Goal: Task Accomplishment & Management: Use online tool/utility

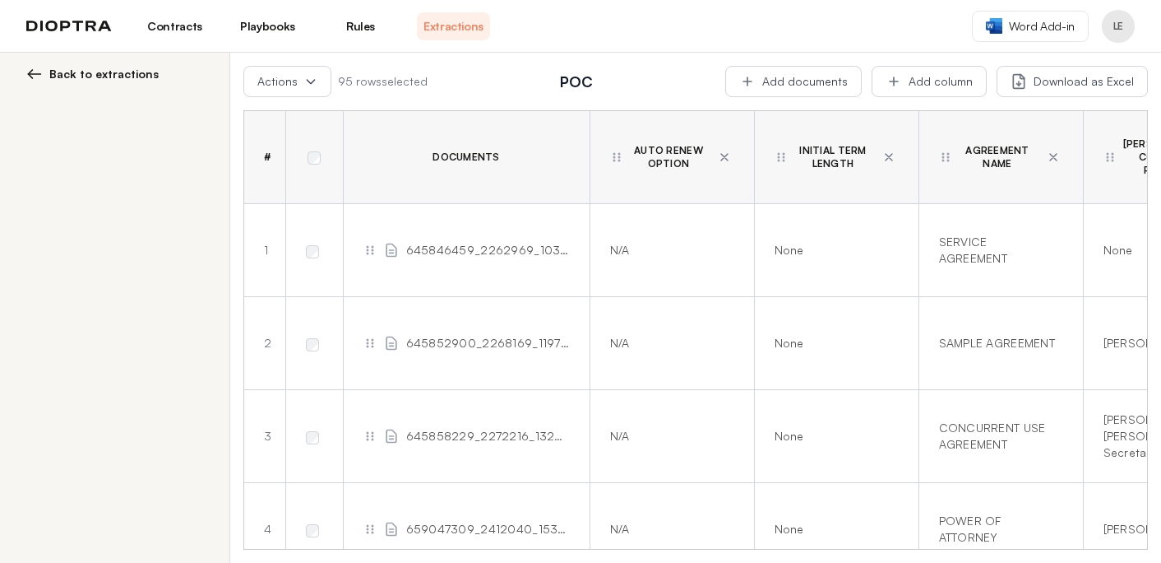
scroll to position [6412, 857]
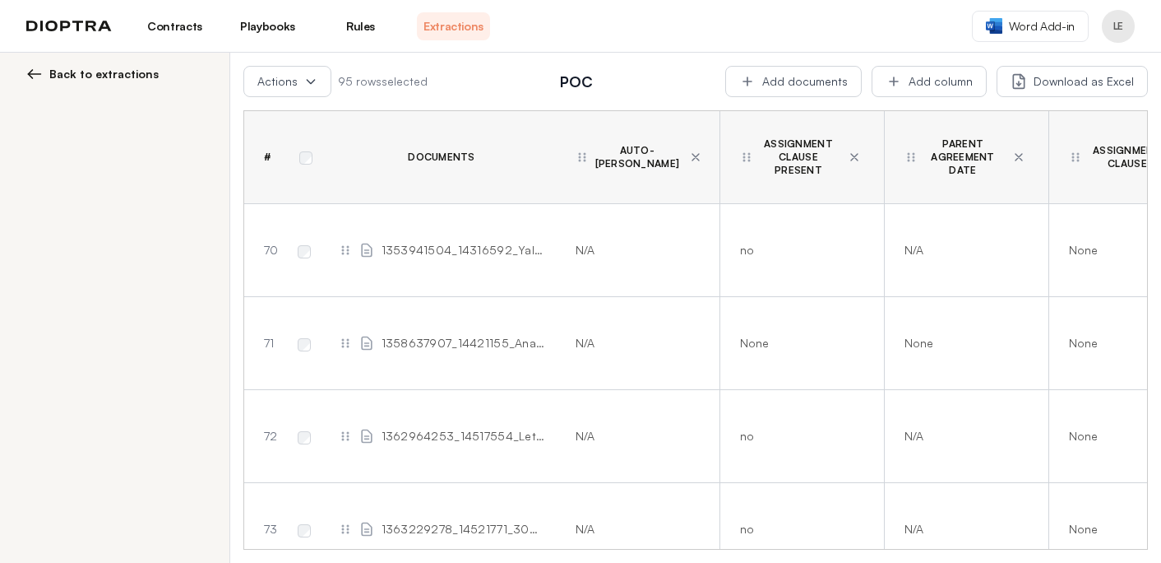
click at [86, 80] on span "Back to extractions" at bounding box center [103, 74] width 109 height 16
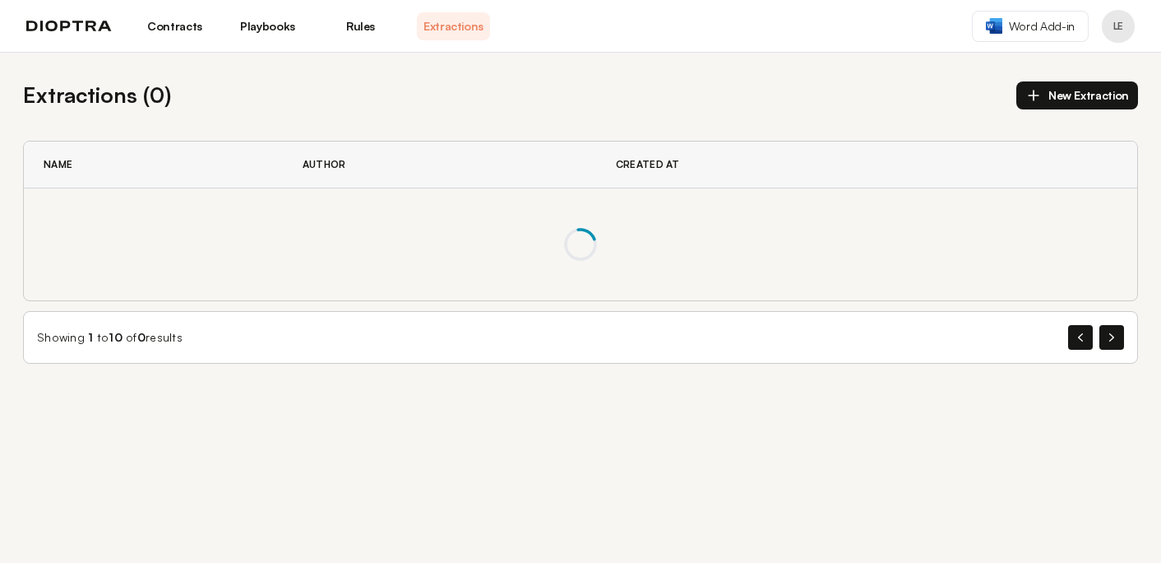
click at [86, 72] on div "Extractions ( 0 ) New Extraction Name Author Created At Showing 1 to 10 of 0 re…" at bounding box center [580, 221] width 1161 height 337
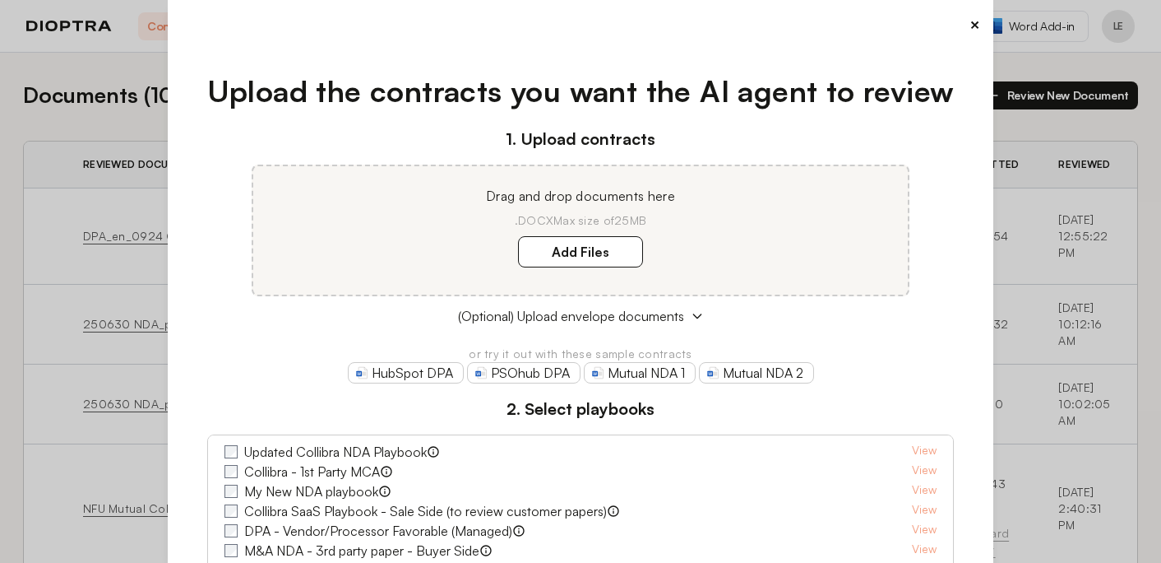
click at [327, 447] on label "Updated Collibra NDA Playbook" at bounding box center [335, 452] width 183 height 20
click at [917, 446] on link "View" at bounding box center [924, 452] width 25 height 20
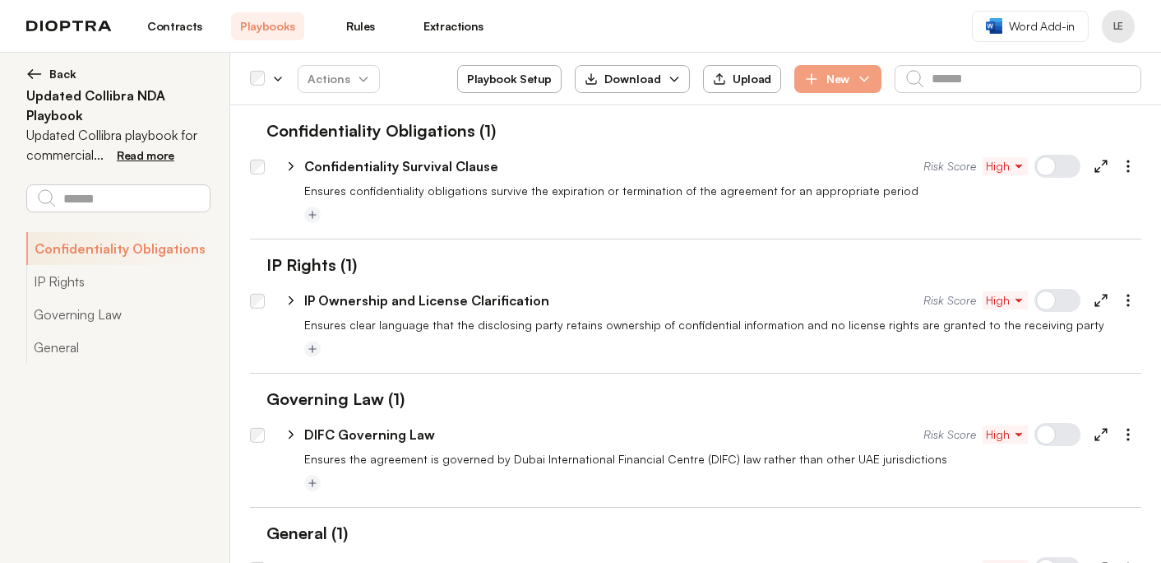
click at [62, 71] on span "Back" at bounding box center [62, 74] width 27 height 16
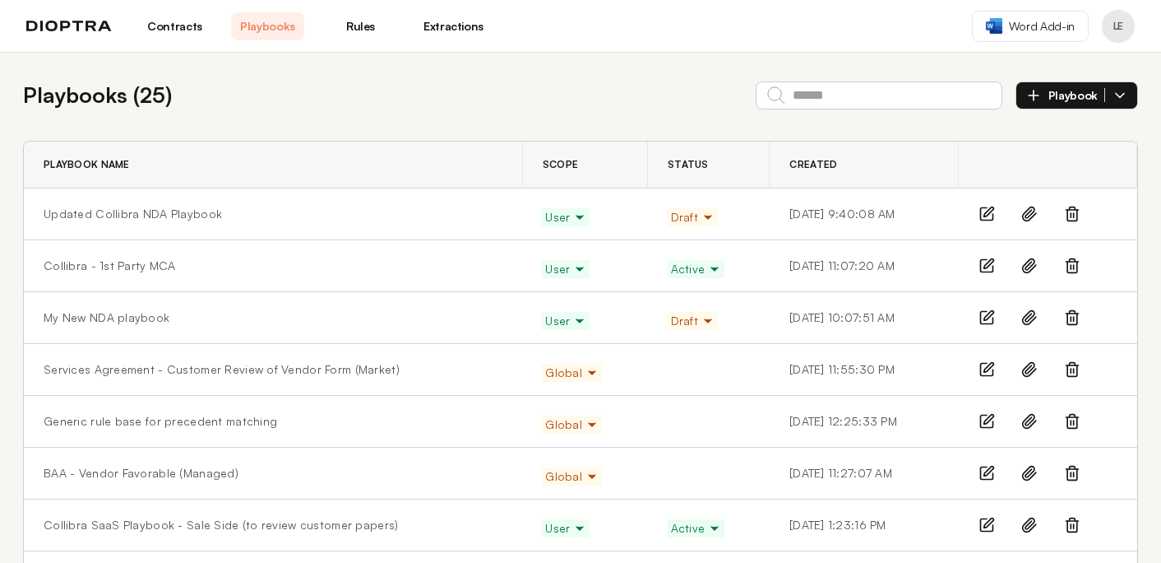
click at [671, 217] on span "Draft" at bounding box center [693, 217] width 44 height 16
click at [669, 252] on button "Active" at bounding box center [699, 252] width 61 height 30
click at [169, 220] on link "Updated Collibra NDA Playbook" at bounding box center [133, 214] width 178 height 16
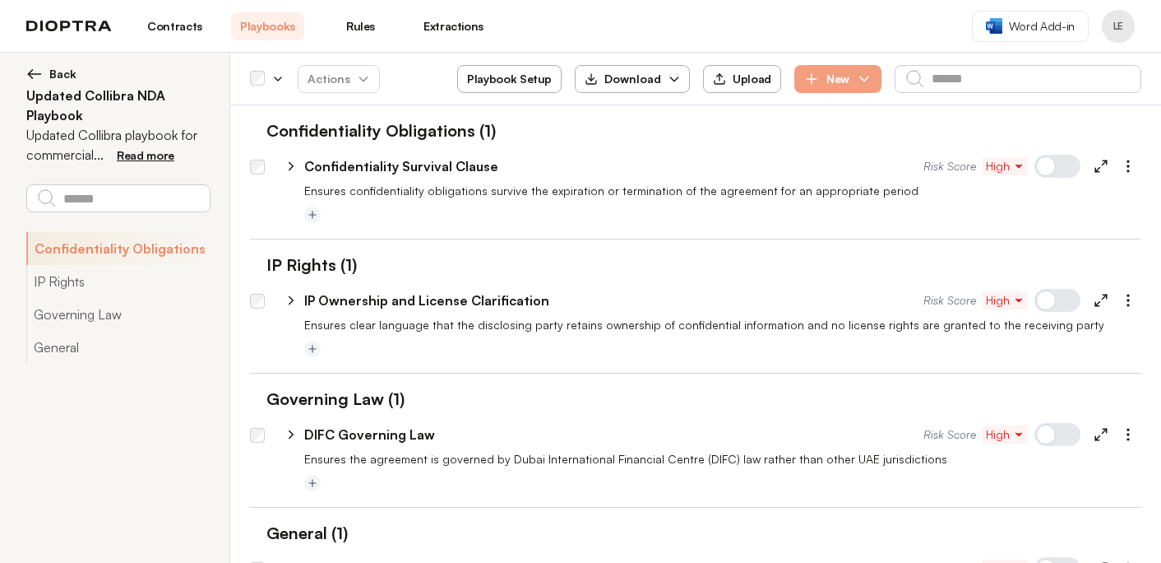
click at [294, 177] on div "**********" at bounding box center [703, 162] width 877 height 39
click at [293, 170] on icon at bounding box center [291, 166] width 15 height 15
select select "*****"
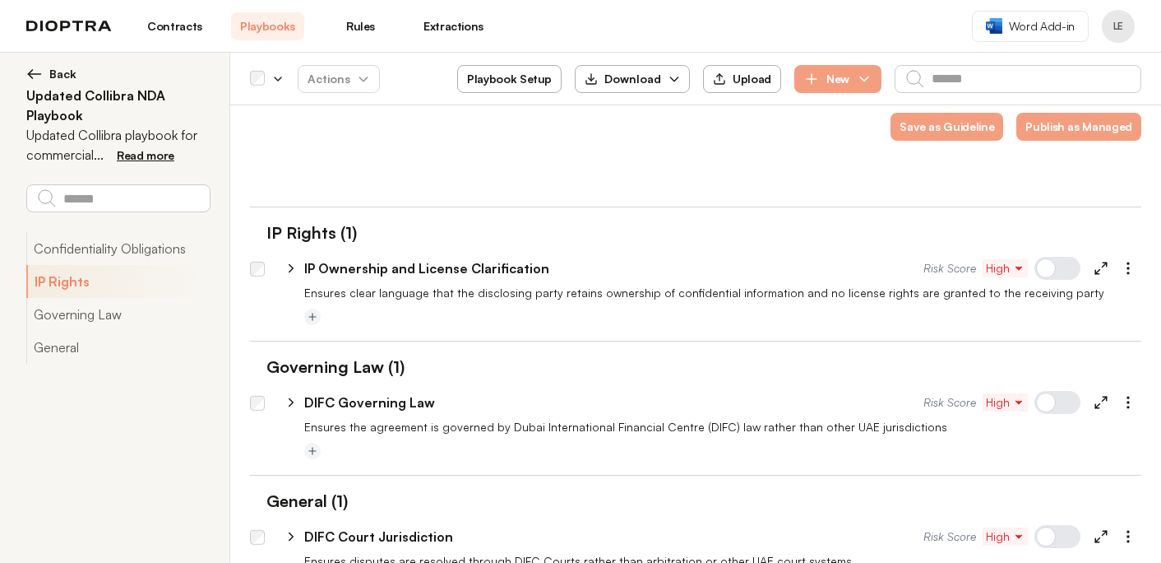
scroll to position [475, 0]
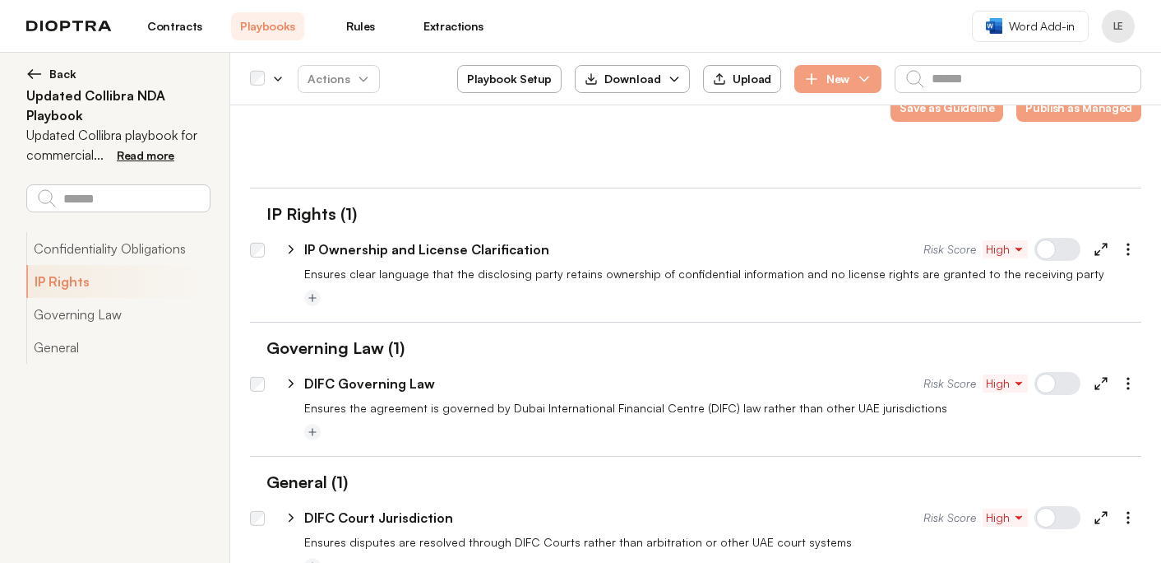
click at [288, 243] on icon at bounding box center [291, 249] width 15 height 15
select select "*****"
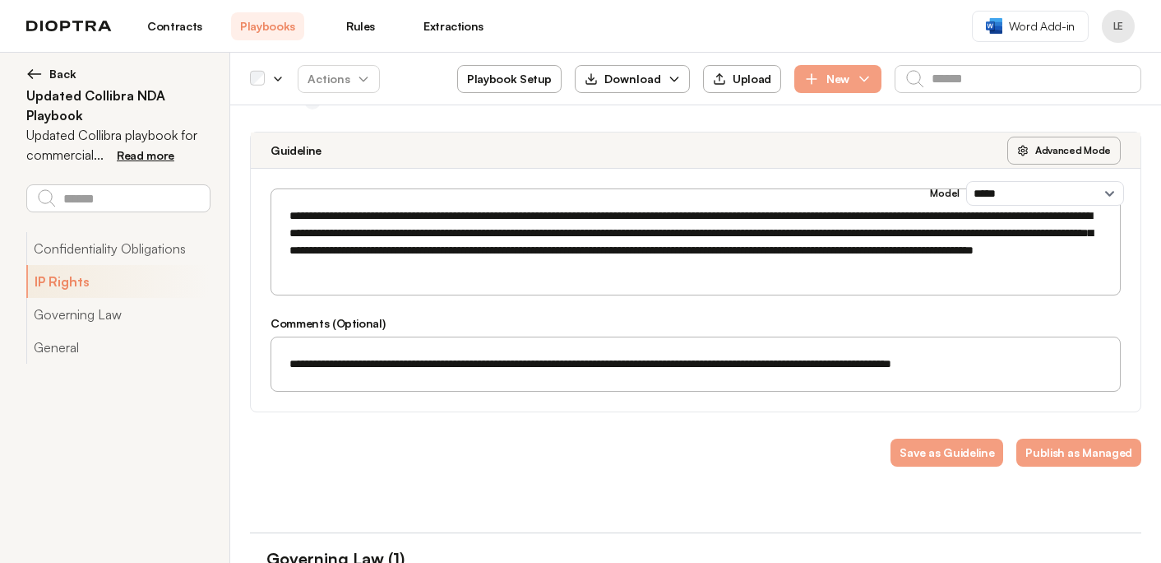
scroll to position [937, 0]
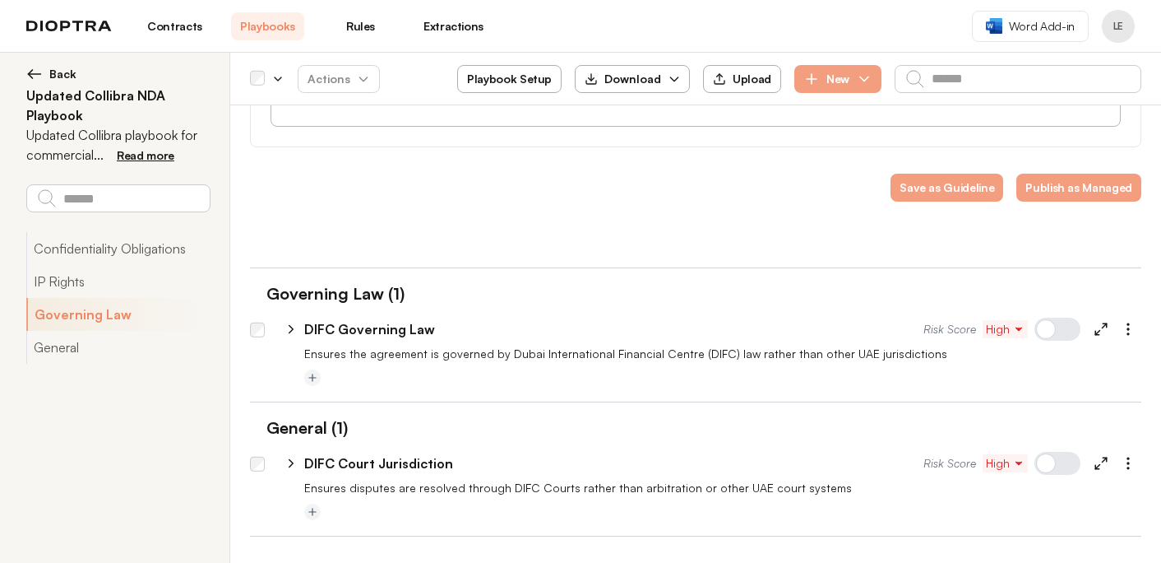
click at [289, 330] on icon at bounding box center [291, 329] width 15 height 15
select select "*****"
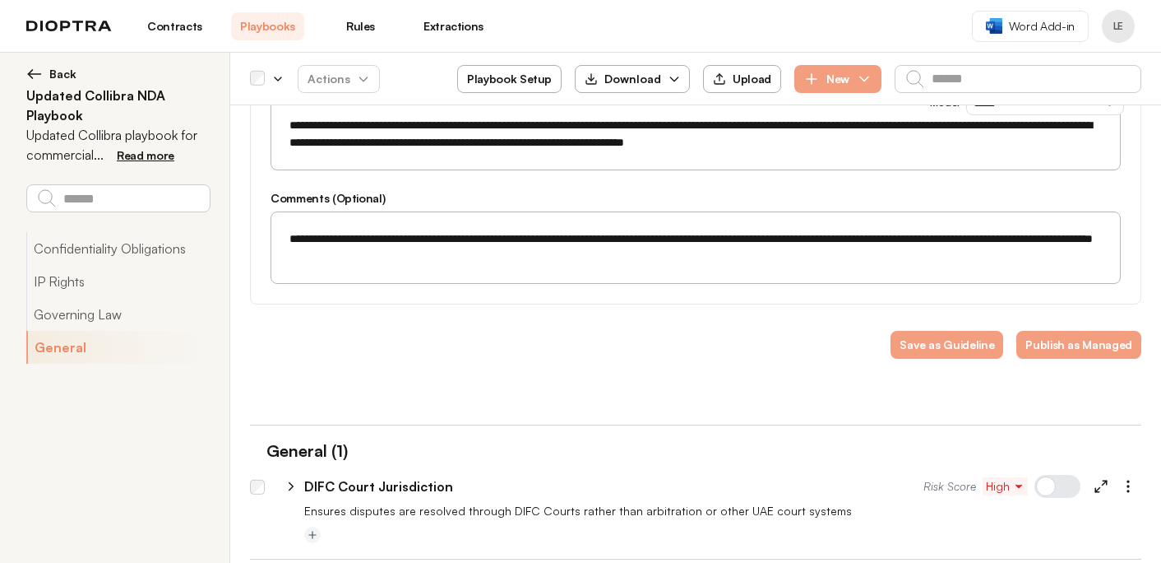
scroll to position [1326, 0]
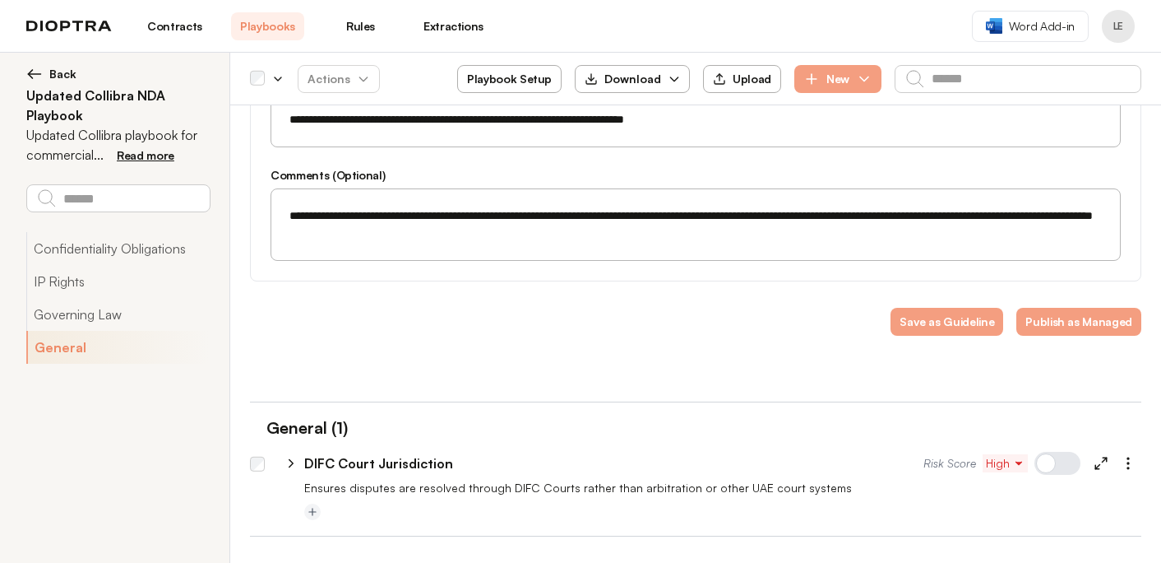
click at [289, 467] on icon at bounding box center [291, 463] width 15 height 15
select select "*****"
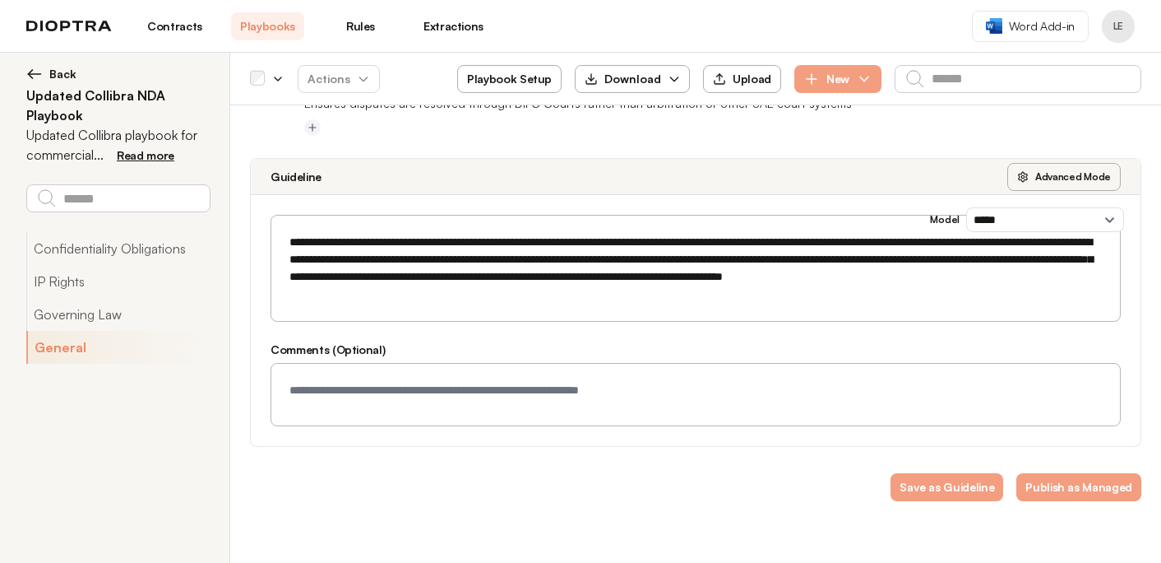
scroll to position [1742, 0]
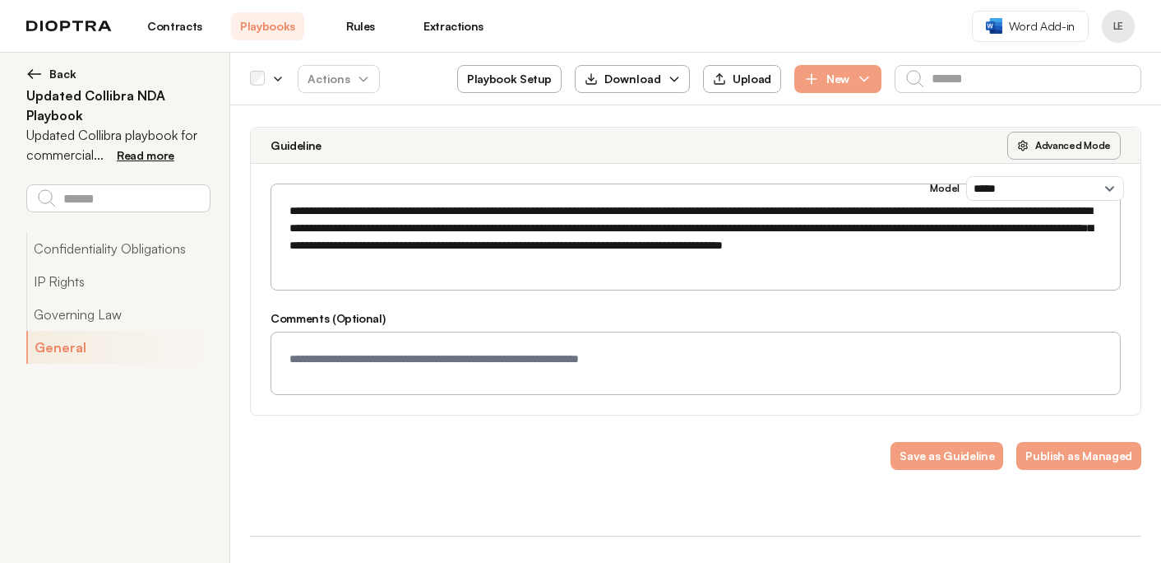
click at [59, 78] on span "Back" at bounding box center [62, 74] width 27 height 16
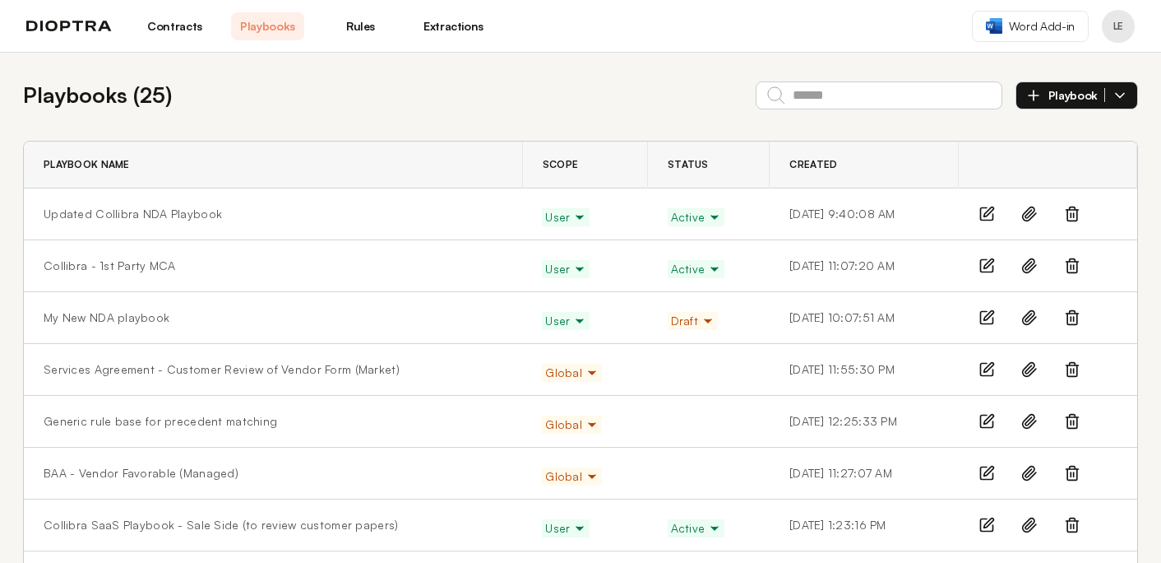
click at [184, 21] on link "Contracts" at bounding box center [174, 26] width 73 height 28
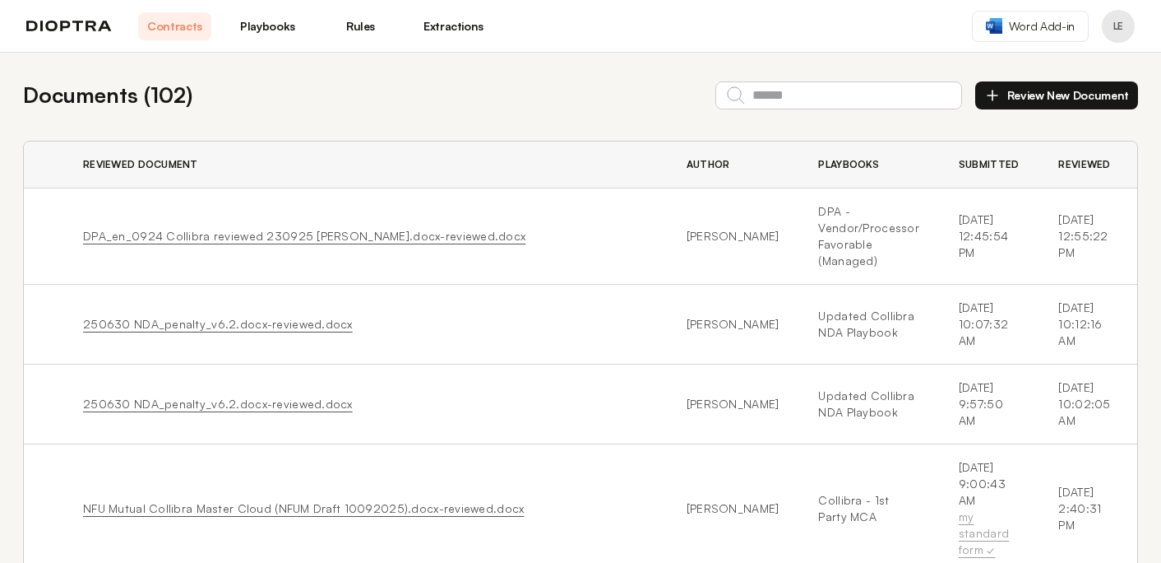
click at [273, 325] on link "250630 NDA_penalty_v6.2.docx-reviewed.docx" at bounding box center [218, 324] width 270 height 14
click at [165, 322] on link "250630 NDA_penalty_v6.2.docx-reviewed.docx" at bounding box center [218, 324] width 270 height 14
click at [243, 327] on link "250630 NDA_penalty_v6.2.docx-reviewed.docx" at bounding box center [218, 324] width 270 height 14
click at [252, 30] on link "Playbooks" at bounding box center [267, 26] width 73 height 28
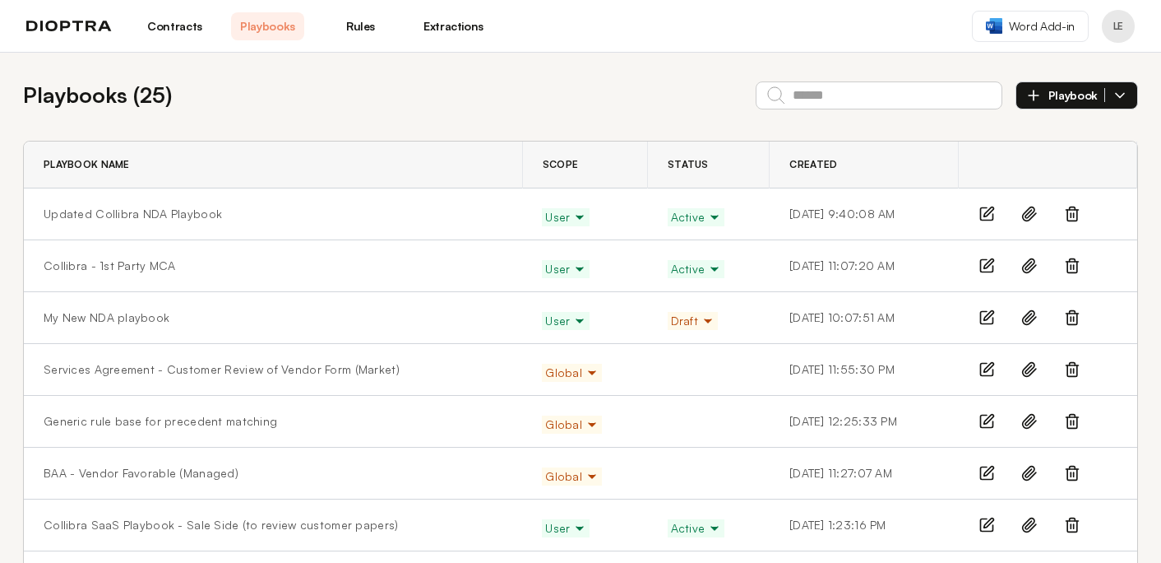
click at [1055, 99] on span "Playbook" at bounding box center [1077, 95] width 57 height 15
click at [1054, 133] on li "Manually" at bounding box center [1076, 133] width 121 height 33
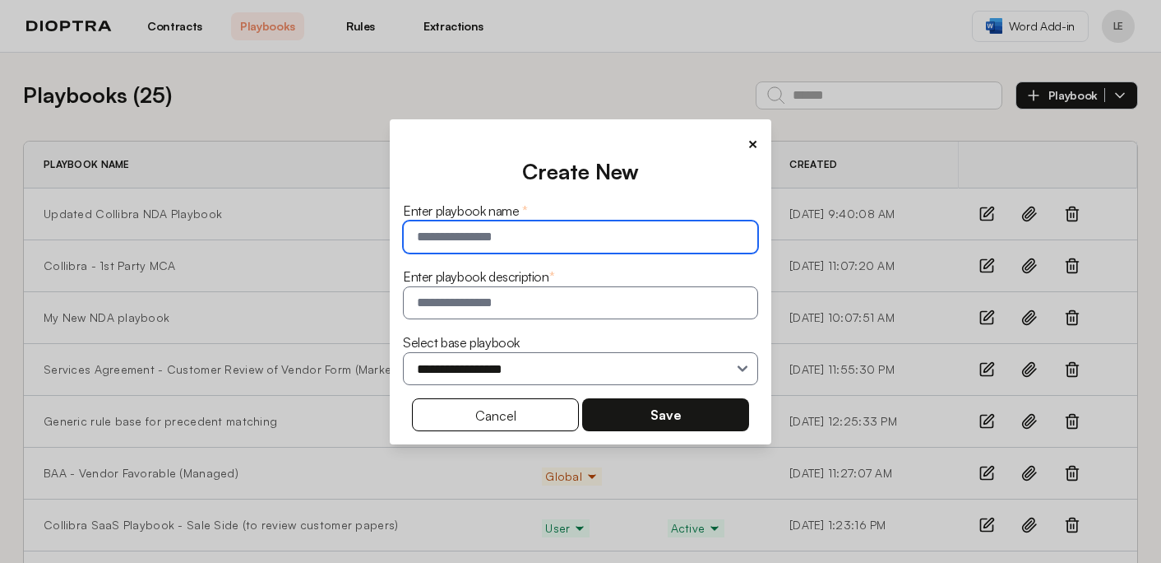
click at [602, 241] on input "text" at bounding box center [580, 236] width 355 height 33
type input "*"
type input "**********"
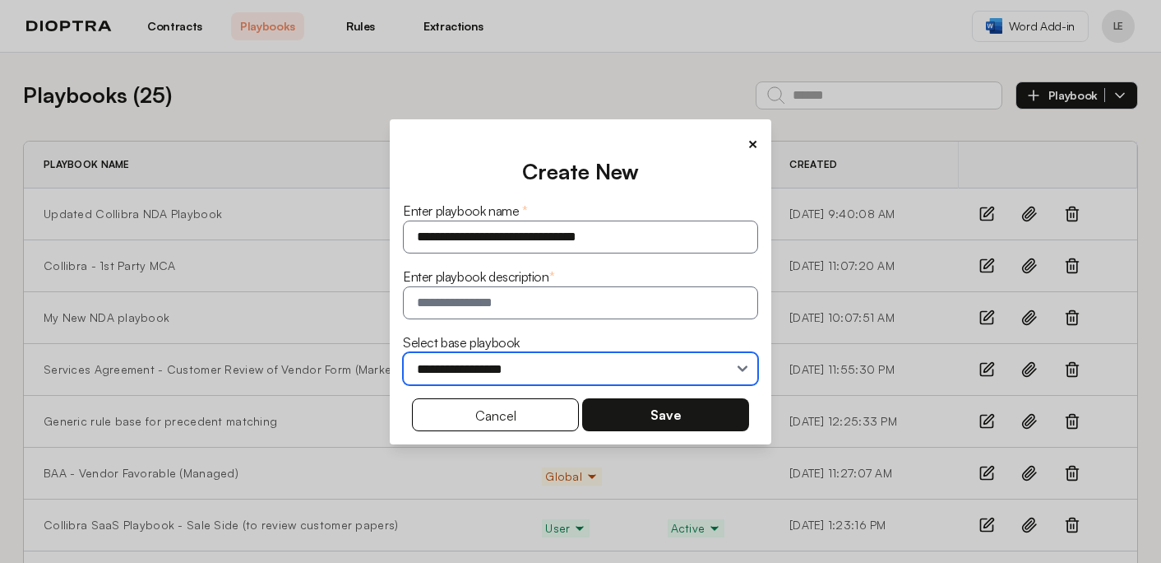
click at [549, 373] on select "**********" at bounding box center [580, 368] width 355 height 33
select select "**********"
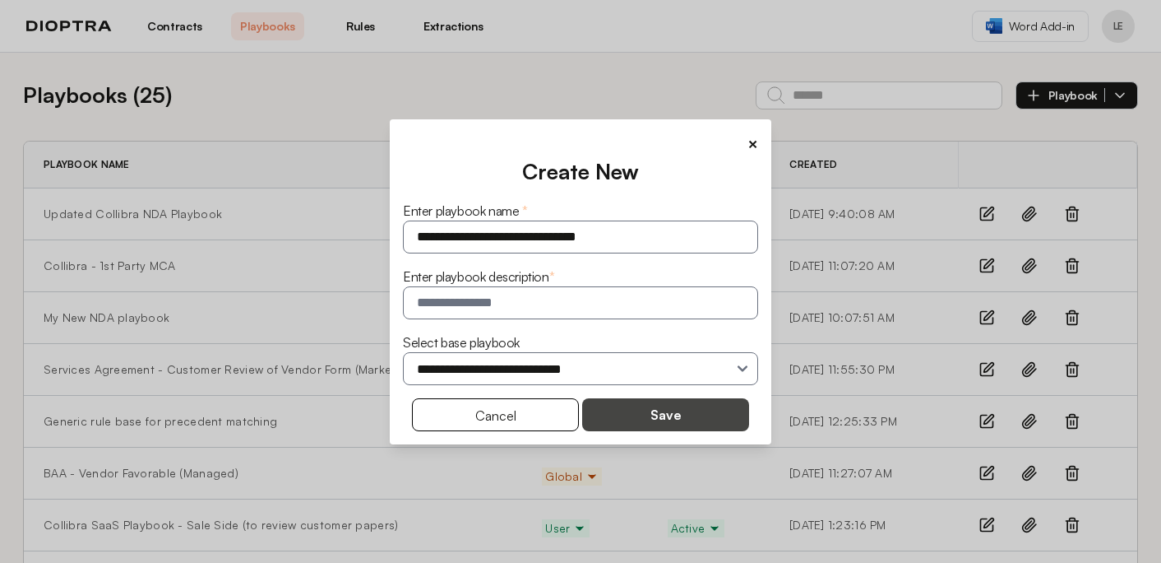
click at [625, 424] on button "Save" at bounding box center [665, 414] width 167 height 33
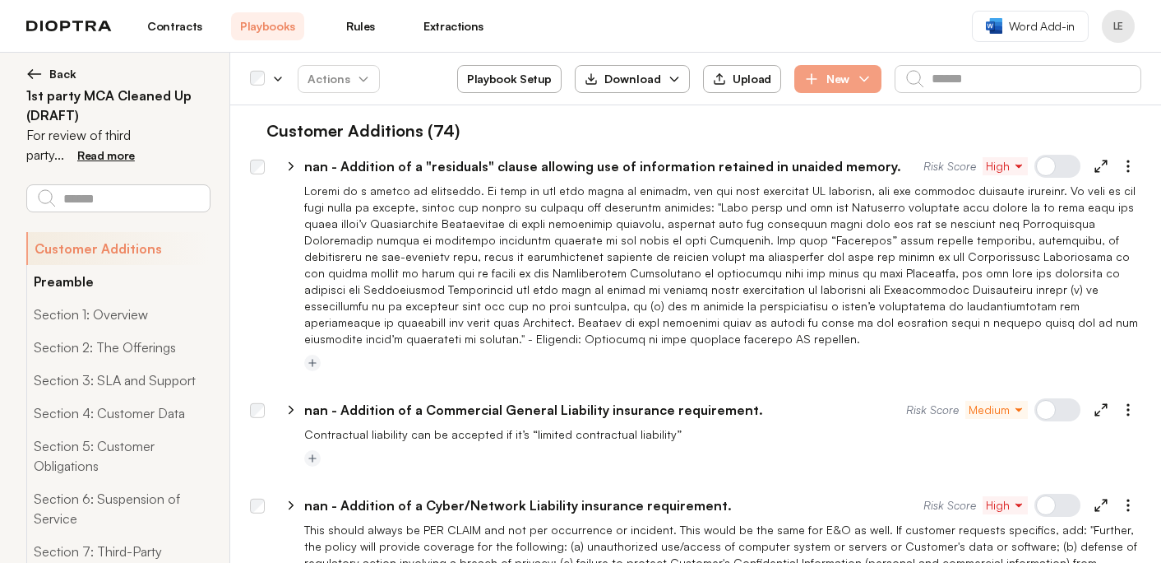
click at [75, 286] on button "Preamble" at bounding box center [117, 281] width 183 height 33
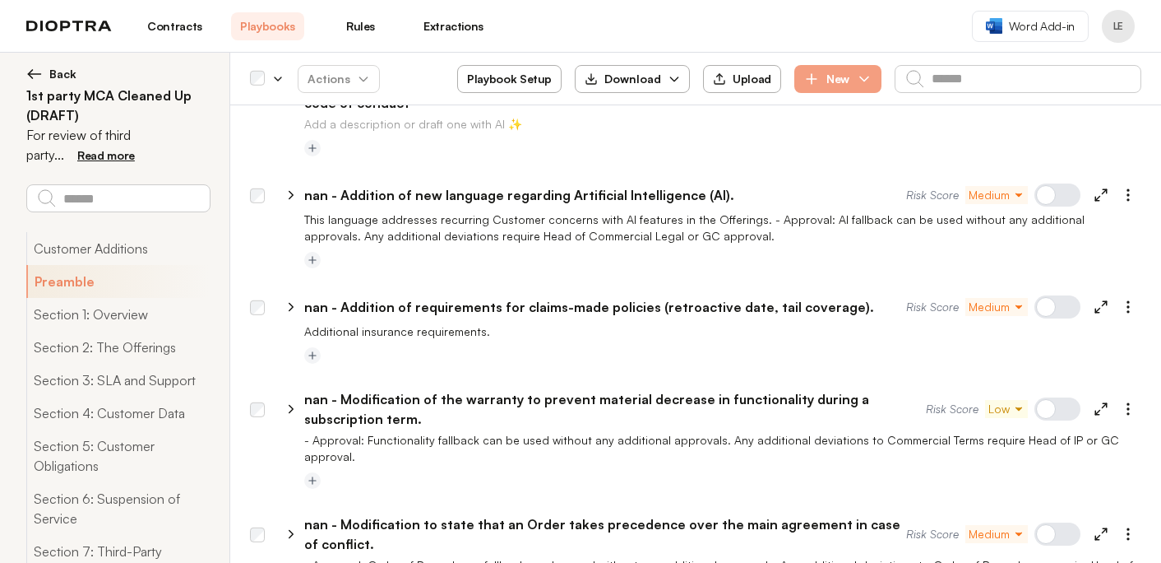
scroll to position [10557, 0]
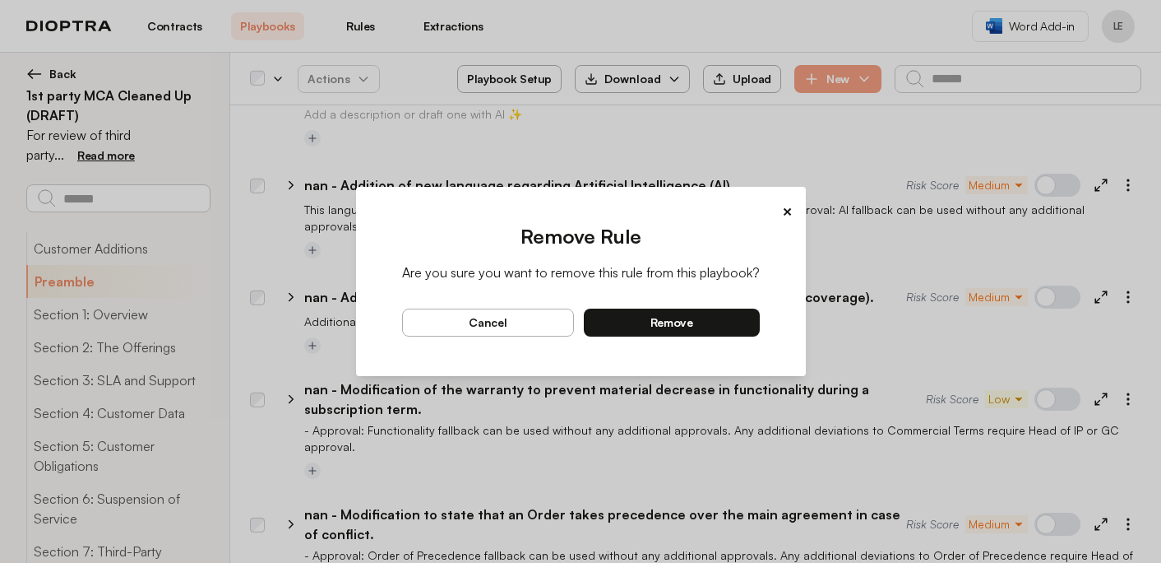
click at [730, 321] on button "remove" at bounding box center [672, 322] width 176 height 28
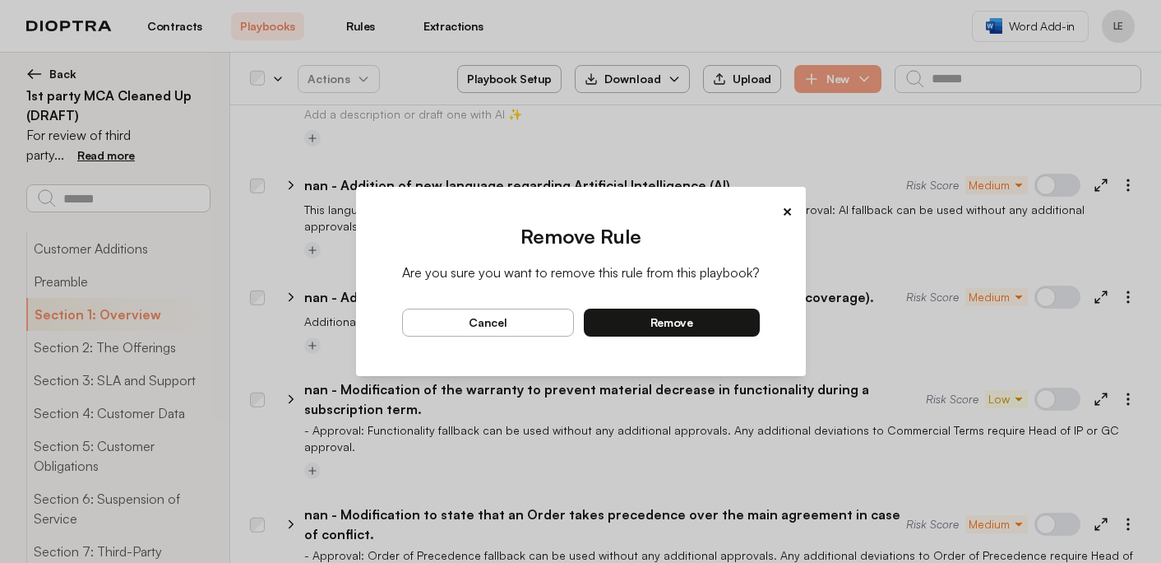
click at [738, 325] on button "remove" at bounding box center [672, 322] width 176 height 28
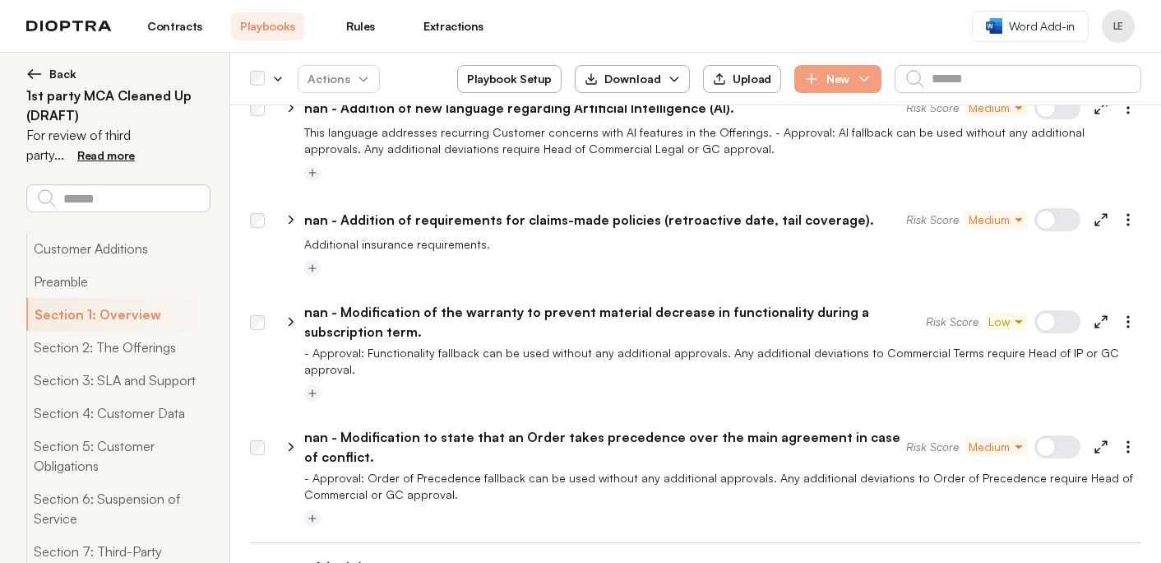
scroll to position [10771, 0]
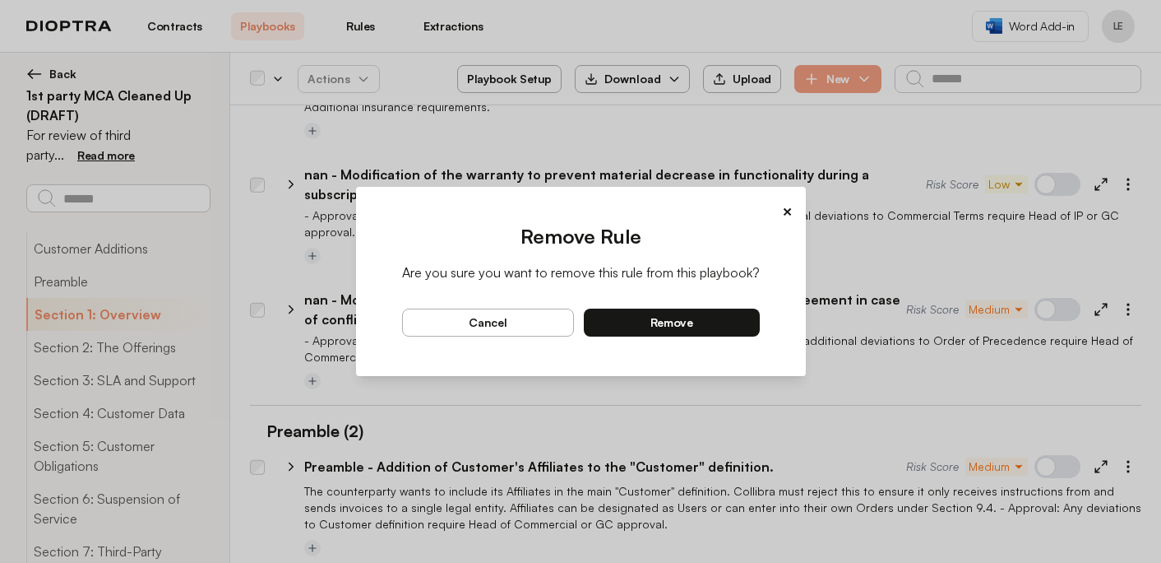
click at [724, 318] on button "remove" at bounding box center [672, 322] width 176 height 28
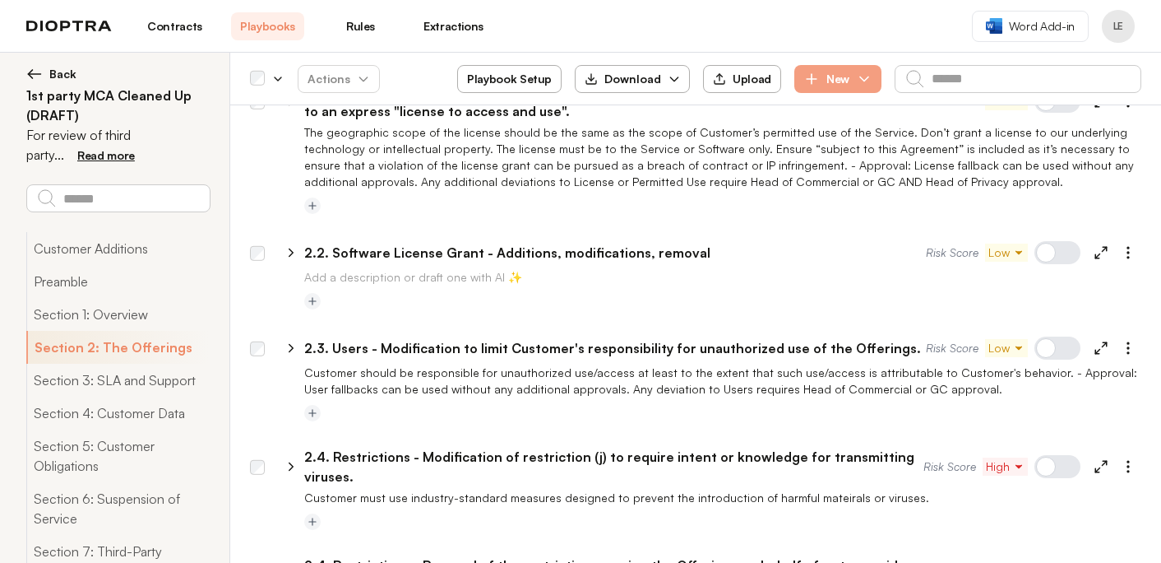
scroll to position [11698, 0]
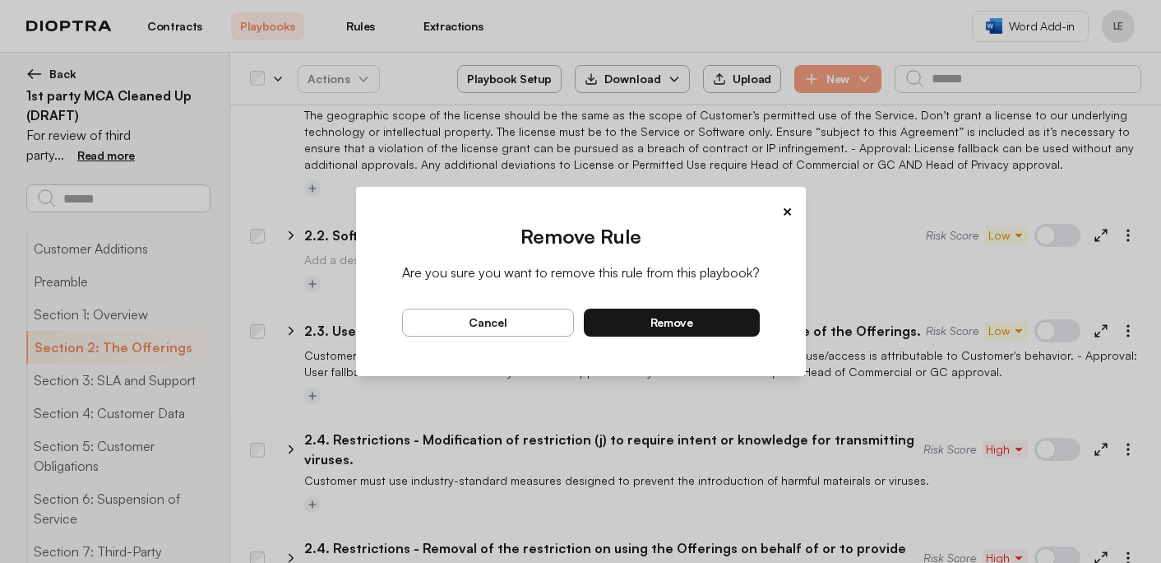
click at [734, 320] on button "remove" at bounding box center [672, 322] width 176 height 28
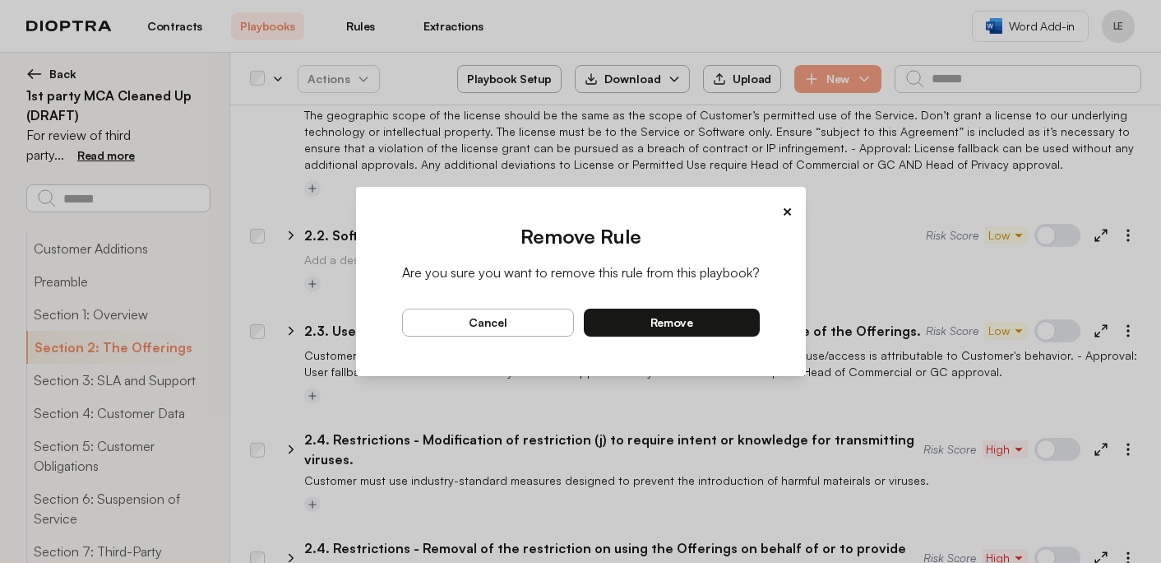
click at [761, 322] on div "Remove Rule Are you sure you want to remove this rule from this playbook? cance…" at bounding box center [581, 293] width 424 height 140
click at [685, 327] on span "remove" at bounding box center [671, 322] width 43 height 15
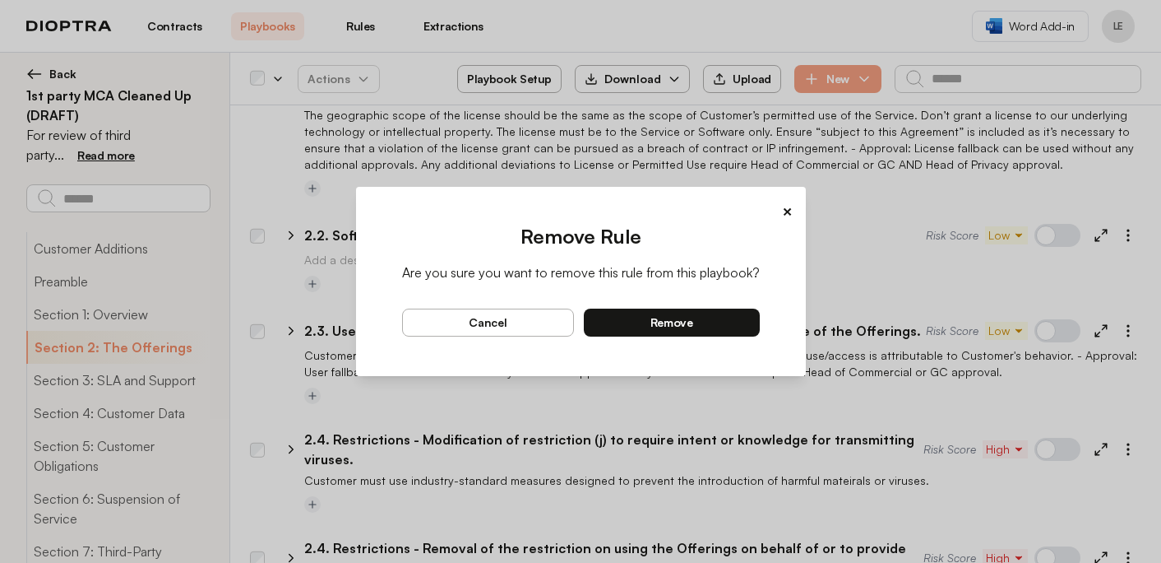
click at [729, 318] on button "remove" at bounding box center [672, 322] width 176 height 28
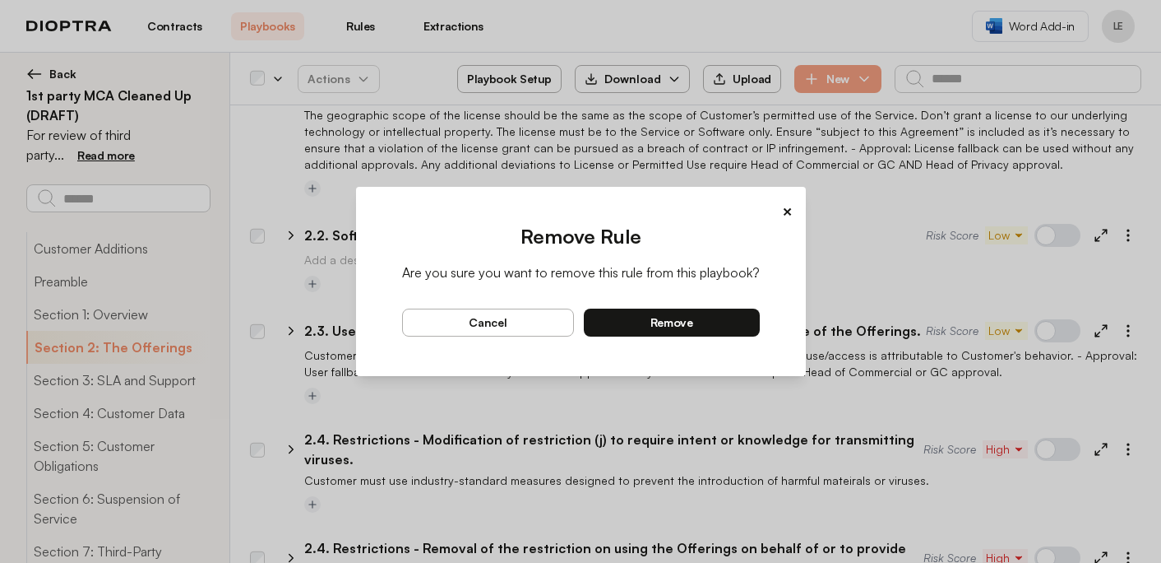
click at [749, 321] on button "remove" at bounding box center [672, 322] width 176 height 28
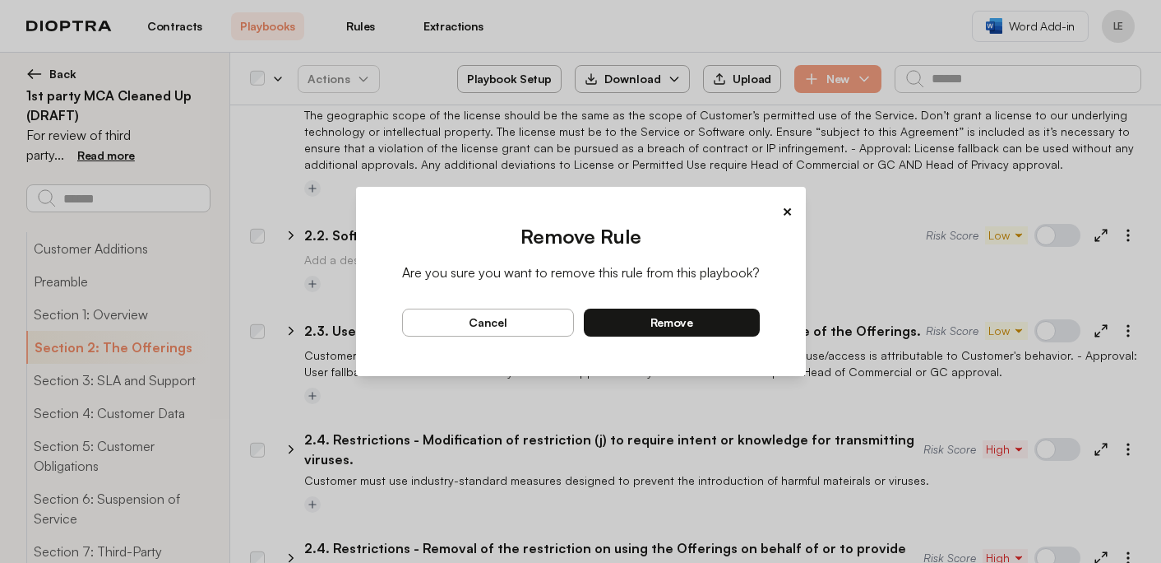
click at [704, 326] on button "remove" at bounding box center [672, 322] width 176 height 28
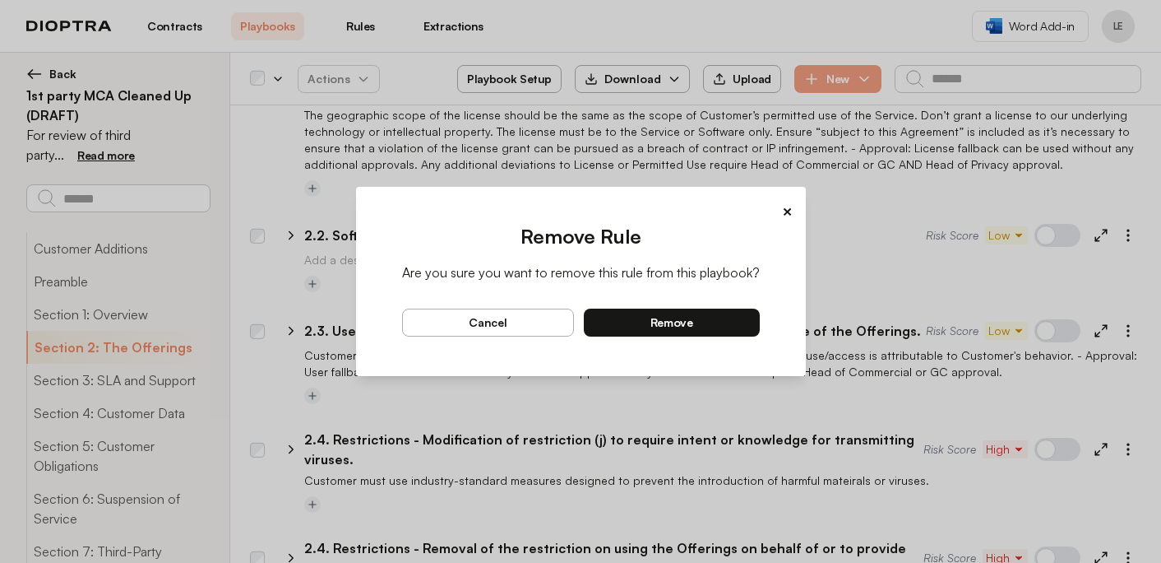
click at [730, 330] on button "remove" at bounding box center [672, 322] width 176 height 28
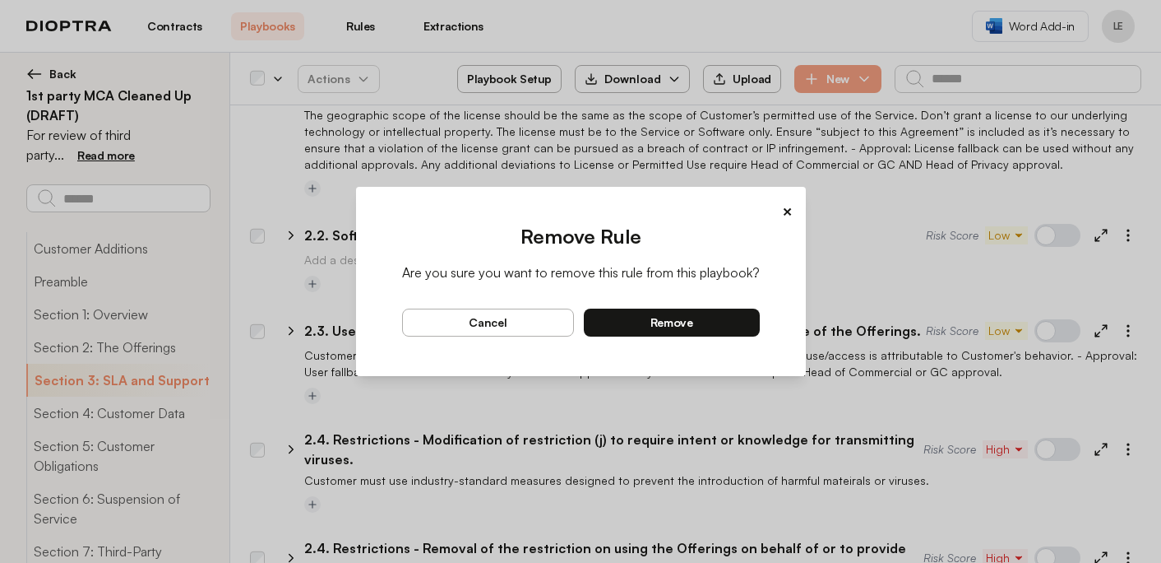
click at [724, 317] on button "remove" at bounding box center [672, 322] width 176 height 28
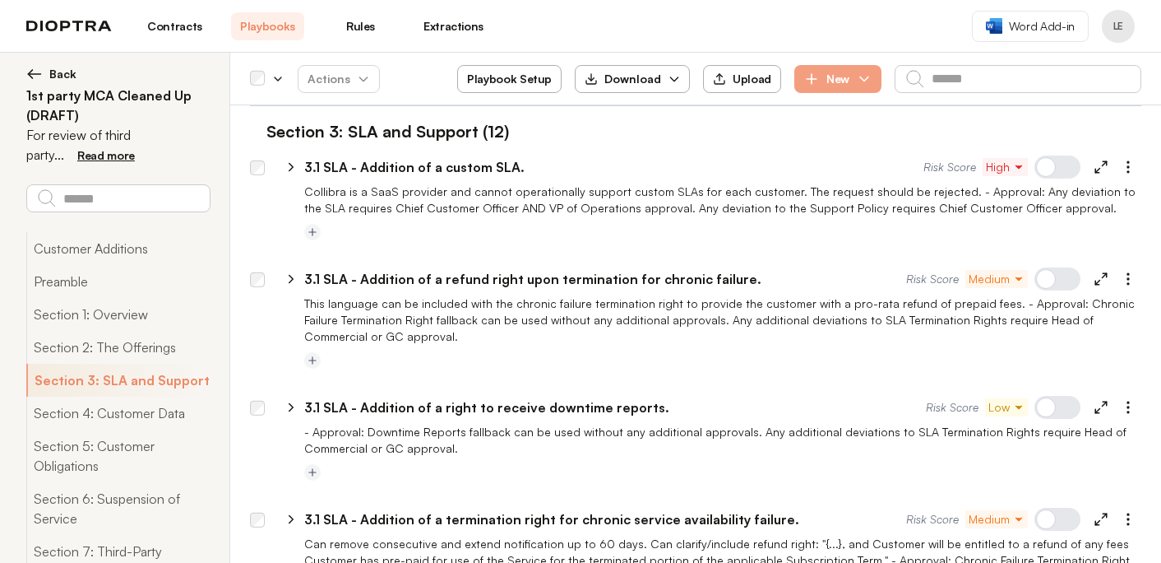
scroll to position [12513, 0]
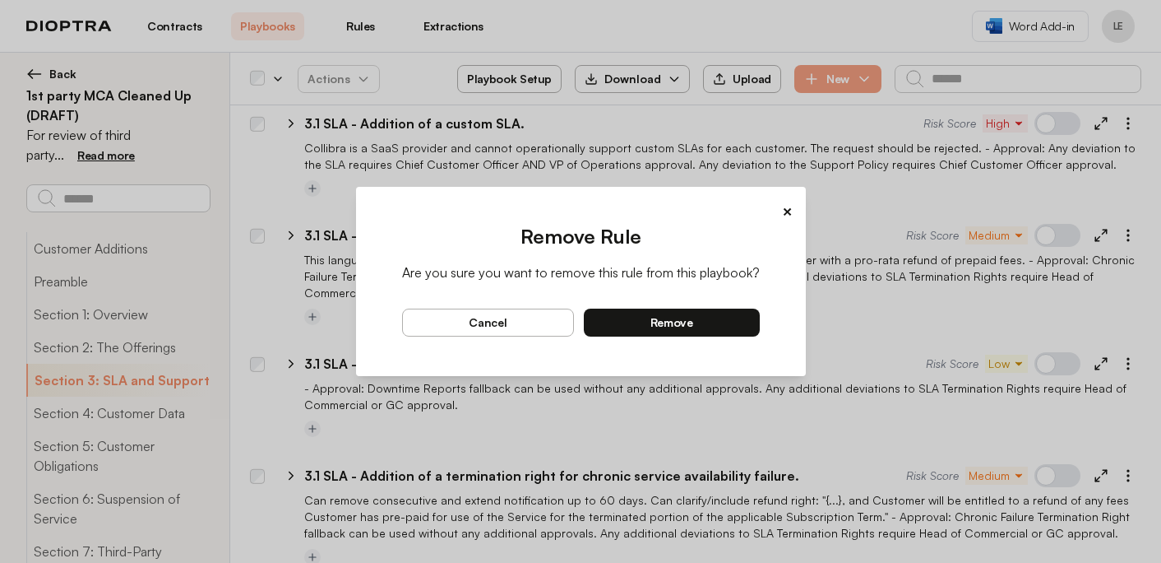
click at [711, 315] on button "remove" at bounding box center [672, 322] width 176 height 28
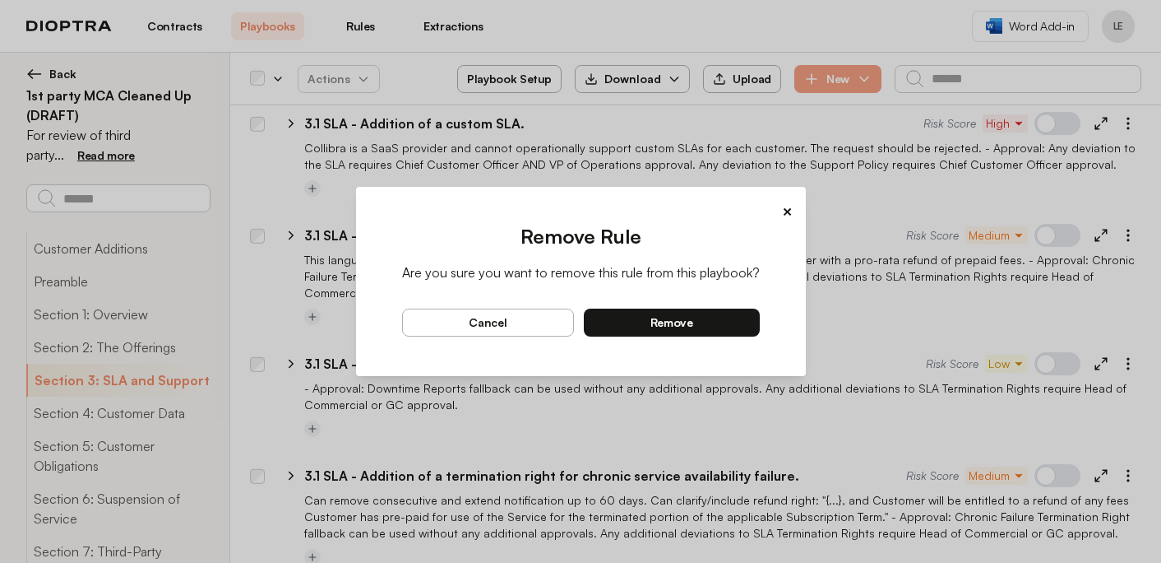
click at [729, 312] on button "remove" at bounding box center [672, 322] width 176 height 28
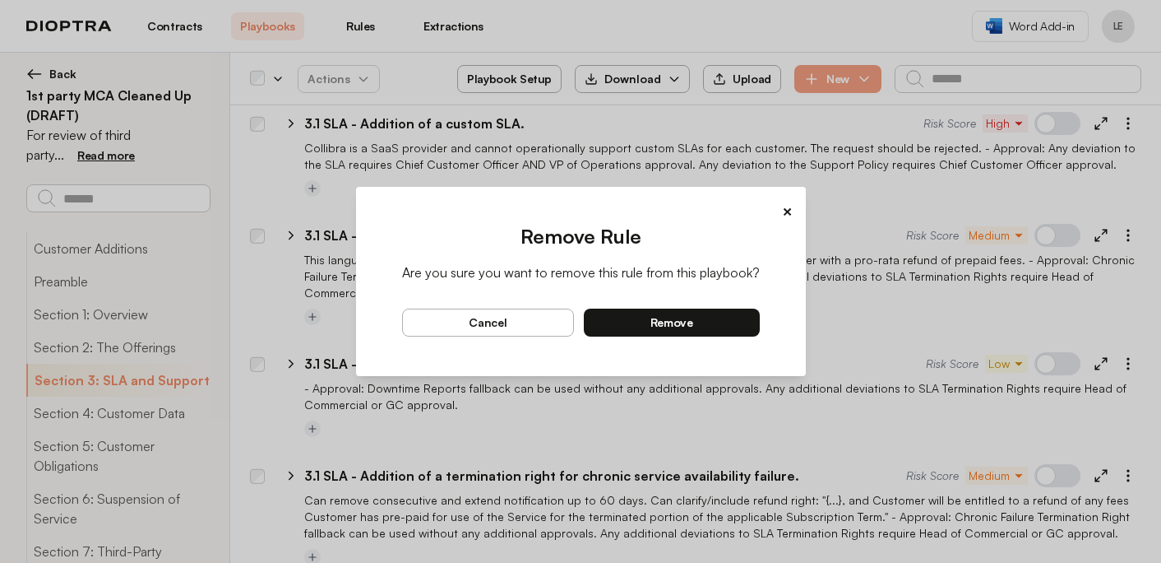
click at [726, 323] on button "remove" at bounding box center [672, 322] width 176 height 28
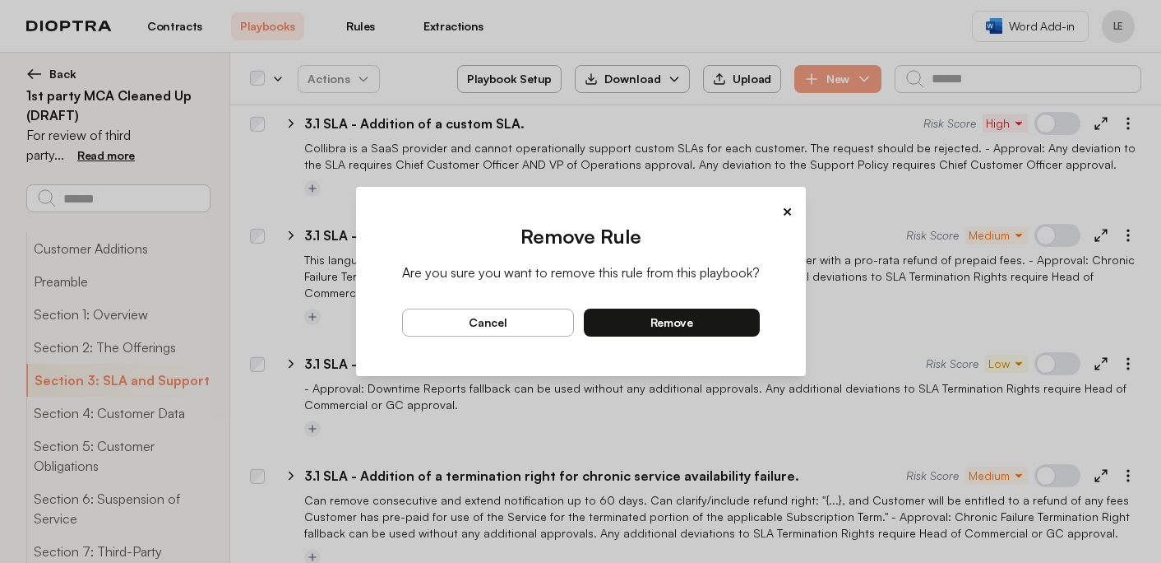
click at [715, 320] on button "remove" at bounding box center [672, 322] width 176 height 28
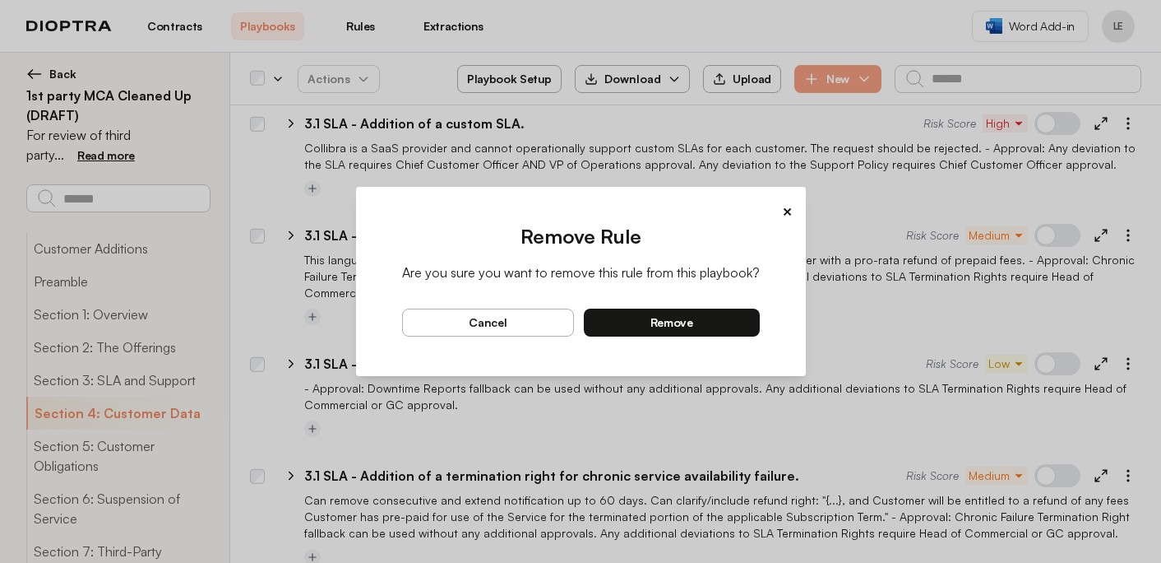
click at [727, 318] on button "remove" at bounding box center [672, 322] width 176 height 28
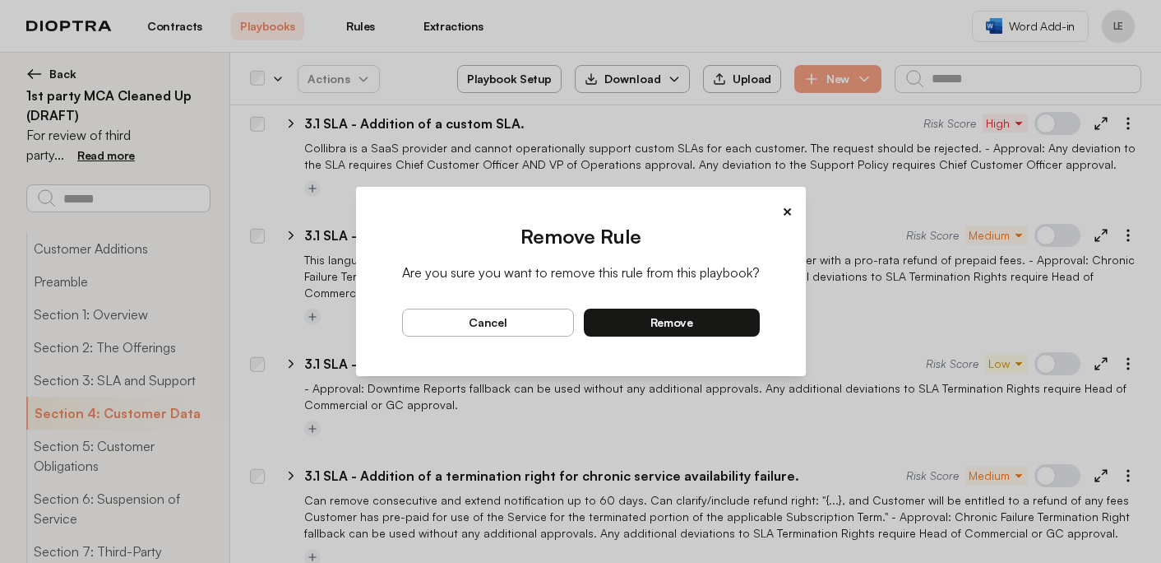
click at [729, 322] on button "remove" at bounding box center [672, 322] width 176 height 28
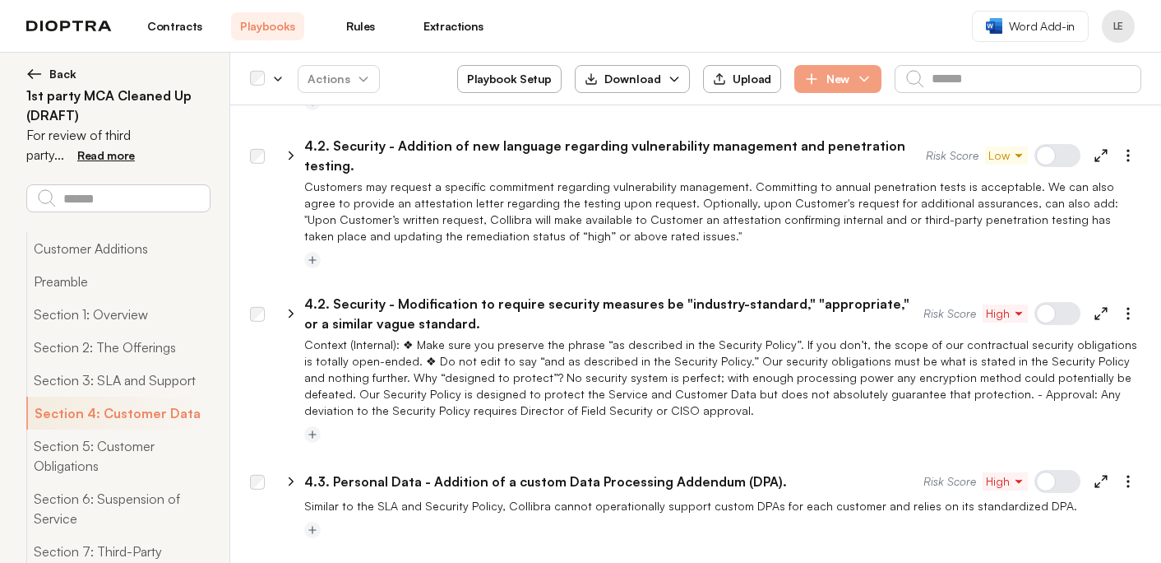
scroll to position [14905, 0]
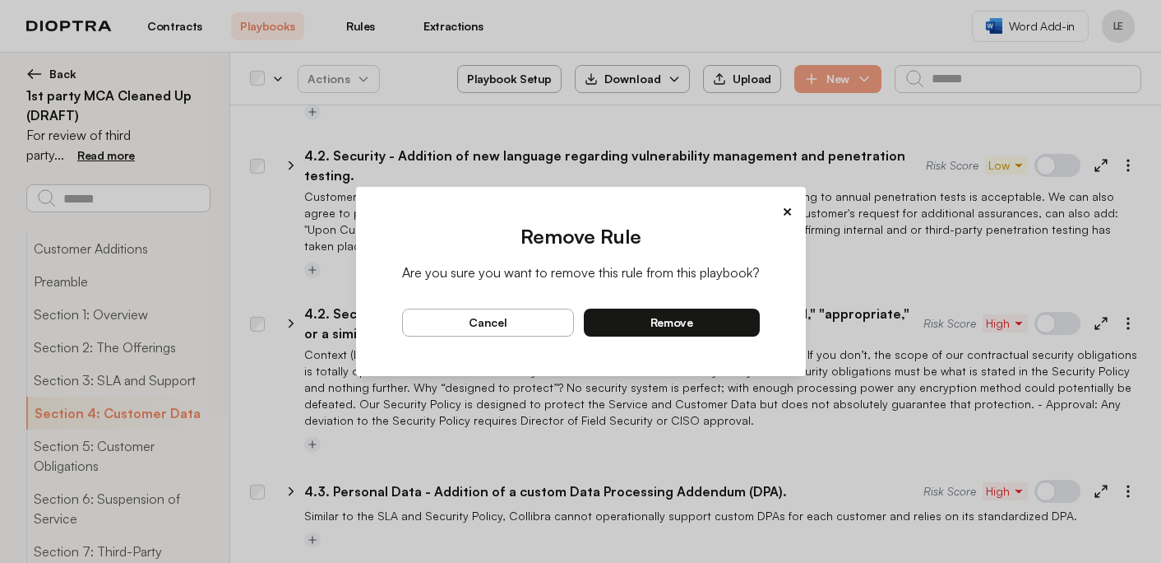
click at [739, 325] on button "remove" at bounding box center [672, 322] width 176 height 28
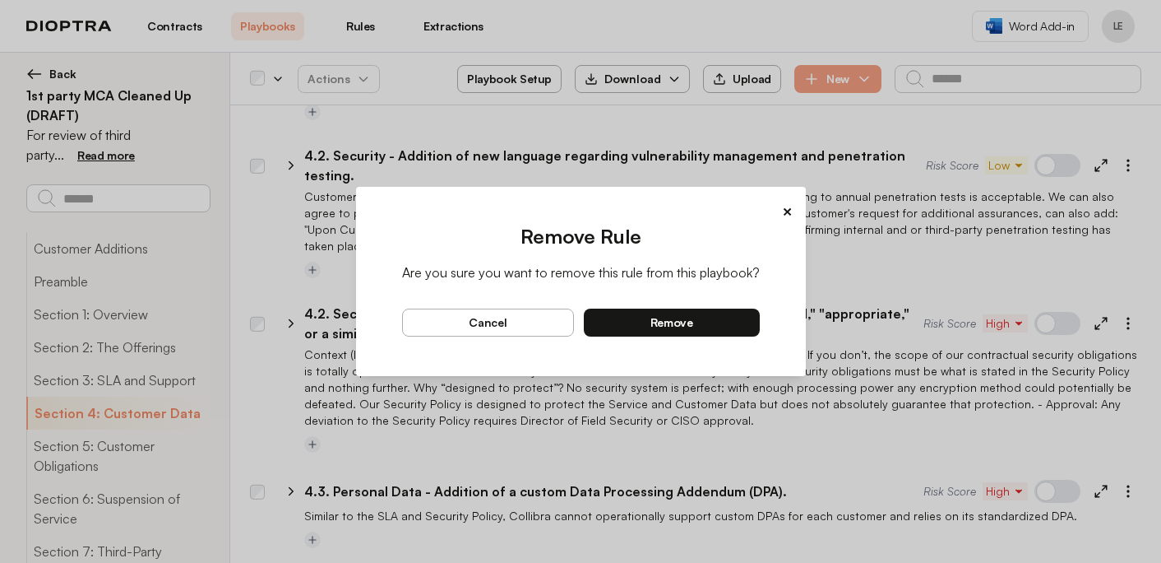
click at [736, 326] on button "remove" at bounding box center [672, 322] width 176 height 28
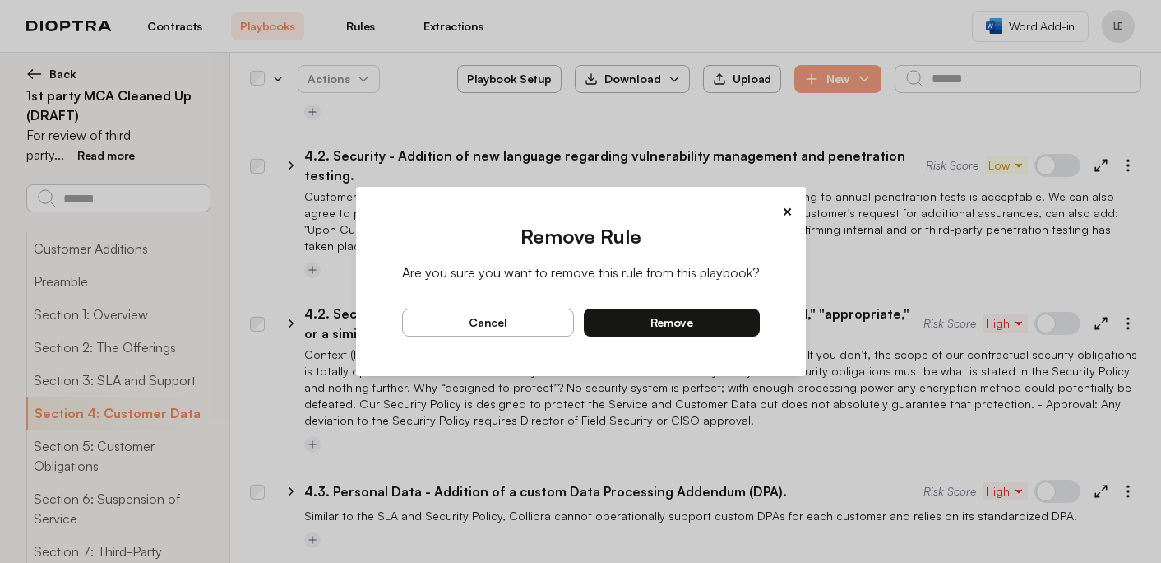
click at [715, 326] on button "remove" at bounding box center [672, 322] width 176 height 28
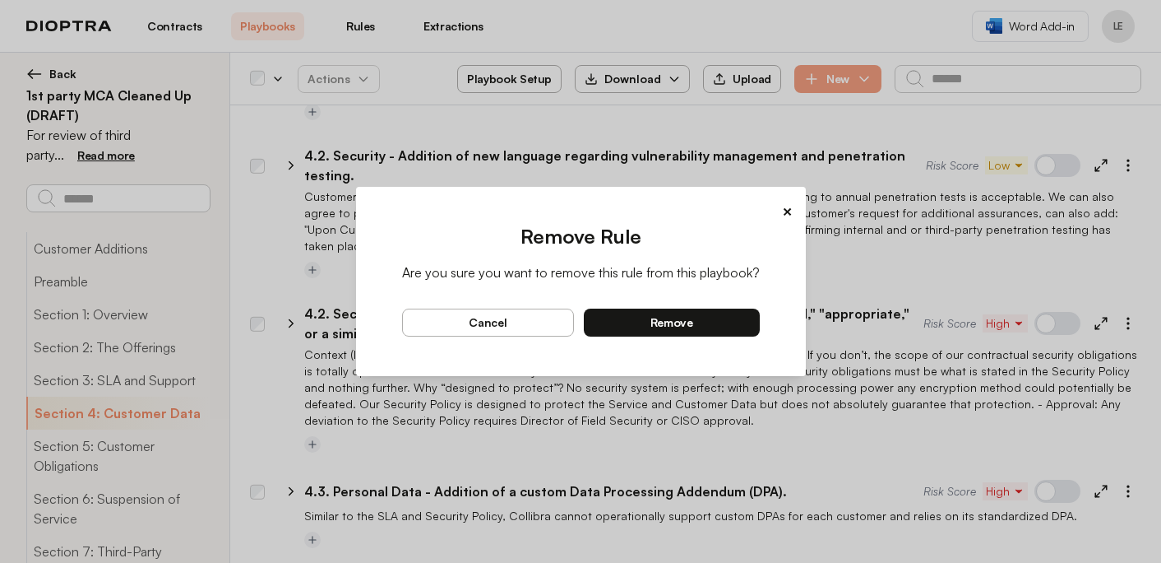
click at [717, 328] on button "remove" at bounding box center [672, 322] width 176 height 28
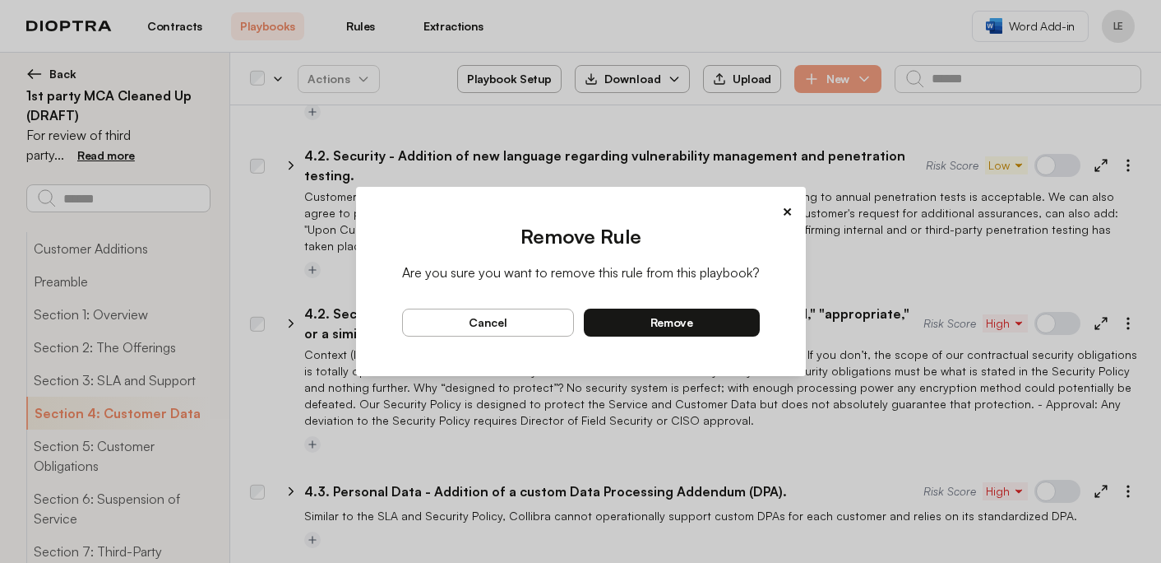
click at [715, 316] on button "remove" at bounding box center [672, 322] width 176 height 28
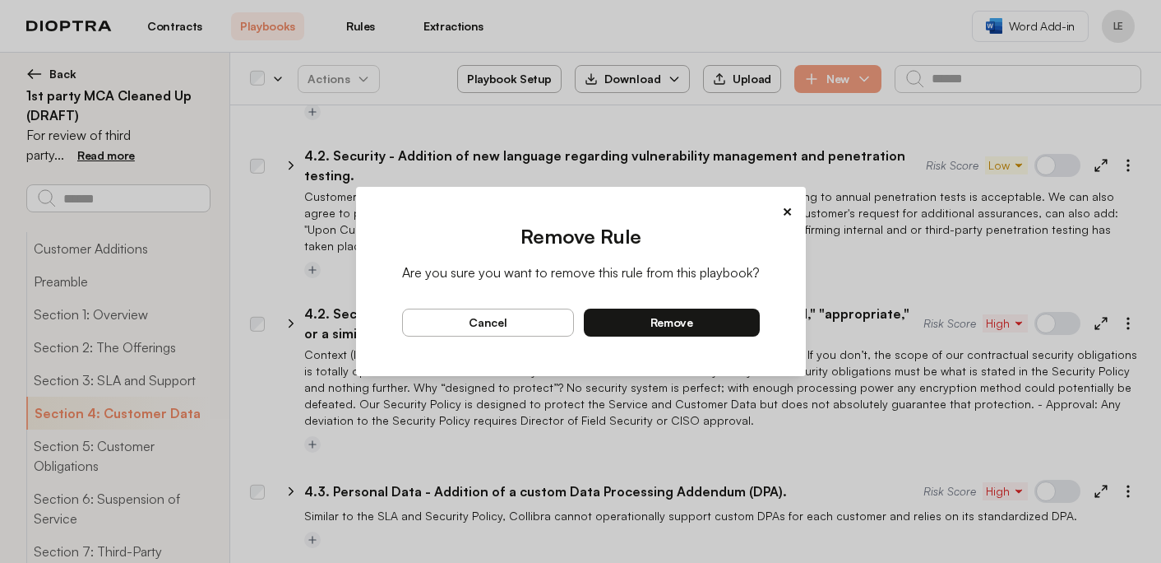
click at [738, 322] on button "remove" at bounding box center [672, 322] width 176 height 28
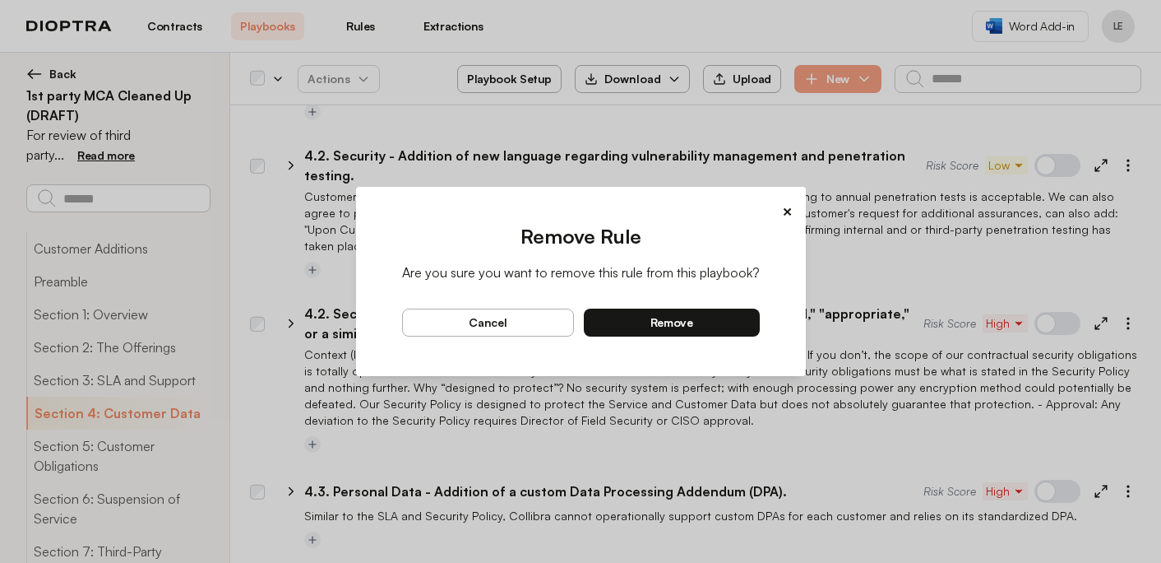
click at [738, 328] on button "remove" at bounding box center [672, 322] width 176 height 28
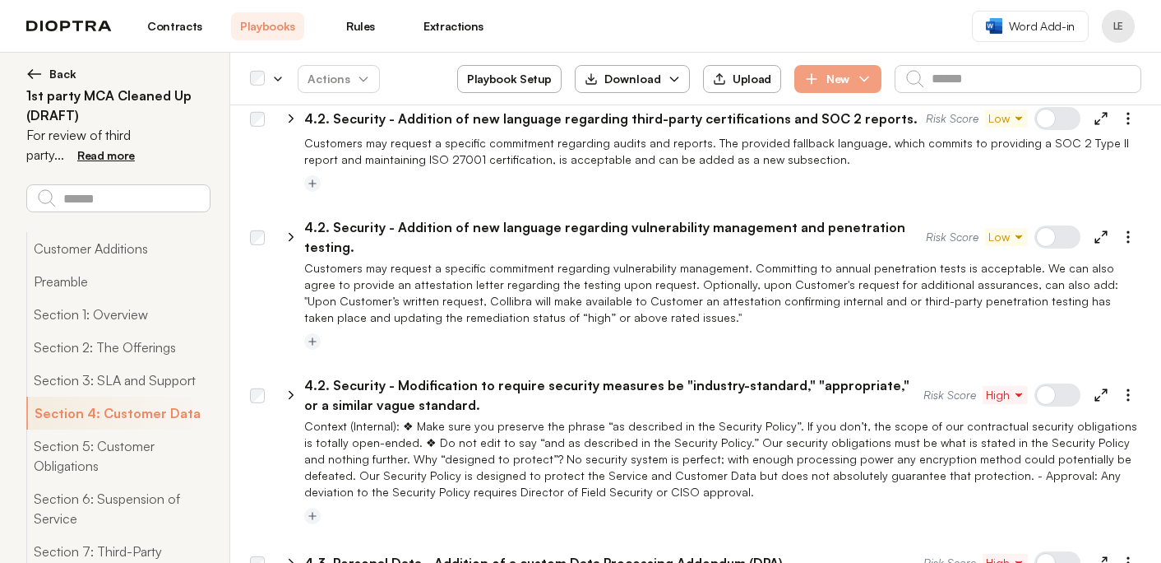
scroll to position [14831, 0]
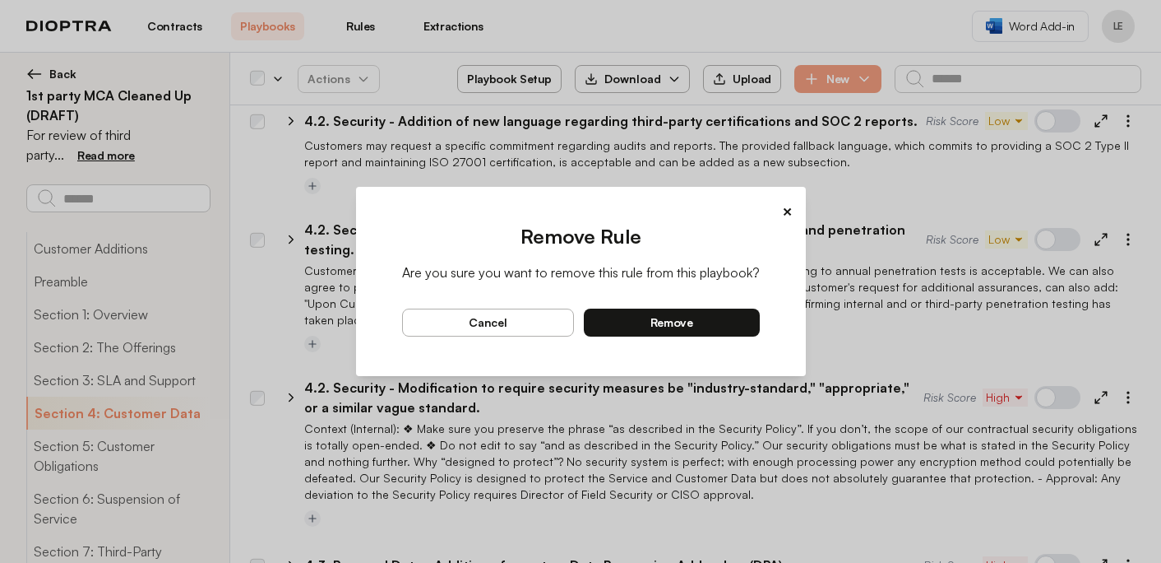
click at [738, 325] on button "remove" at bounding box center [672, 322] width 176 height 28
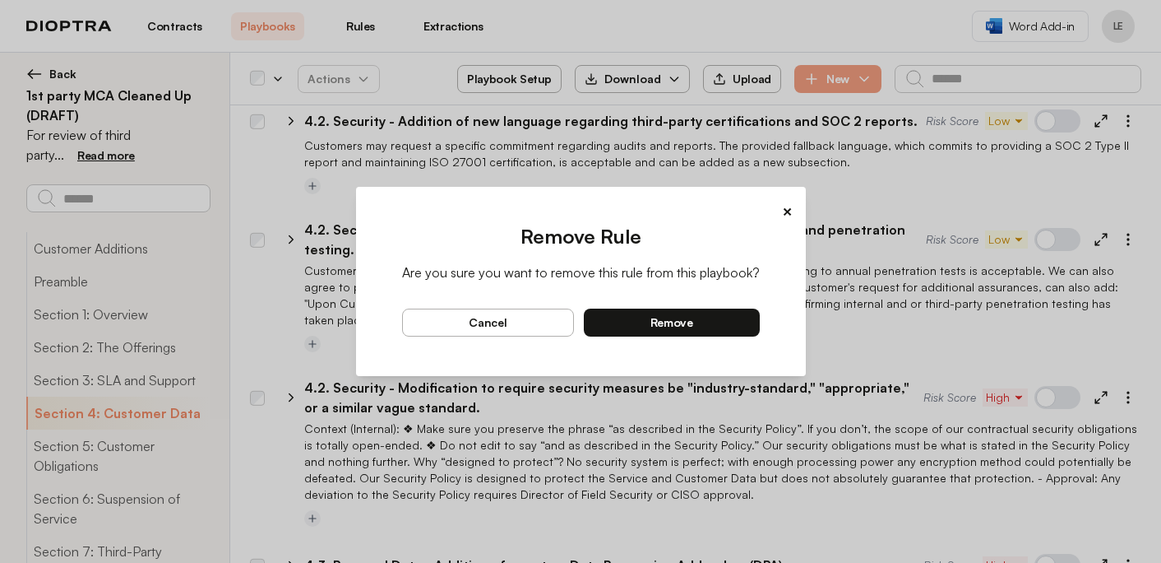
click at [741, 323] on button "remove" at bounding box center [672, 322] width 176 height 28
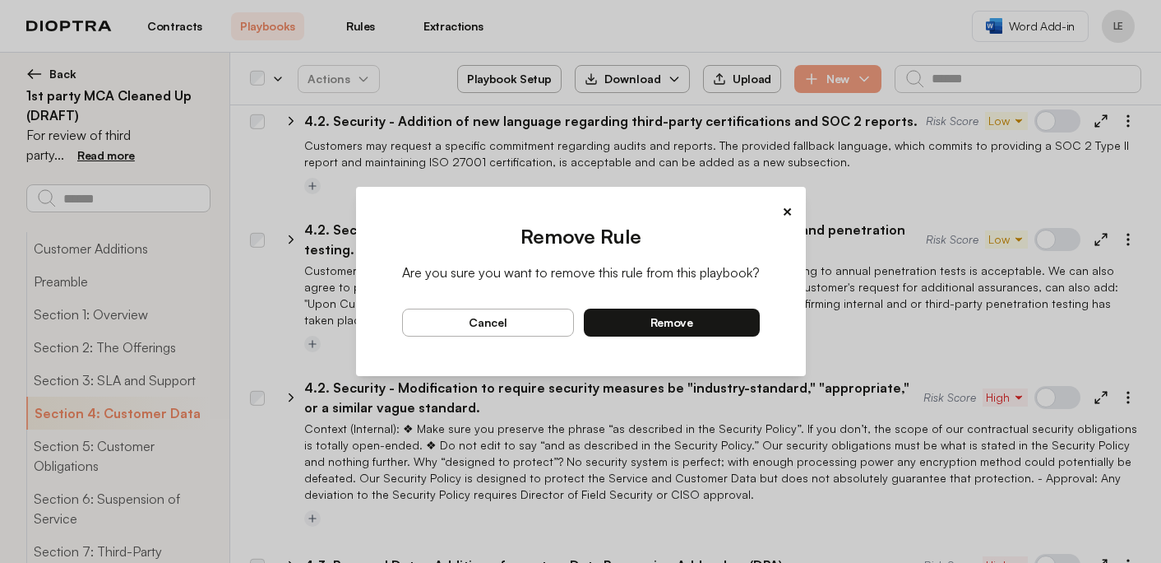
drag, startPoint x: 726, startPoint y: 324, endPoint x: 738, endPoint y: 324, distance: 11.5
click at [727, 324] on button "remove" at bounding box center [672, 322] width 176 height 28
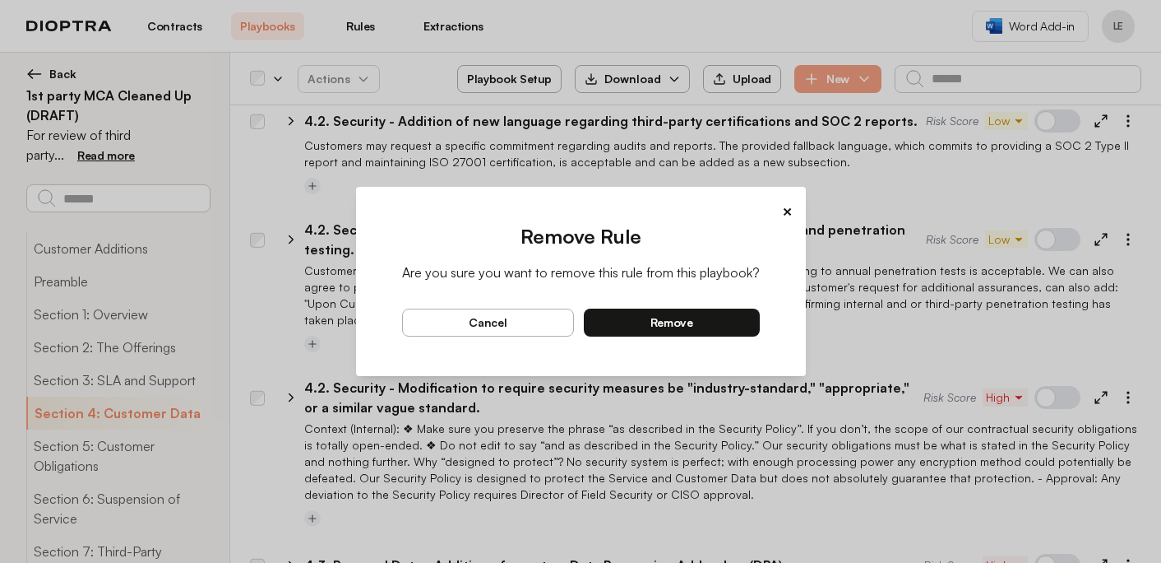
click at [744, 322] on button "remove" at bounding box center [672, 322] width 176 height 28
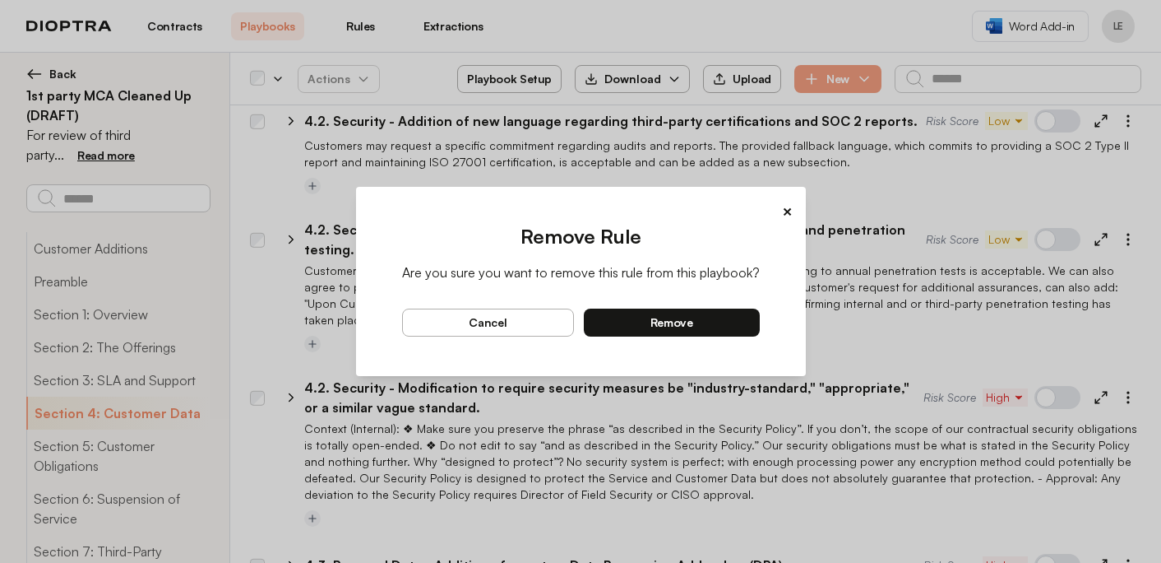
click at [737, 322] on button "remove" at bounding box center [672, 322] width 176 height 28
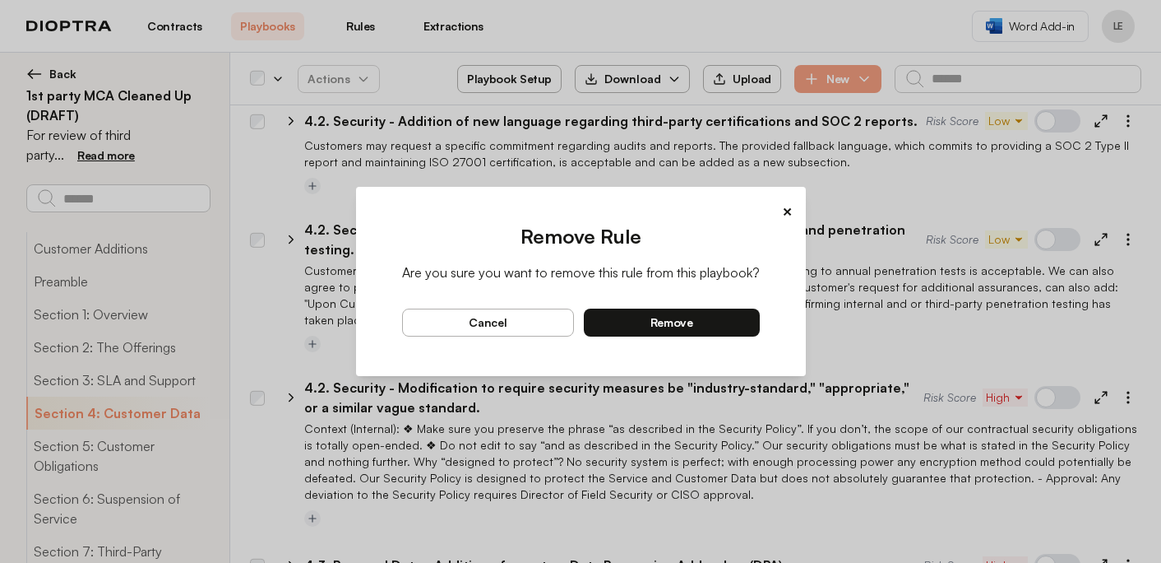
click at [737, 321] on button "remove" at bounding box center [672, 322] width 176 height 28
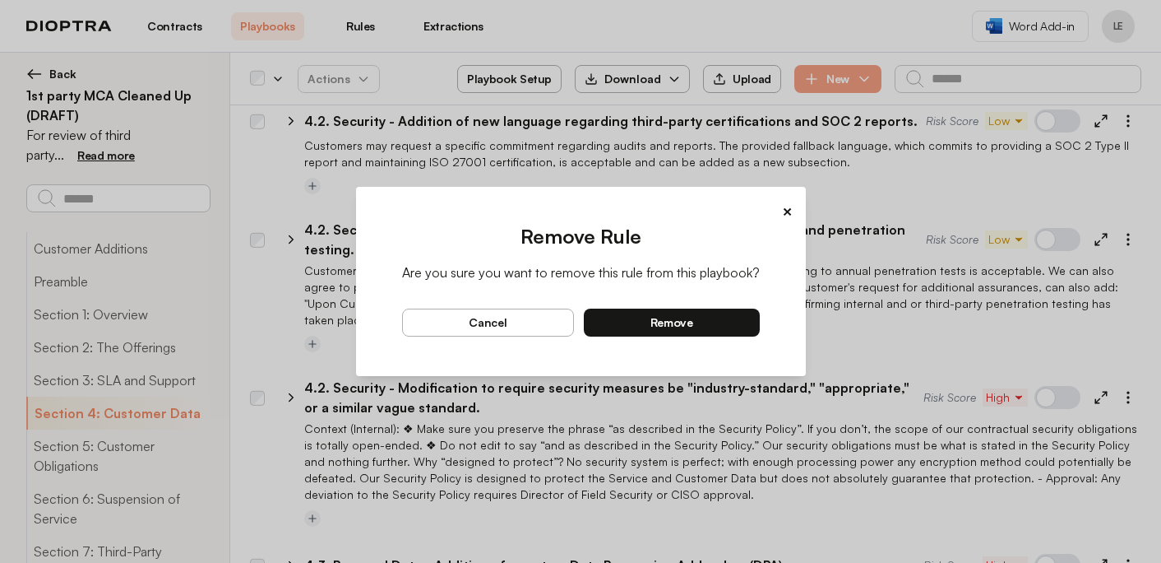
click at [736, 322] on button "remove" at bounding box center [672, 322] width 176 height 28
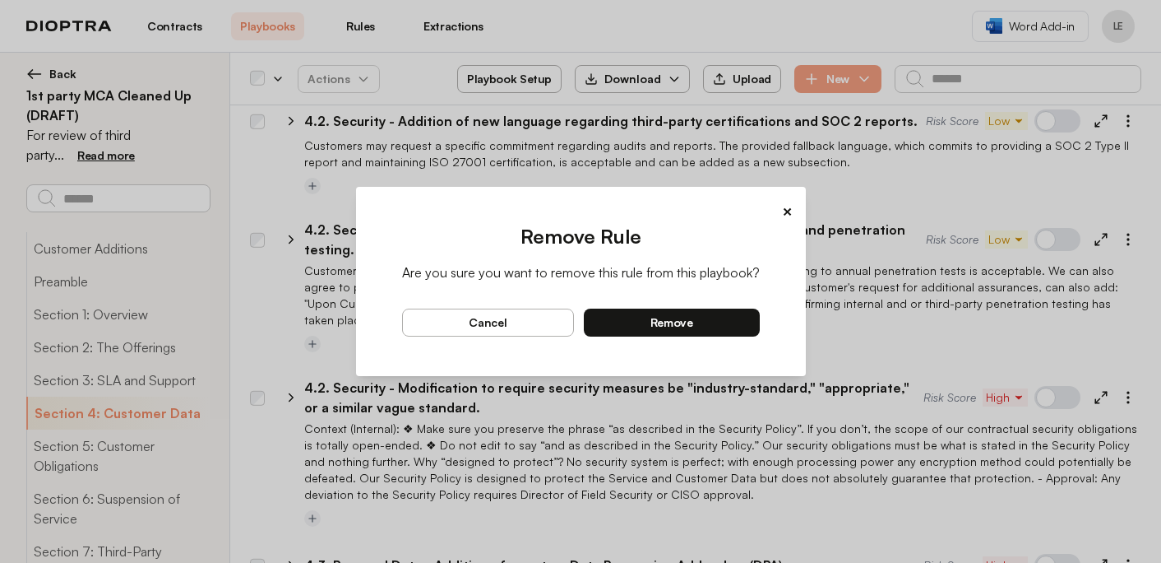
click at [715, 315] on button "remove" at bounding box center [672, 322] width 176 height 28
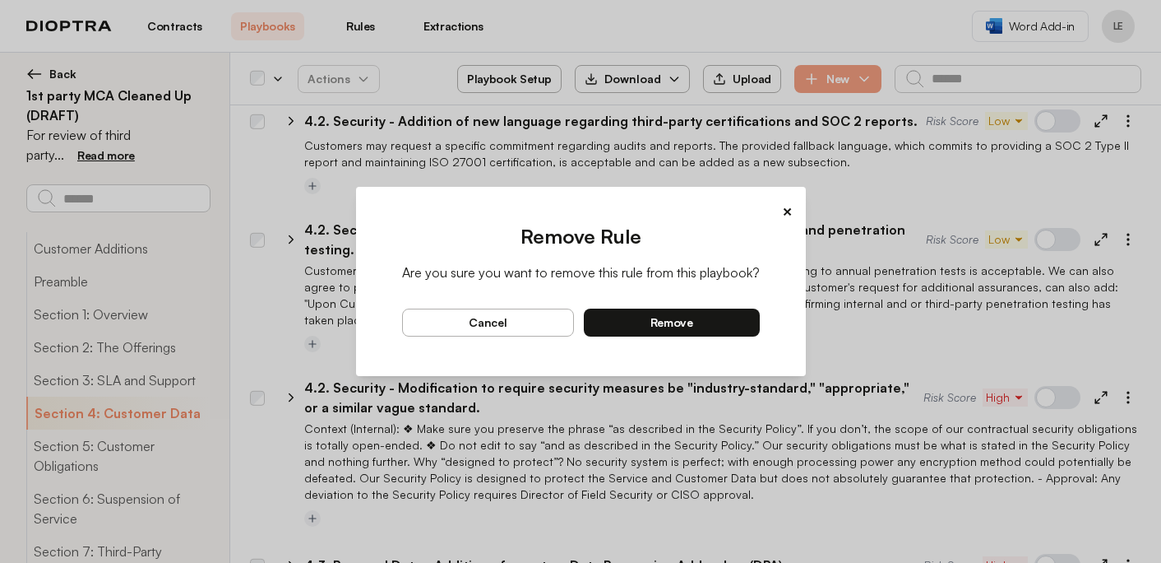
click at [729, 317] on button "remove" at bounding box center [672, 322] width 176 height 28
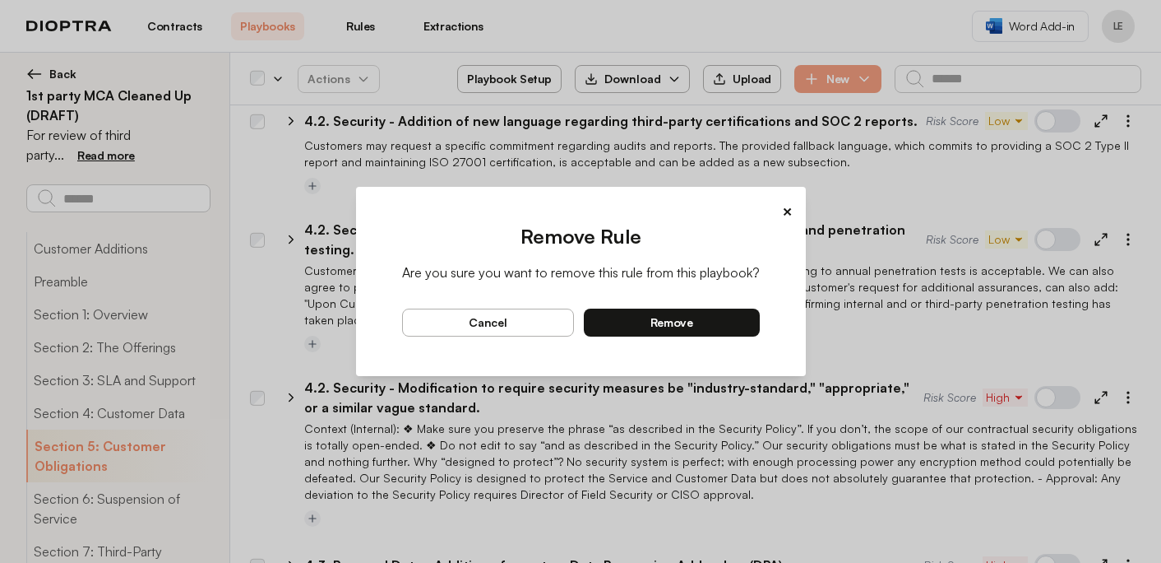
click at [748, 316] on button "remove" at bounding box center [672, 322] width 176 height 28
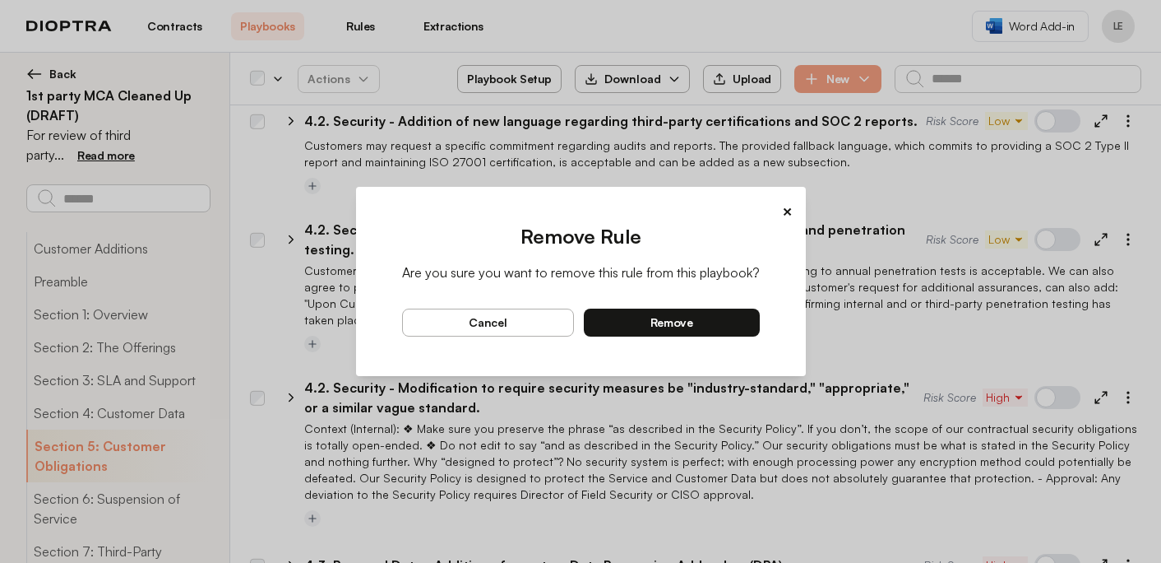
click at [720, 324] on button "remove" at bounding box center [672, 322] width 176 height 28
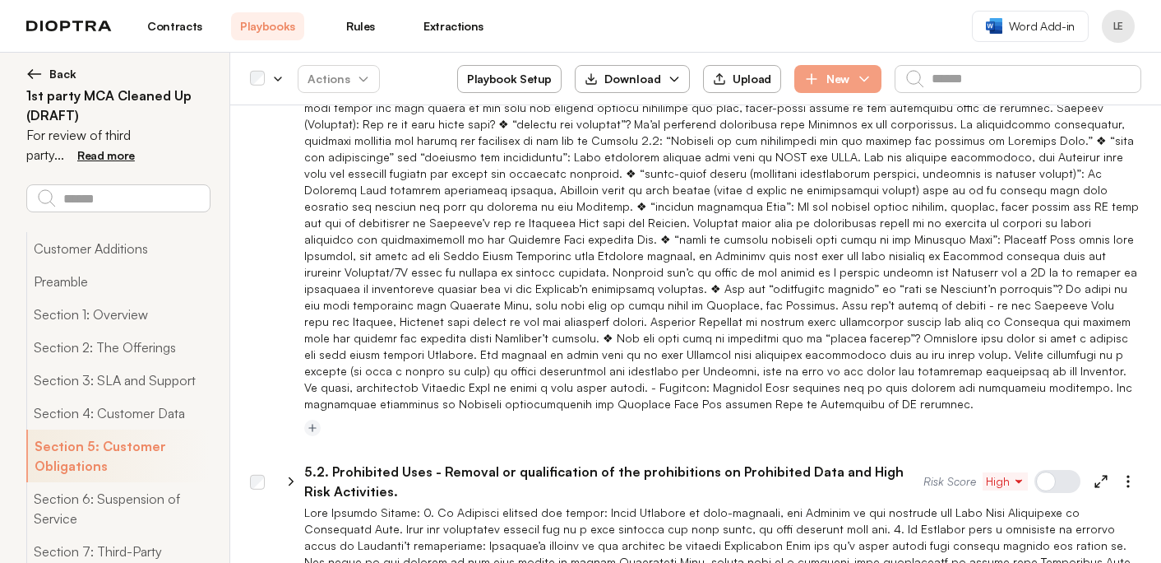
scroll to position [15896, 0]
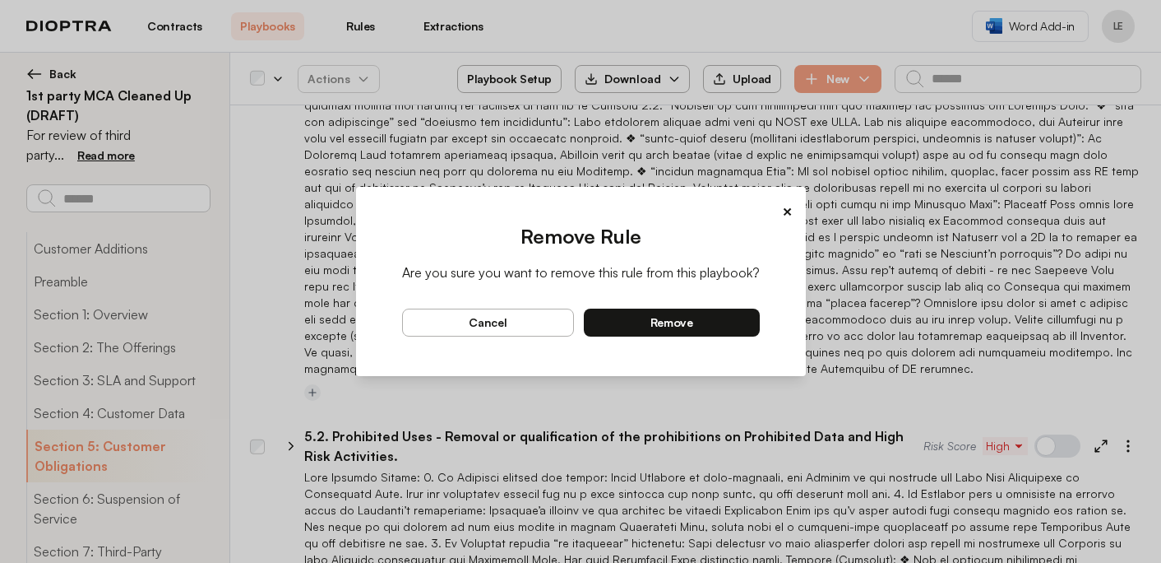
click at [730, 323] on button "remove" at bounding box center [672, 322] width 176 height 28
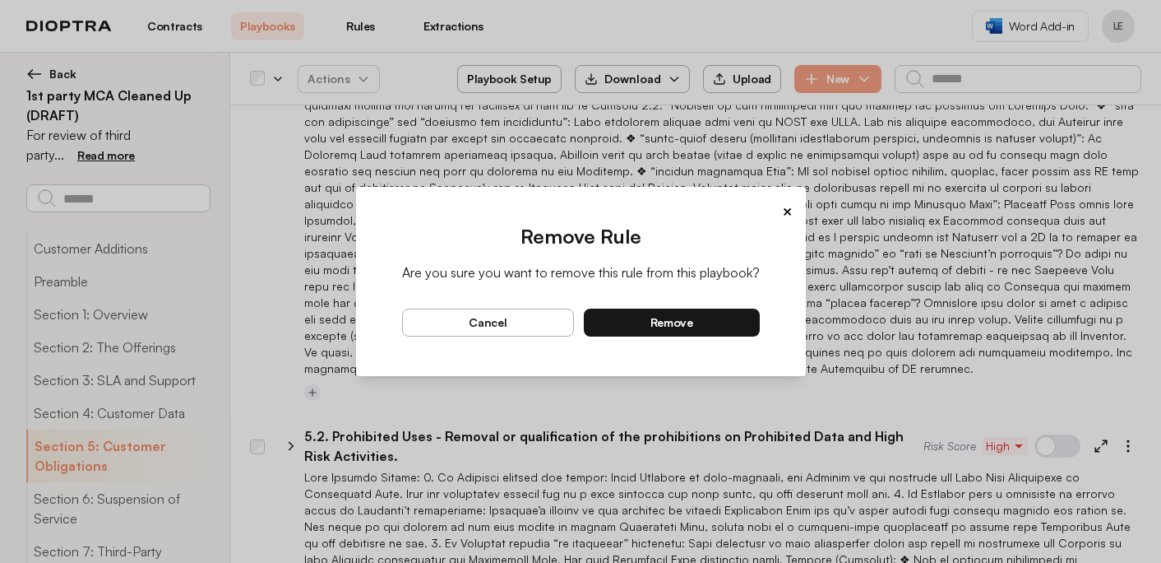
click at [752, 329] on button "remove" at bounding box center [672, 322] width 176 height 28
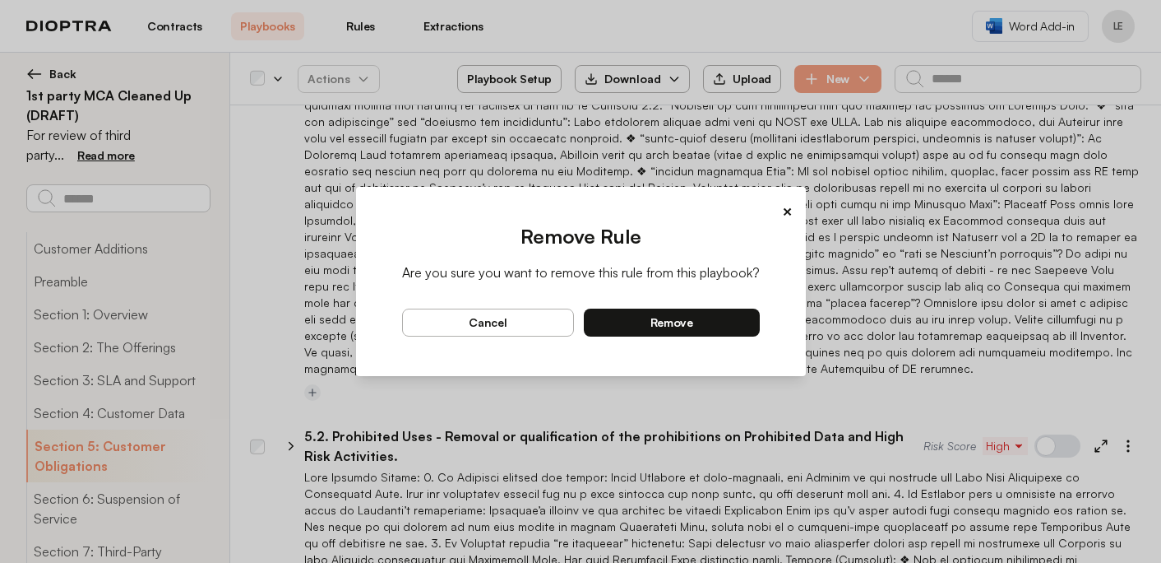
click at [709, 322] on button "remove" at bounding box center [672, 322] width 176 height 28
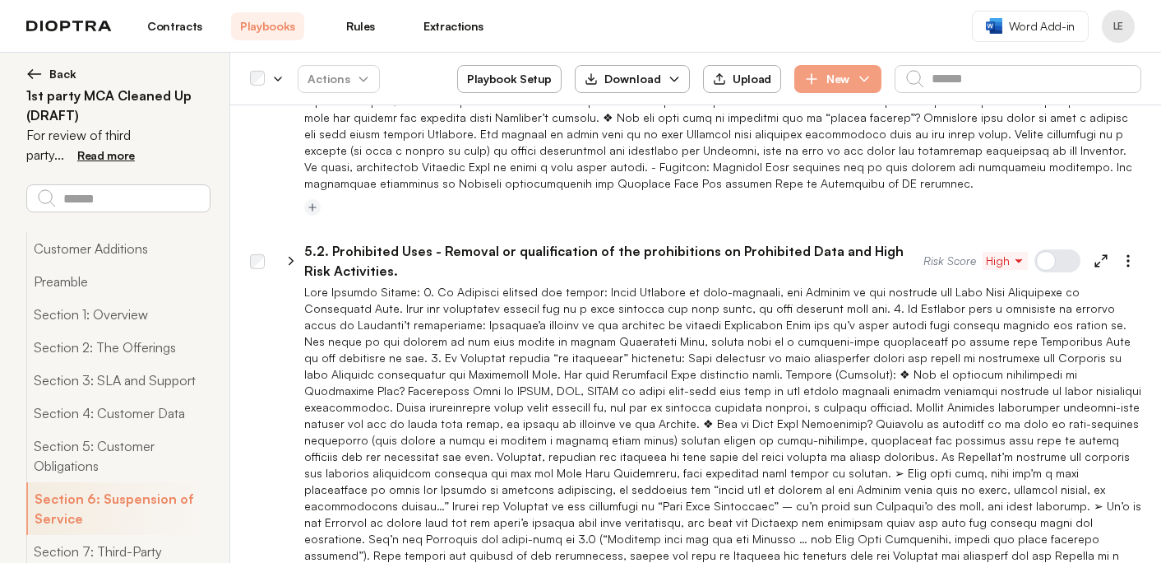
scroll to position [16083, 0]
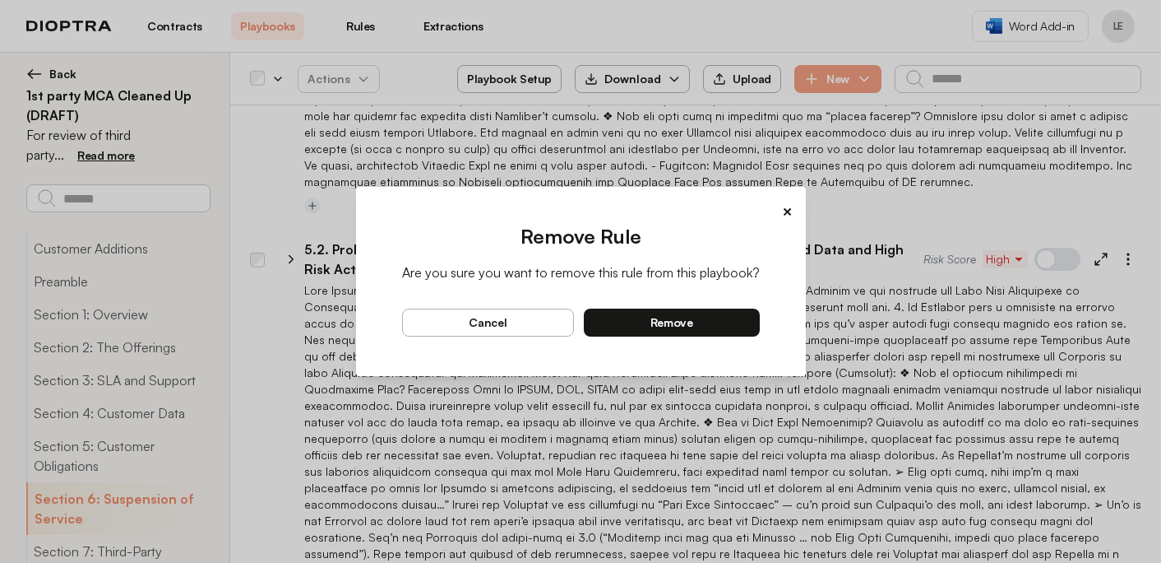
click at [716, 327] on button "remove" at bounding box center [672, 322] width 176 height 28
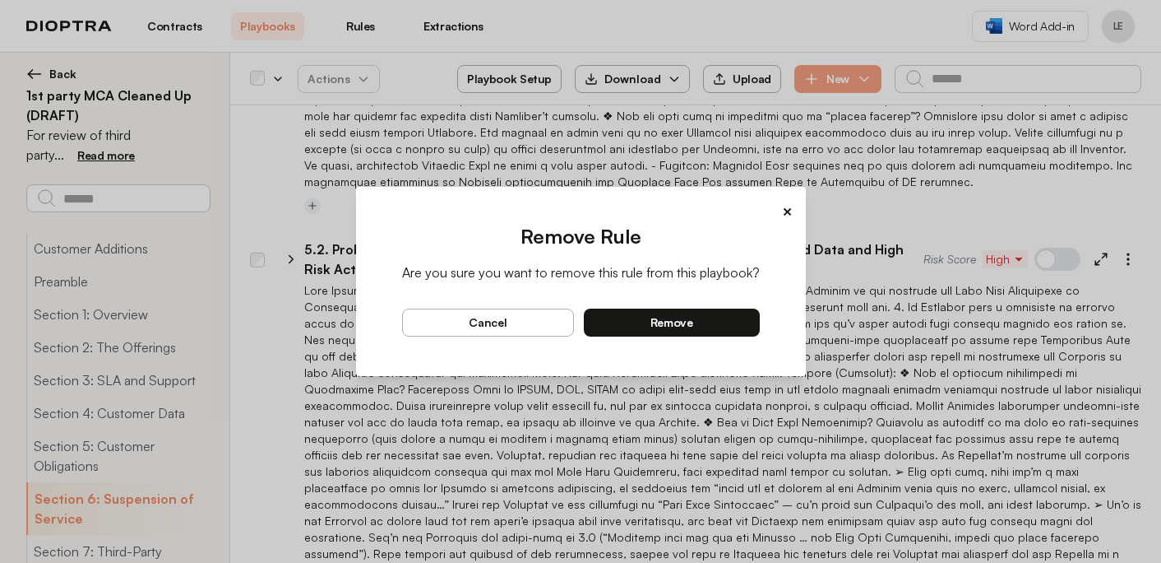
click at [727, 321] on button "remove" at bounding box center [672, 322] width 176 height 28
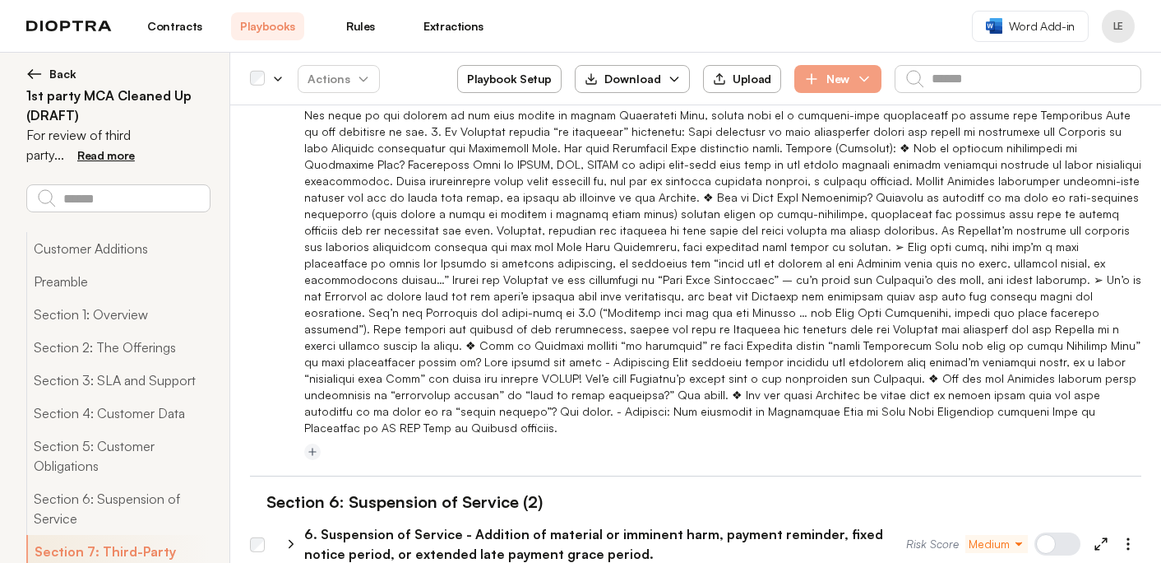
scroll to position [16311, 0]
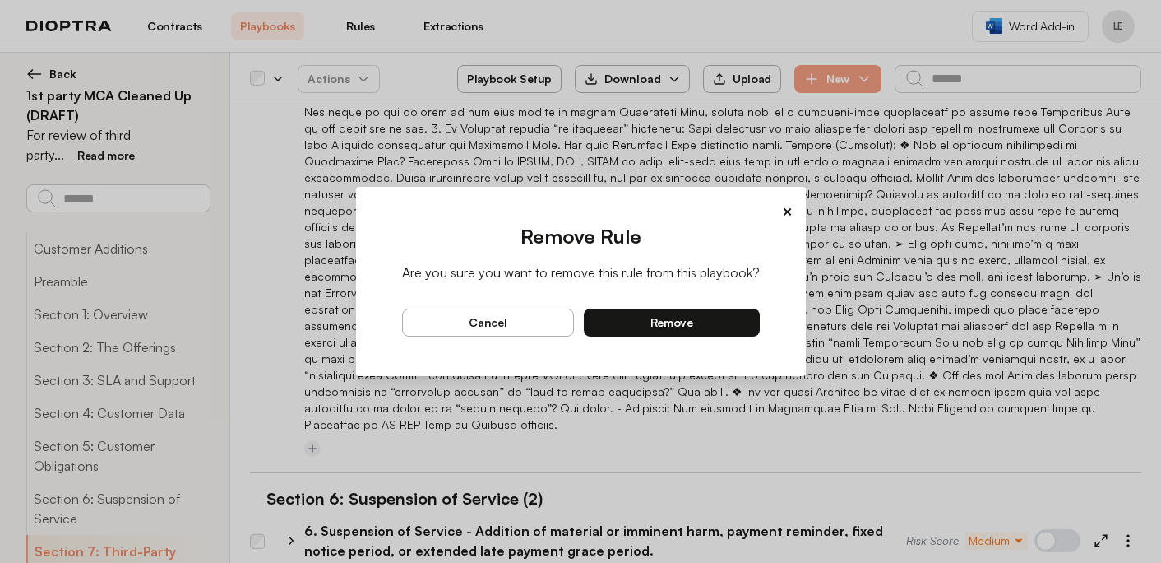
click at [722, 324] on button "remove" at bounding box center [672, 322] width 176 height 28
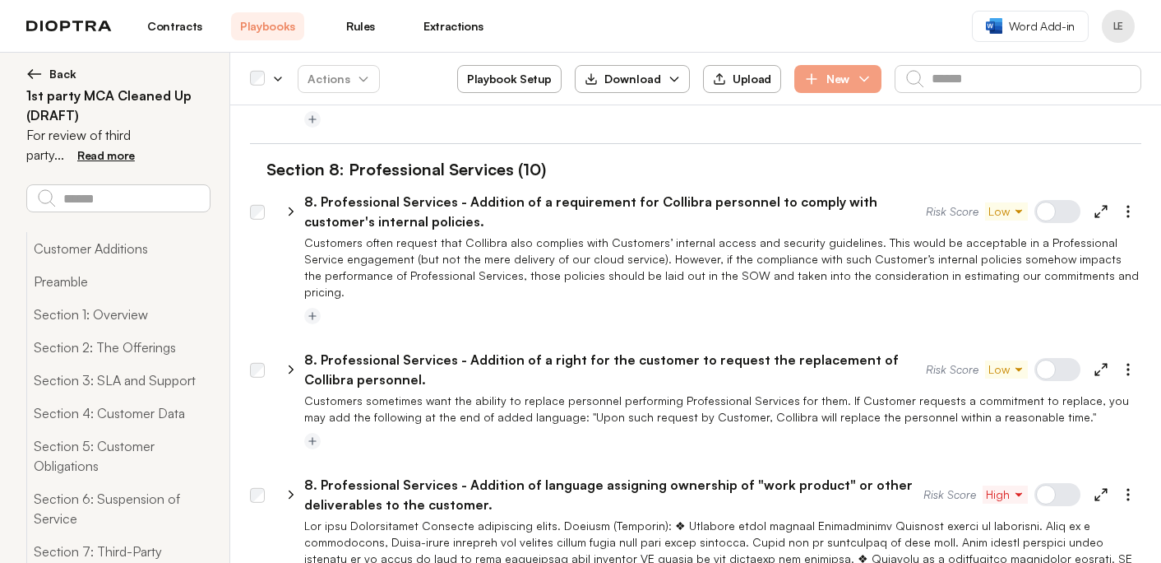
scroll to position [17188, 0]
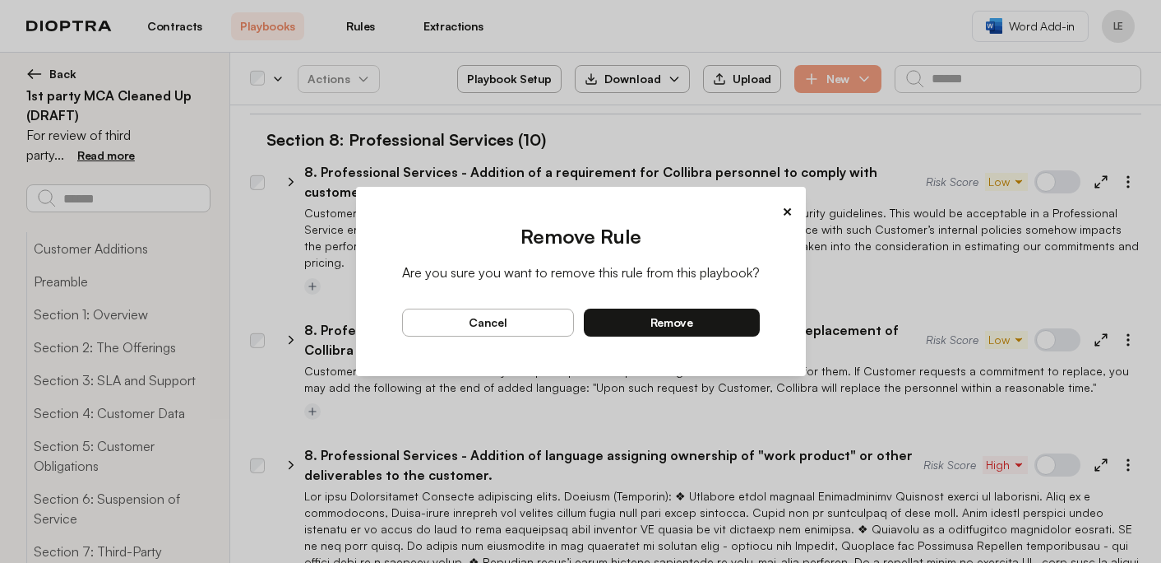
click at [734, 321] on button "remove" at bounding box center [672, 322] width 176 height 28
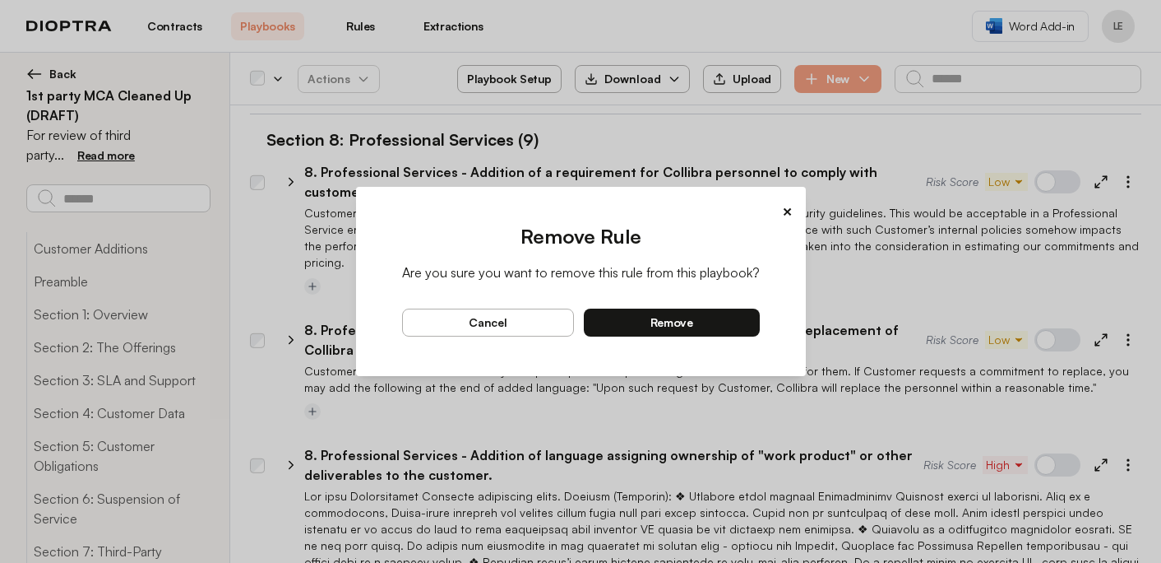
click at [737, 322] on button "remove" at bounding box center [672, 322] width 176 height 28
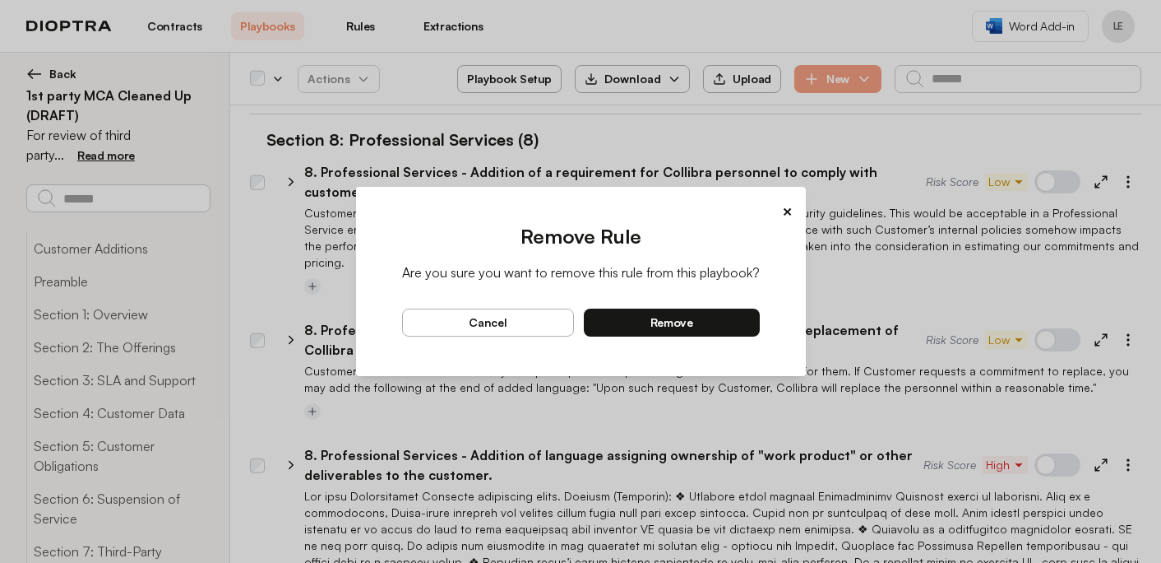
click at [740, 329] on button "remove" at bounding box center [672, 322] width 176 height 28
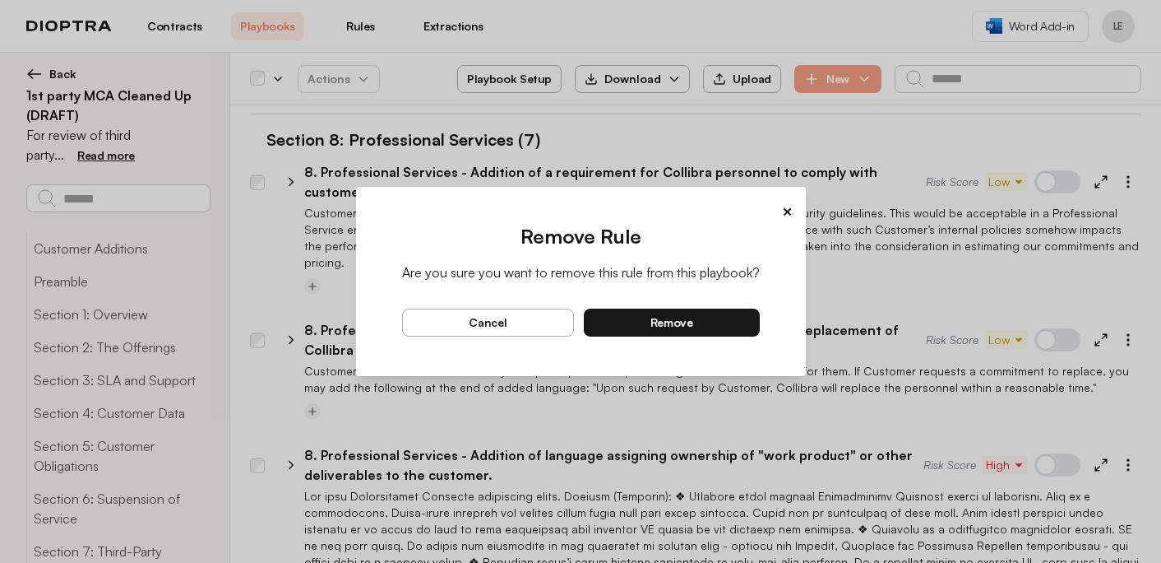
click at [725, 317] on button "remove" at bounding box center [672, 322] width 176 height 28
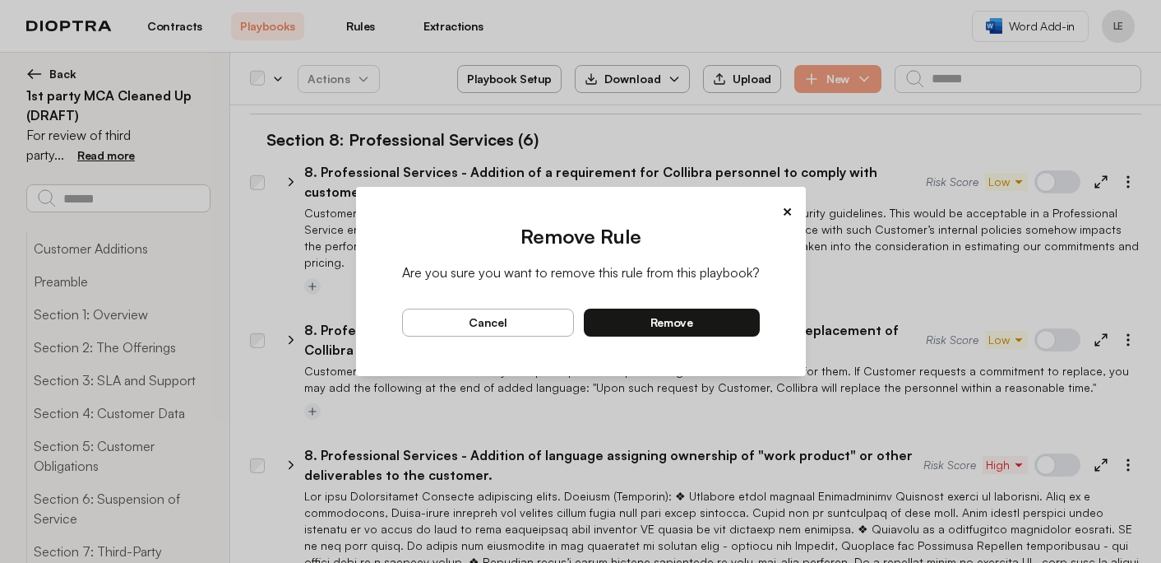
click at [690, 326] on span "remove" at bounding box center [671, 322] width 43 height 15
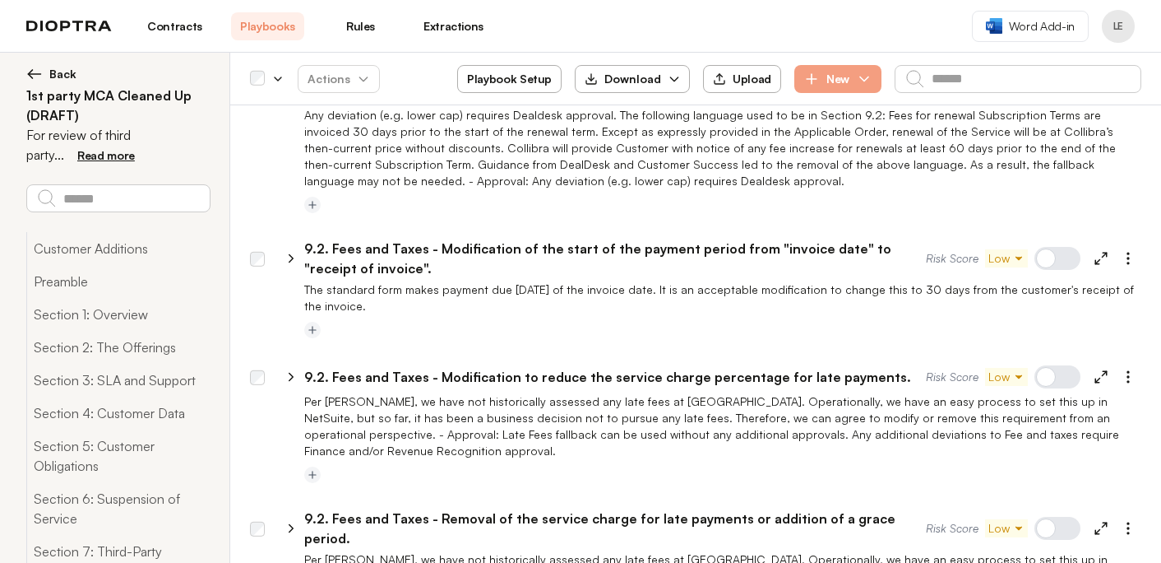
scroll to position [18479, 0]
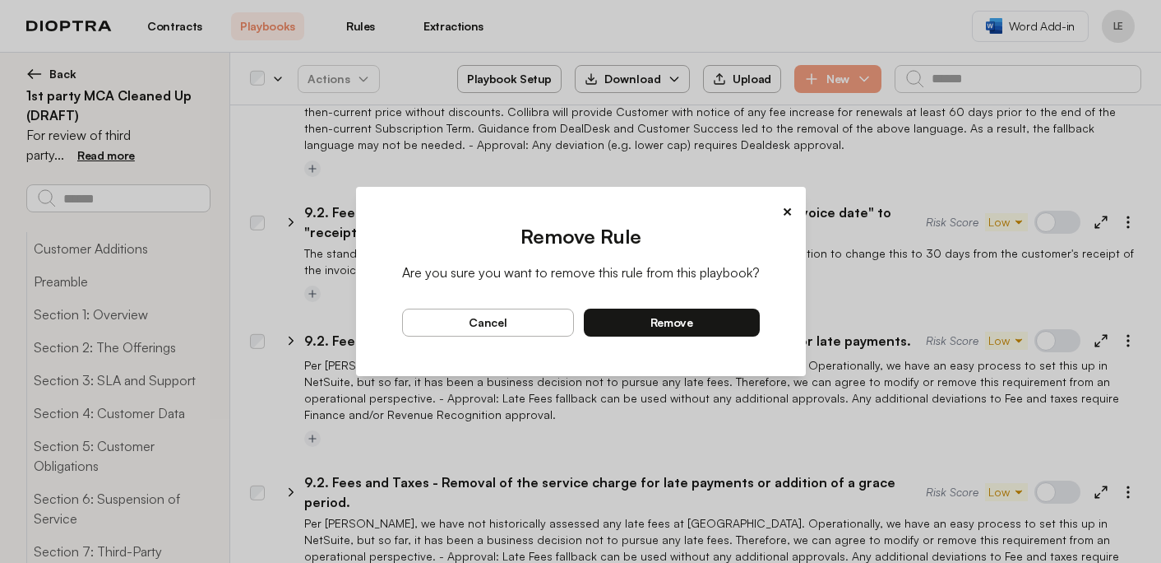
click at [735, 322] on button "remove" at bounding box center [672, 322] width 176 height 28
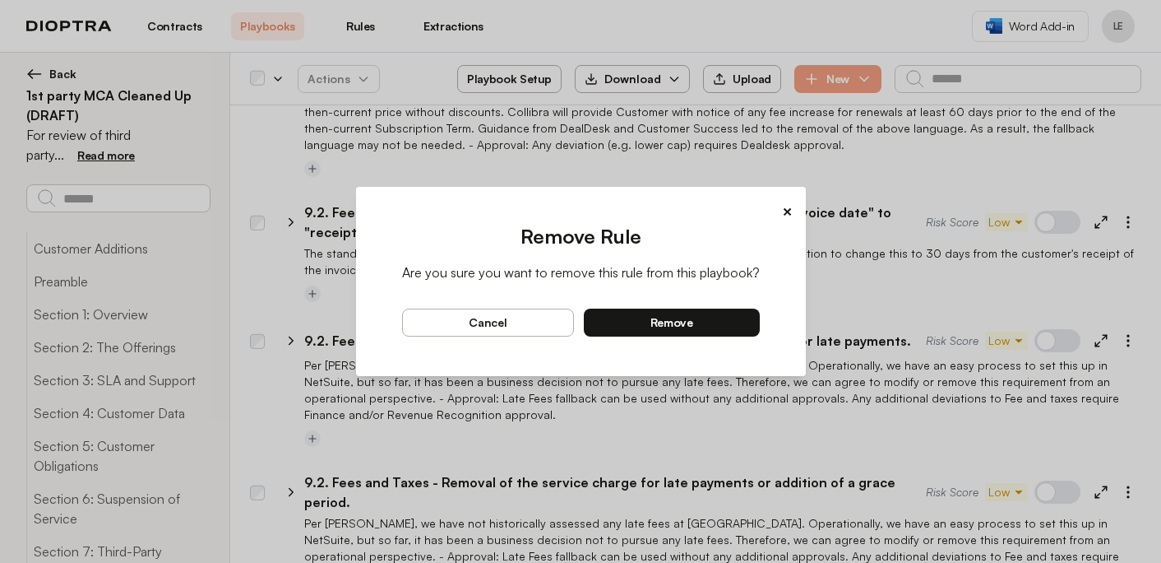
click at [715, 327] on button "remove" at bounding box center [672, 322] width 176 height 28
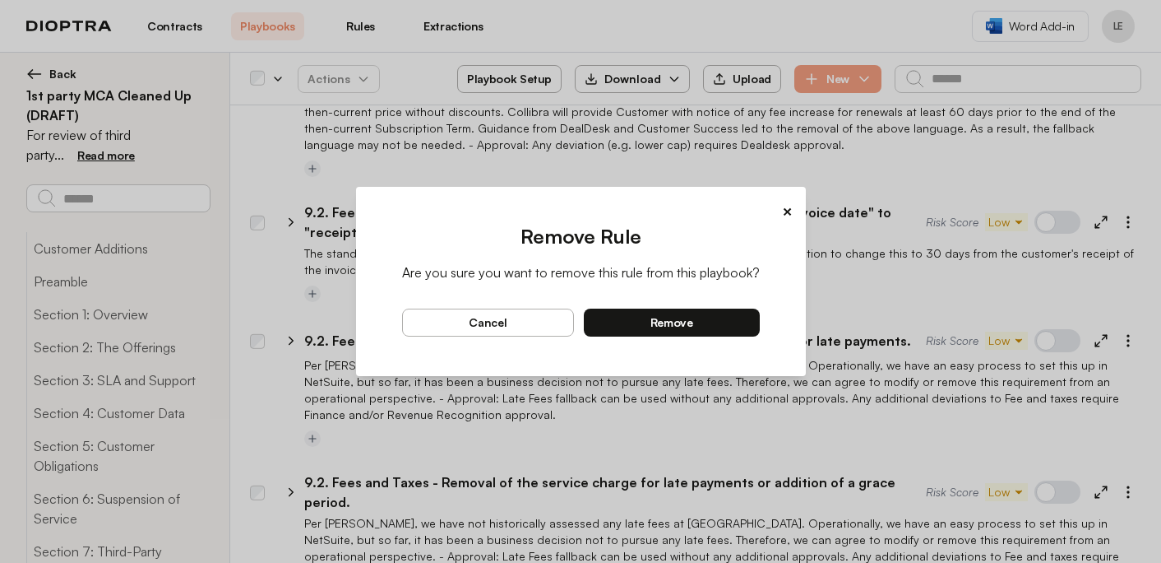
click at [743, 327] on button "remove" at bounding box center [672, 322] width 176 height 28
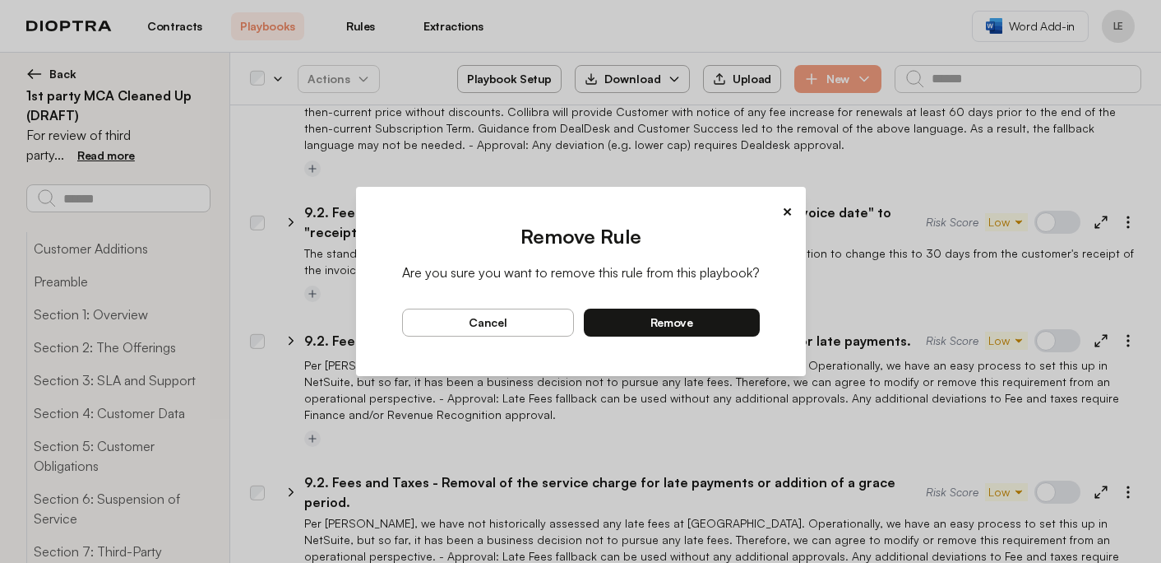
click at [723, 328] on button "remove" at bounding box center [672, 322] width 176 height 28
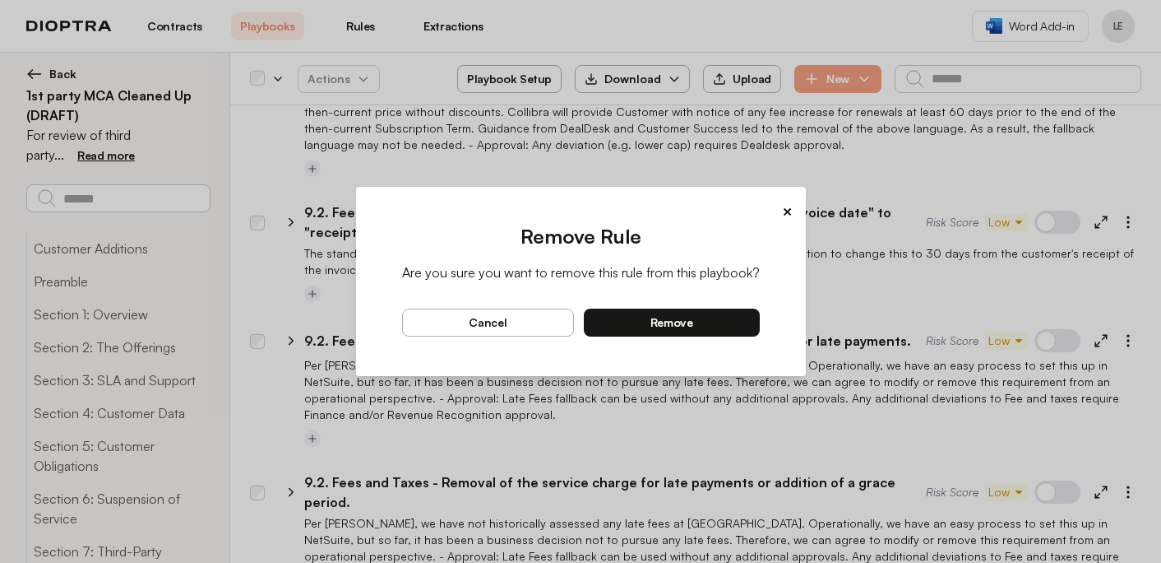
click at [734, 332] on button "remove" at bounding box center [672, 322] width 176 height 28
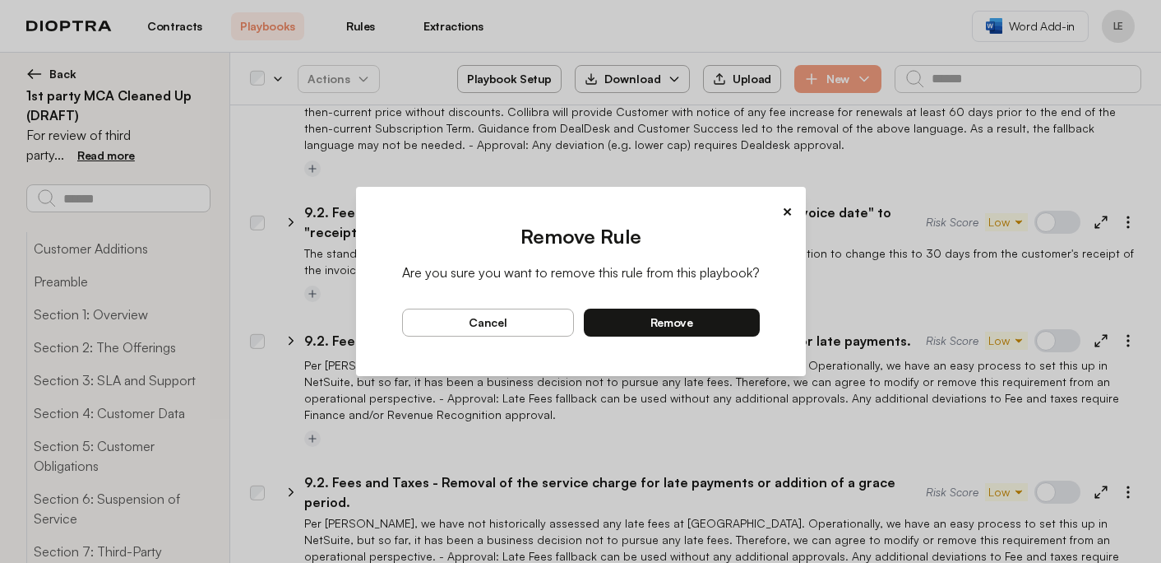
click at [739, 326] on button "remove" at bounding box center [672, 322] width 176 height 28
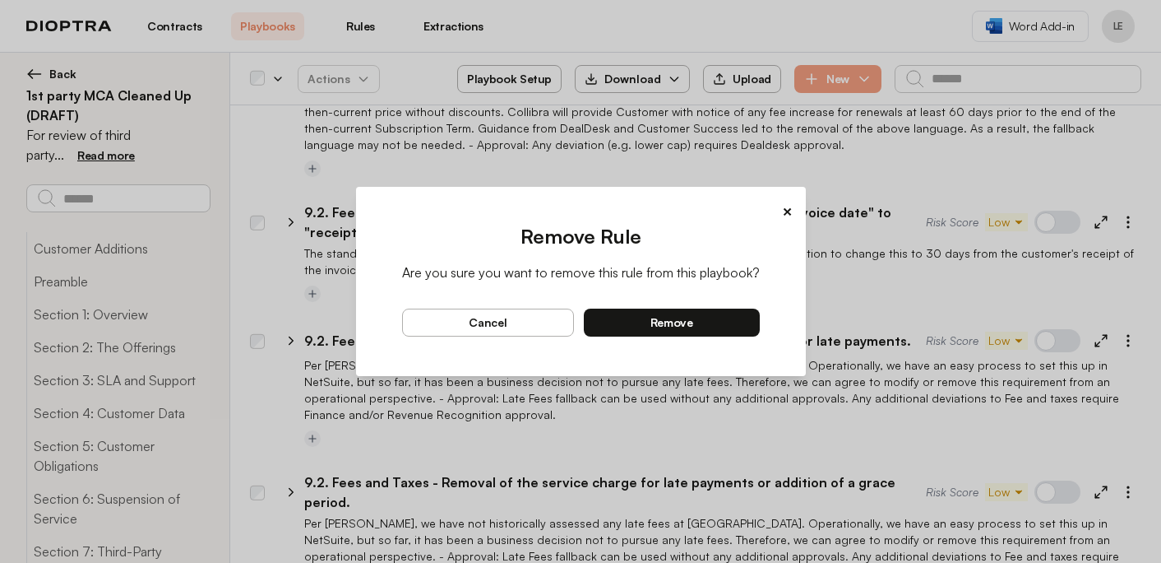
click at [736, 322] on button "remove" at bounding box center [672, 322] width 176 height 28
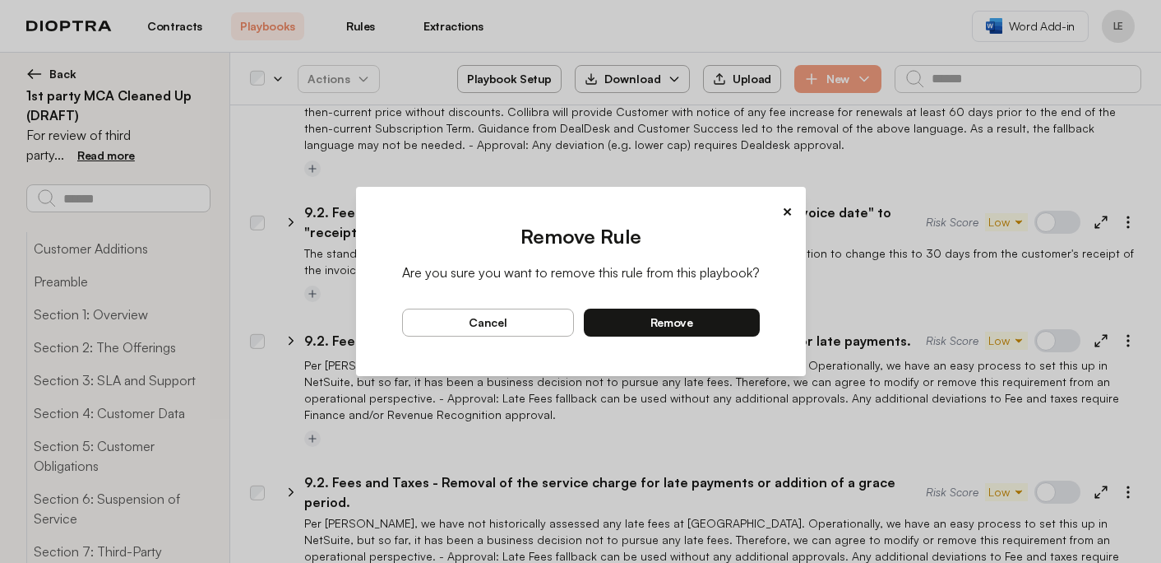
click at [704, 328] on button "remove" at bounding box center [672, 322] width 176 height 28
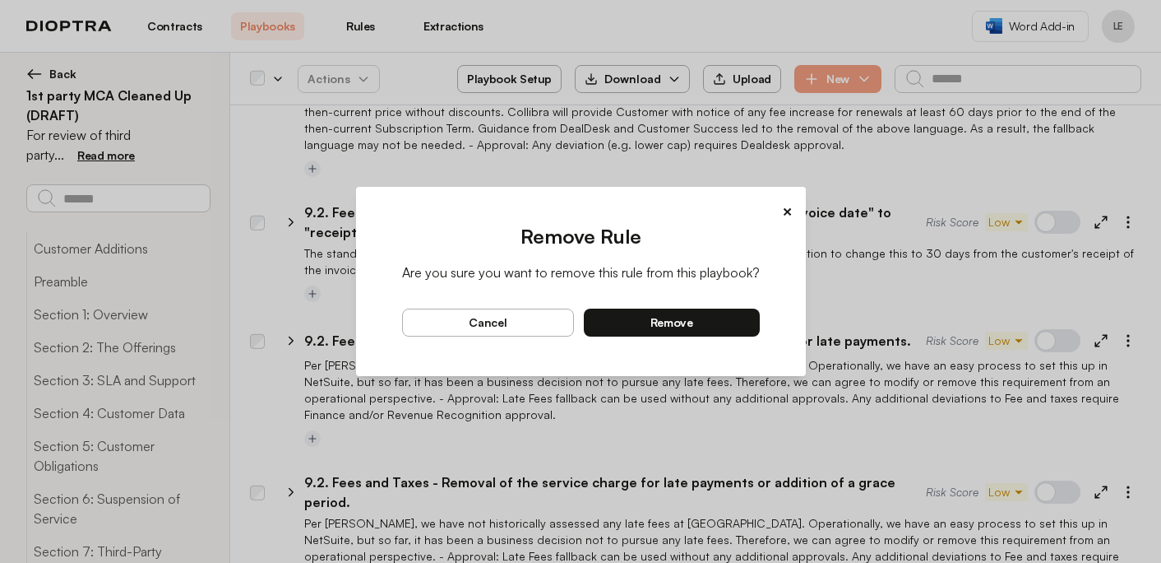
click at [725, 324] on button "remove" at bounding box center [672, 322] width 176 height 28
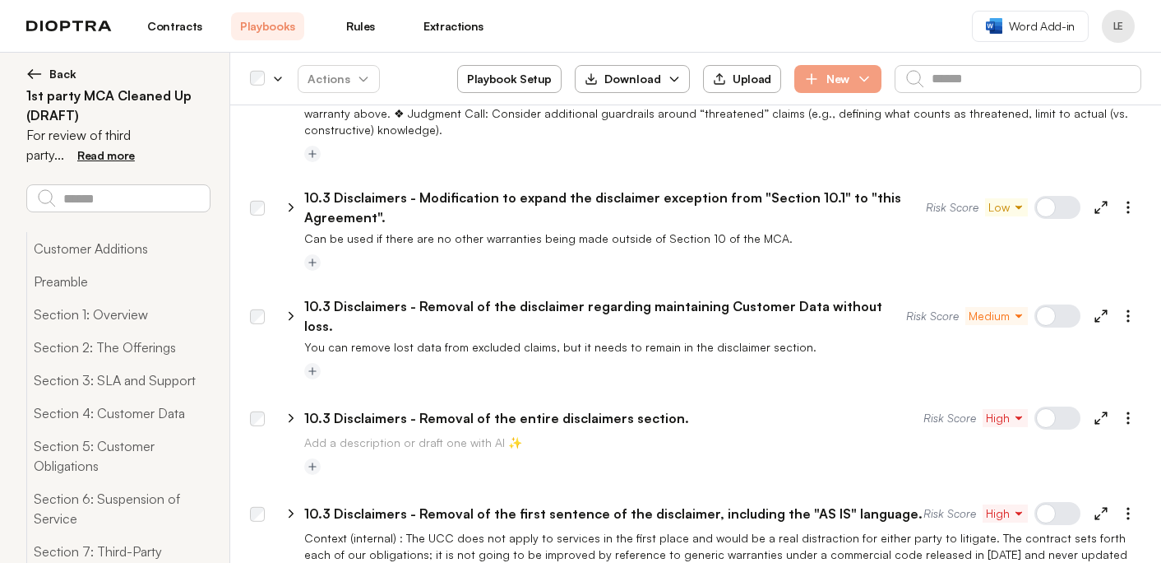
scroll to position [21722, 0]
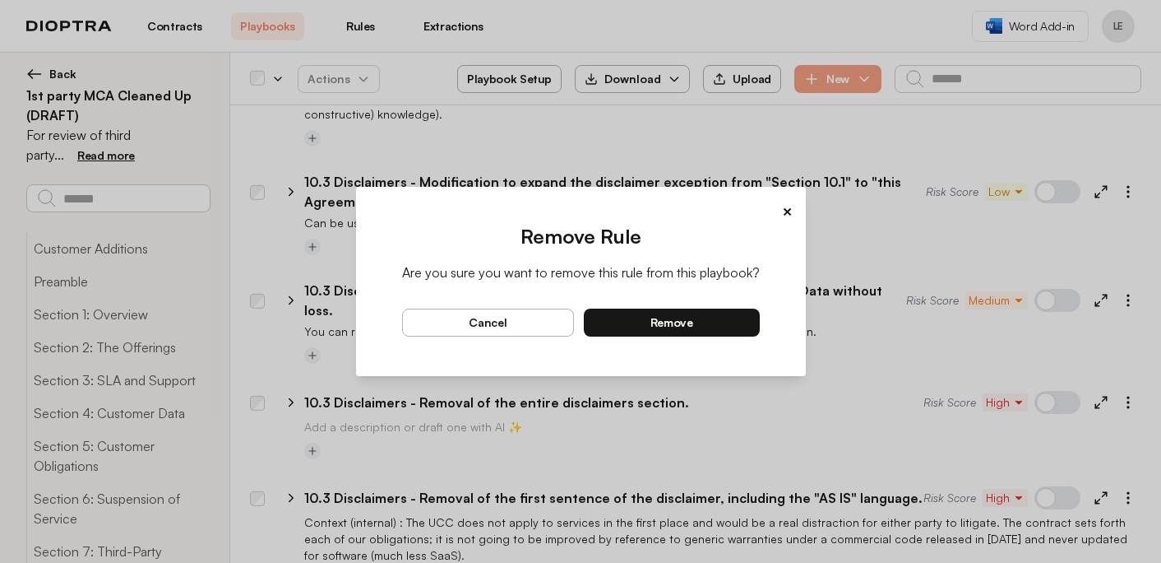
click at [735, 326] on button "remove" at bounding box center [672, 322] width 176 height 28
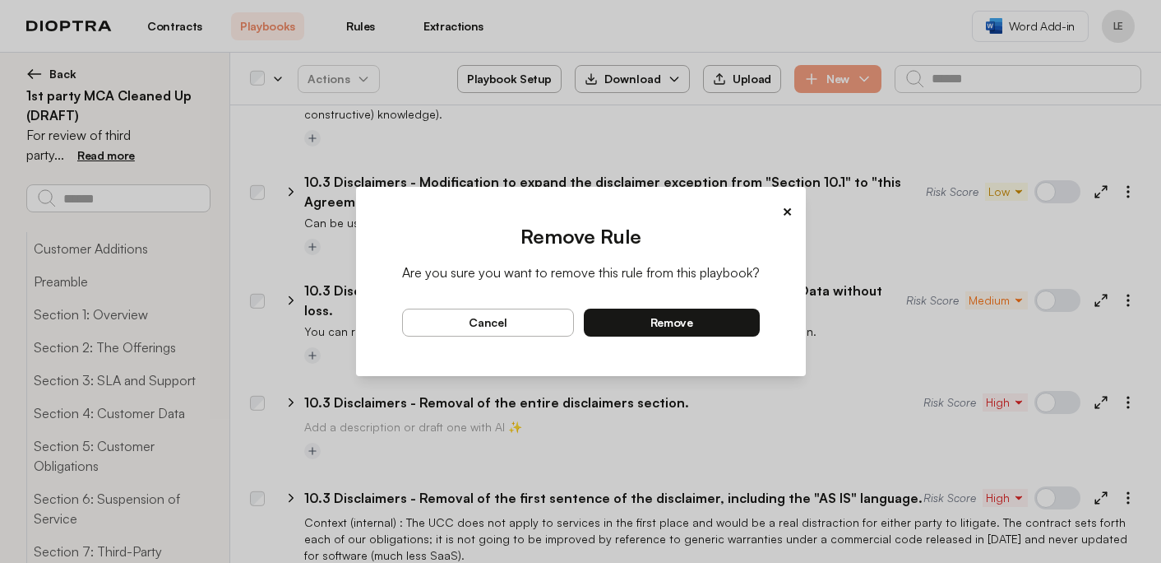
click at [729, 329] on button "remove" at bounding box center [672, 322] width 176 height 28
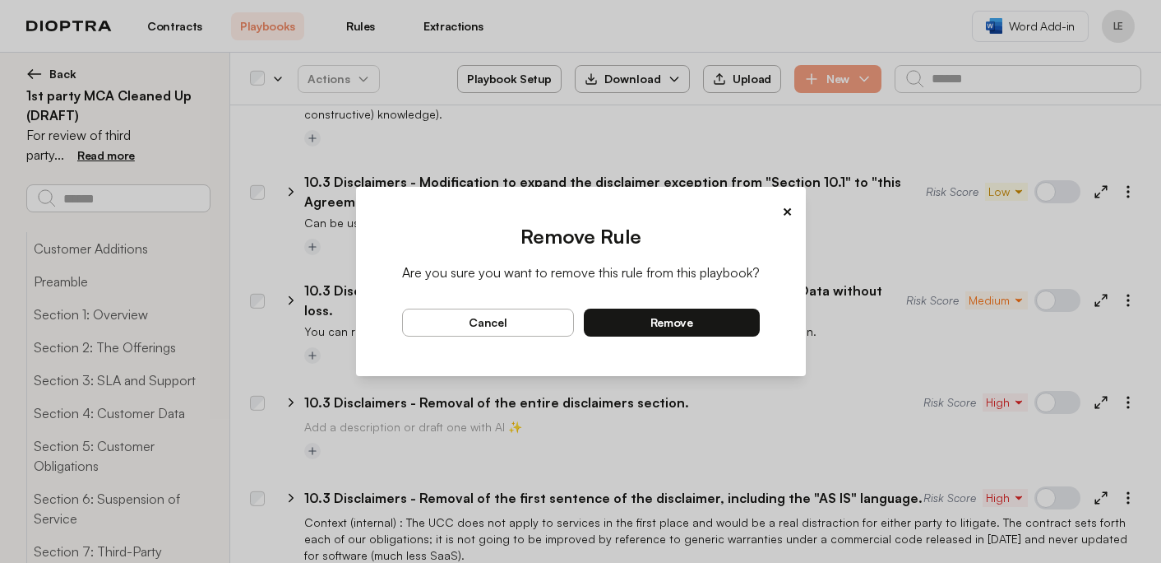
click at [725, 325] on button "remove" at bounding box center [672, 322] width 176 height 28
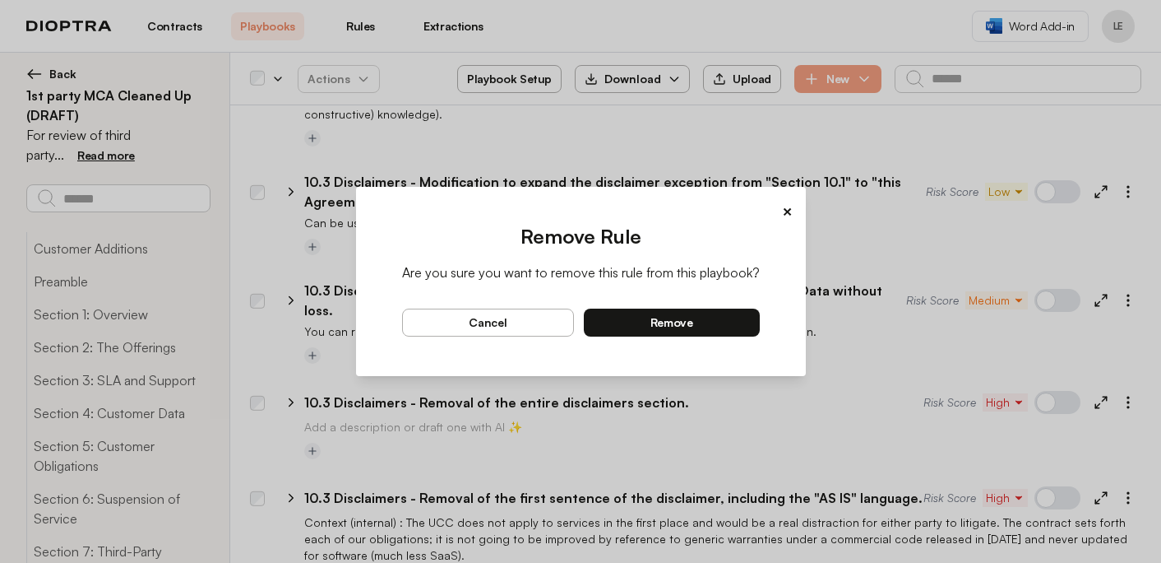
click at [714, 331] on button "remove" at bounding box center [672, 322] width 176 height 28
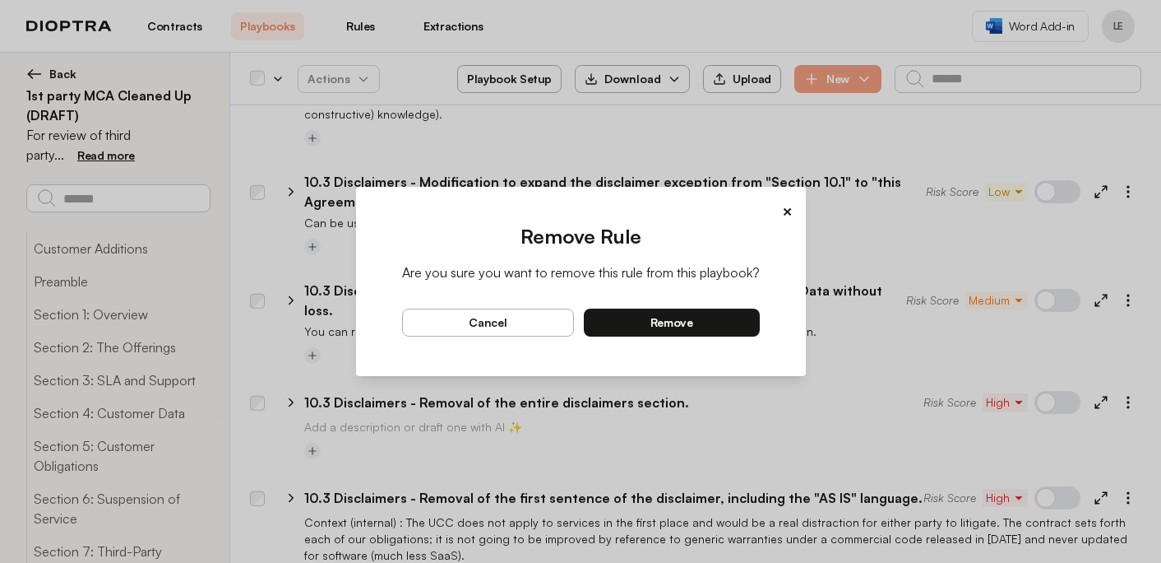
click at [721, 316] on button "remove" at bounding box center [672, 322] width 176 height 28
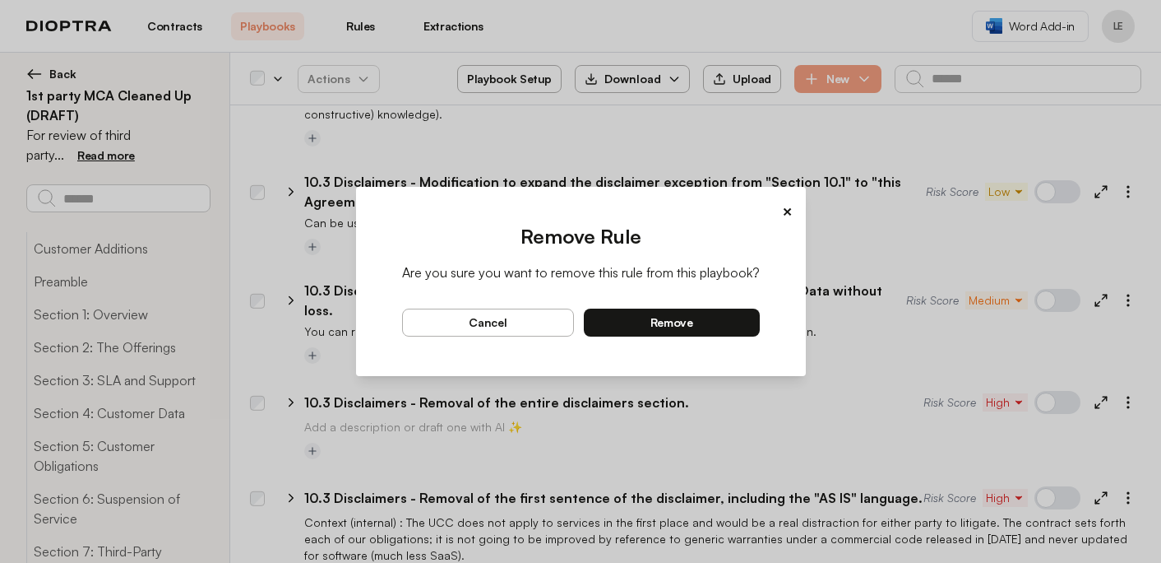
click at [734, 318] on button "remove" at bounding box center [672, 322] width 176 height 28
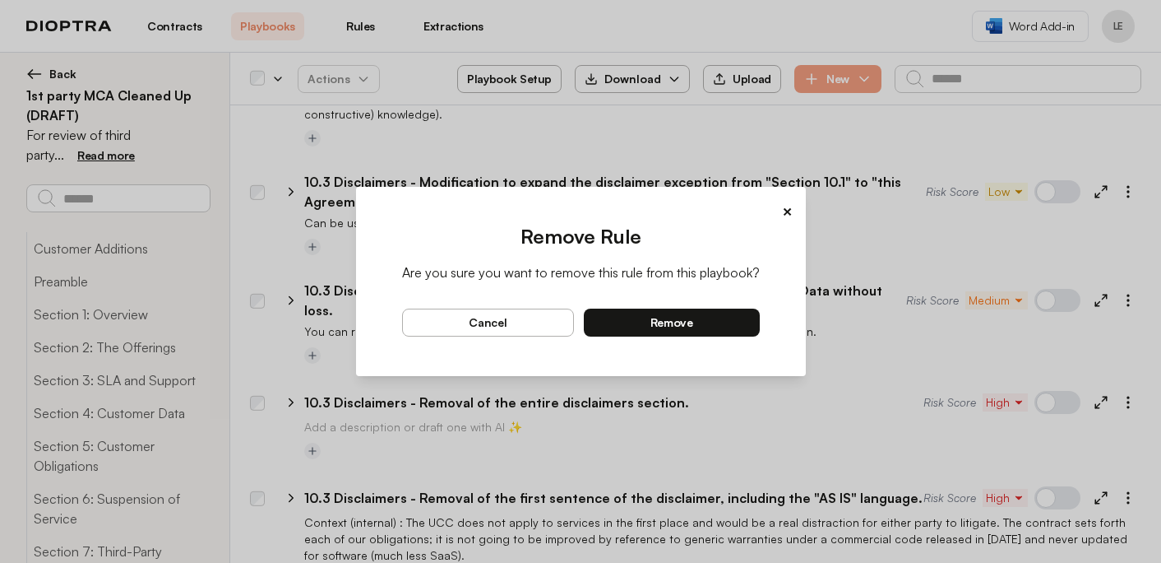
click at [705, 317] on button "remove" at bounding box center [672, 322] width 176 height 28
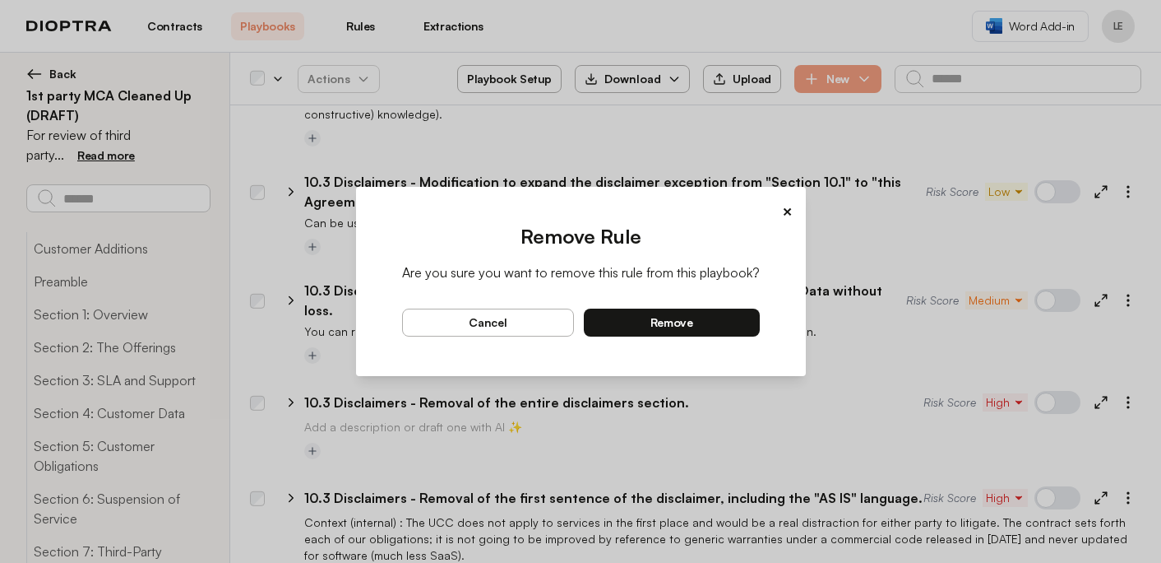
click at [719, 321] on button "remove" at bounding box center [672, 322] width 176 height 28
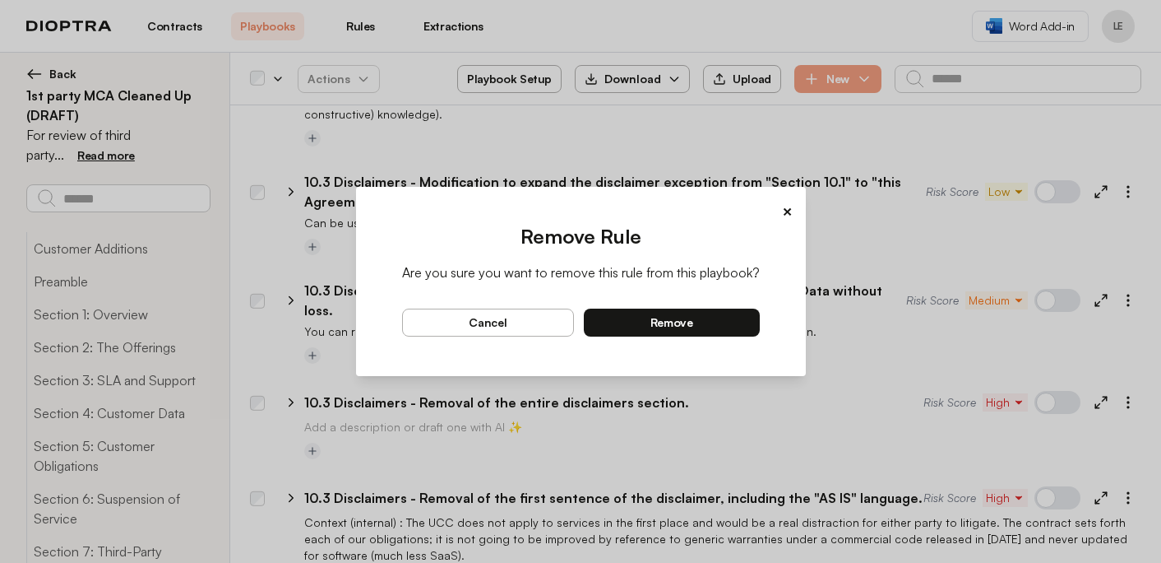
click at [737, 325] on button "remove" at bounding box center [672, 322] width 176 height 28
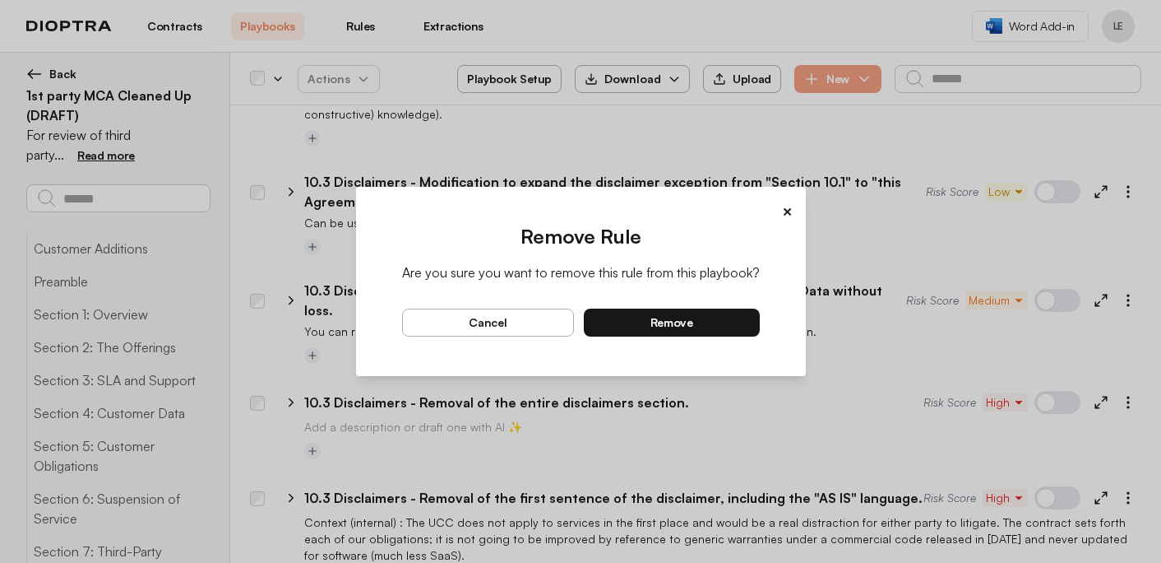
click at [724, 334] on button "remove" at bounding box center [672, 322] width 176 height 28
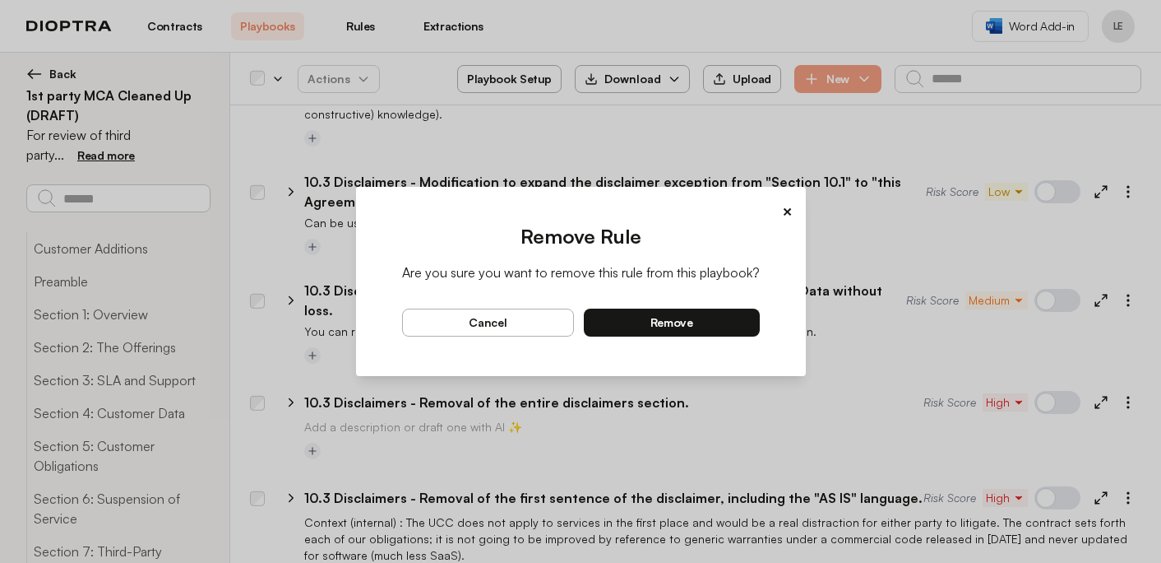
click at [741, 322] on button "remove" at bounding box center [672, 322] width 176 height 28
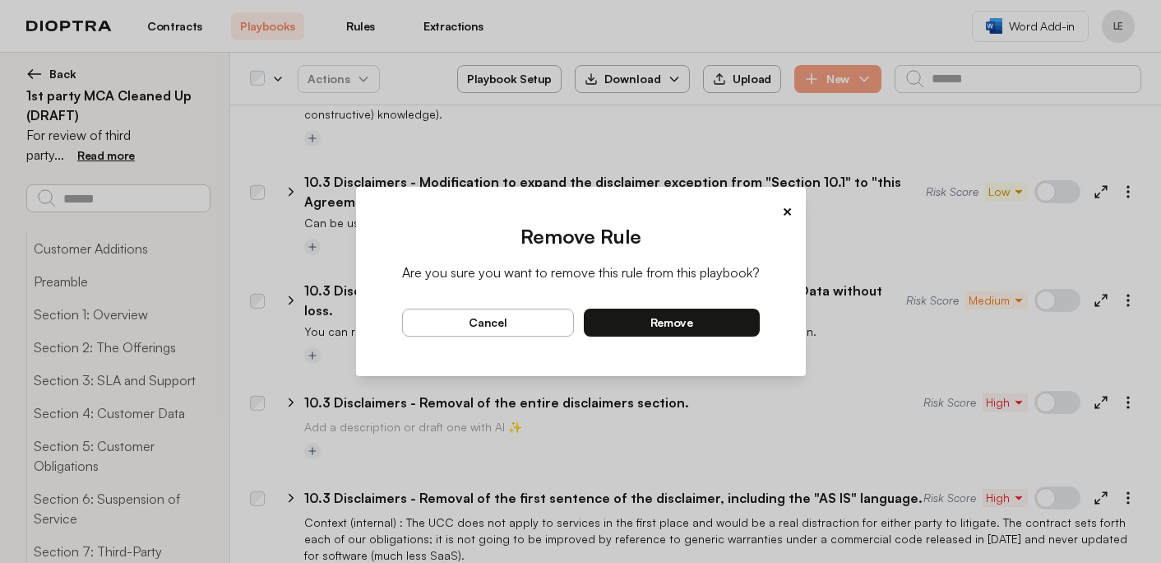
click at [724, 326] on button "remove" at bounding box center [672, 322] width 176 height 28
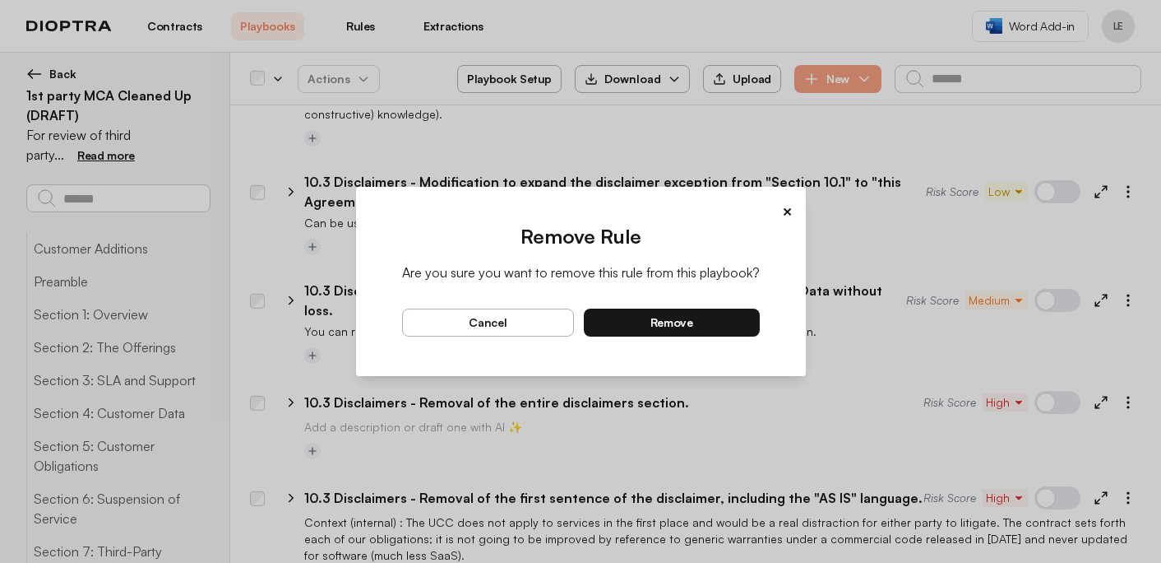
click at [722, 322] on button "remove" at bounding box center [672, 322] width 176 height 28
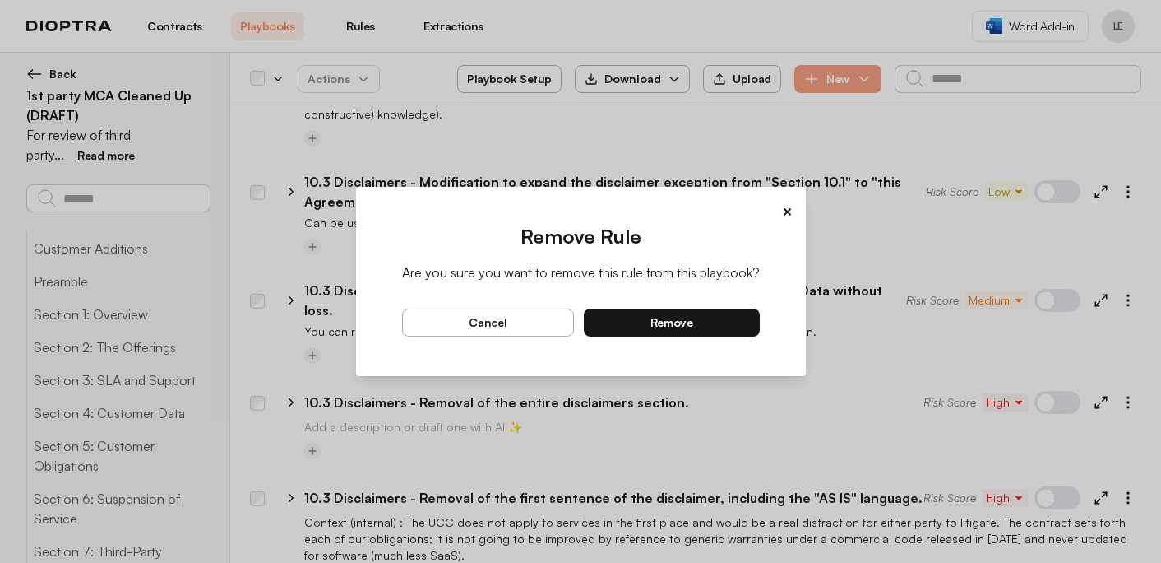
click at [755, 312] on button "remove" at bounding box center [672, 322] width 176 height 28
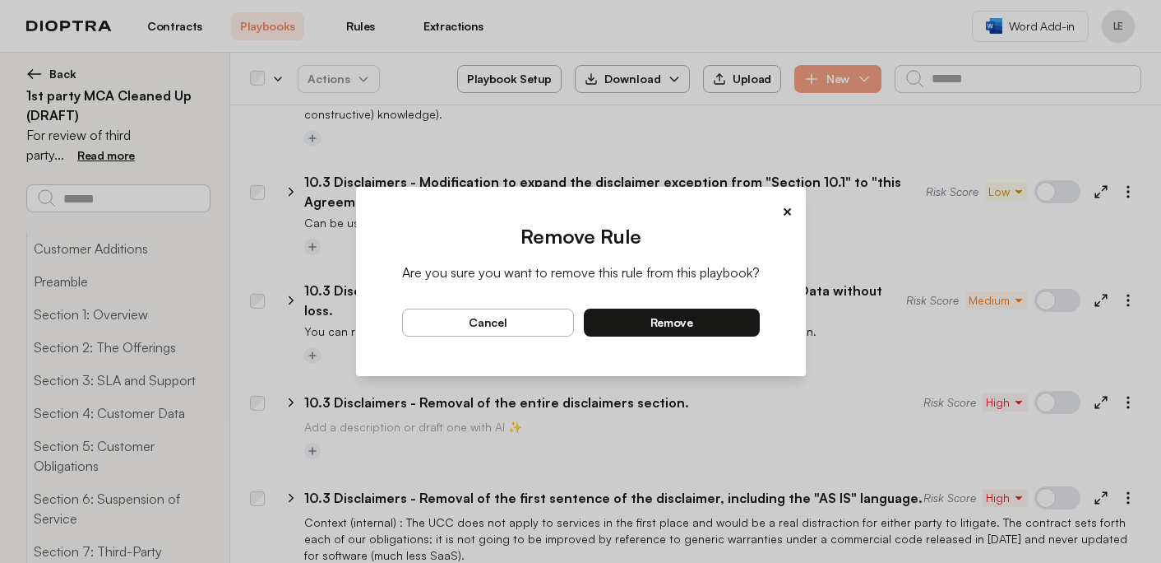
click at [751, 327] on button "remove" at bounding box center [672, 322] width 176 height 28
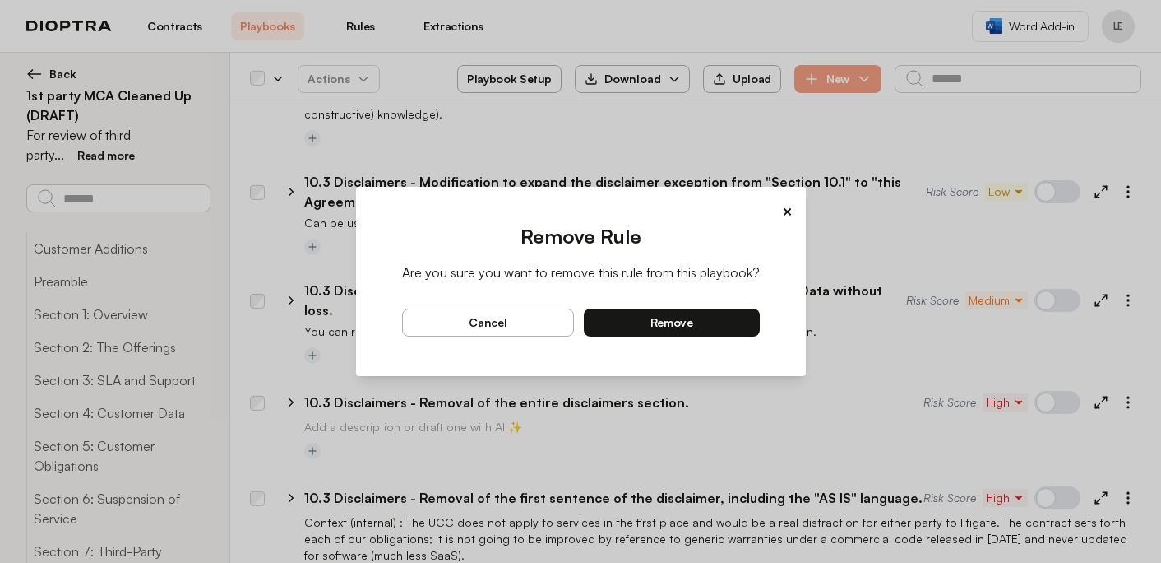
click at [718, 318] on button "remove" at bounding box center [672, 322] width 176 height 28
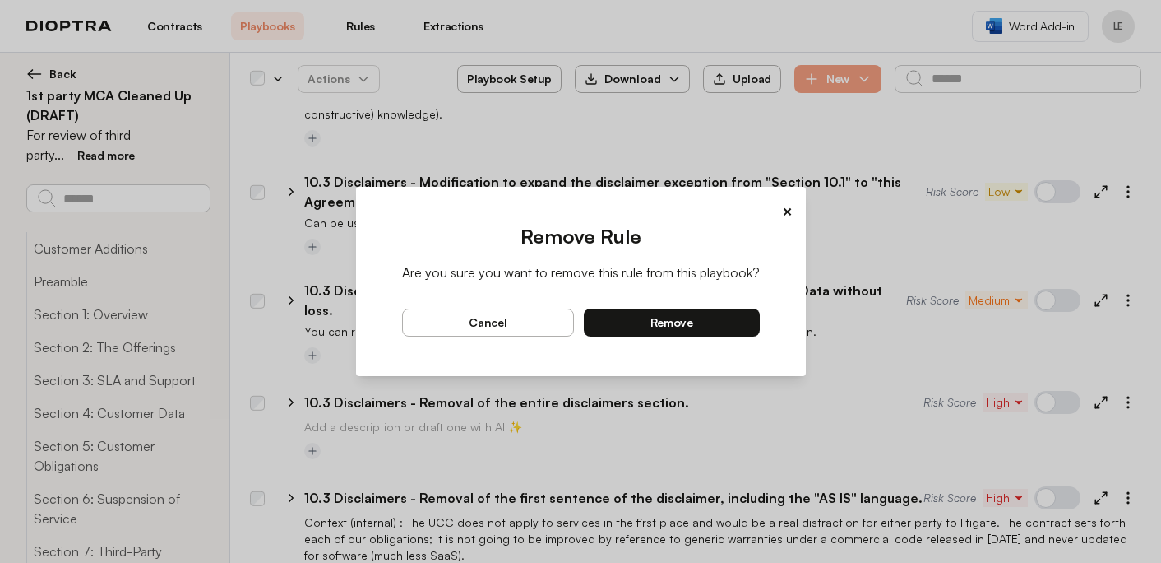
click at [721, 326] on button "remove" at bounding box center [672, 322] width 176 height 28
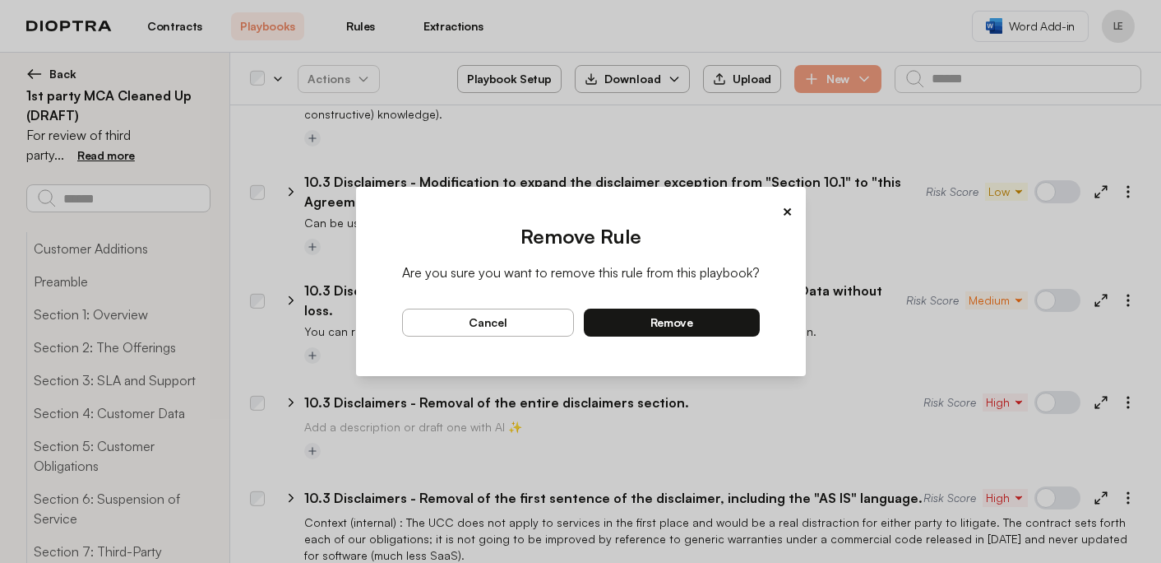
click at [734, 325] on button "remove" at bounding box center [672, 322] width 176 height 28
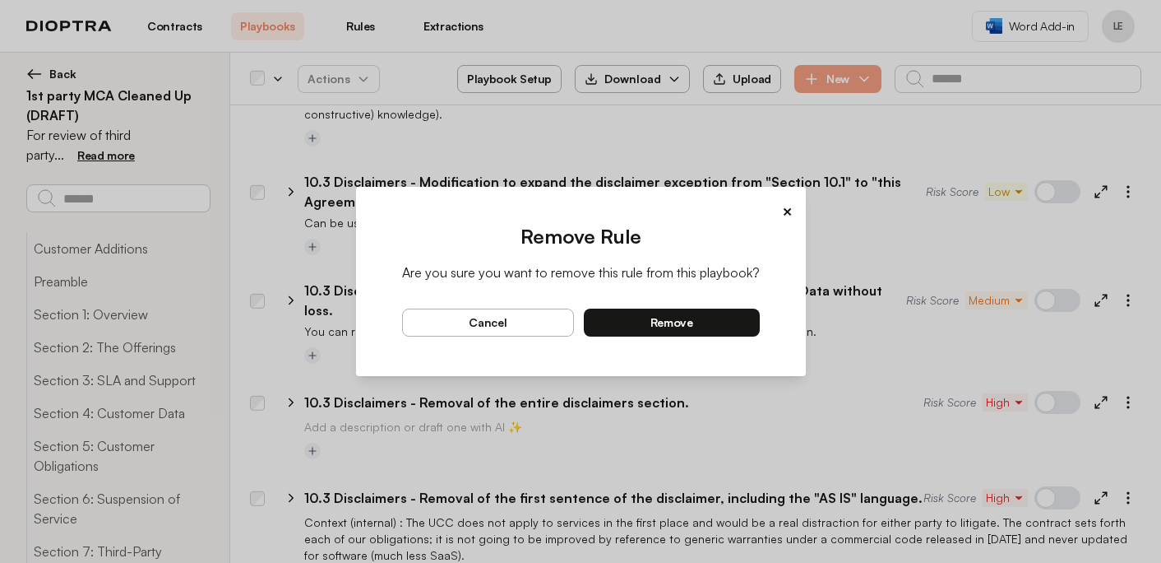
click at [727, 326] on button "remove" at bounding box center [672, 322] width 176 height 28
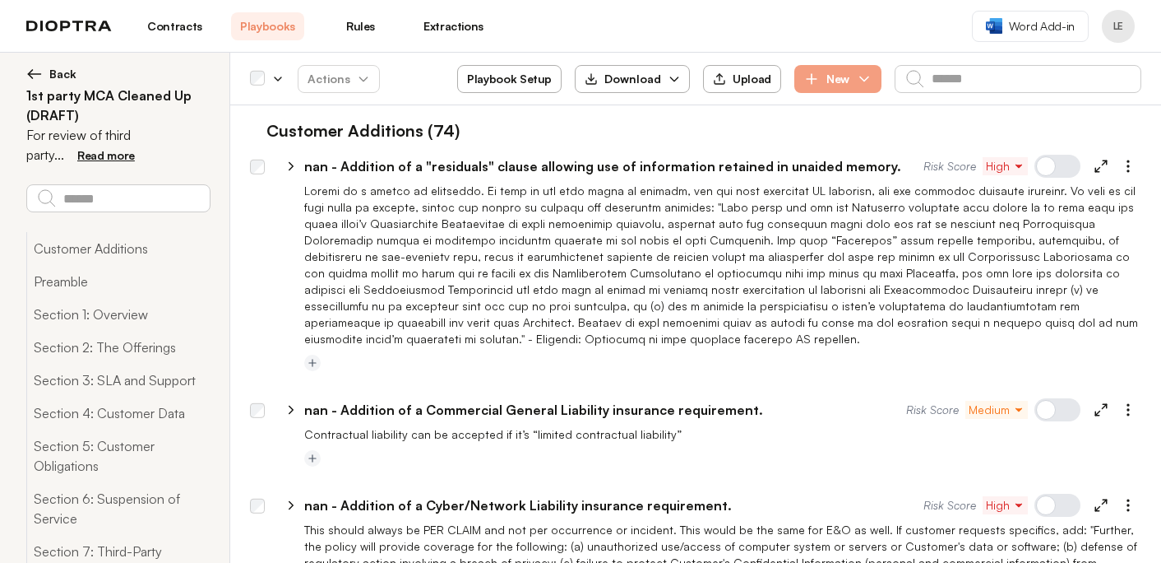
scroll to position [21722, 0]
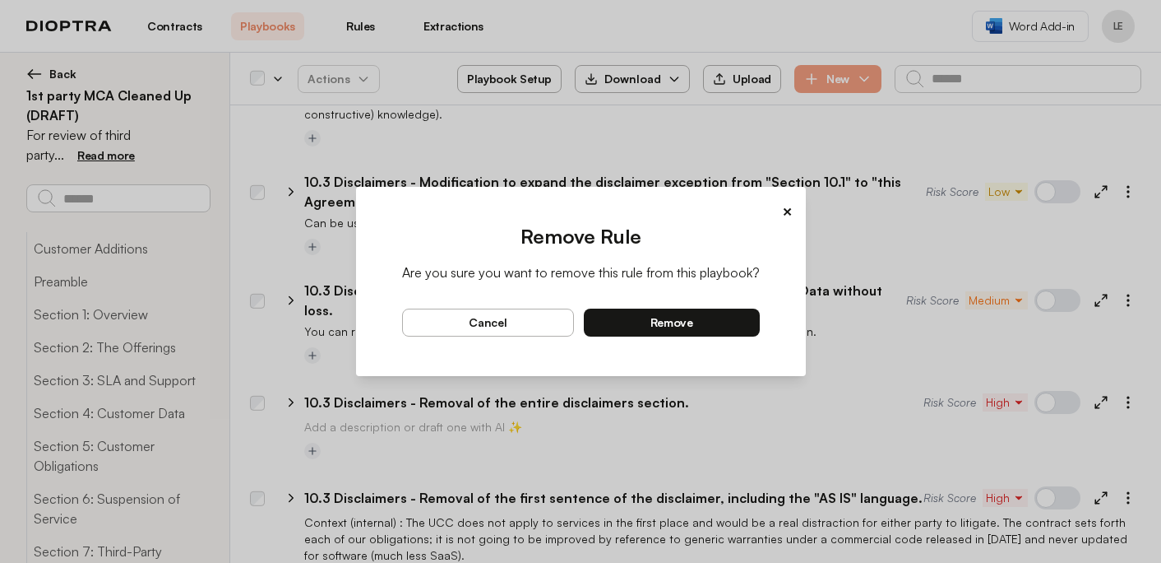
click at [727, 322] on button "remove" at bounding box center [672, 322] width 176 height 28
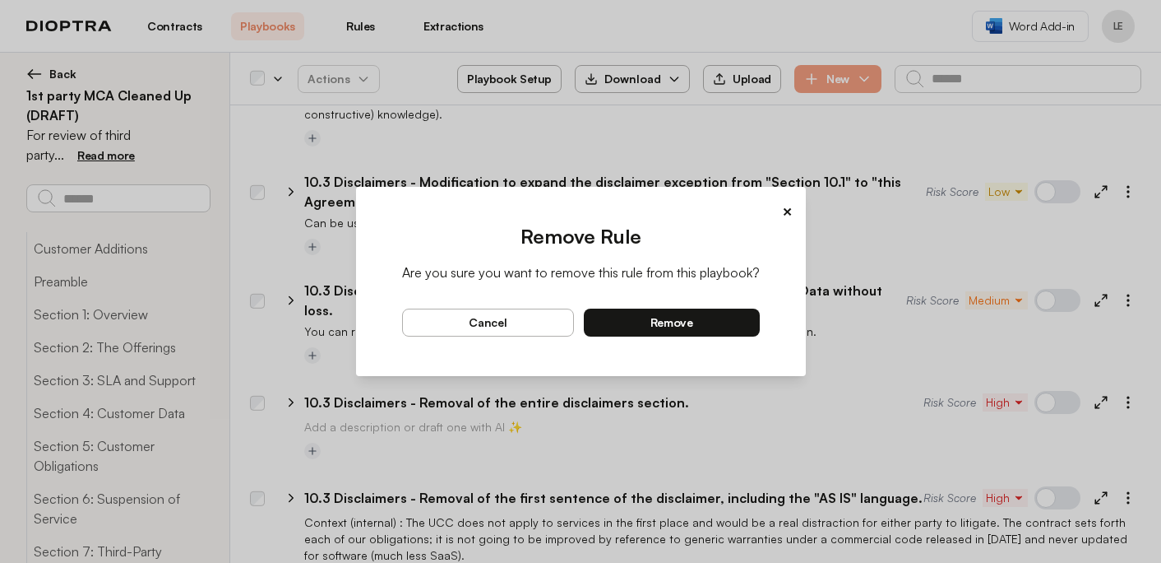
click at [732, 321] on button "remove" at bounding box center [672, 322] width 176 height 28
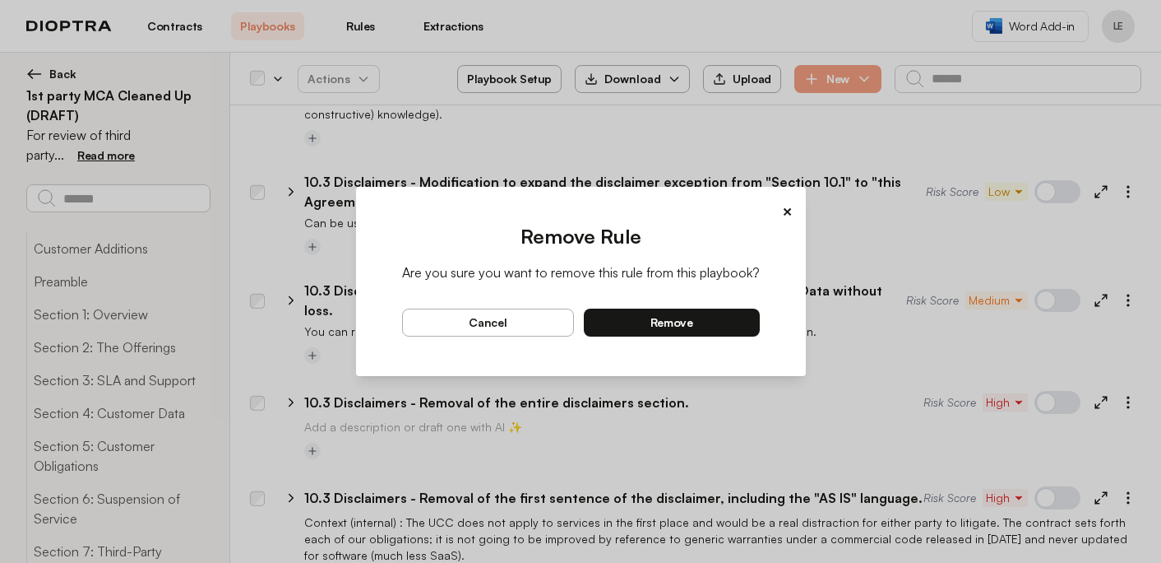
click at [741, 322] on button "remove" at bounding box center [672, 322] width 176 height 28
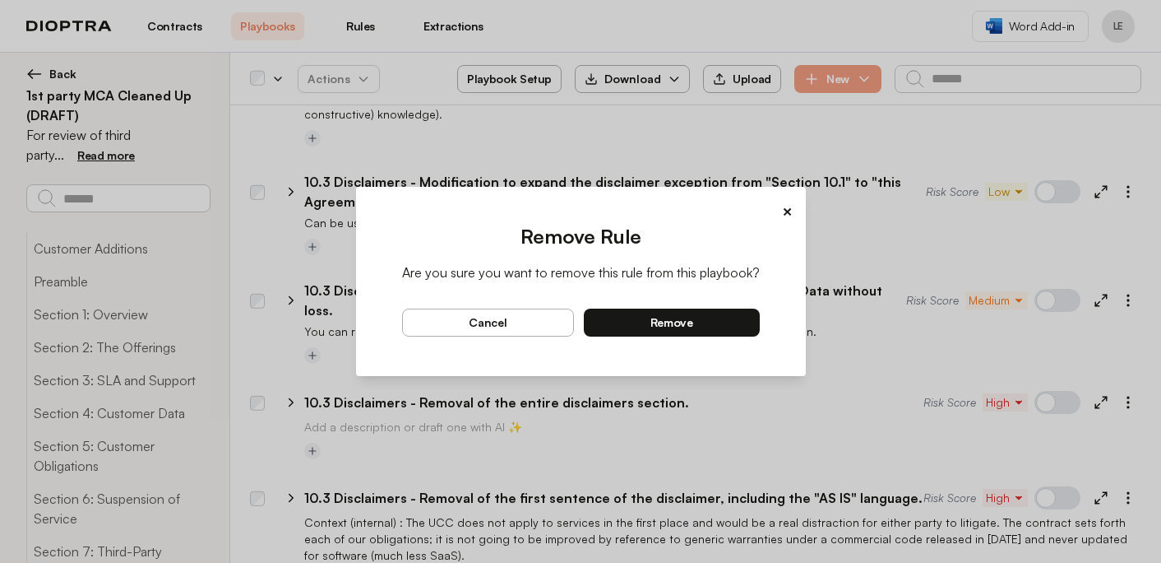
click at [751, 319] on button "remove" at bounding box center [672, 322] width 176 height 28
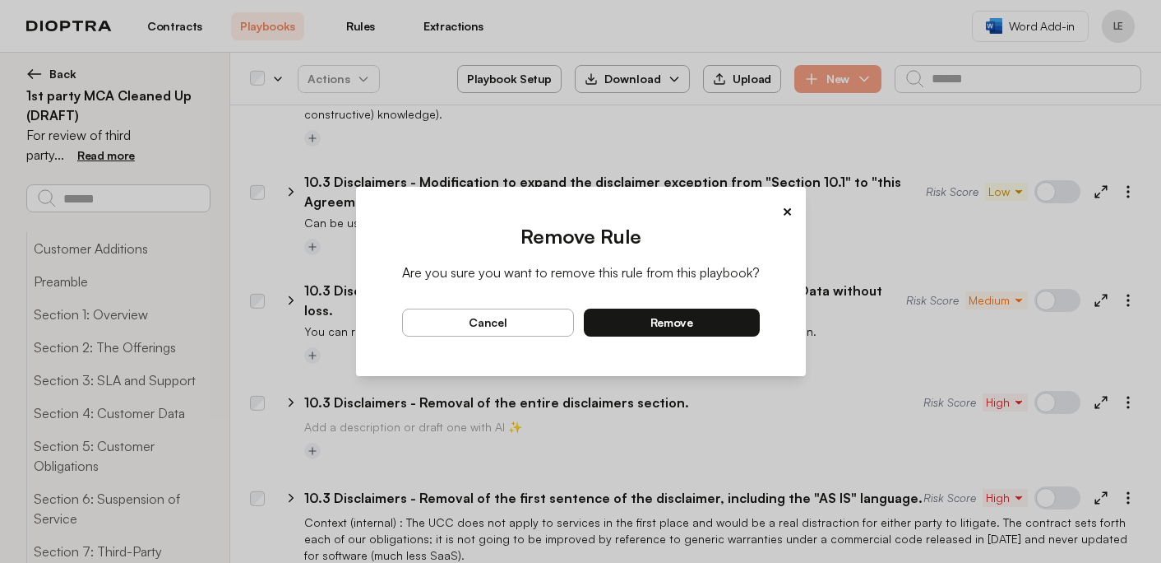
click at [720, 319] on button "remove" at bounding box center [672, 322] width 176 height 28
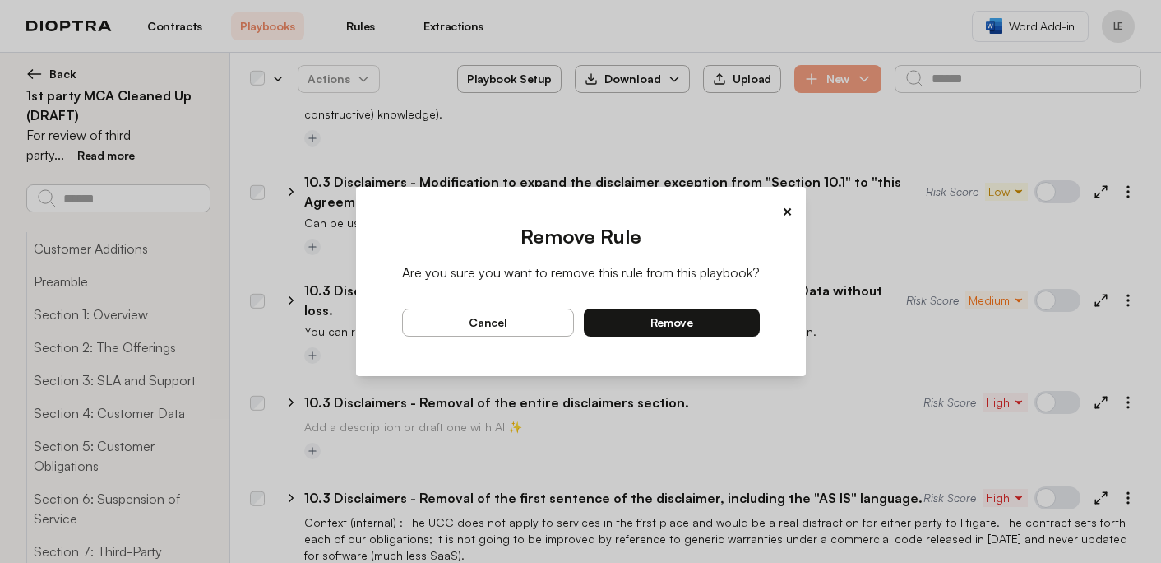
click at [746, 321] on button "remove" at bounding box center [672, 322] width 176 height 28
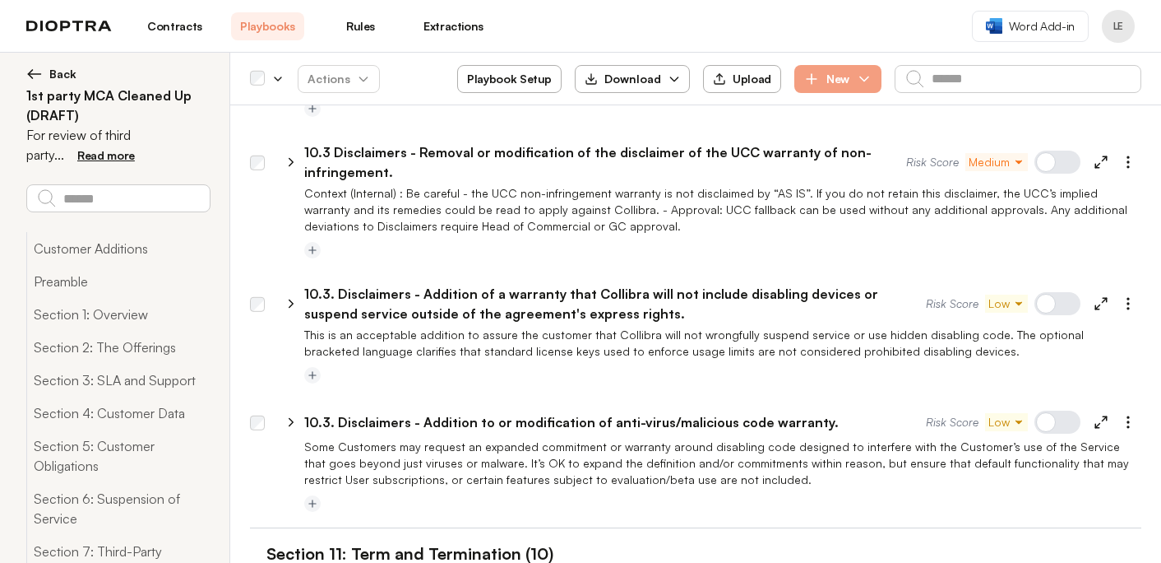
scroll to position [22344, 0]
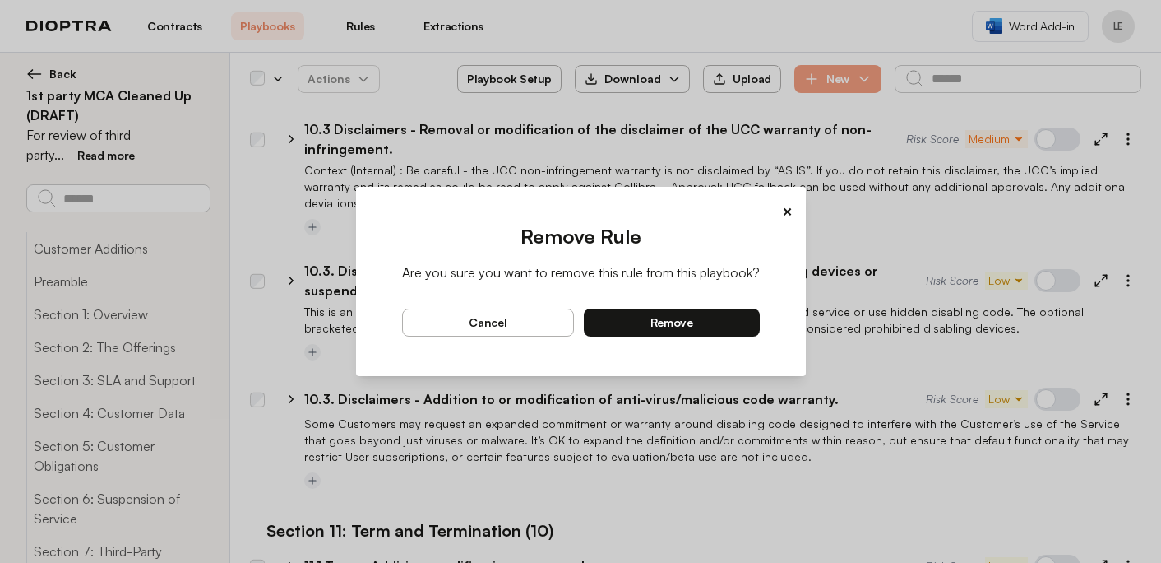
click at [720, 322] on button "remove" at bounding box center [672, 322] width 176 height 28
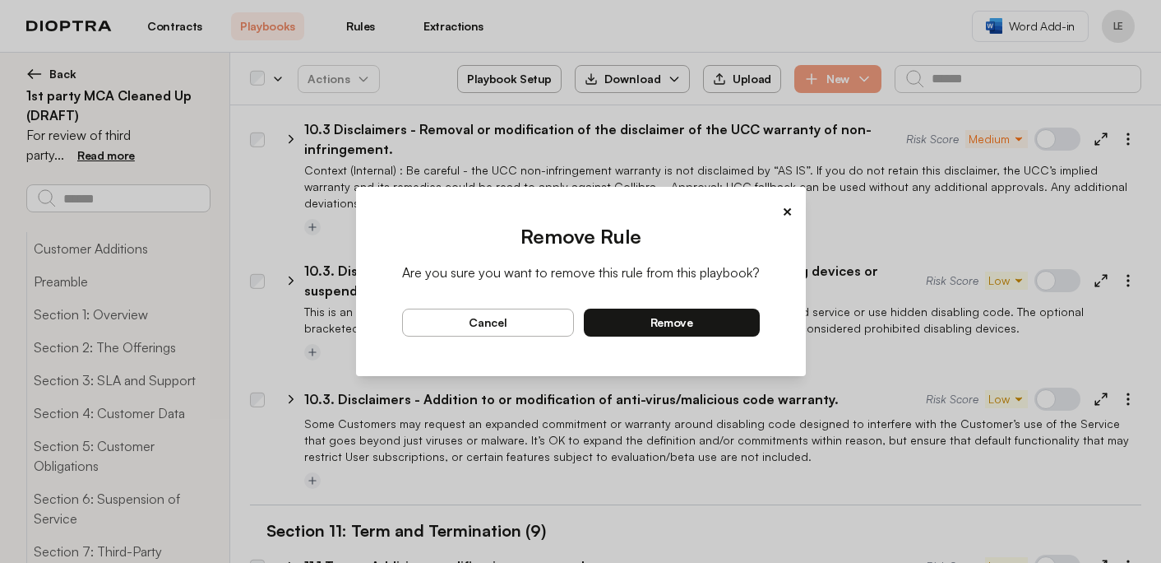
click at [732, 319] on button "remove" at bounding box center [672, 322] width 176 height 28
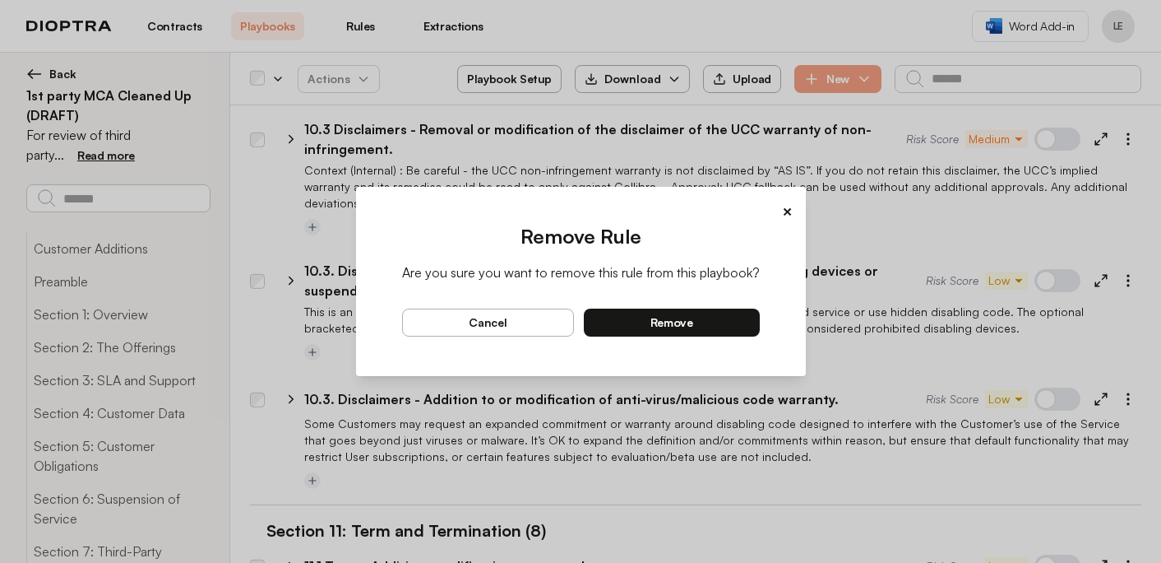
click at [734, 324] on button "remove" at bounding box center [672, 322] width 176 height 28
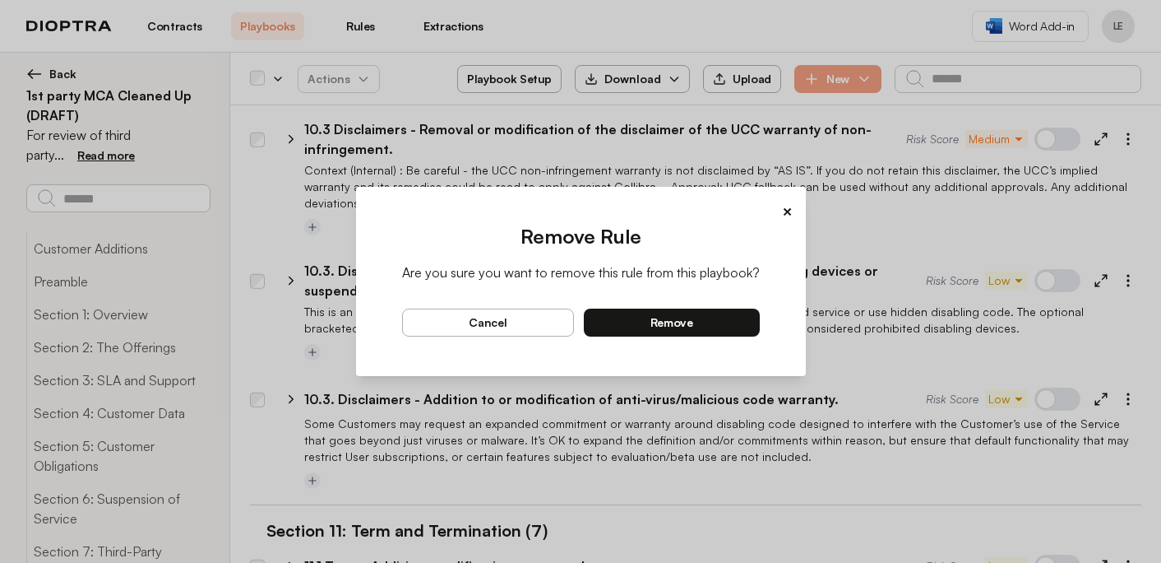
click at [720, 321] on button "remove" at bounding box center [672, 322] width 176 height 28
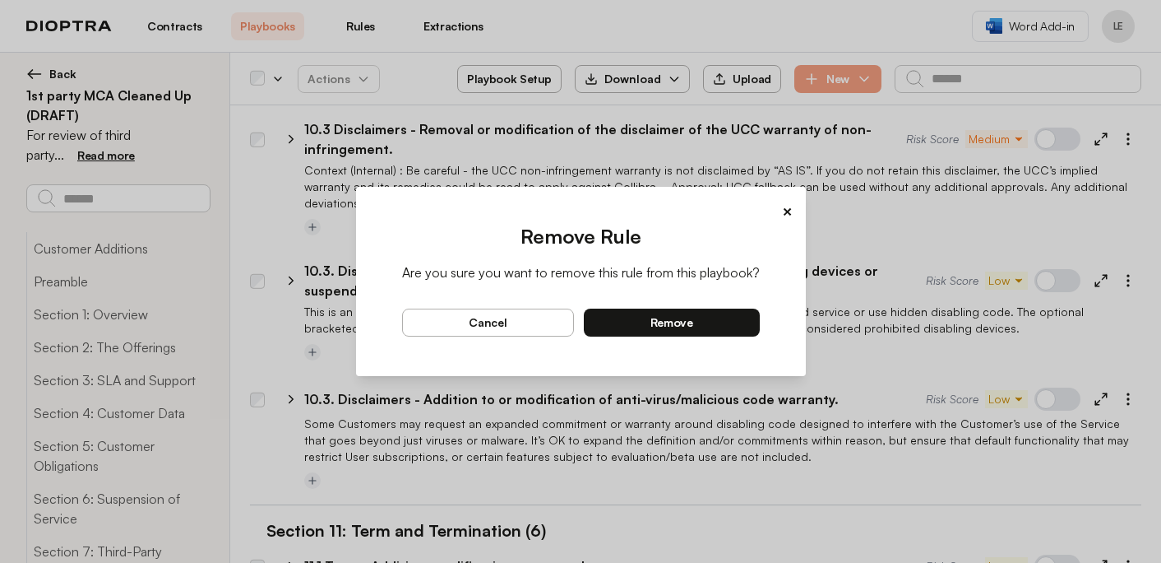
click at [715, 322] on button "remove" at bounding box center [672, 322] width 176 height 28
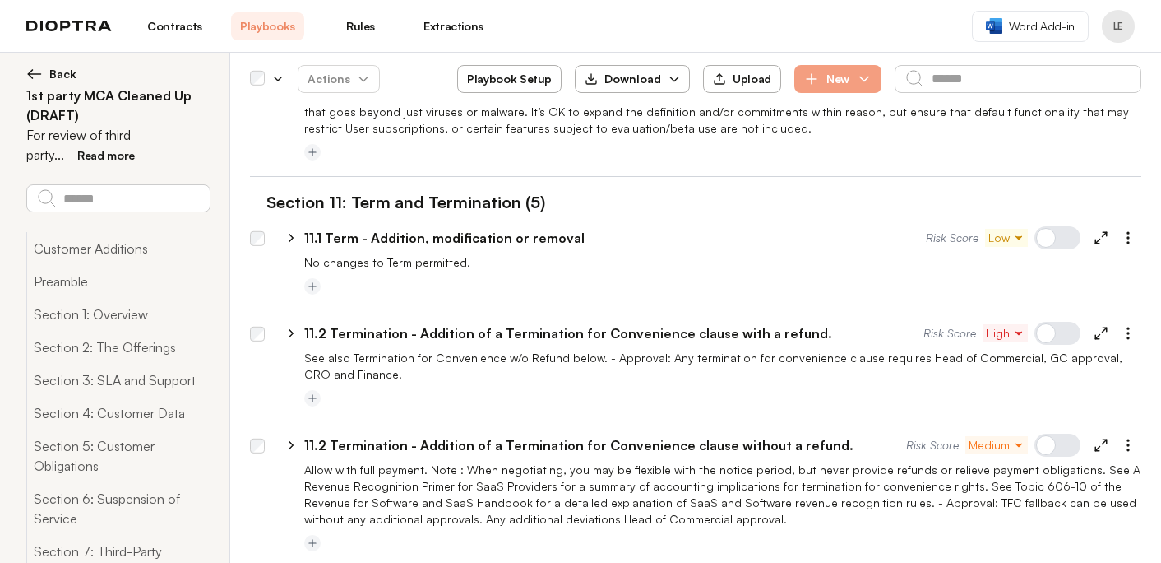
scroll to position [22674, 0]
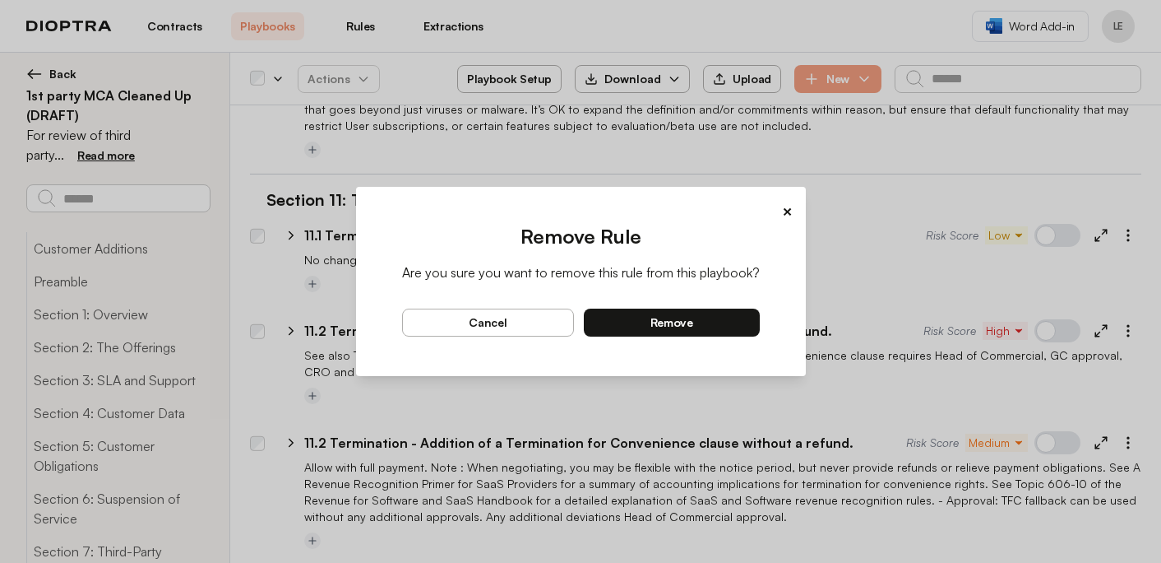
click at [705, 329] on button "remove" at bounding box center [672, 322] width 176 height 28
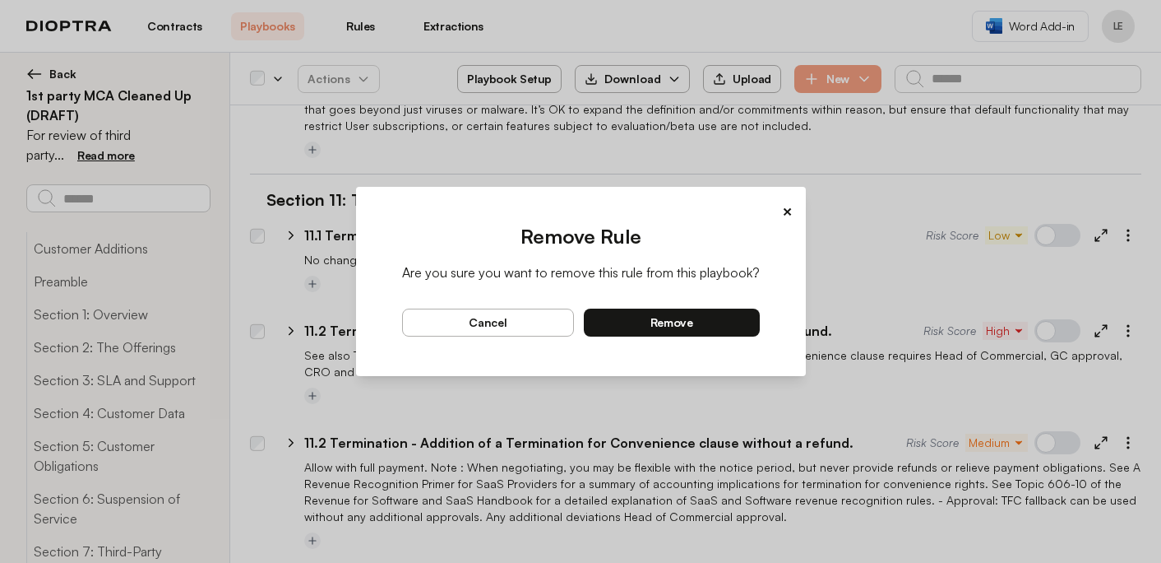
click at [688, 334] on button "remove" at bounding box center [672, 322] width 176 height 28
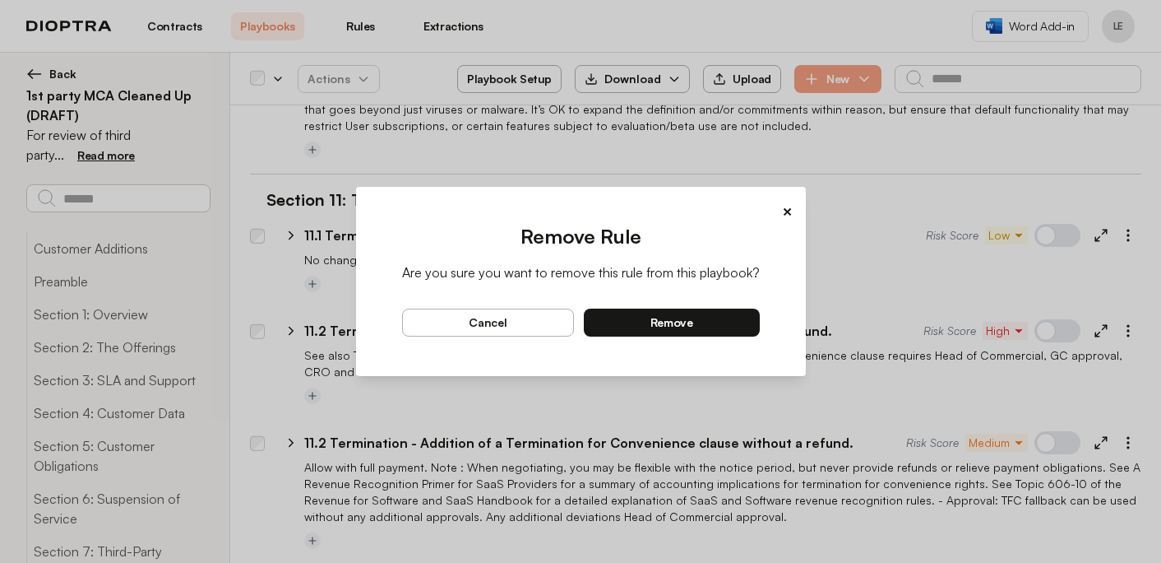
click at [720, 329] on button "remove" at bounding box center [672, 322] width 176 height 28
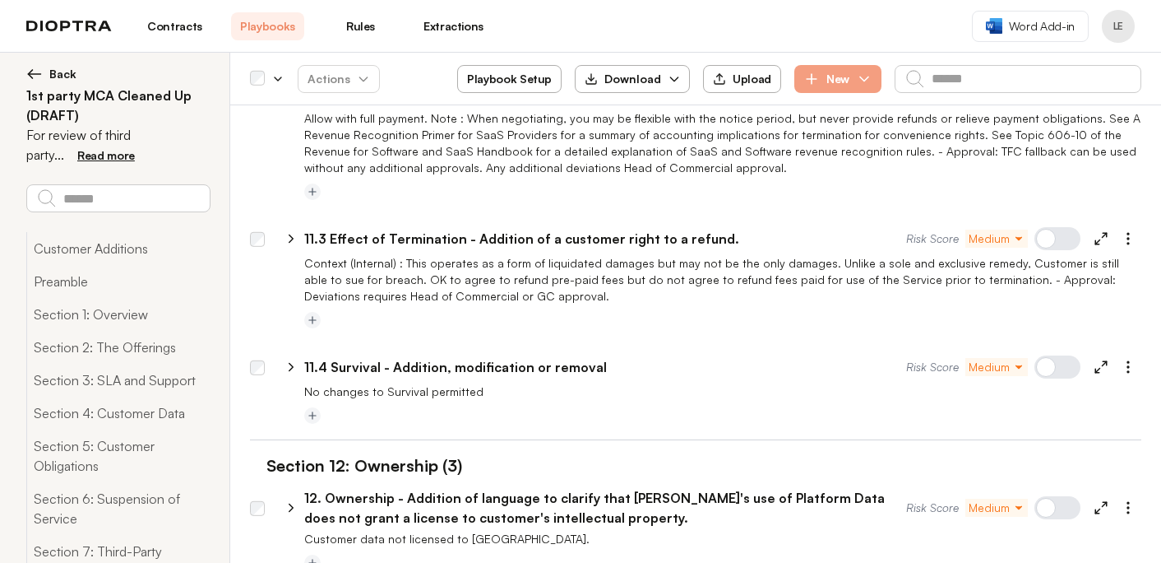
scroll to position [22863, 0]
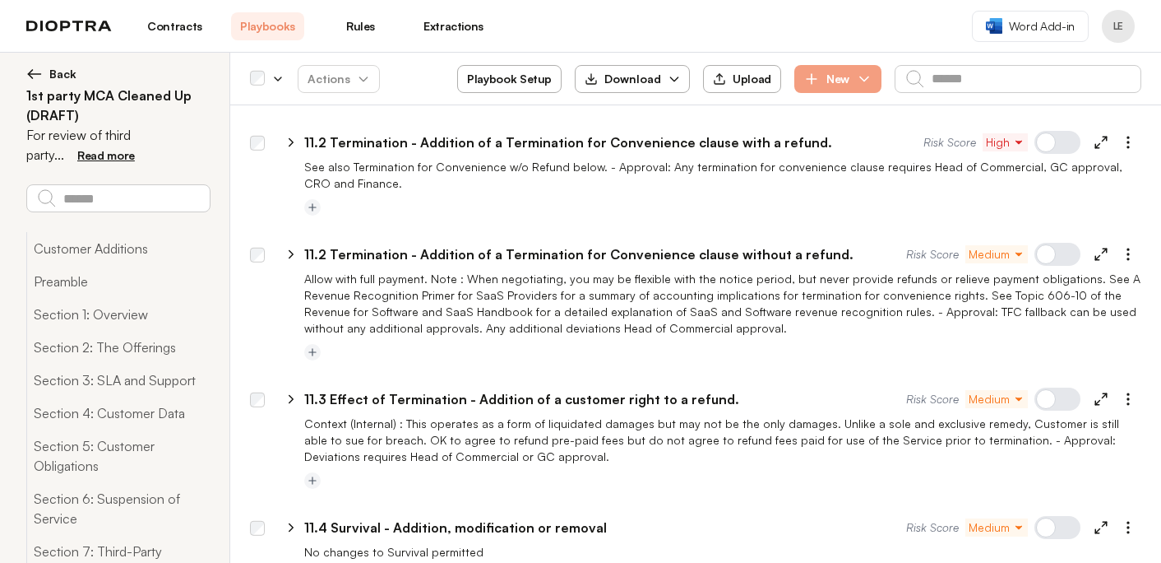
select select "*******"
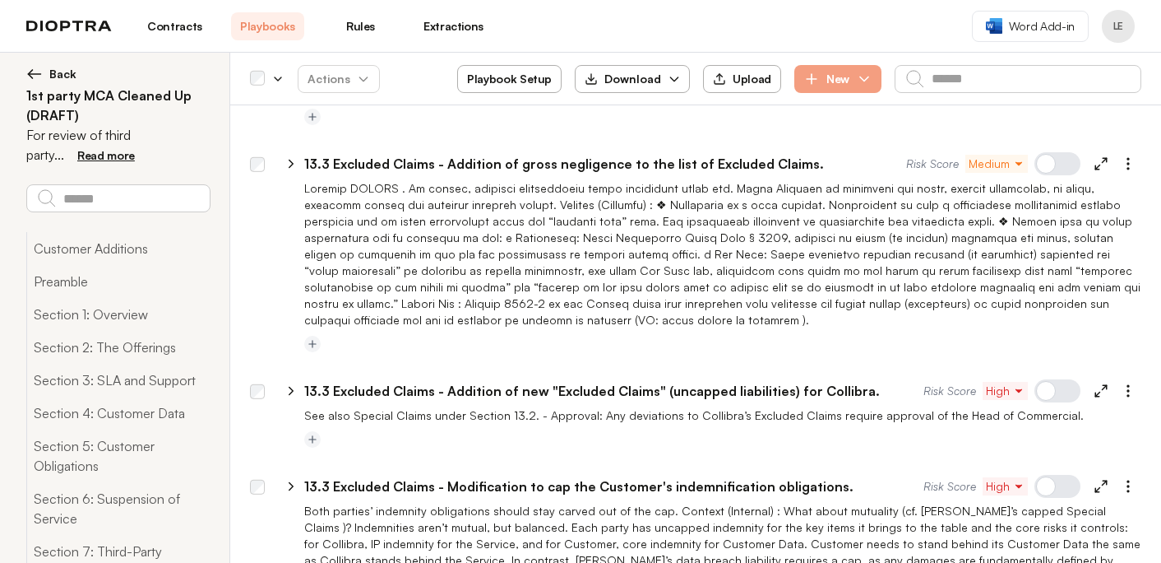
scroll to position [27094, 0]
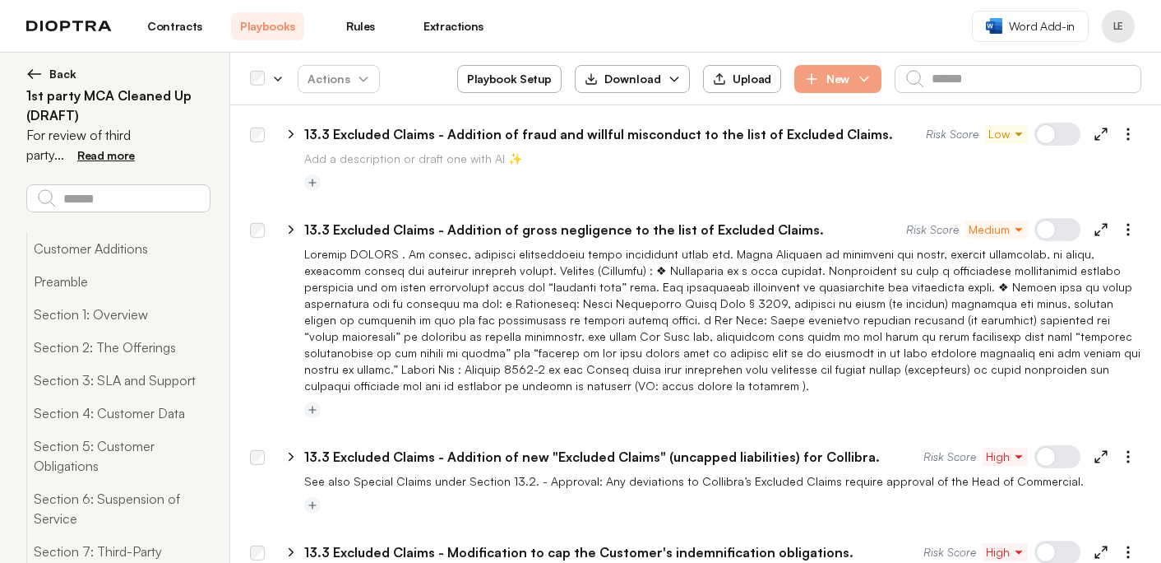
scroll to position [27047, 0]
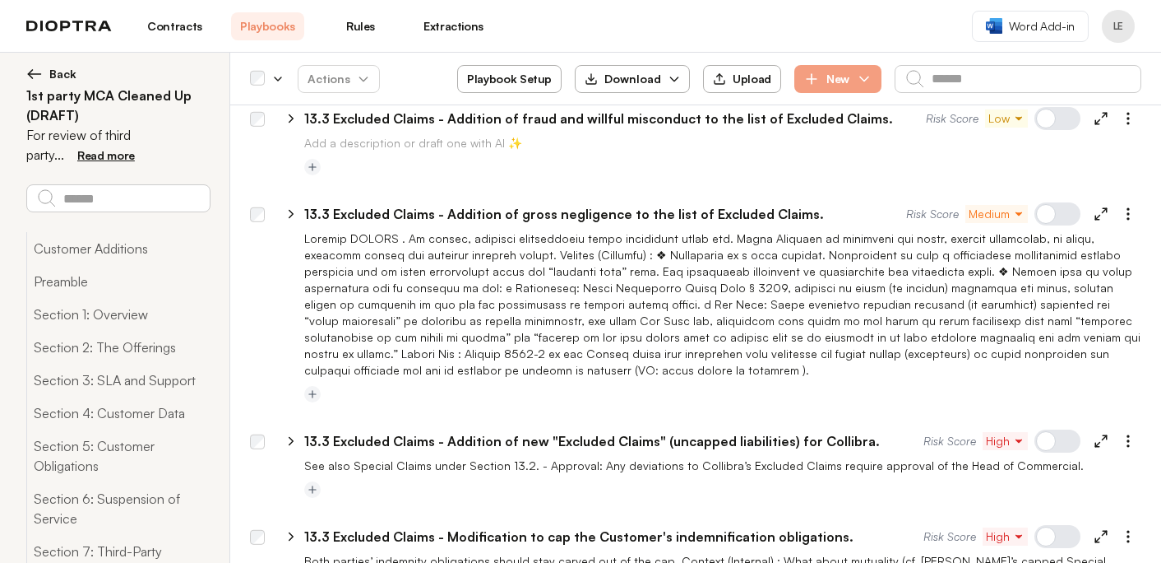
select select "*******"
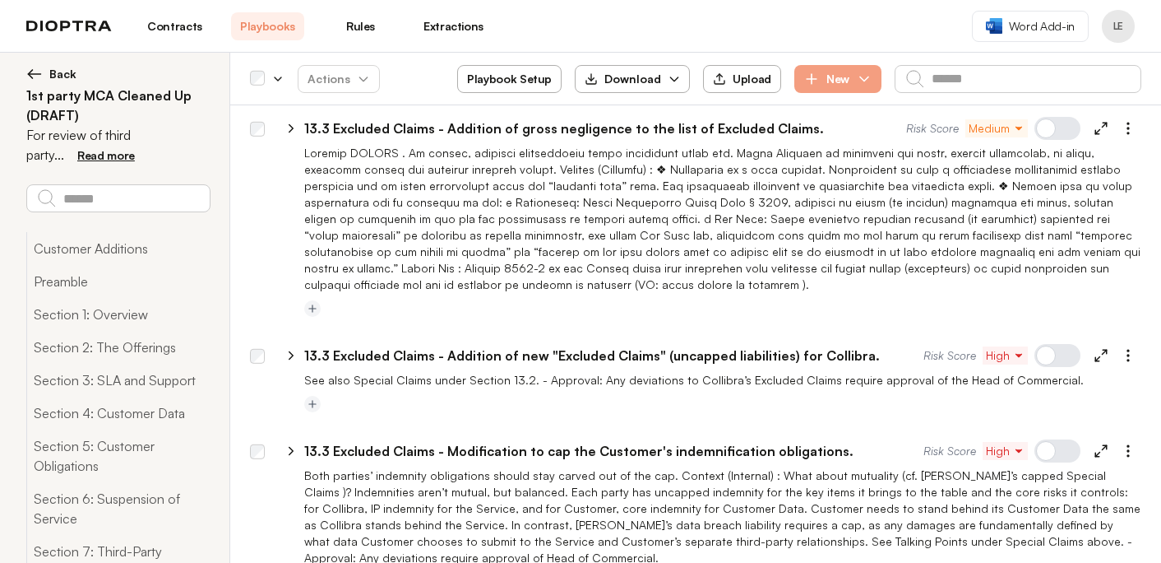
scroll to position [27104, 0]
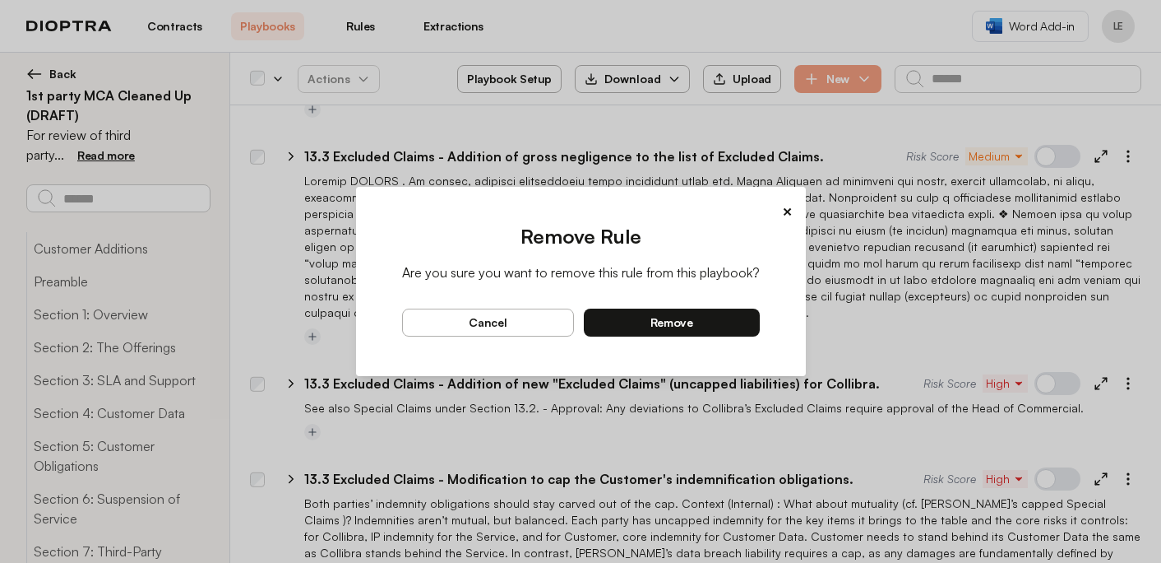
click at [715, 320] on button "remove" at bounding box center [672, 322] width 176 height 28
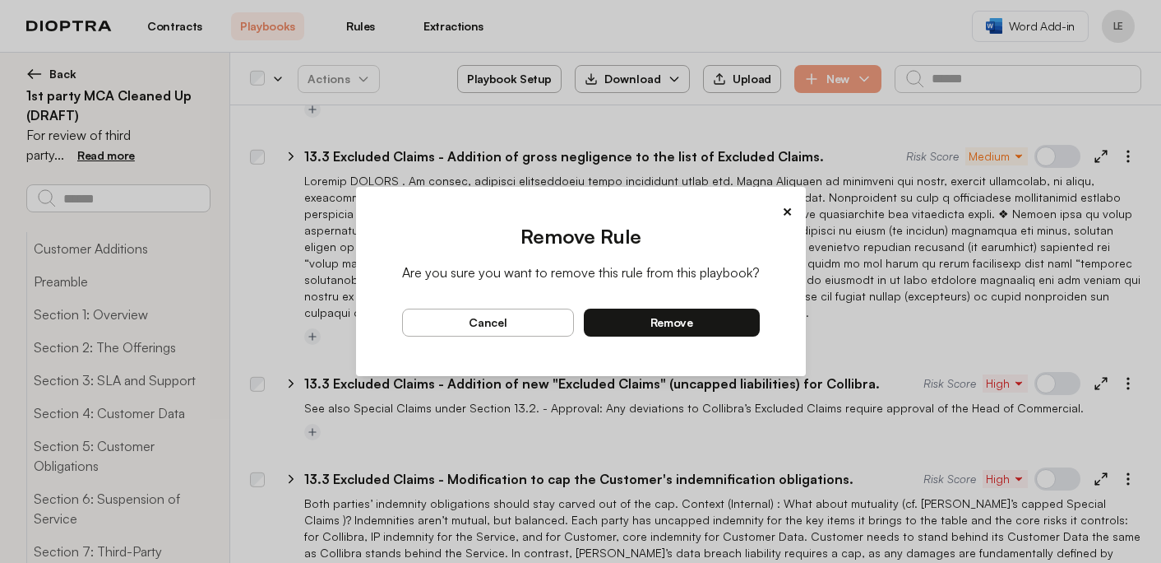
click at [699, 323] on button "remove" at bounding box center [672, 322] width 176 height 28
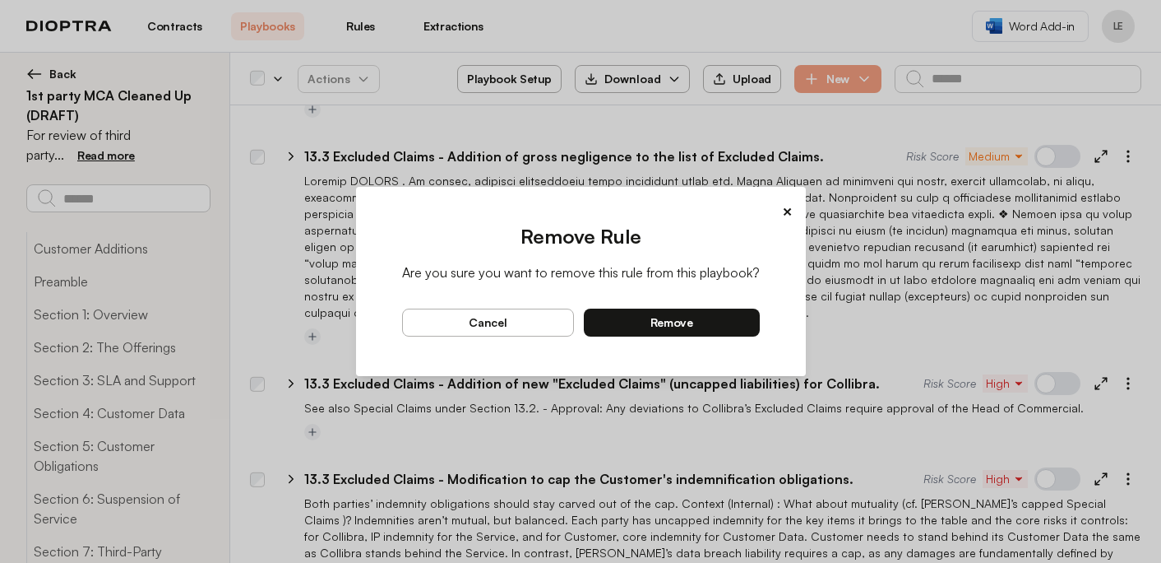
click at [738, 322] on button "remove" at bounding box center [672, 322] width 176 height 28
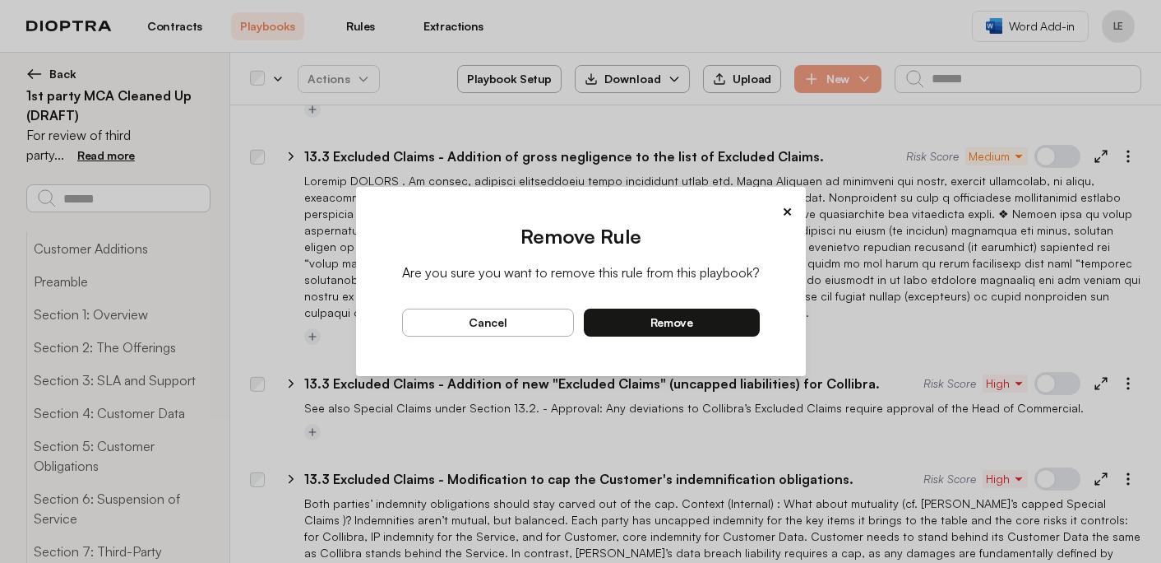
click at [717, 313] on button "remove" at bounding box center [672, 322] width 176 height 28
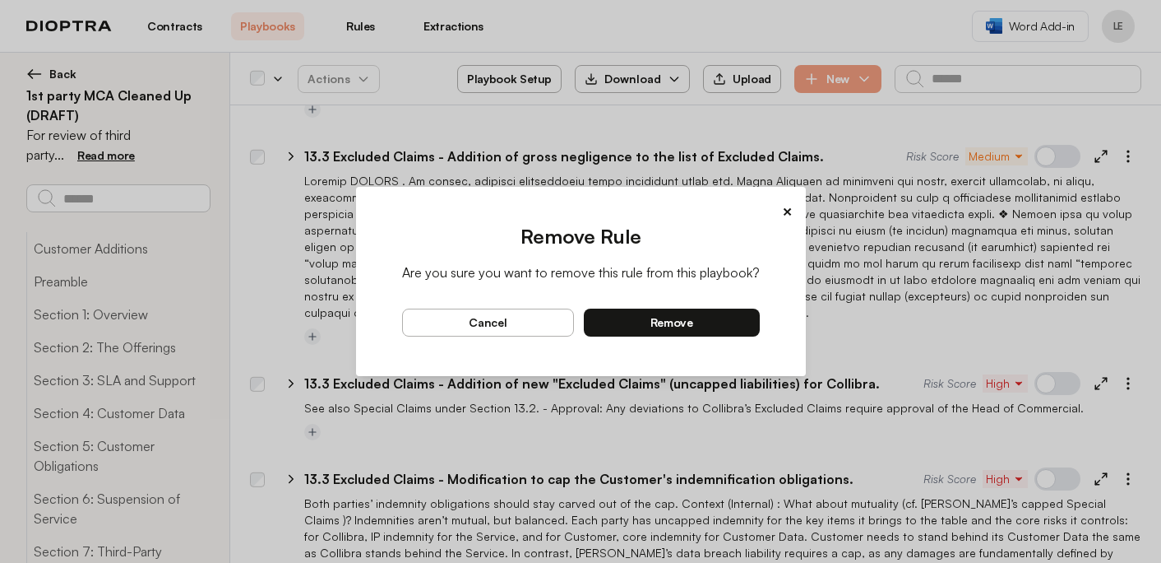
click at [737, 326] on button "remove" at bounding box center [672, 322] width 176 height 28
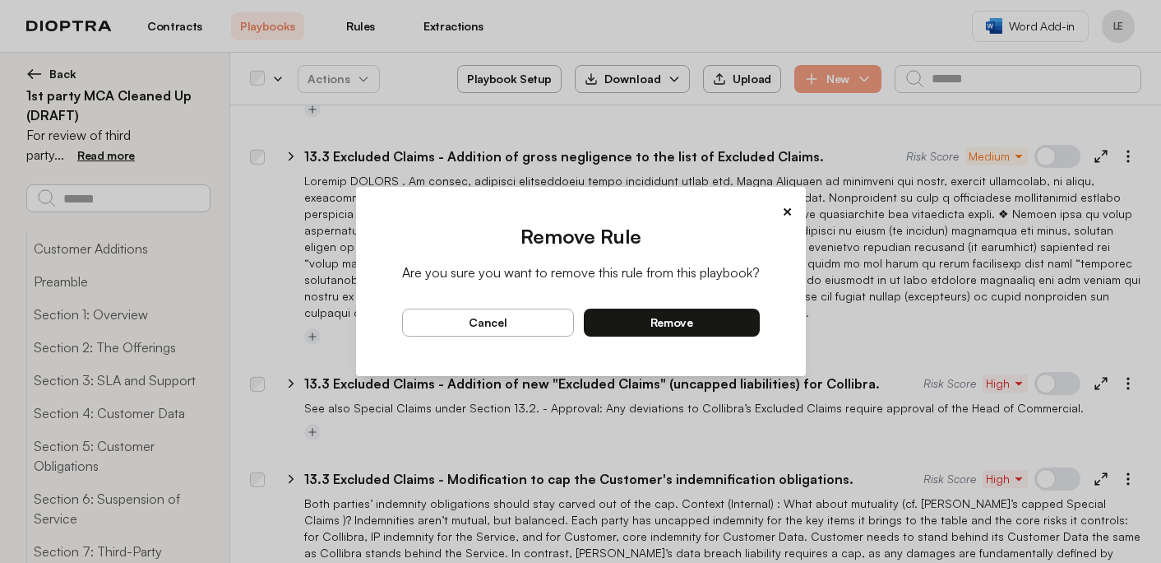
click at [735, 319] on button "remove" at bounding box center [672, 322] width 176 height 28
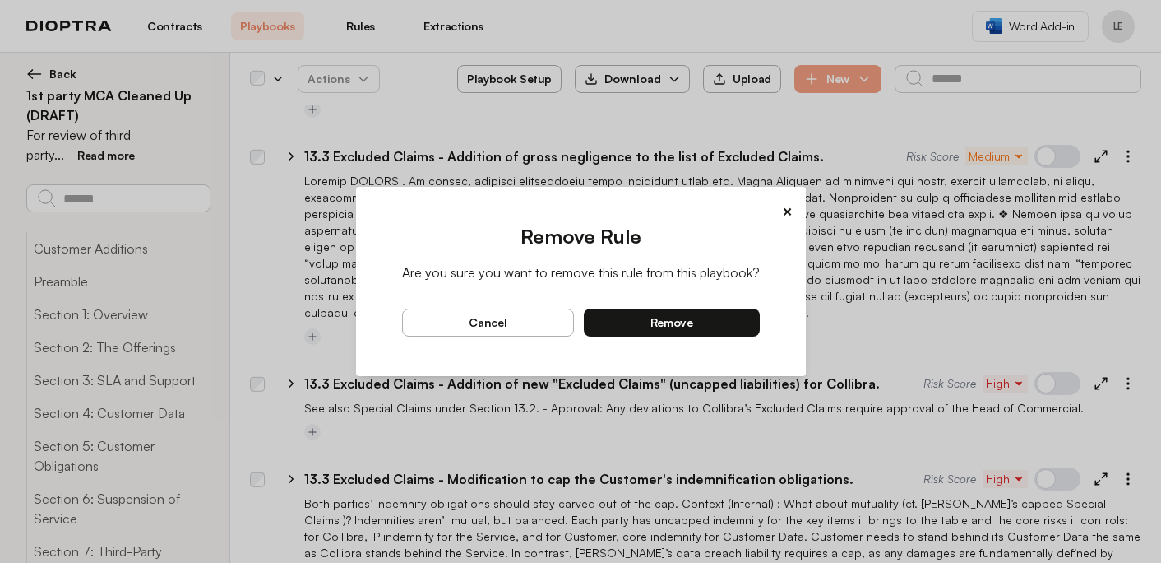
click at [723, 331] on button "remove" at bounding box center [672, 322] width 176 height 28
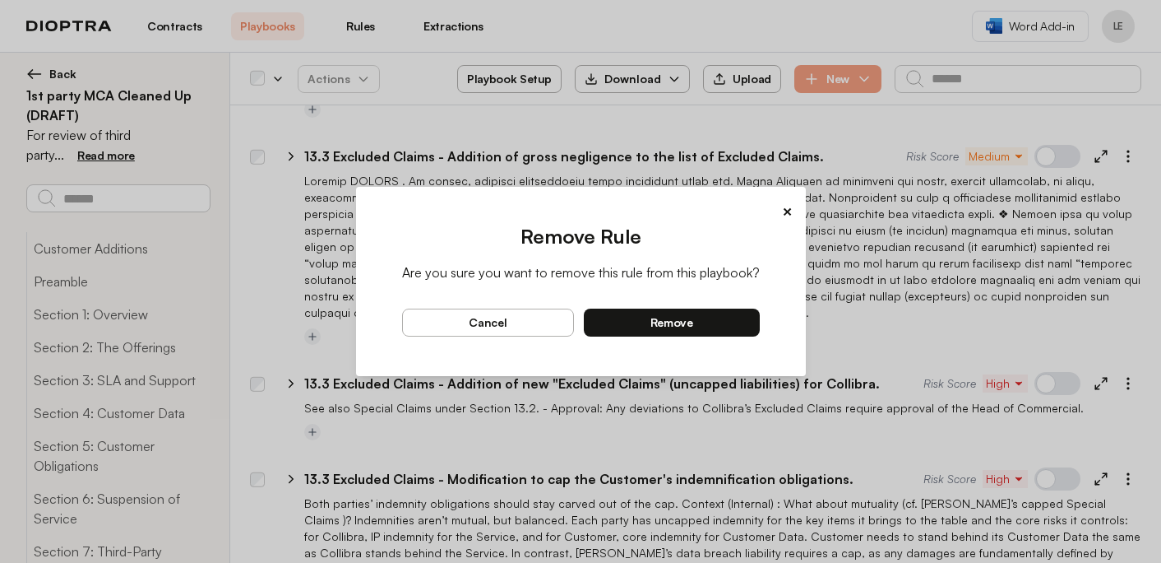
click at [725, 327] on button "remove" at bounding box center [672, 322] width 176 height 28
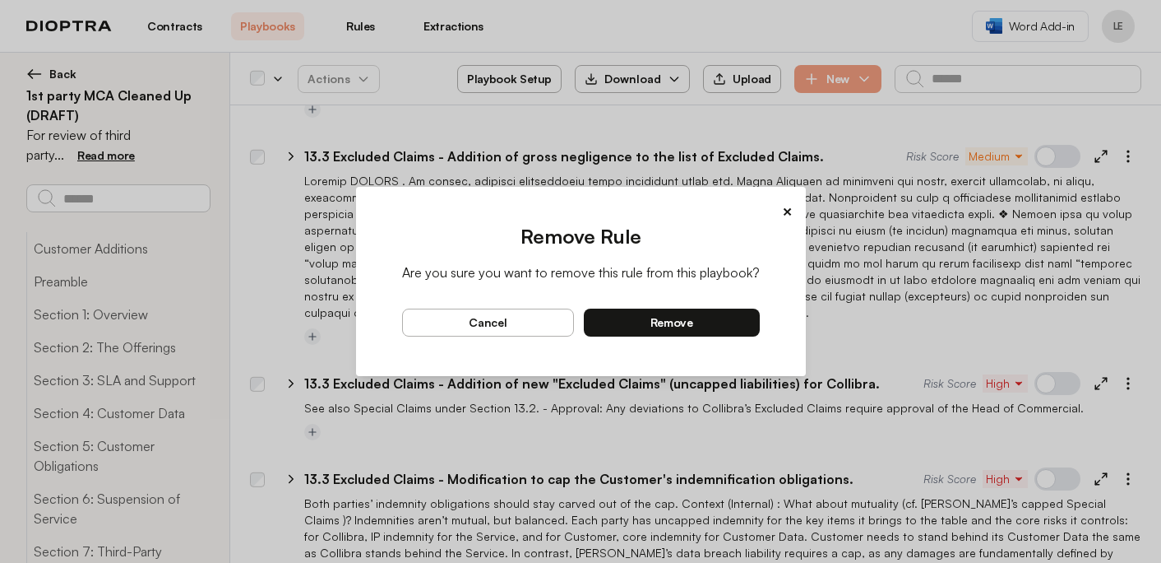
click at [724, 323] on button "remove" at bounding box center [672, 322] width 176 height 28
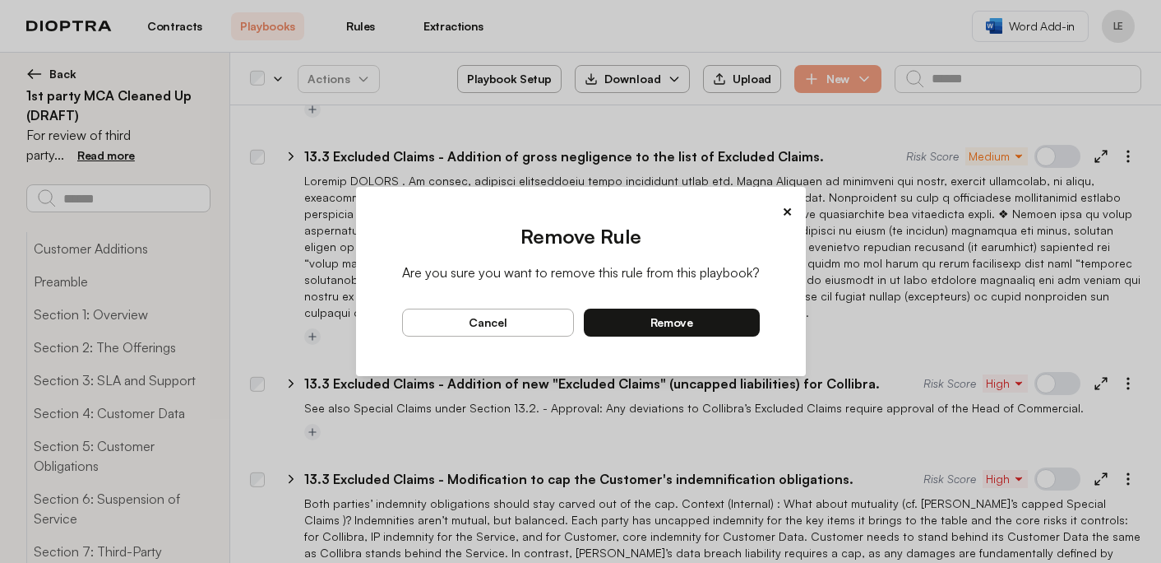
click at [693, 316] on button "remove" at bounding box center [672, 322] width 176 height 28
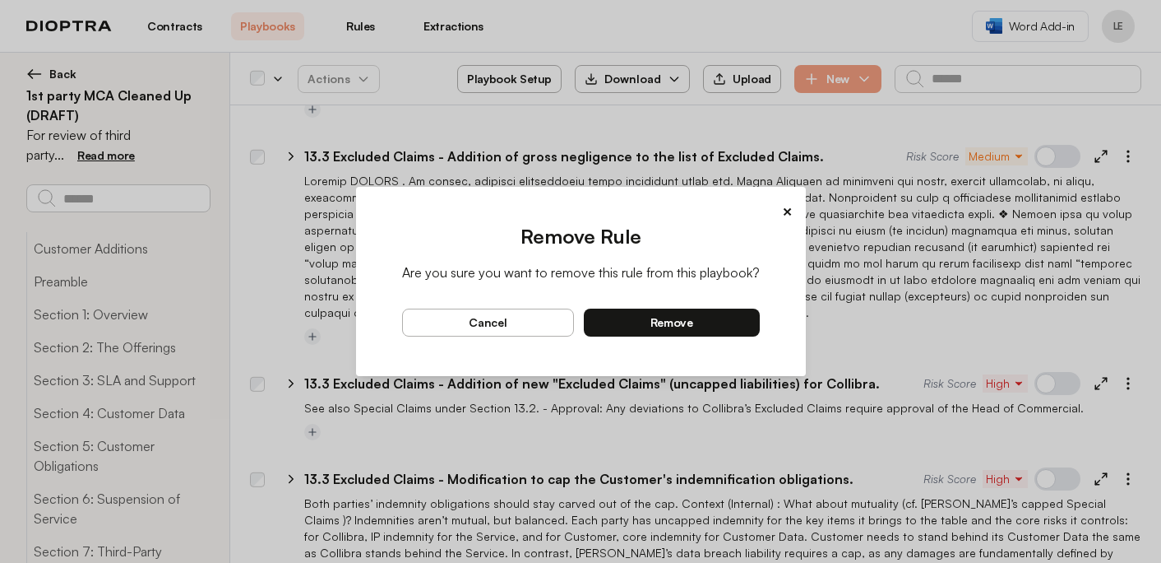
click at [749, 322] on button "remove" at bounding box center [672, 322] width 176 height 28
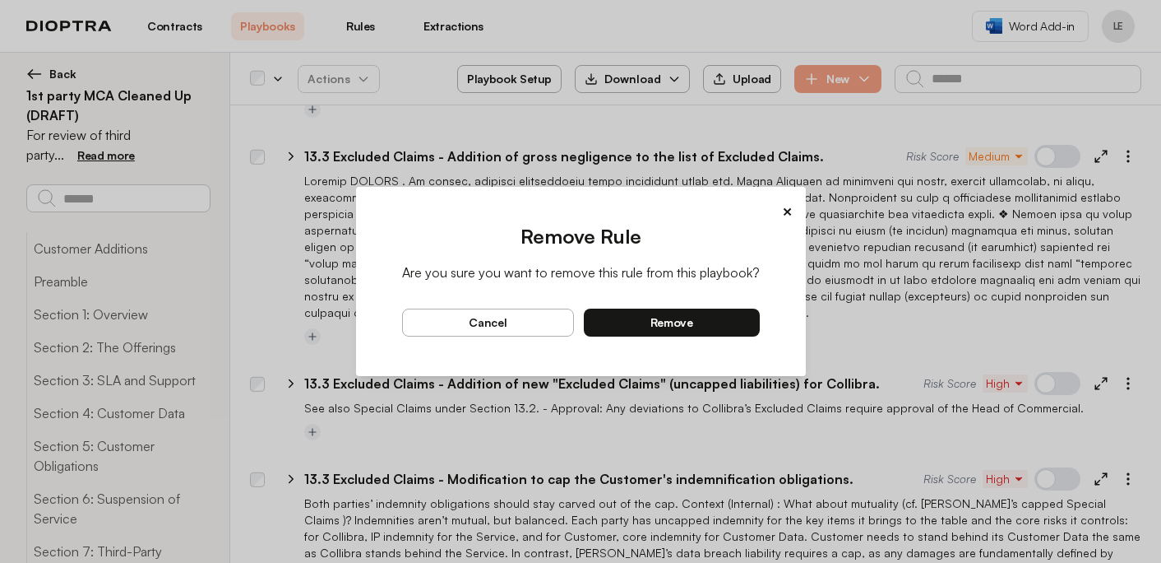
click at [706, 322] on button "remove" at bounding box center [672, 322] width 176 height 28
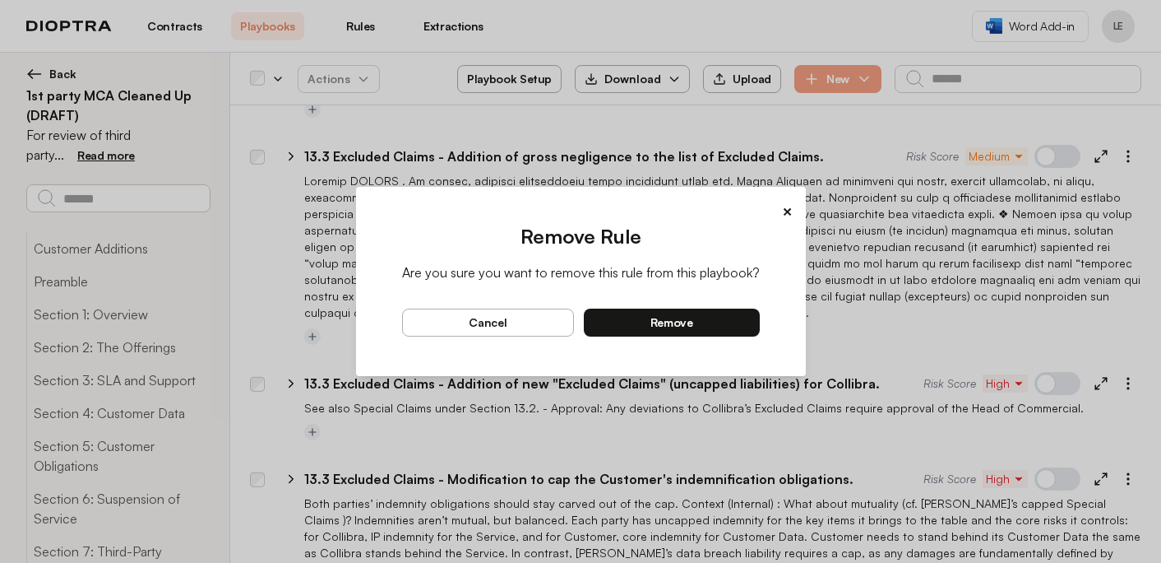
click at [717, 323] on button "remove" at bounding box center [672, 322] width 176 height 28
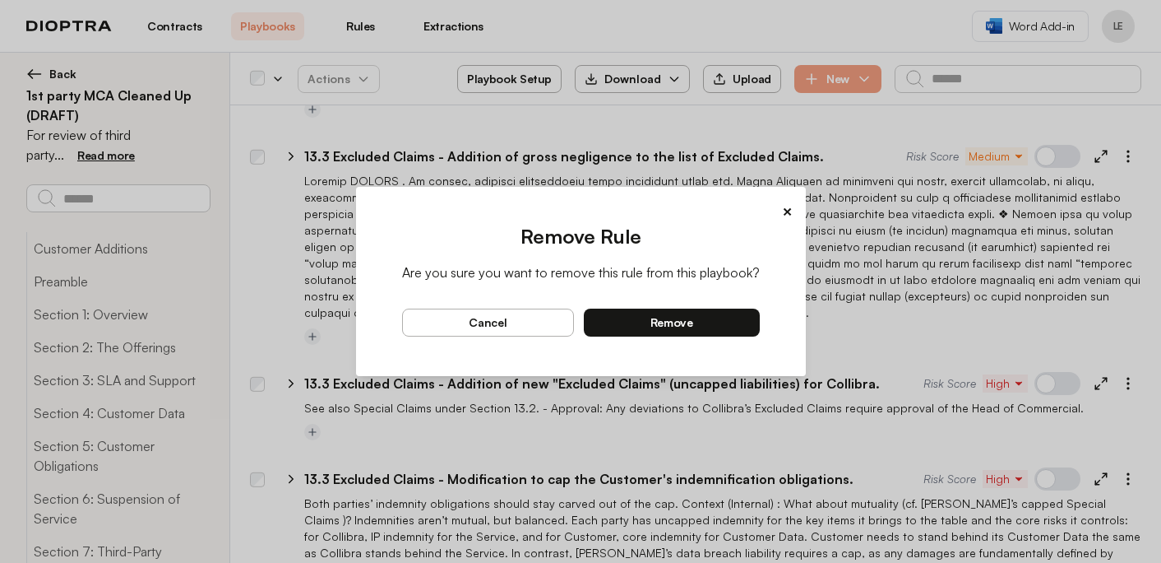
click at [717, 317] on button "remove" at bounding box center [672, 322] width 176 height 28
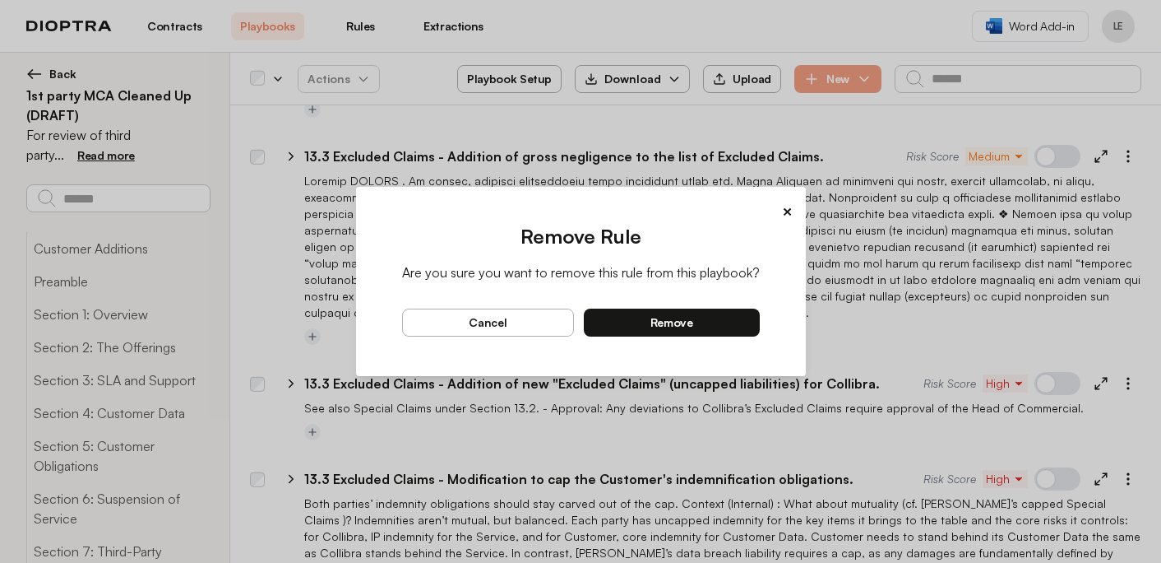
click at [731, 324] on button "remove" at bounding box center [672, 322] width 176 height 28
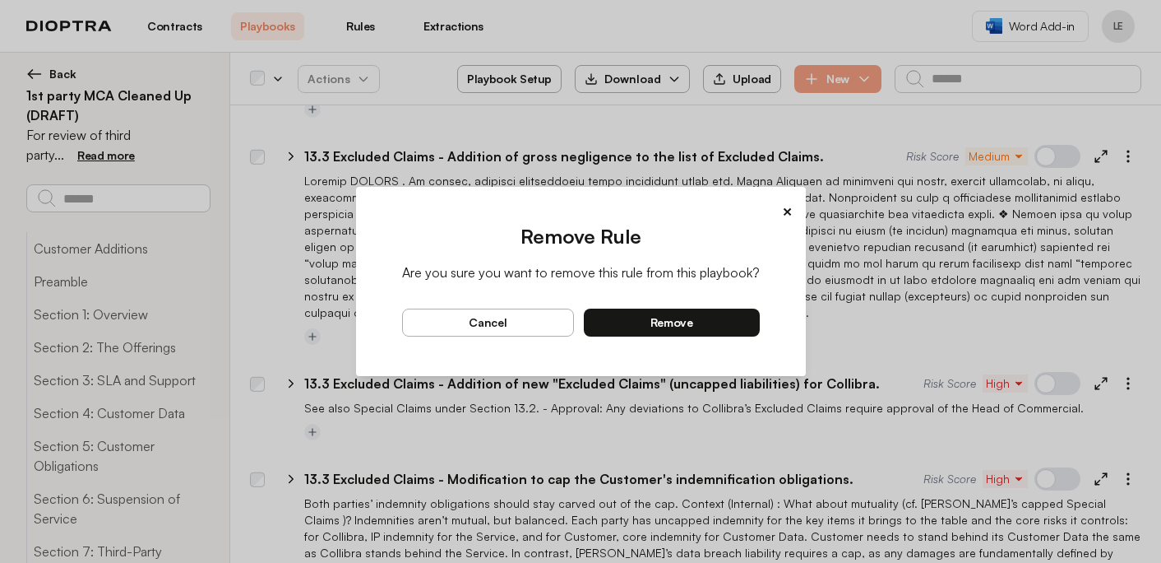
click at [756, 317] on button "remove" at bounding box center [672, 322] width 176 height 28
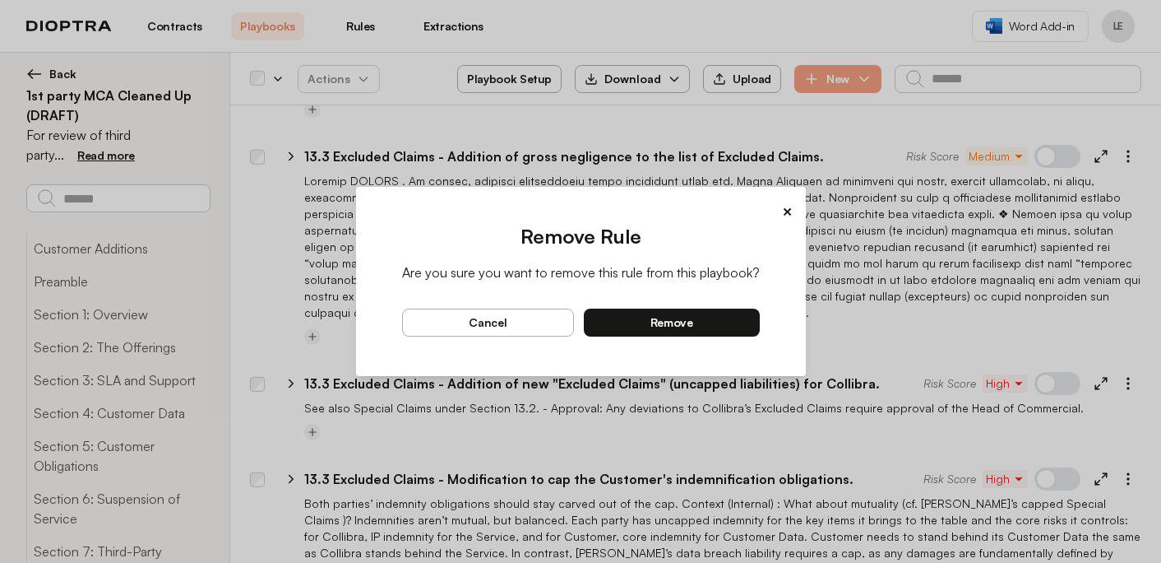
click at [752, 325] on button "remove" at bounding box center [672, 322] width 176 height 28
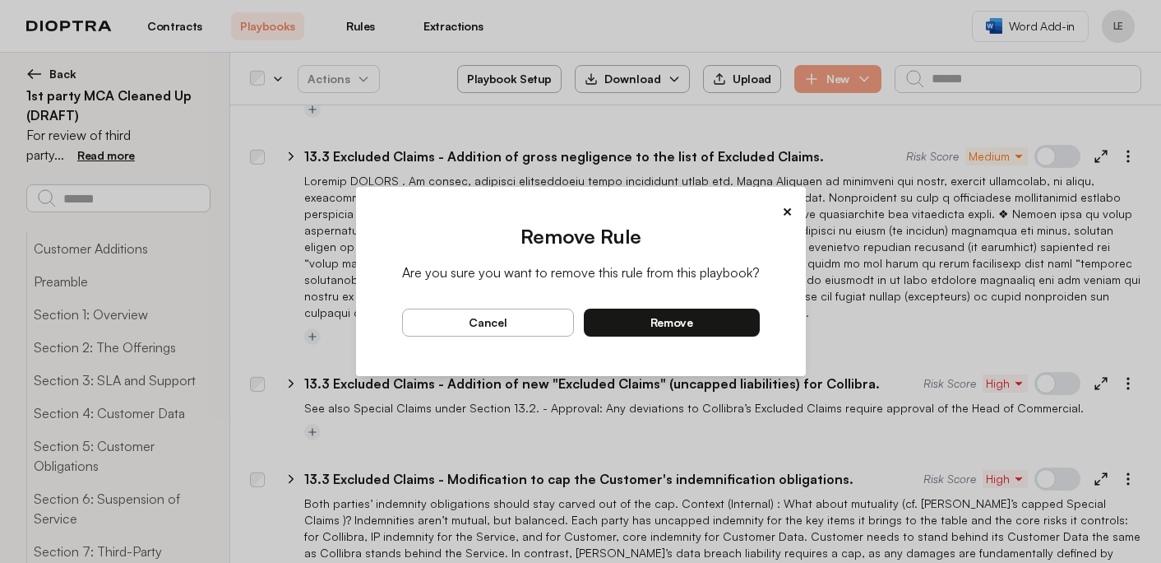
click at [739, 322] on button "remove" at bounding box center [672, 322] width 176 height 28
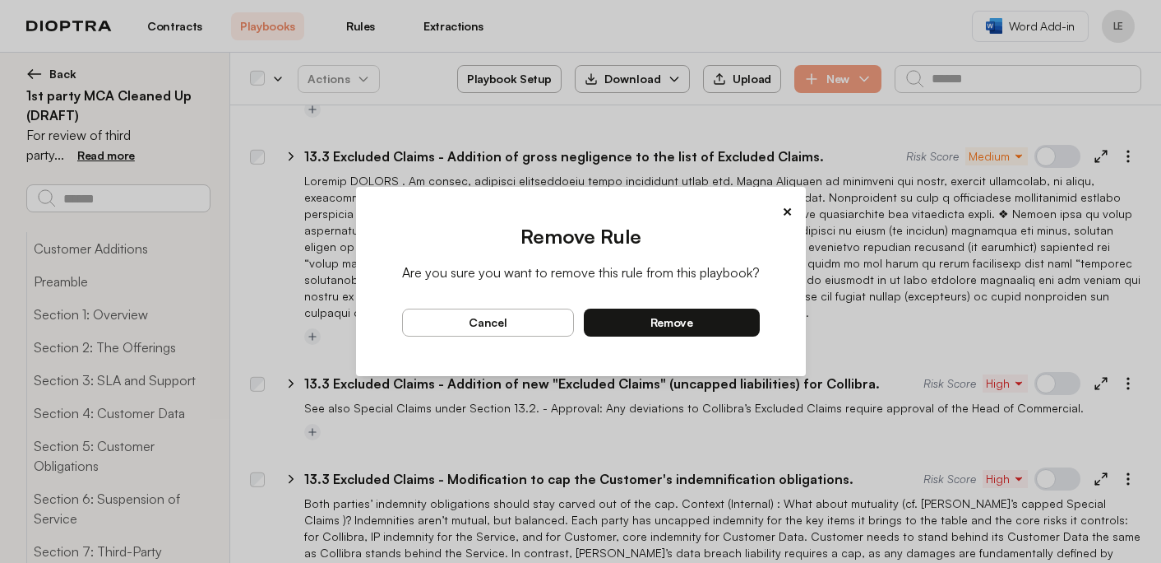
click at [744, 316] on button "remove" at bounding box center [672, 322] width 176 height 28
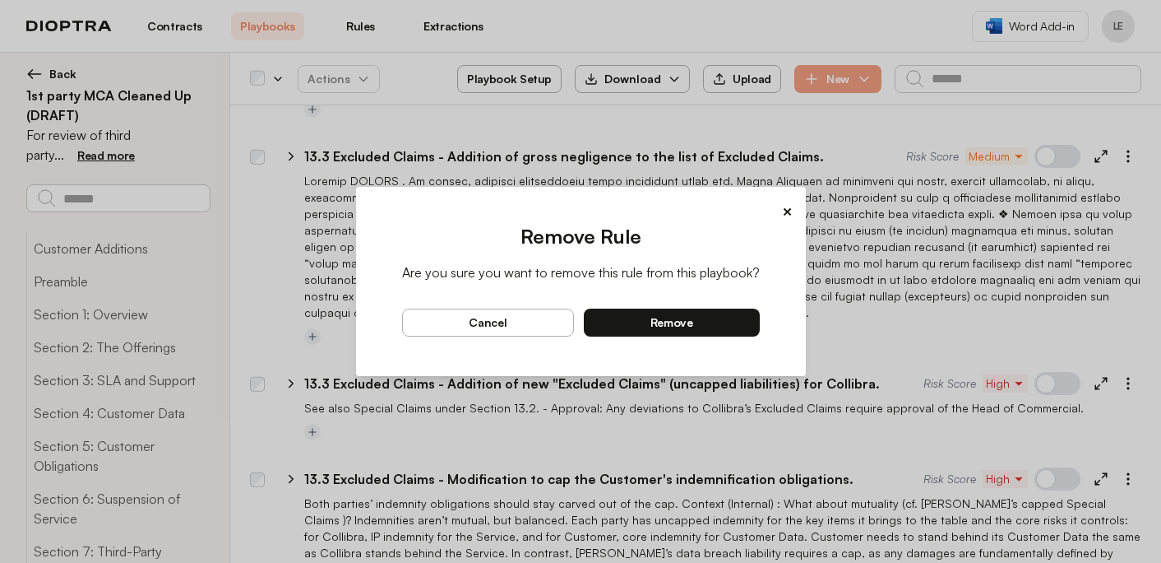
click at [719, 312] on button "remove" at bounding box center [672, 322] width 176 height 28
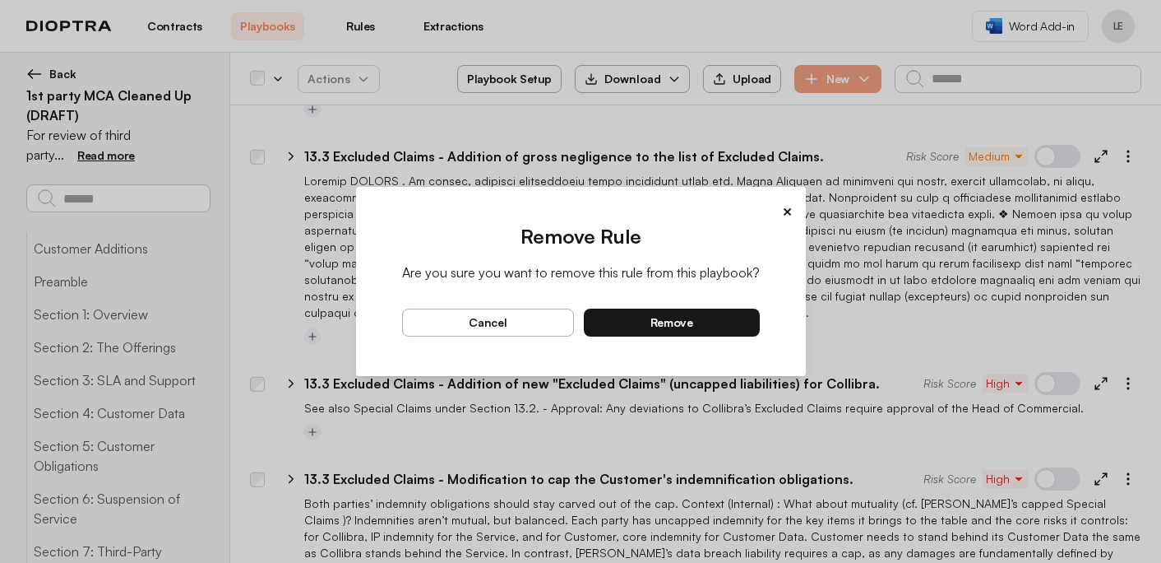
click at [743, 322] on button "remove" at bounding box center [672, 322] width 176 height 28
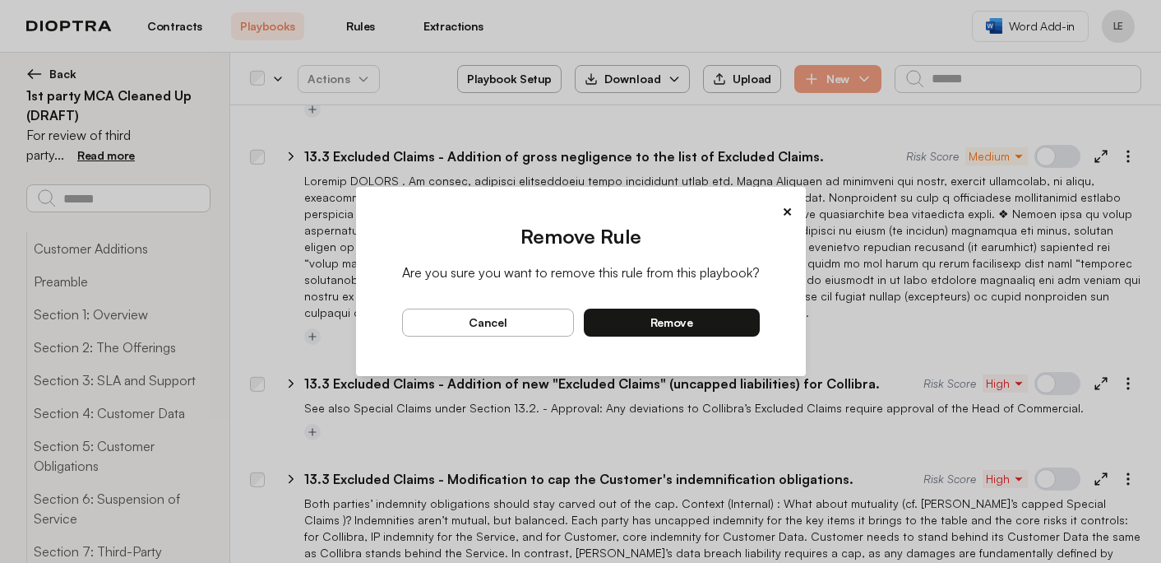
click at [725, 322] on button "remove" at bounding box center [672, 322] width 176 height 28
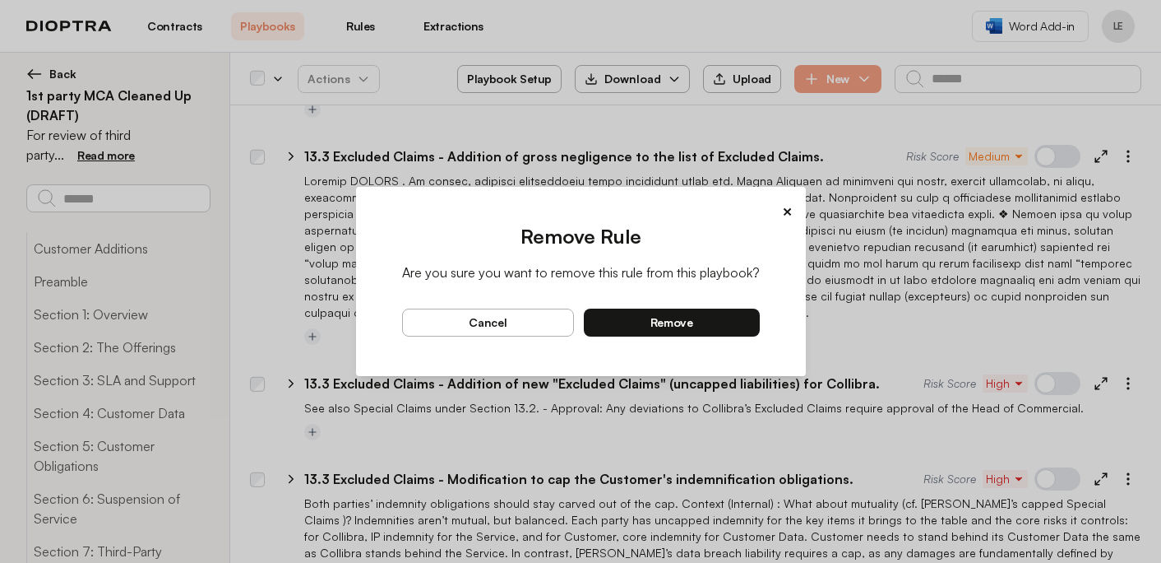
click at [734, 324] on button "remove" at bounding box center [672, 322] width 176 height 28
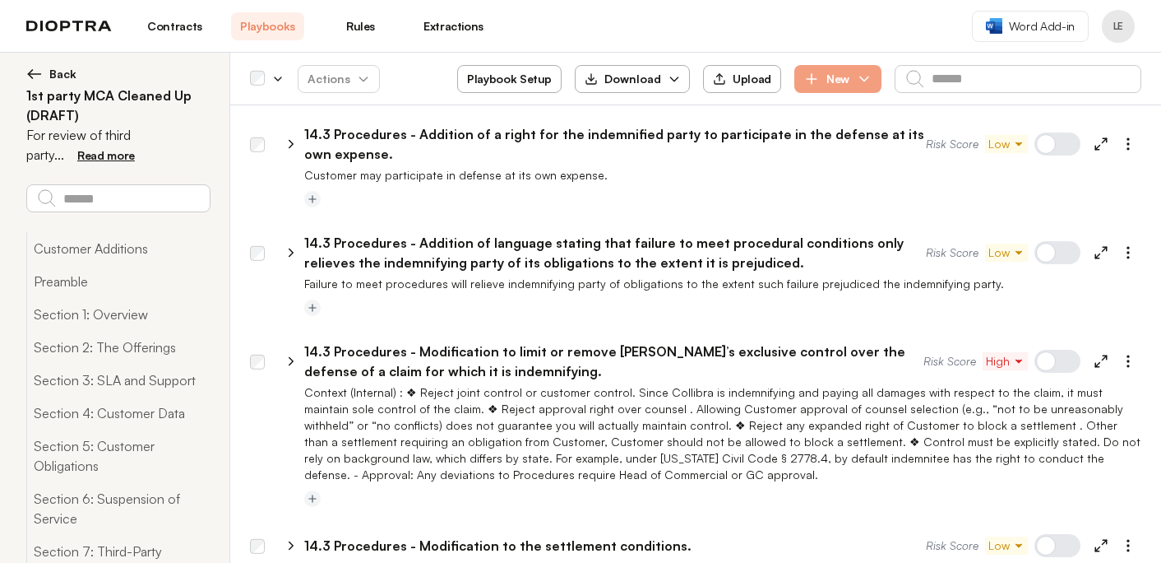
scroll to position [30100, 0]
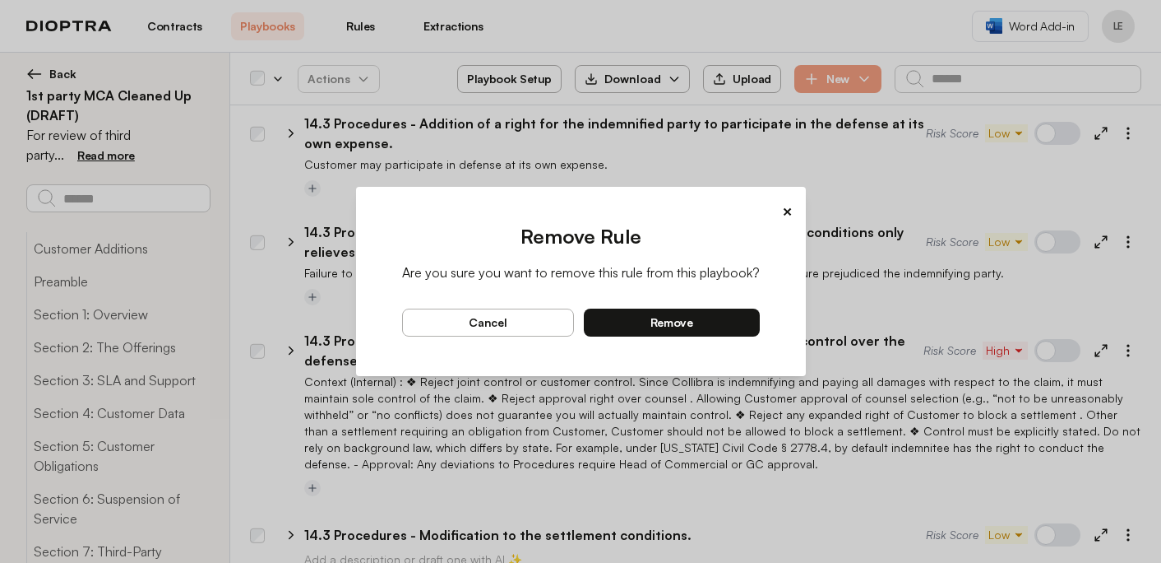
click at [726, 322] on button "remove" at bounding box center [672, 322] width 176 height 28
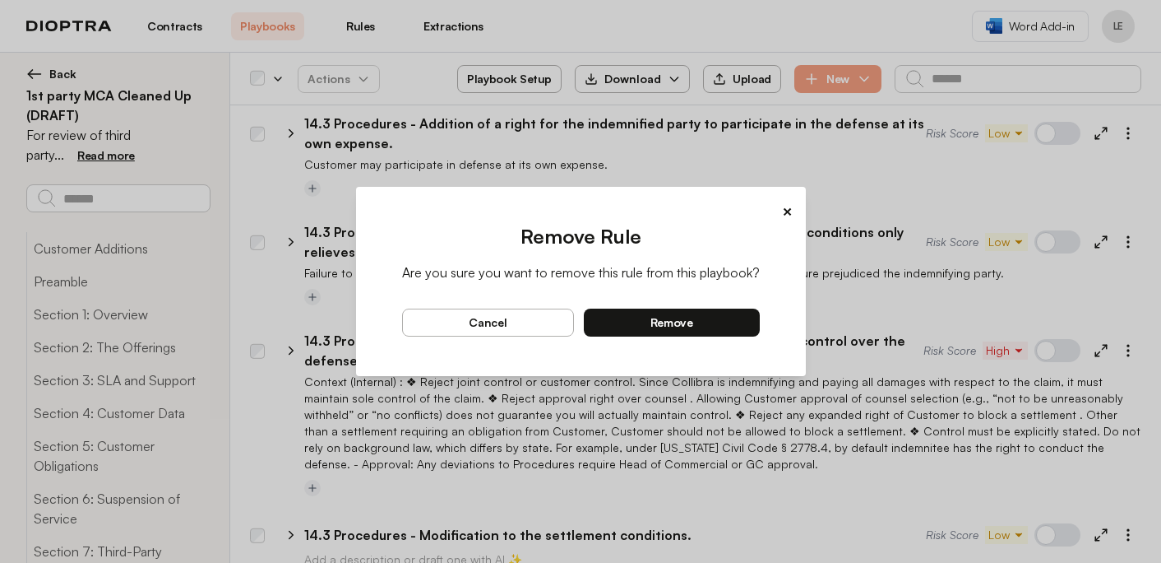
click at [743, 326] on button "remove" at bounding box center [672, 322] width 176 height 28
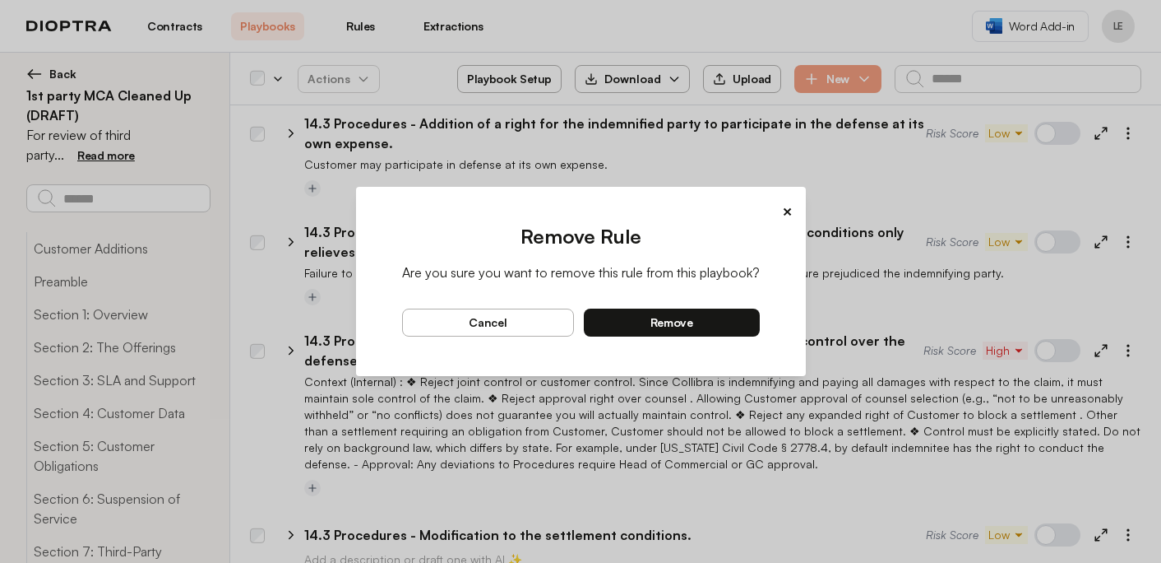
click at [722, 322] on button "remove" at bounding box center [672, 322] width 176 height 28
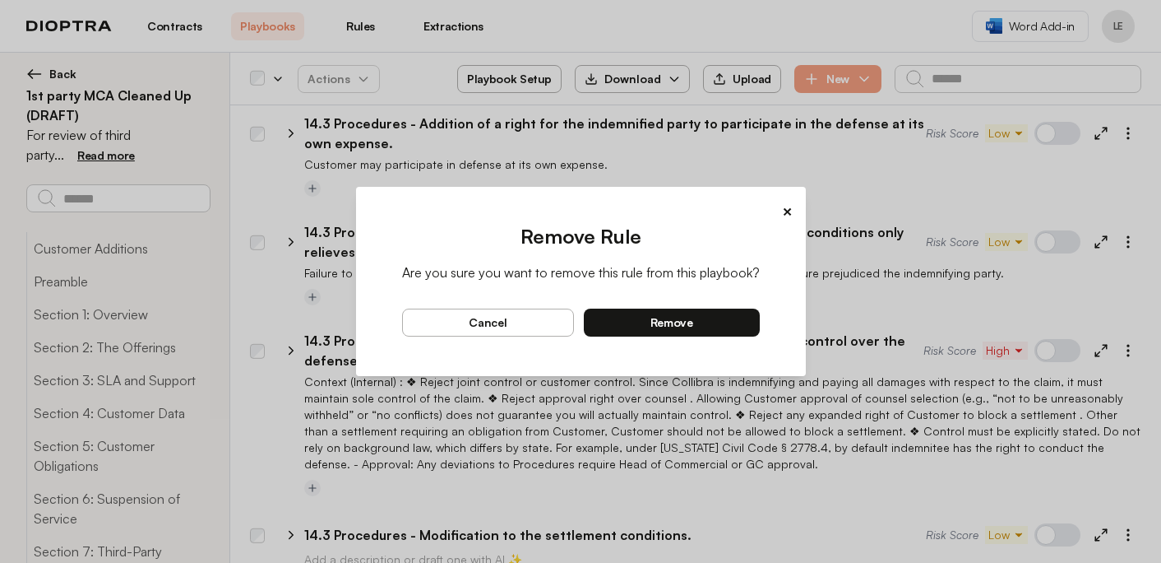
click at [694, 321] on button "remove" at bounding box center [672, 322] width 176 height 28
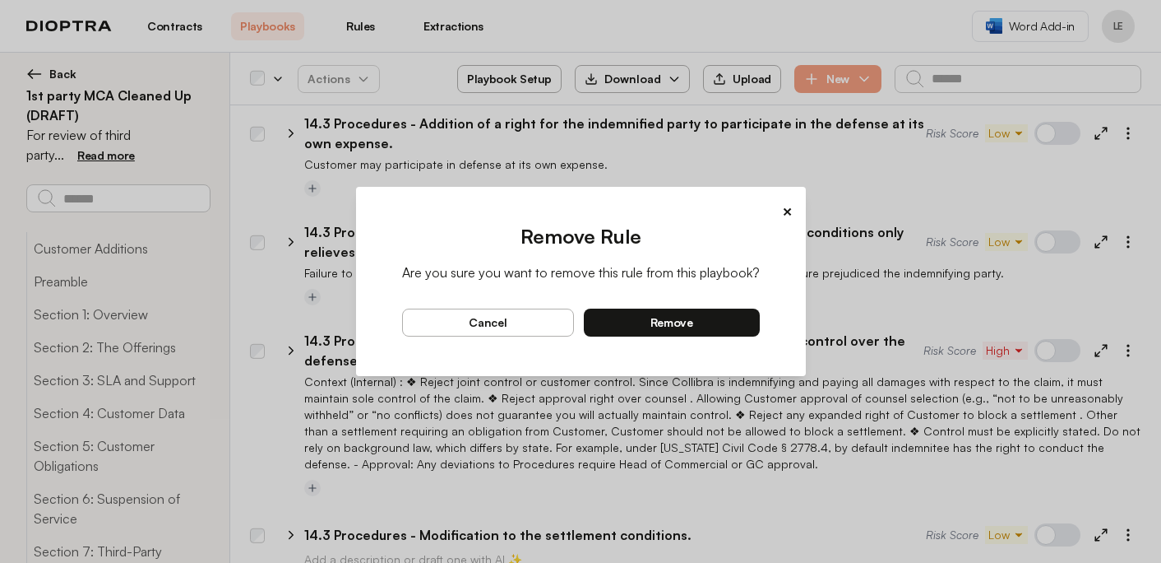
click at [757, 324] on button "remove" at bounding box center [672, 322] width 176 height 28
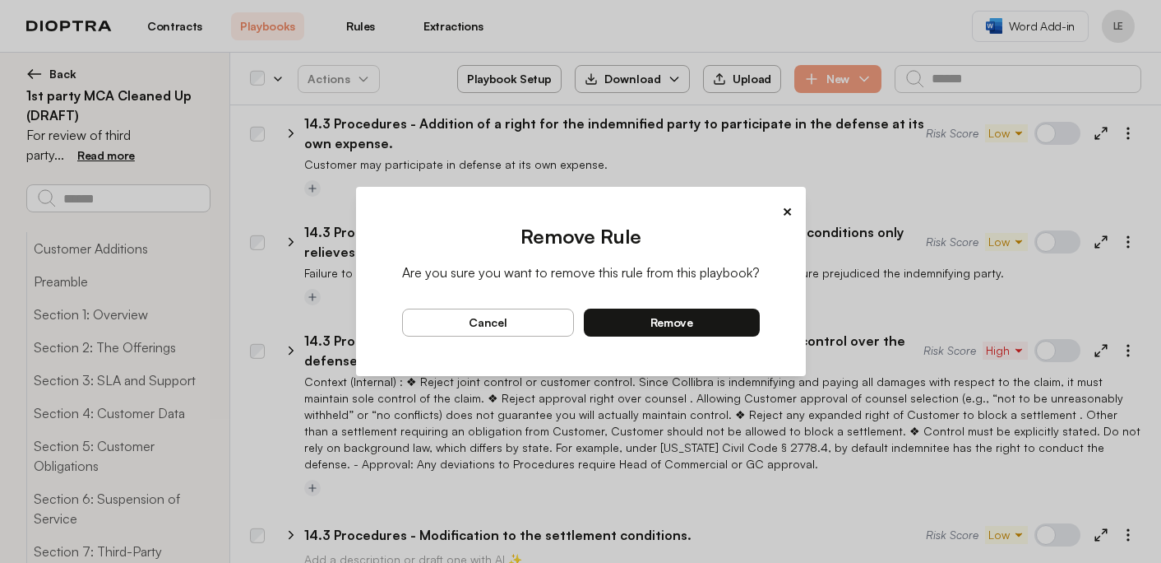
click at [721, 320] on button "remove" at bounding box center [672, 322] width 176 height 28
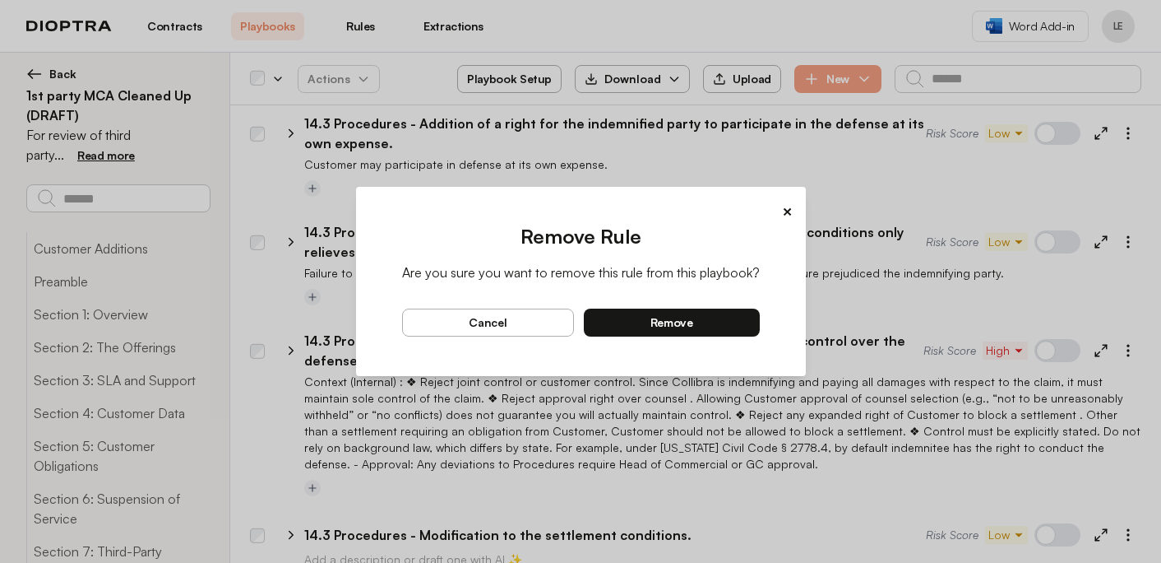
click at [743, 316] on button "remove" at bounding box center [672, 322] width 176 height 28
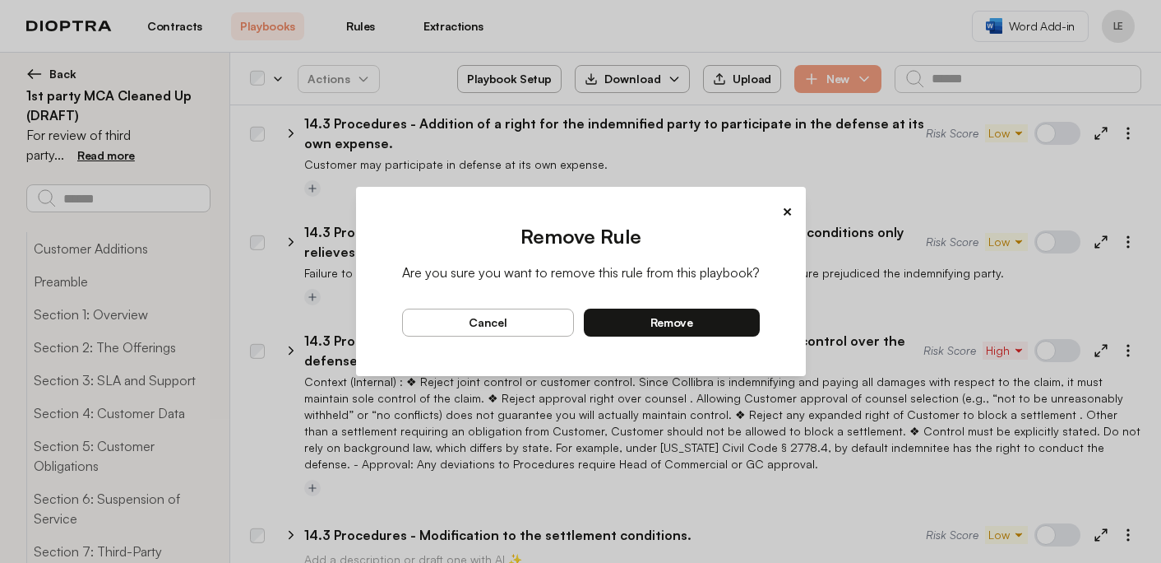
click at [754, 327] on button "remove" at bounding box center [672, 322] width 176 height 28
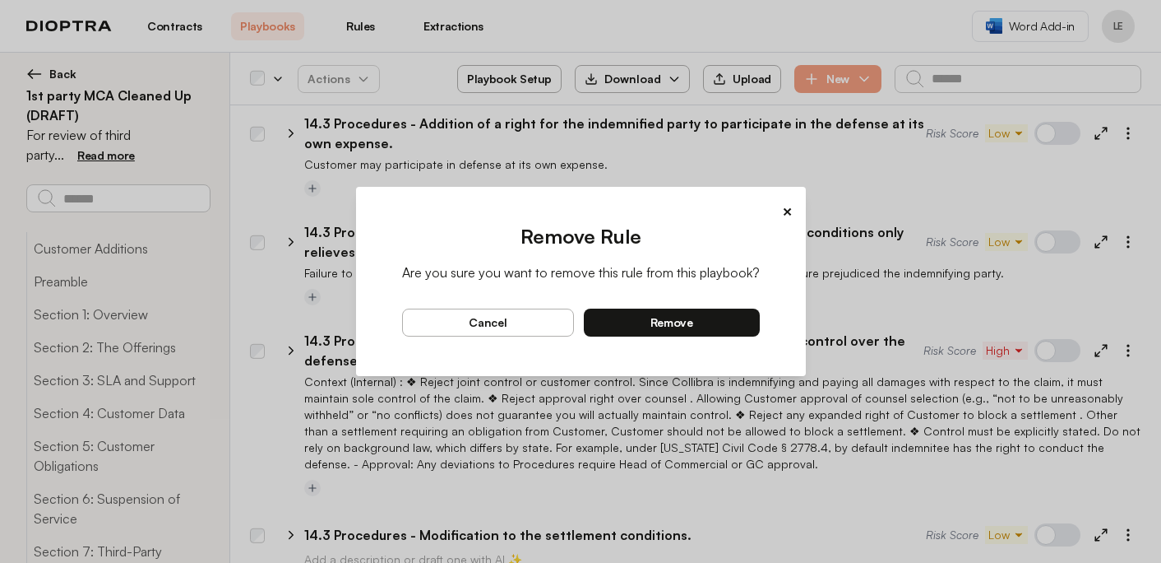
click at [725, 329] on button "remove" at bounding box center [672, 322] width 176 height 28
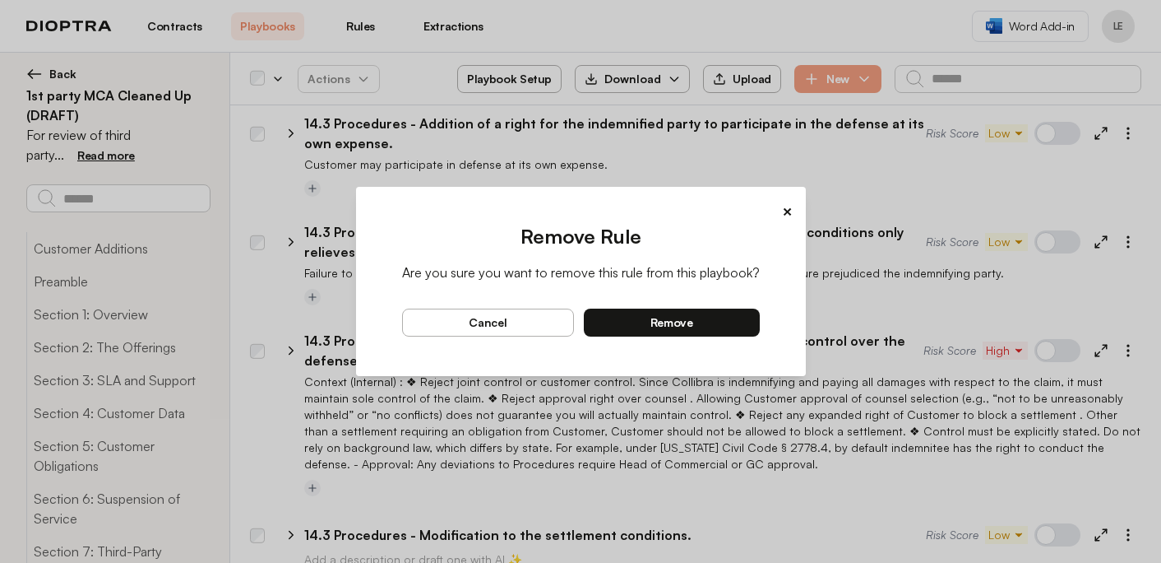
click at [748, 323] on button "remove" at bounding box center [672, 322] width 176 height 28
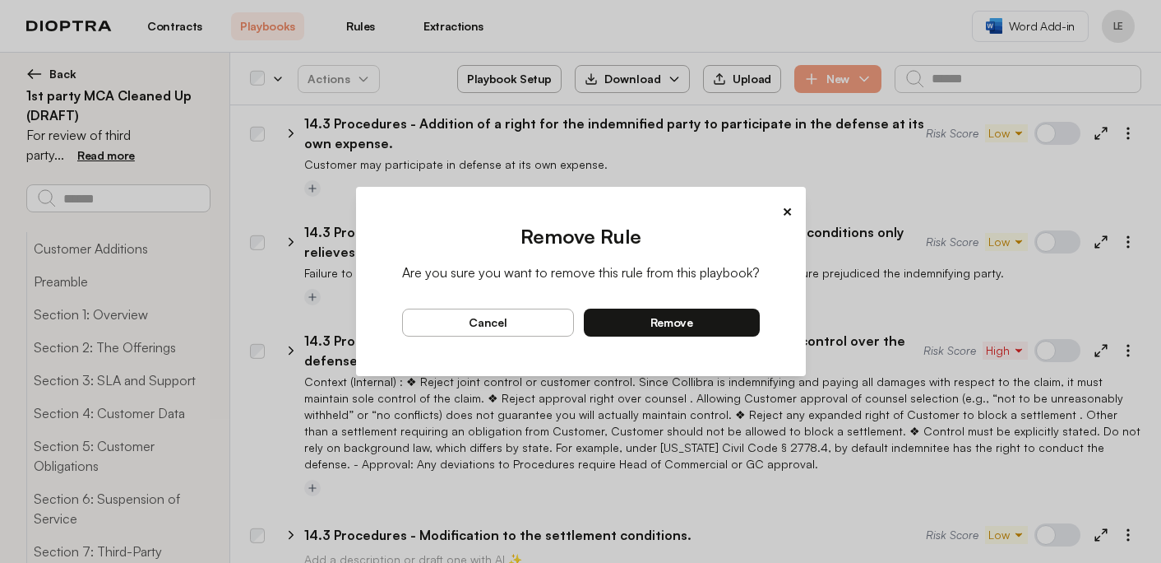
click at [740, 319] on button "remove" at bounding box center [672, 322] width 176 height 28
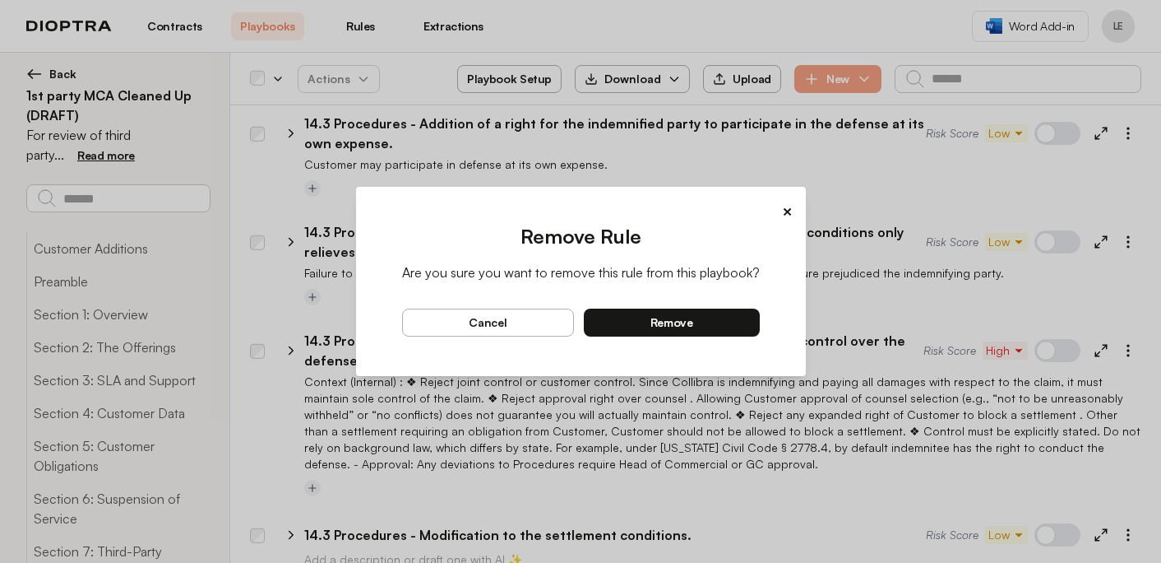
click at [733, 323] on button "remove" at bounding box center [672, 322] width 176 height 28
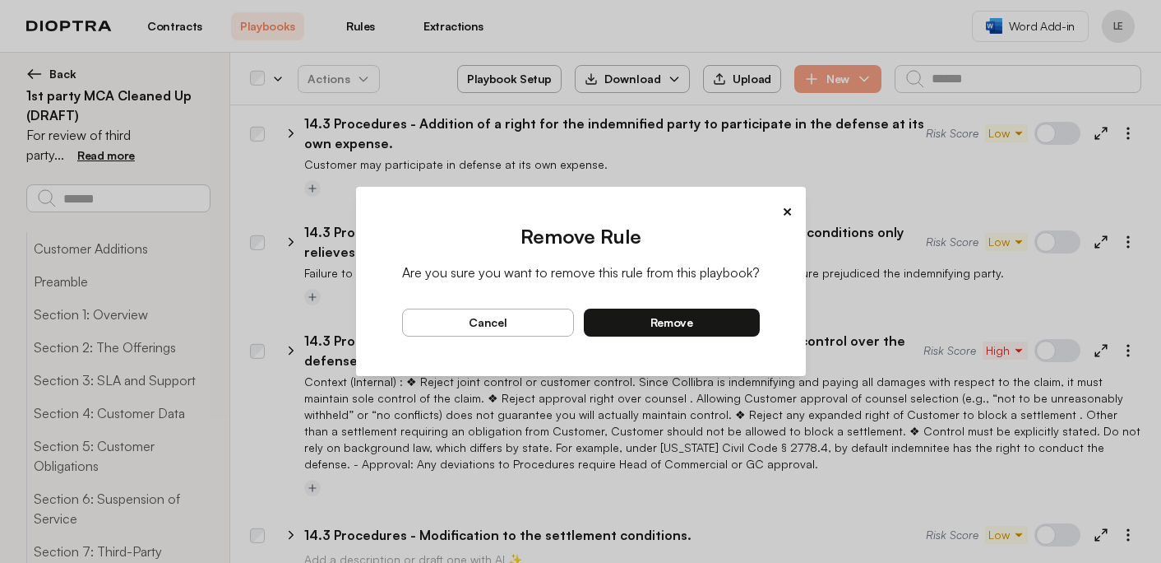
click at [735, 323] on button "remove" at bounding box center [672, 322] width 176 height 28
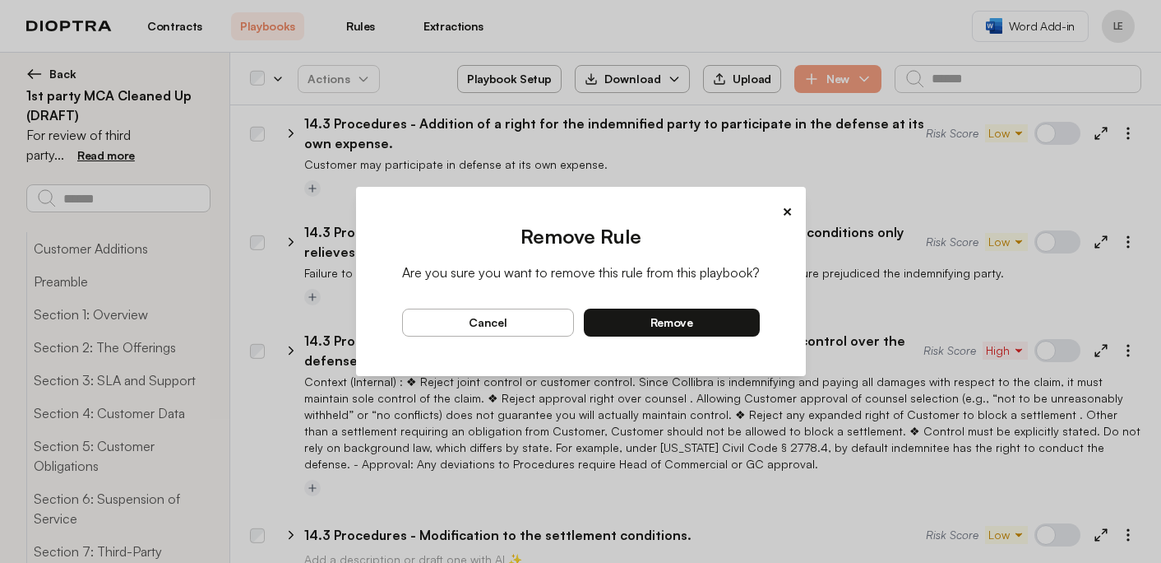
click at [757, 328] on div "Remove Rule Are you sure you want to remove this rule from this playbook? cance…" at bounding box center [581, 293] width 424 height 140
click at [746, 321] on button "remove" at bounding box center [672, 322] width 176 height 28
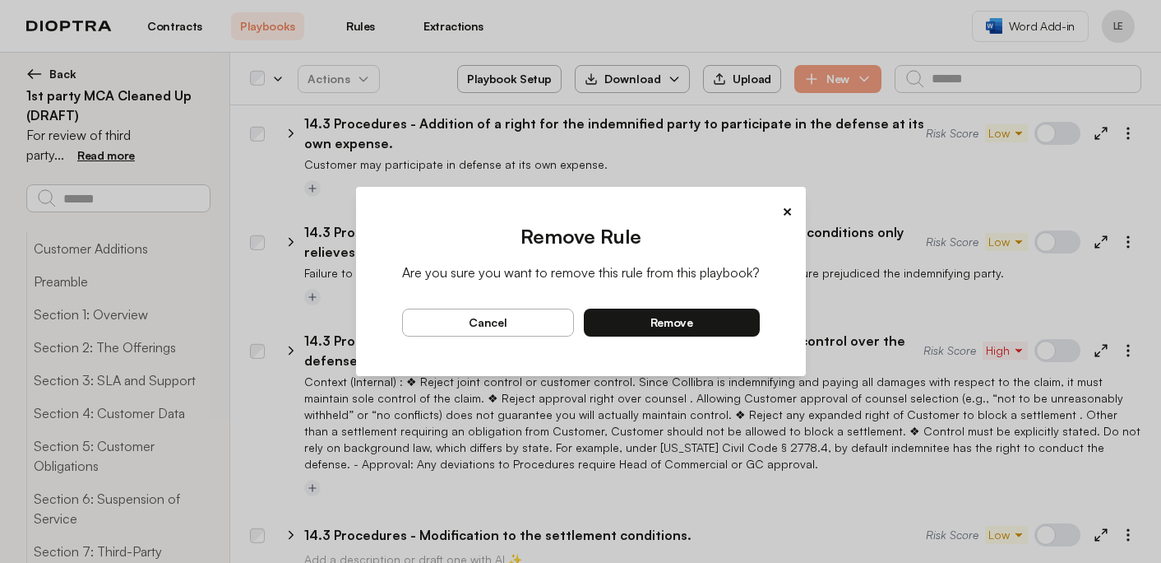
click at [736, 320] on button "remove" at bounding box center [672, 322] width 176 height 28
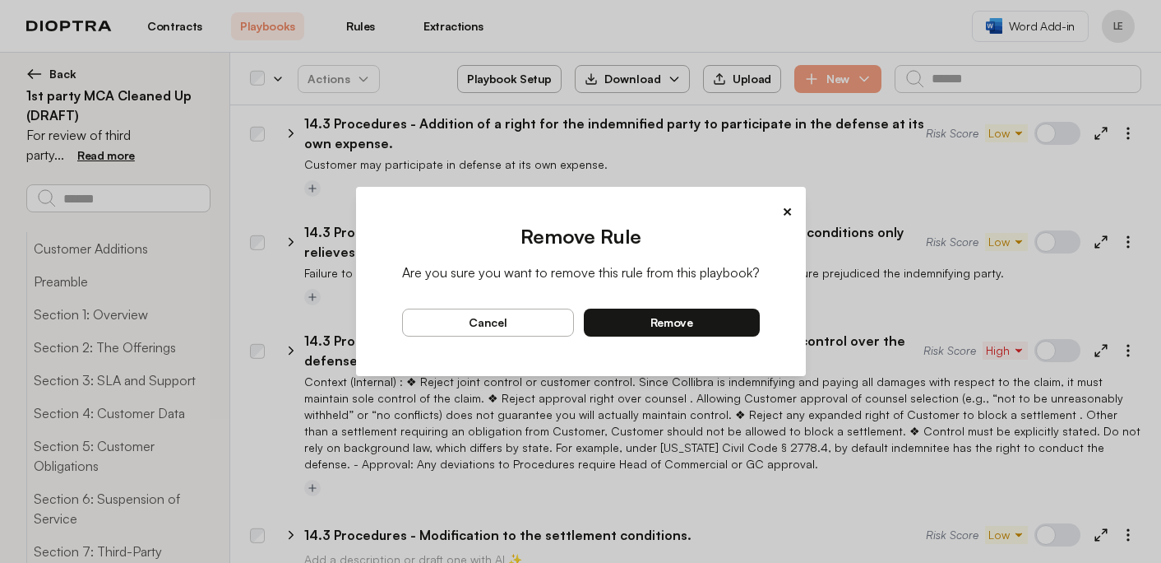
click at [733, 324] on button "remove" at bounding box center [672, 322] width 176 height 28
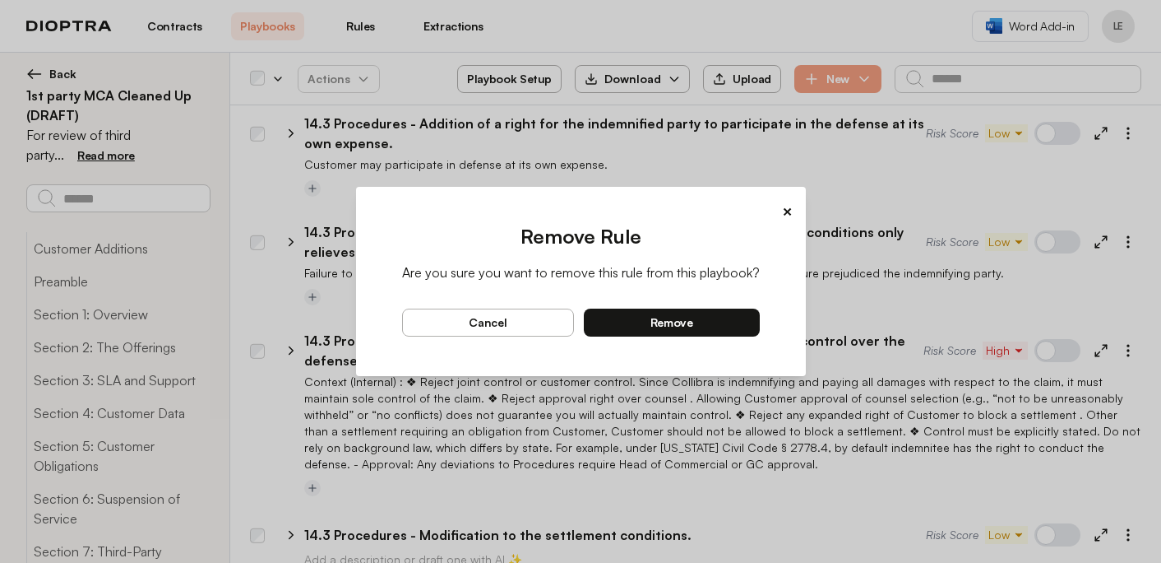
click at [720, 322] on button "remove" at bounding box center [672, 322] width 176 height 28
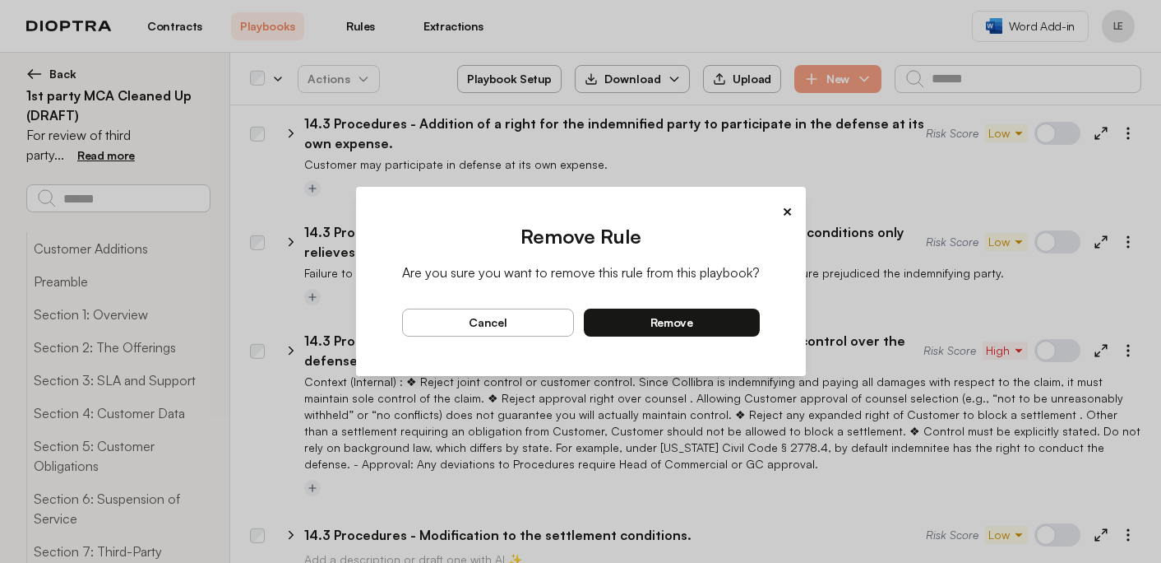
click at [728, 323] on button "remove" at bounding box center [672, 322] width 176 height 28
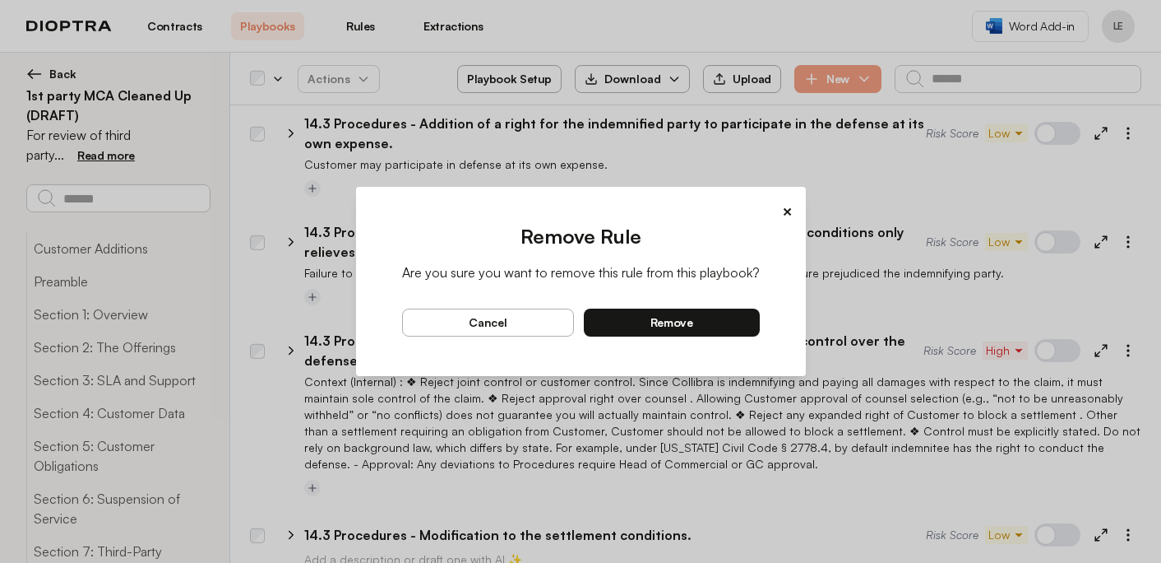
click at [688, 326] on span "remove" at bounding box center [671, 322] width 43 height 15
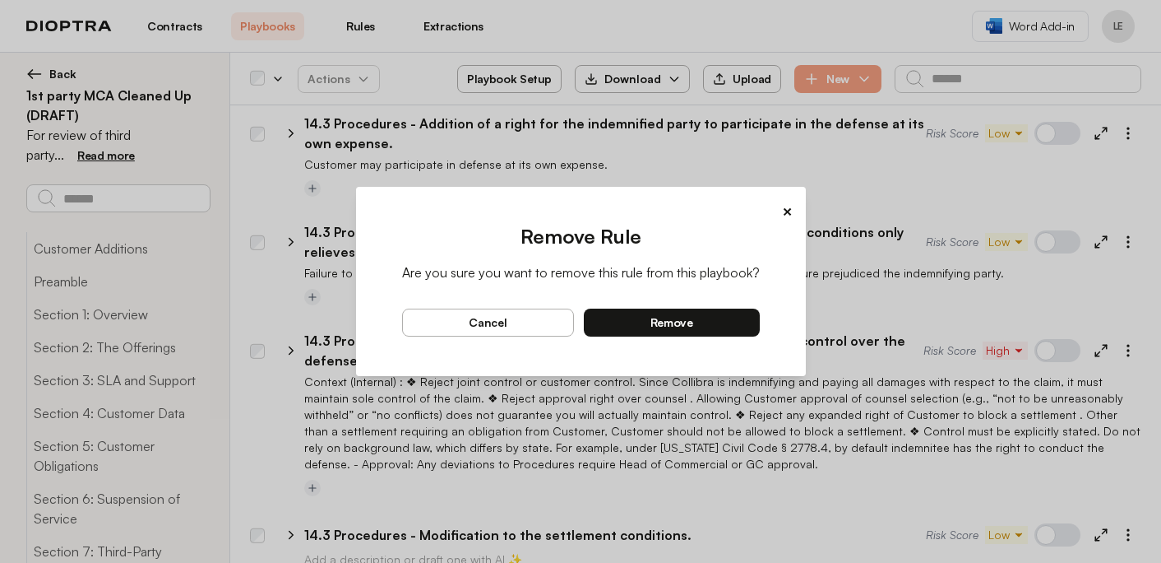
click at [734, 322] on button "remove" at bounding box center [672, 322] width 176 height 28
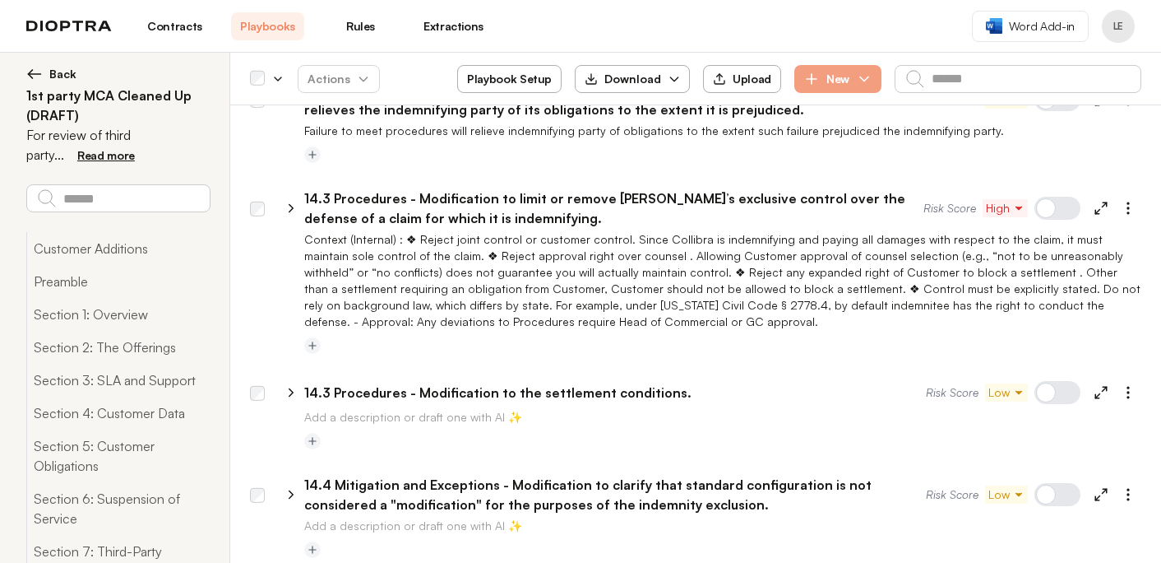
scroll to position [30243, 0]
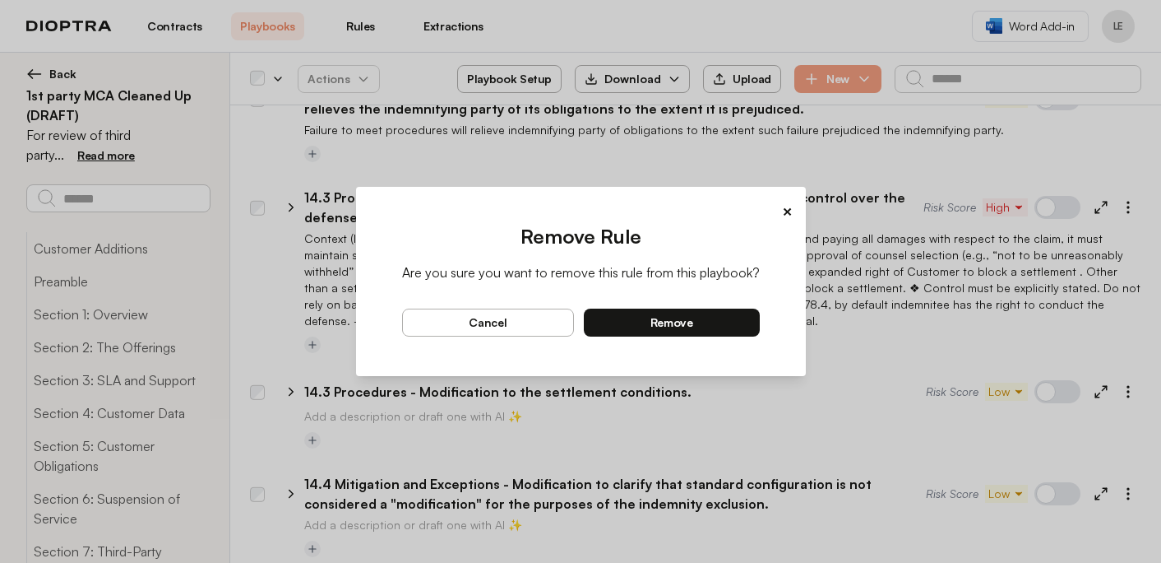
click at [711, 326] on button "remove" at bounding box center [672, 322] width 176 height 28
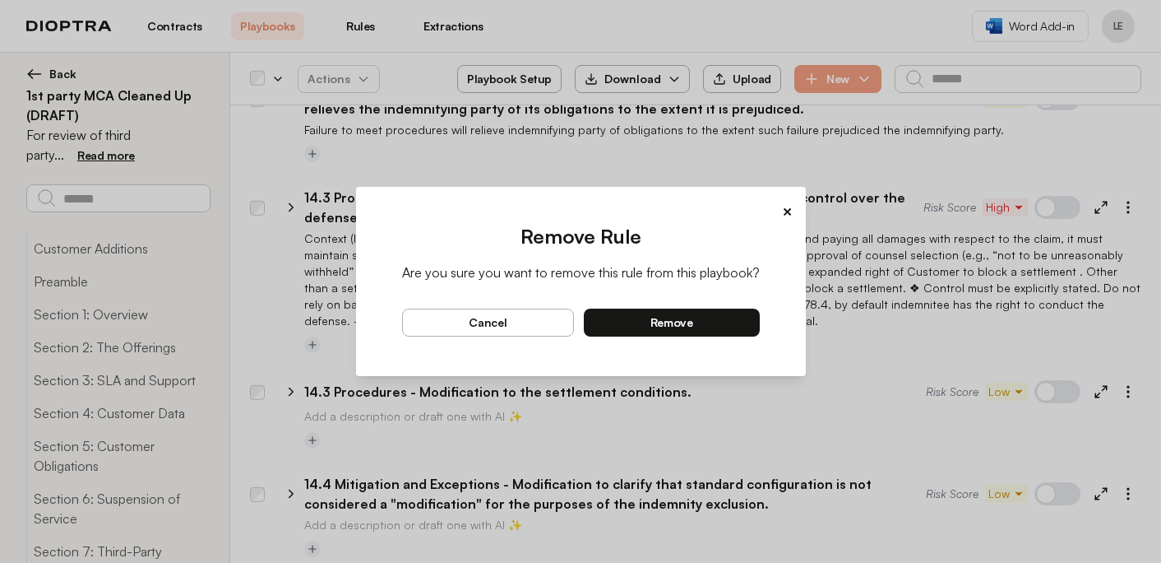
click at [701, 328] on button "remove" at bounding box center [672, 322] width 176 height 28
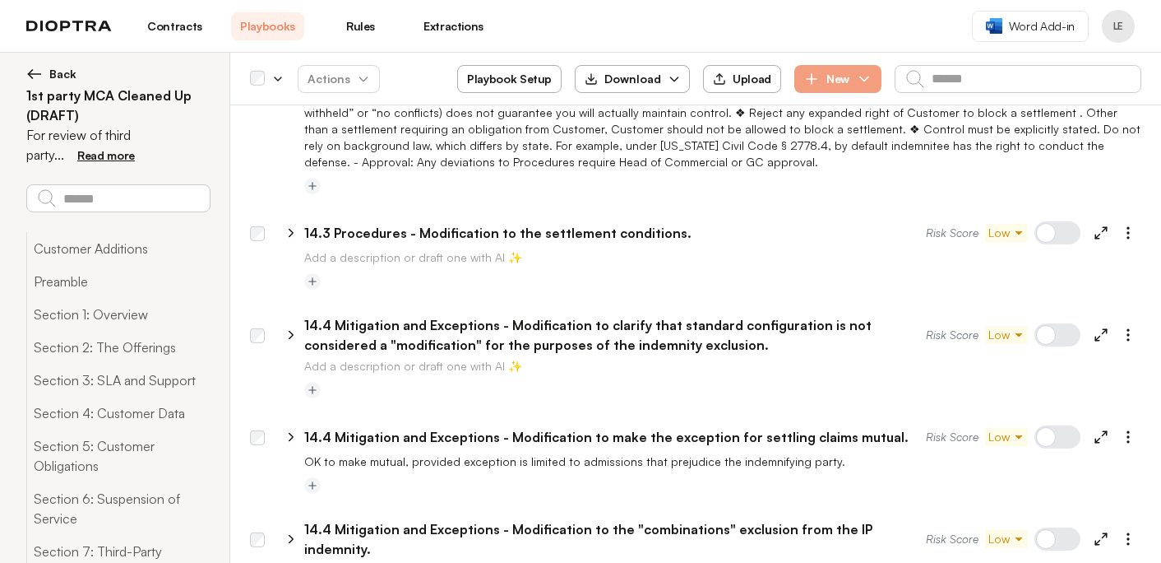
scroll to position [30418, 0]
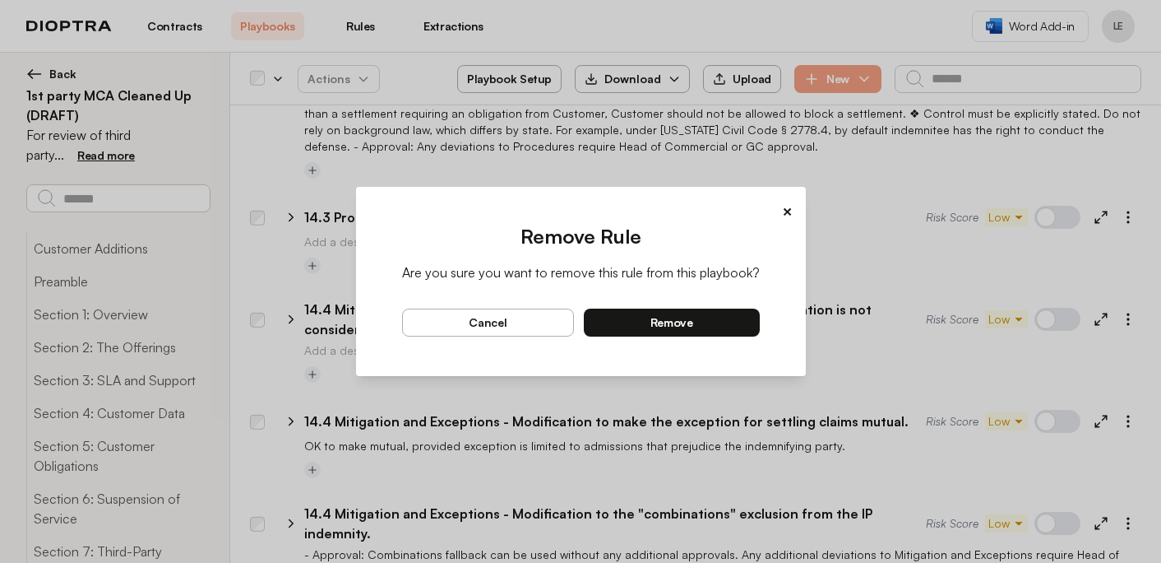
click at [737, 326] on button "remove" at bounding box center [672, 322] width 176 height 28
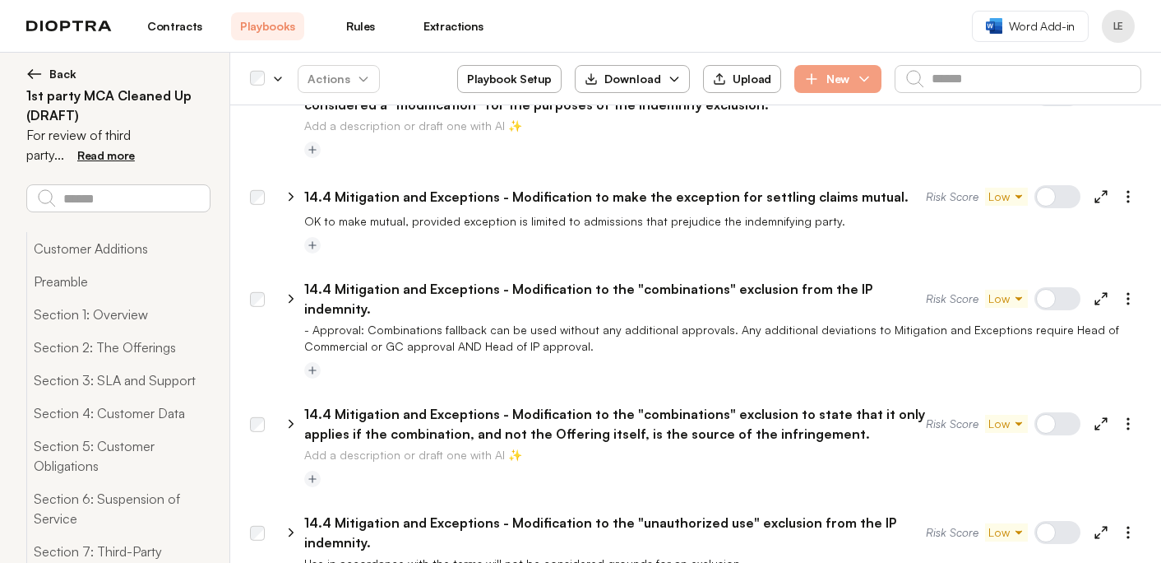
scroll to position [30644, 0]
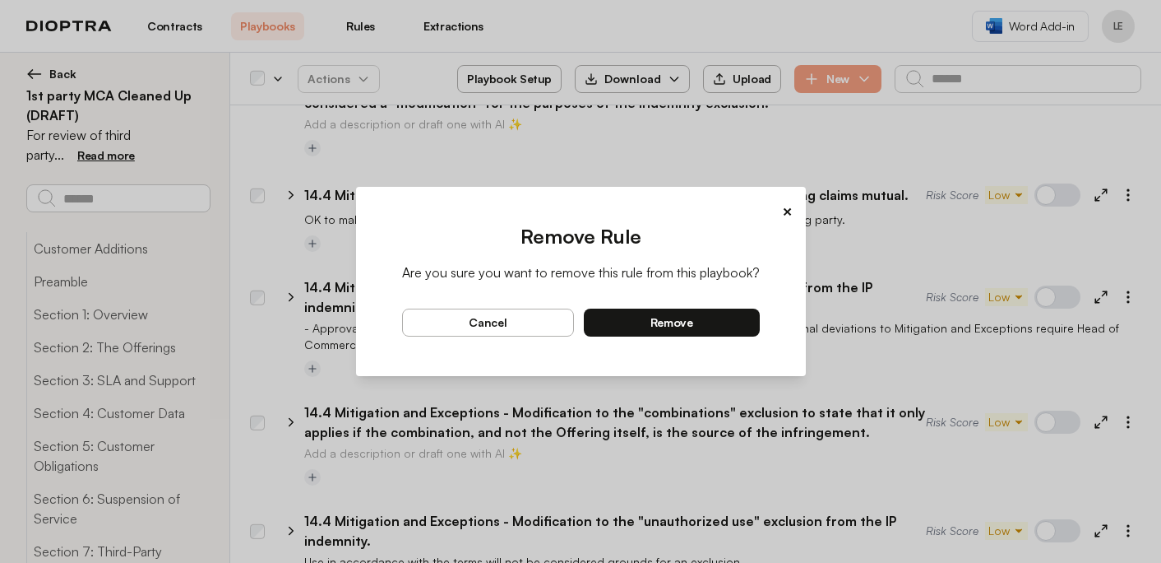
click at [737, 328] on button "remove" at bounding box center [672, 322] width 176 height 28
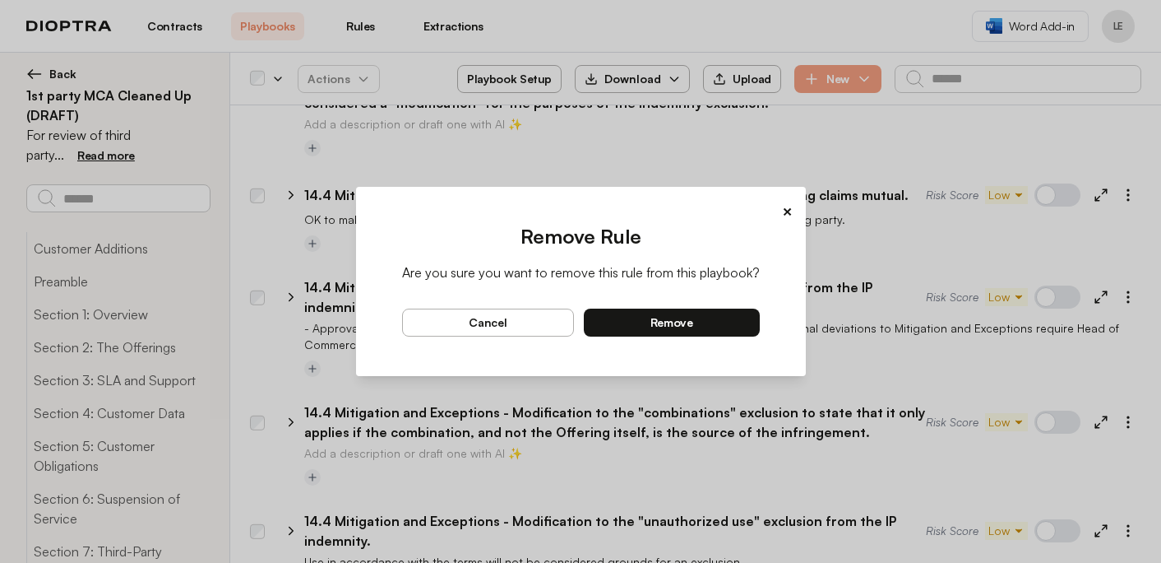
click at [680, 326] on span "remove" at bounding box center [671, 322] width 43 height 15
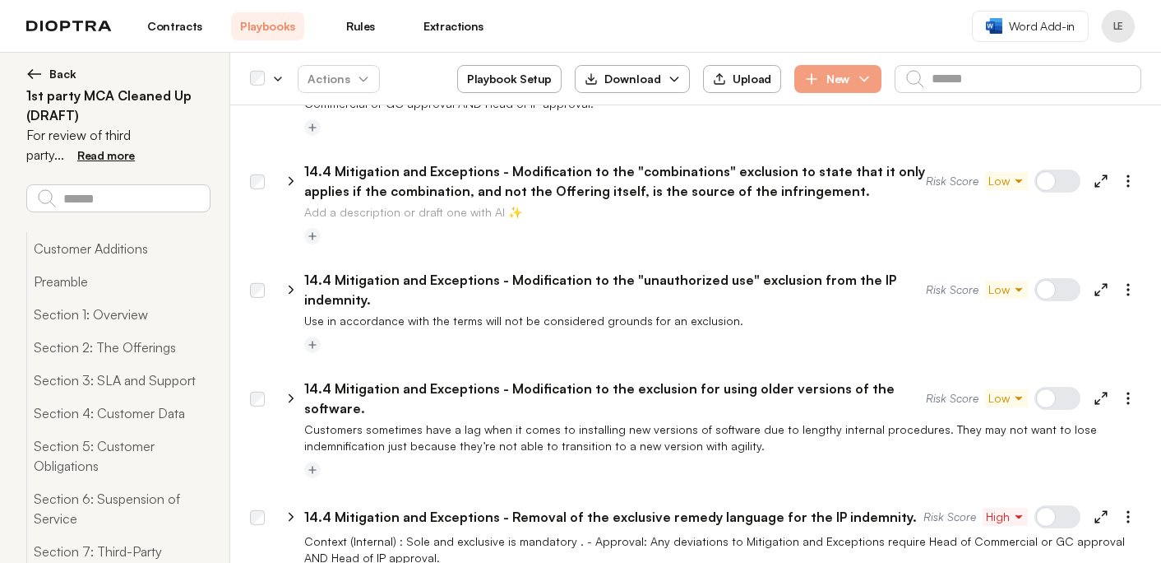
scroll to position [30900, 0]
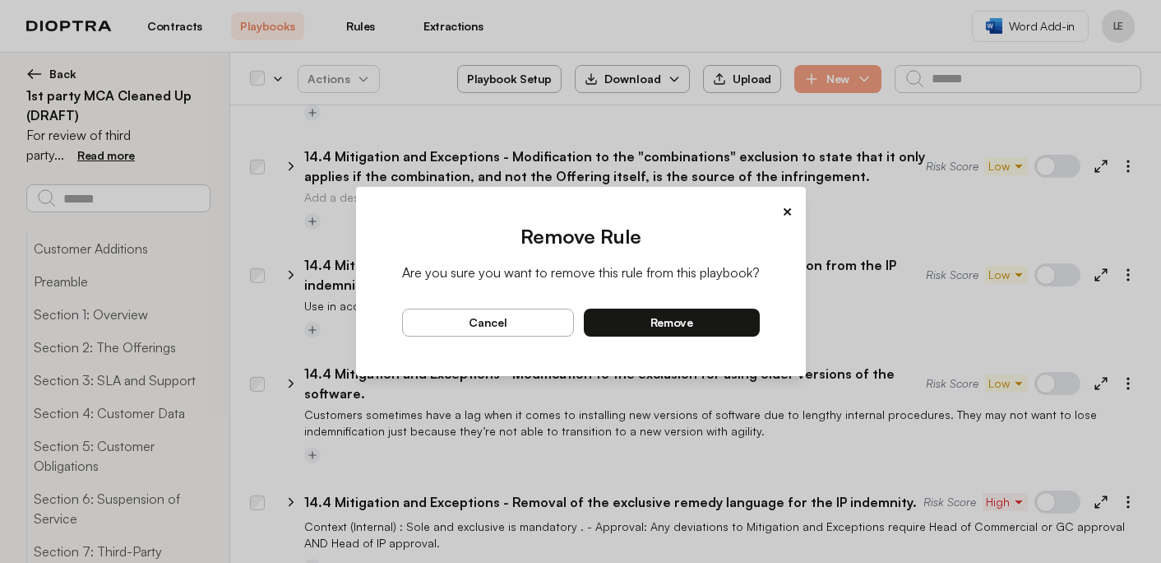
click at [706, 322] on button "remove" at bounding box center [672, 322] width 176 height 28
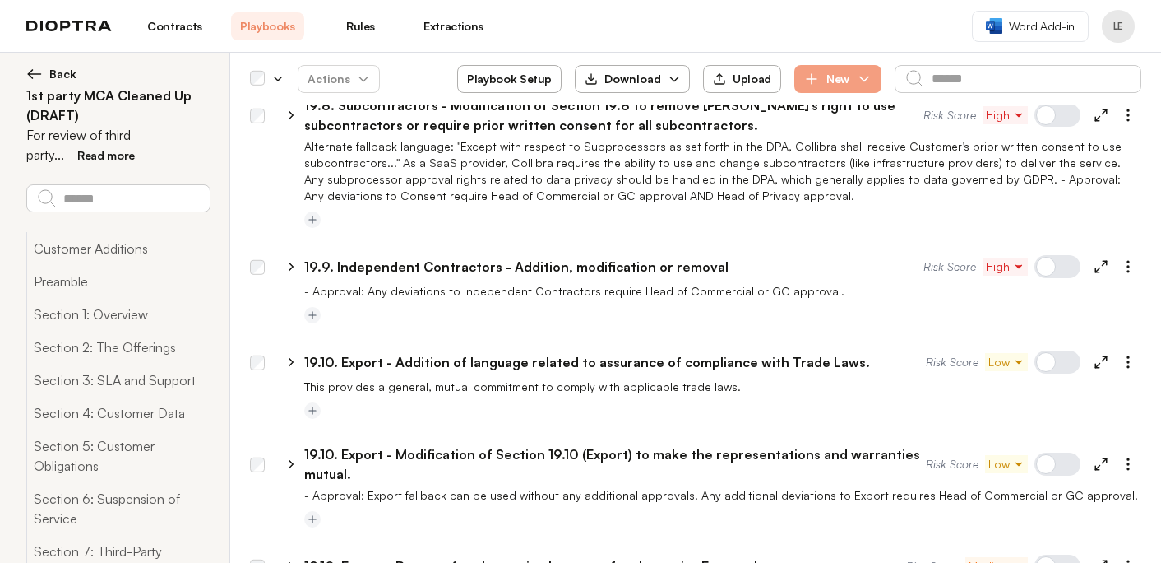
scroll to position [34210, 0]
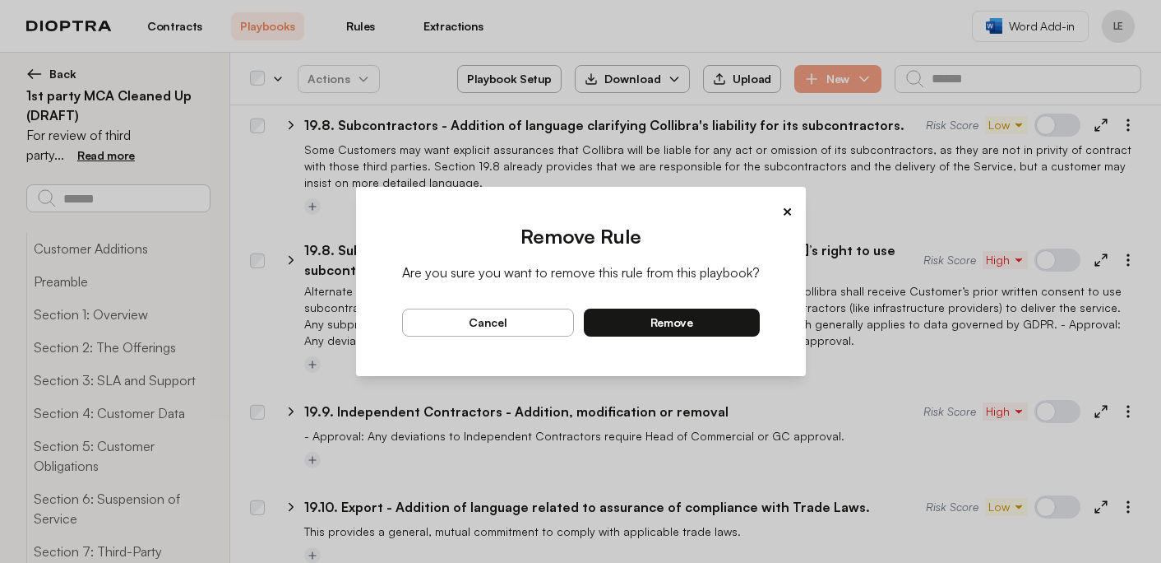
click at [720, 331] on button "remove" at bounding box center [672, 322] width 176 height 28
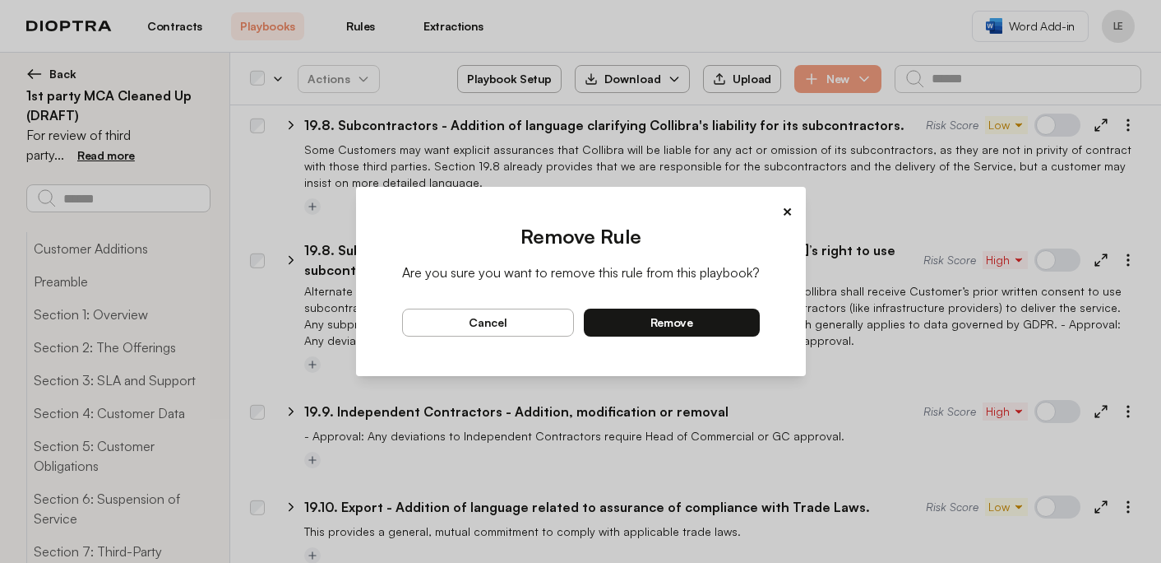
click at [752, 310] on button "remove" at bounding box center [672, 322] width 176 height 28
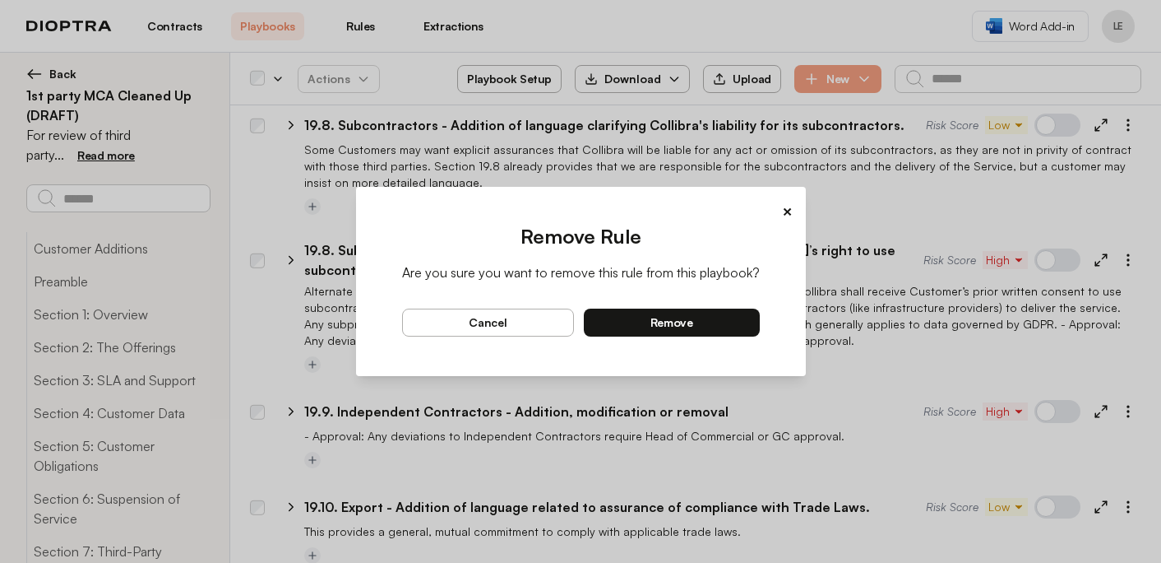
click at [743, 330] on button "remove" at bounding box center [672, 322] width 176 height 28
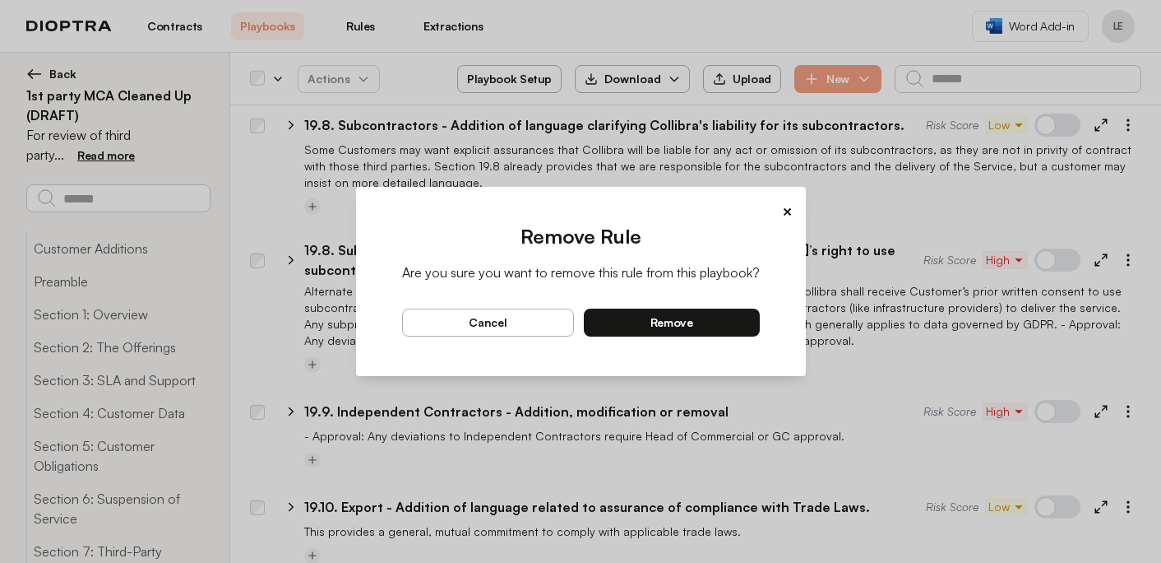
click at [706, 320] on button "remove" at bounding box center [672, 322] width 176 height 28
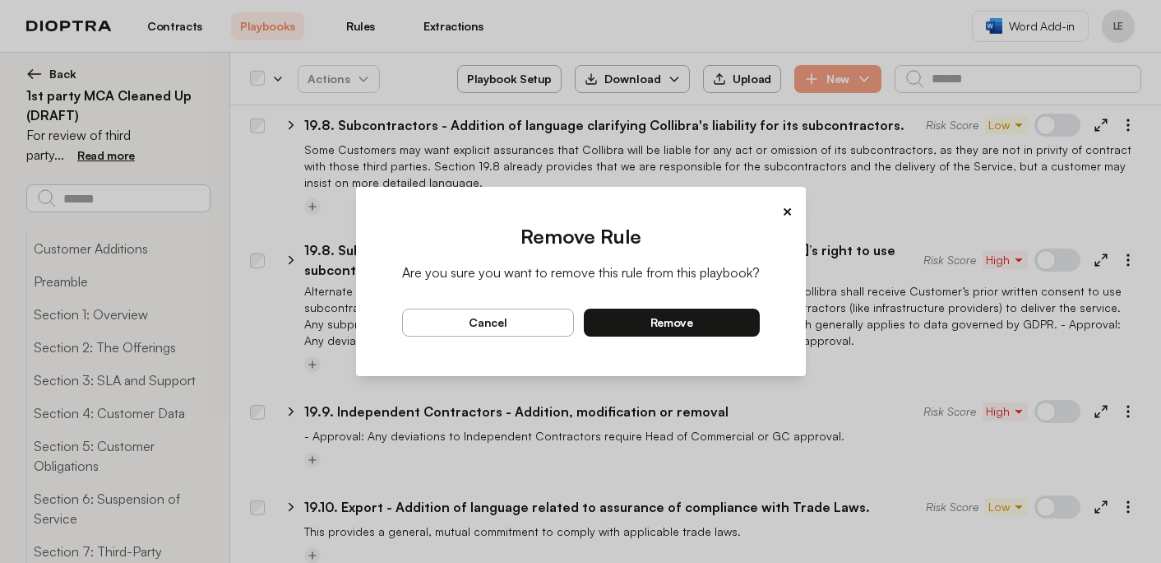
click at [735, 328] on button "remove" at bounding box center [672, 322] width 176 height 28
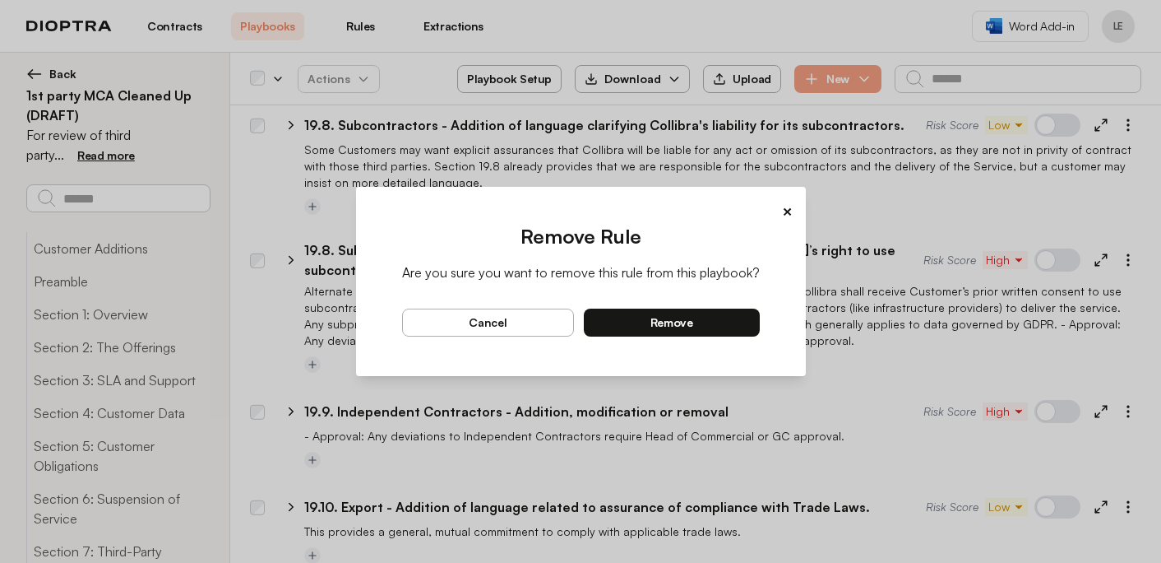
click at [710, 322] on button "remove" at bounding box center [672, 322] width 176 height 28
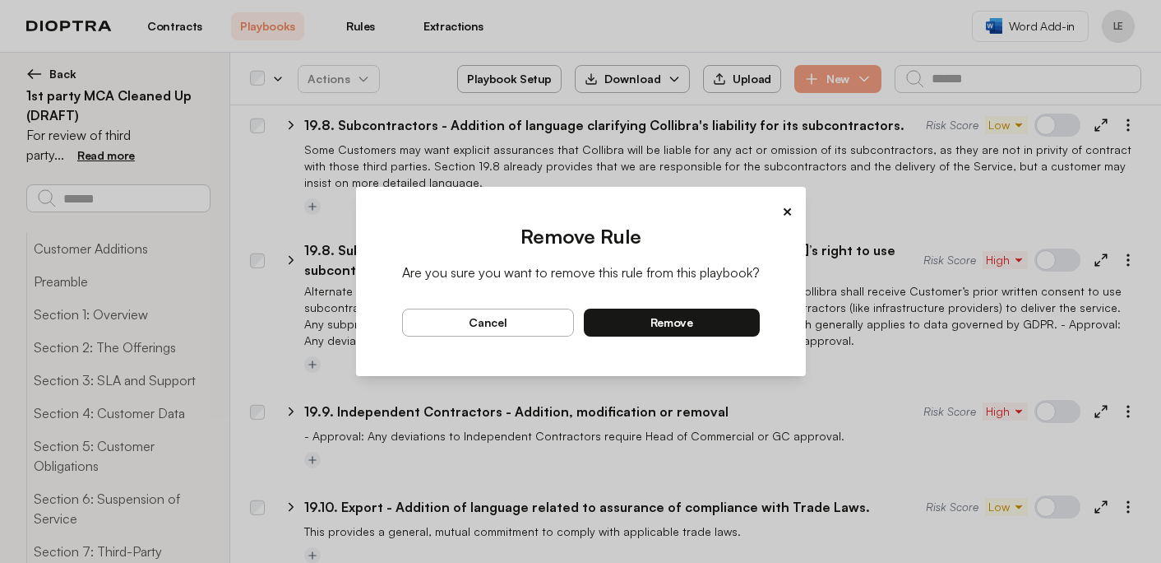
click at [743, 324] on button "remove" at bounding box center [672, 322] width 176 height 28
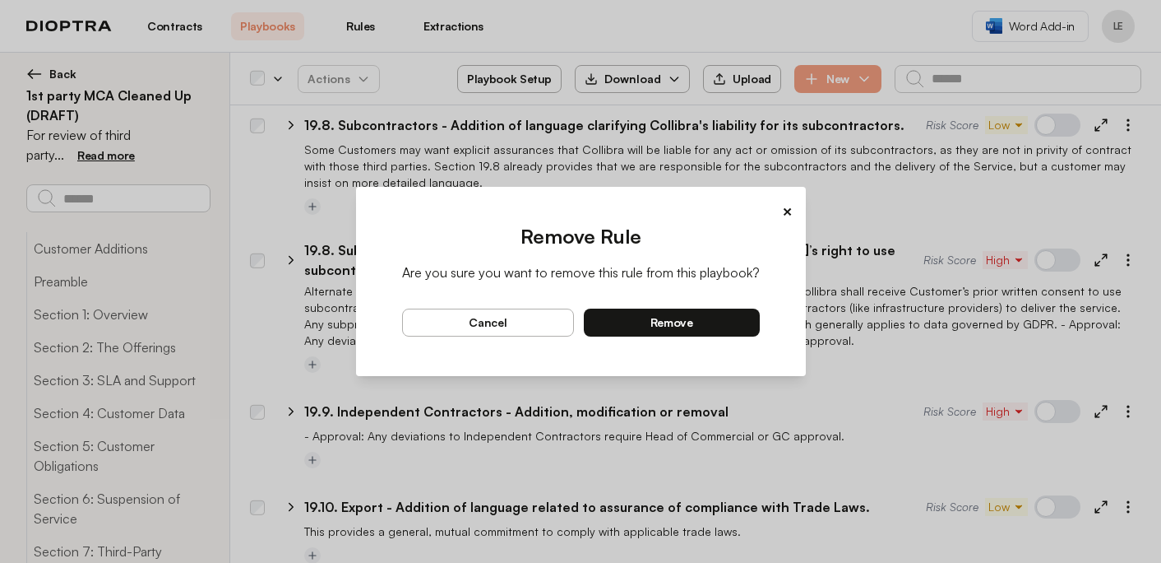
click at [721, 320] on button "remove" at bounding box center [672, 322] width 176 height 28
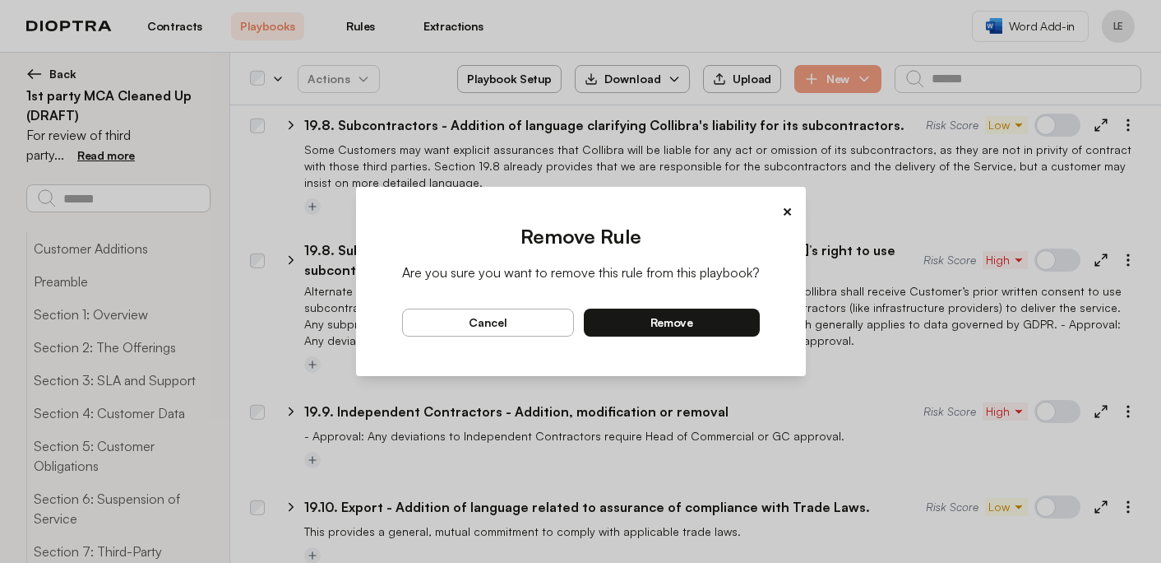
click at [738, 321] on button "remove" at bounding box center [672, 322] width 176 height 28
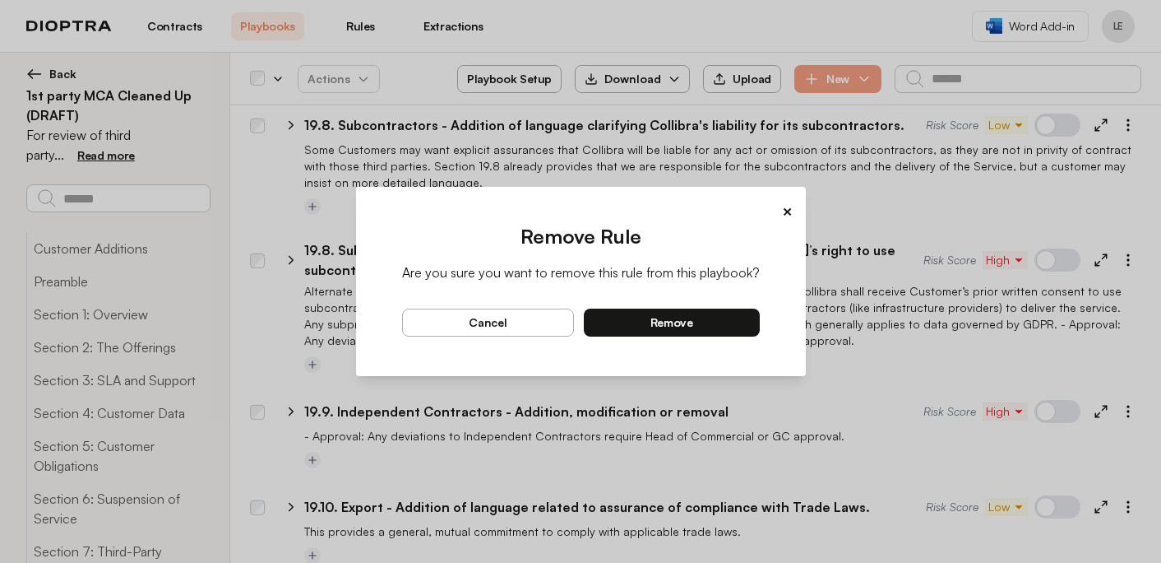
click at [730, 327] on button "remove" at bounding box center [672, 322] width 176 height 28
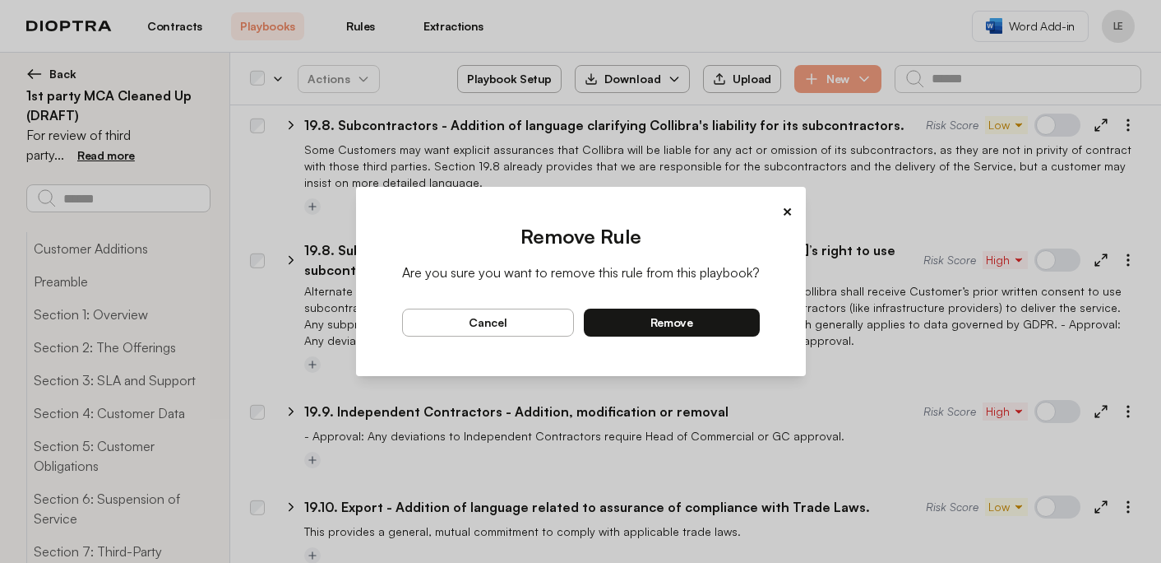
click at [737, 326] on button "remove" at bounding box center [672, 322] width 176 height 28
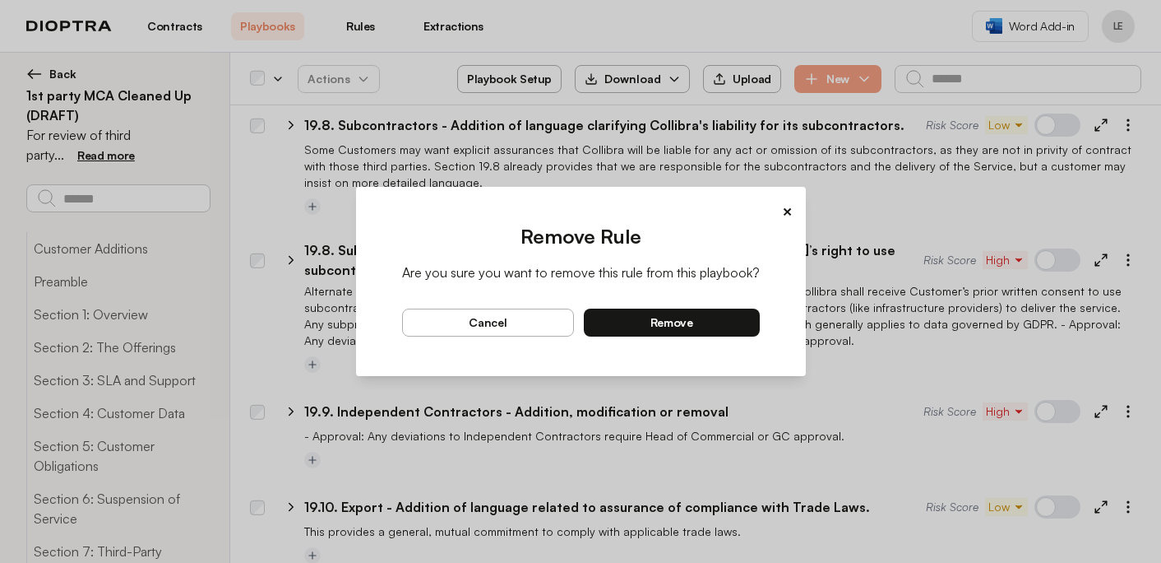
click at [738, 323] on button "remove" at bounding box center [672, 322] width 176 height 28
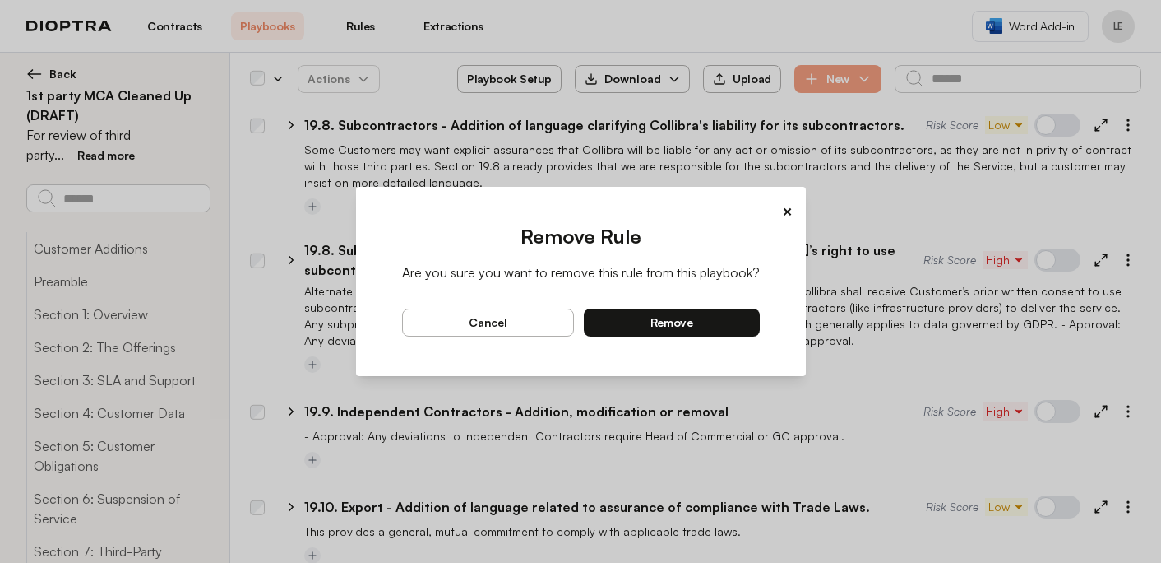
click at [733, 322] on button "remove" at bounding box center [672, 322] width 176 height 28
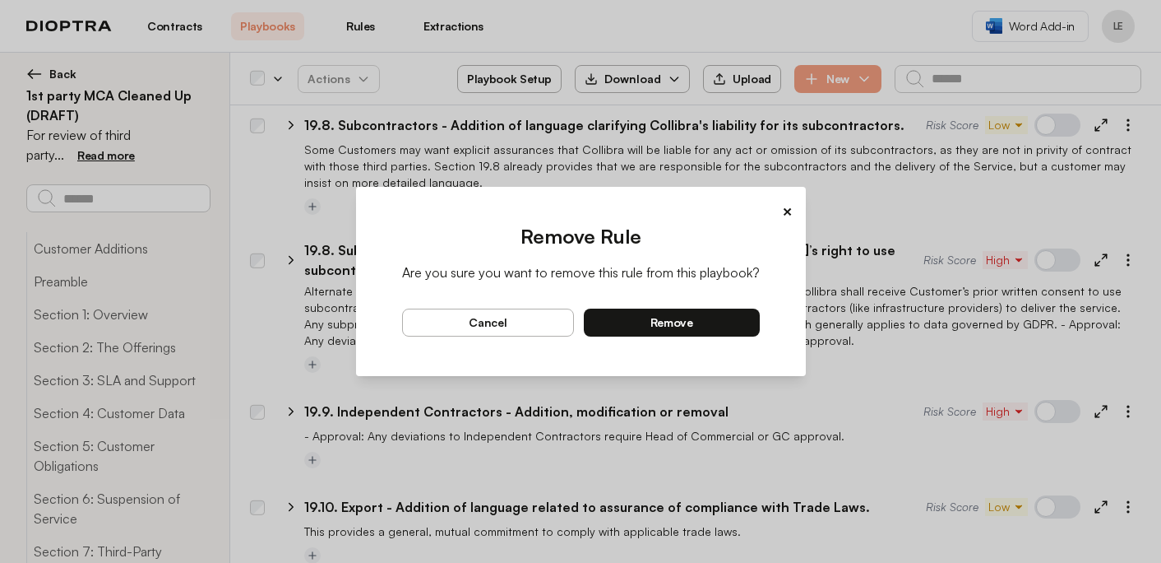
click at [720, 323] on button "remove" at bounding box center [672, 322] width 176 height 28
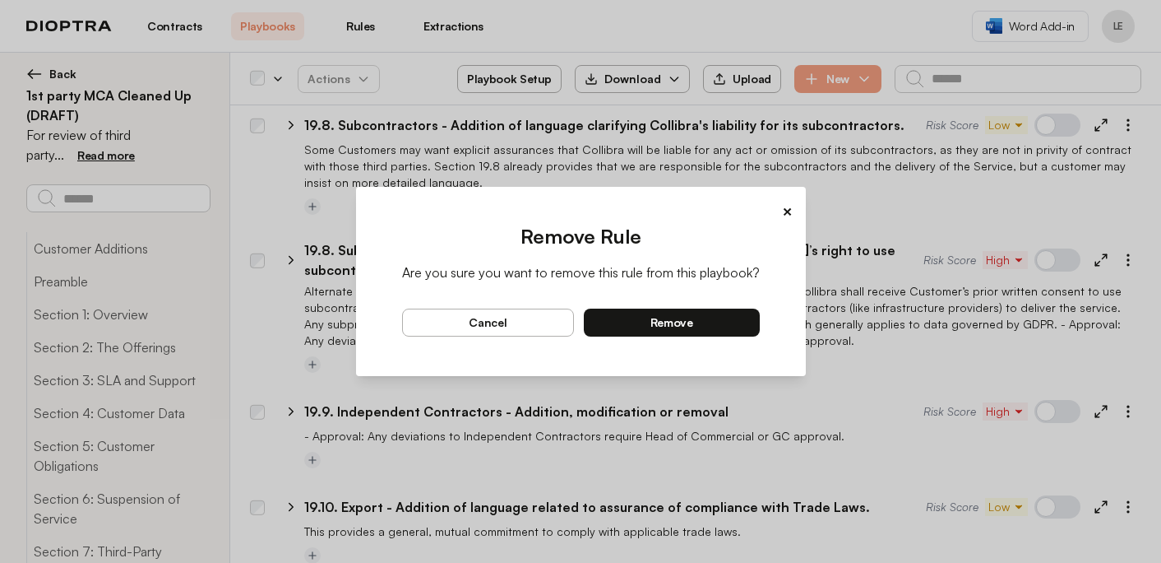
click at [726, 321] on button "remove" at bounding box center [672, 322] width 176 height 28
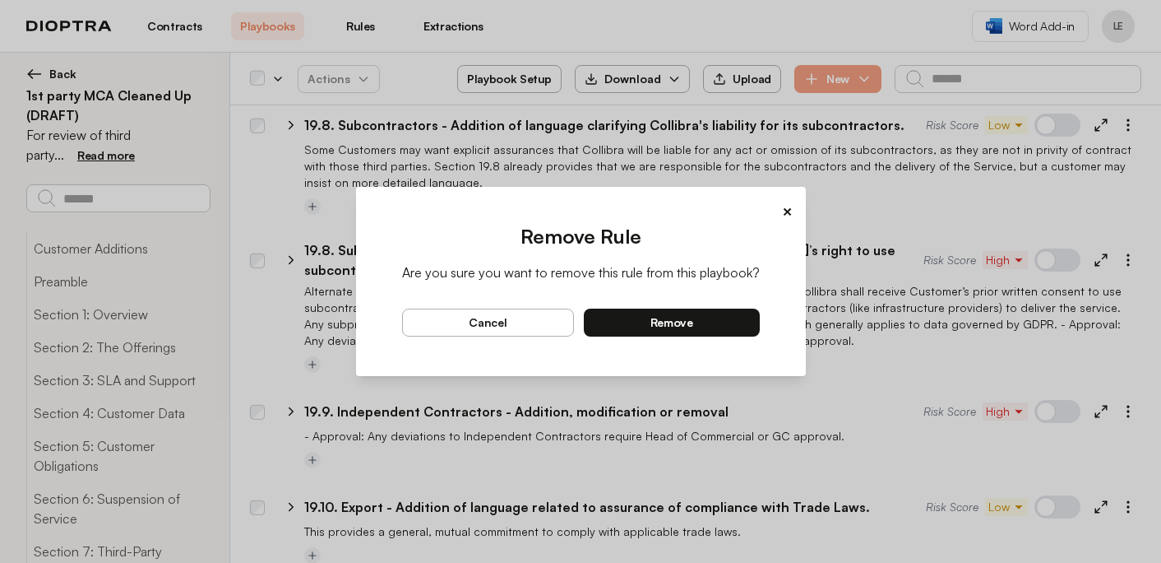
click at [691, 325] on button "remove" at bounding box center [672, 322] width 176 height 28
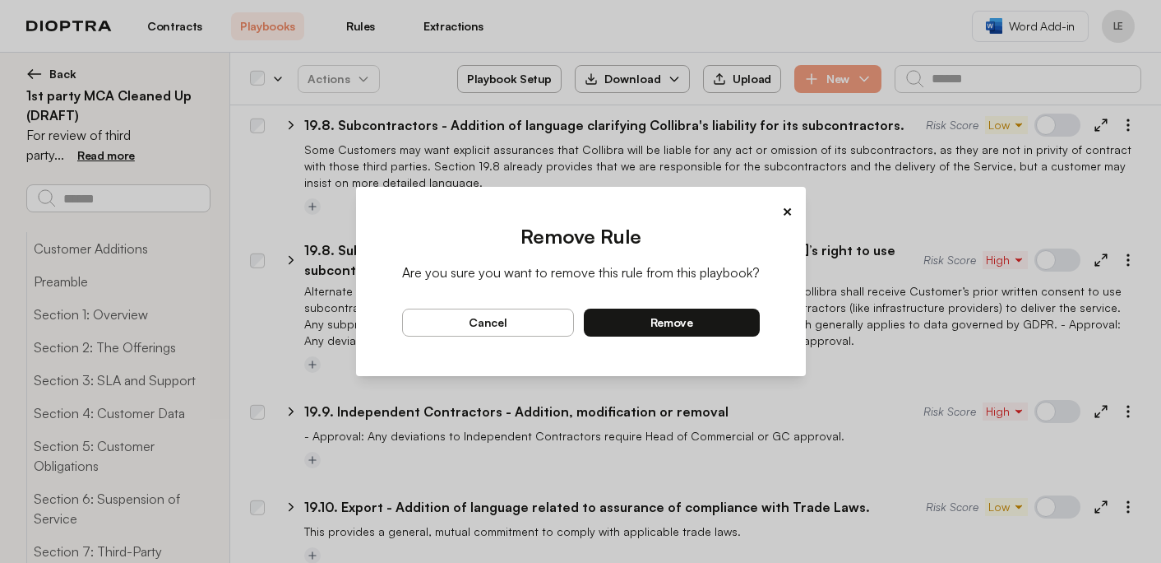
click at [738, 323] on button "remove" at bounding box center [672, 322] width 176 height 28
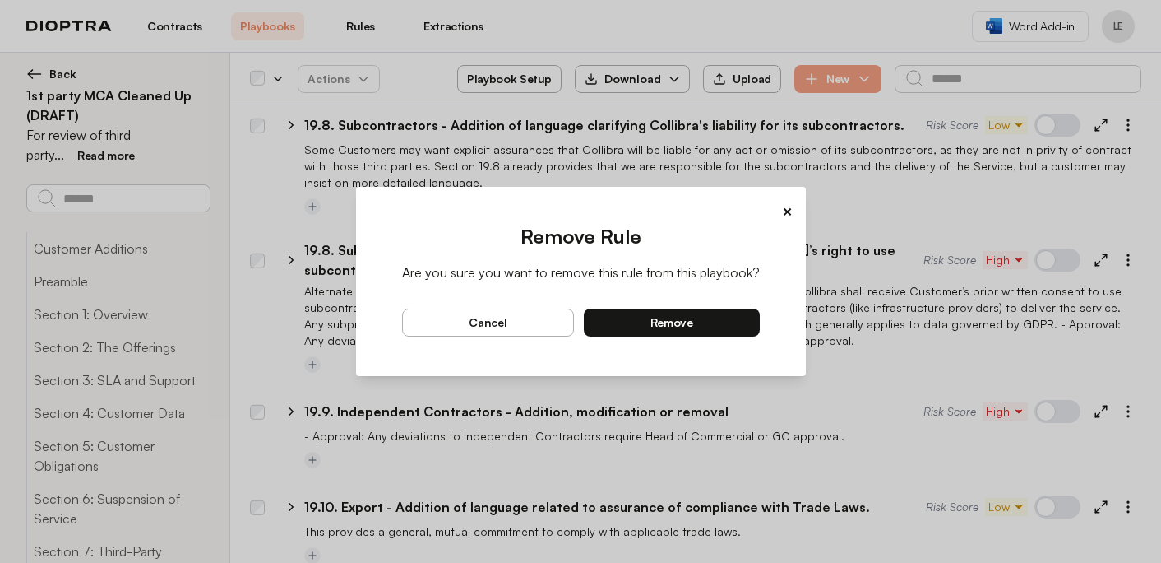
click at [729, 317] on button "remove" at bounding box center [672, 322] width 176 height 28
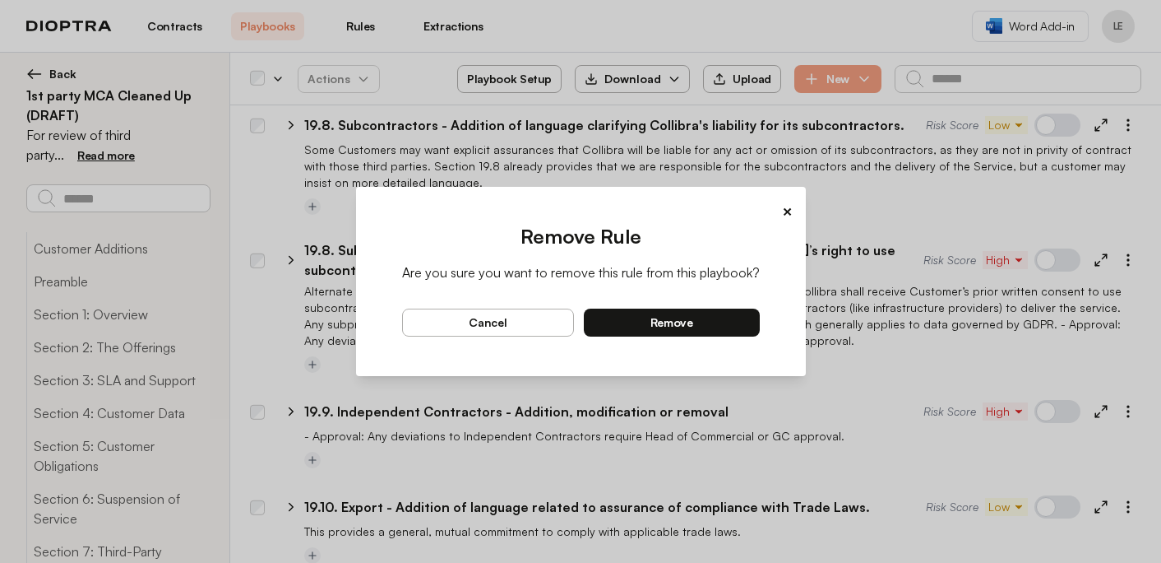
click at [742, 323] on button "remove" at bounding box center [672, 322] width 176 height 28
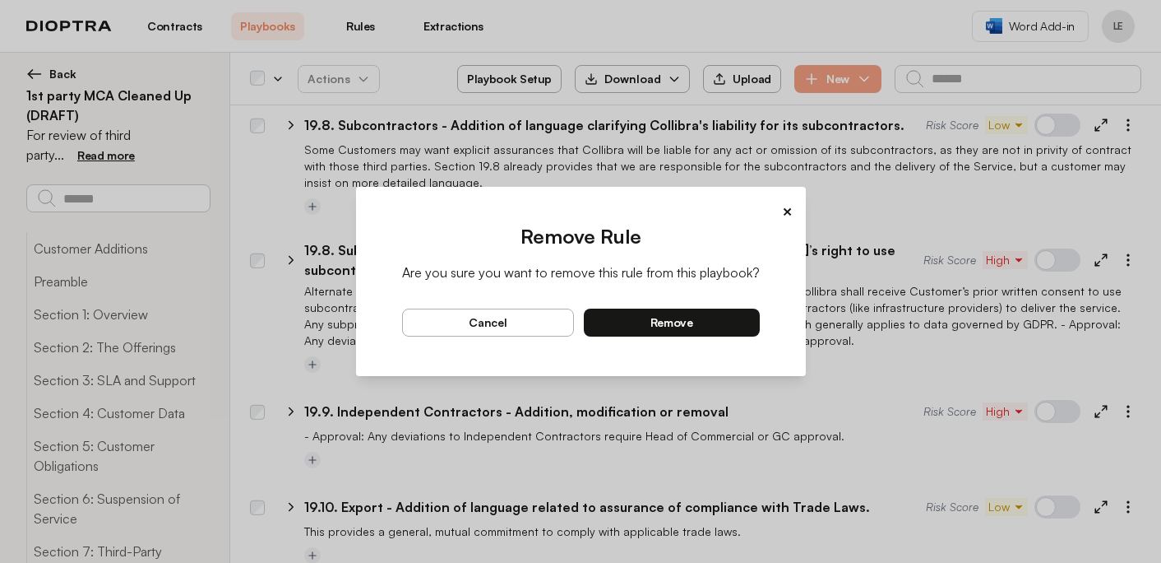
click at [725, 313] on button "remove" at bounding box center [672, 322] width 176 height 28
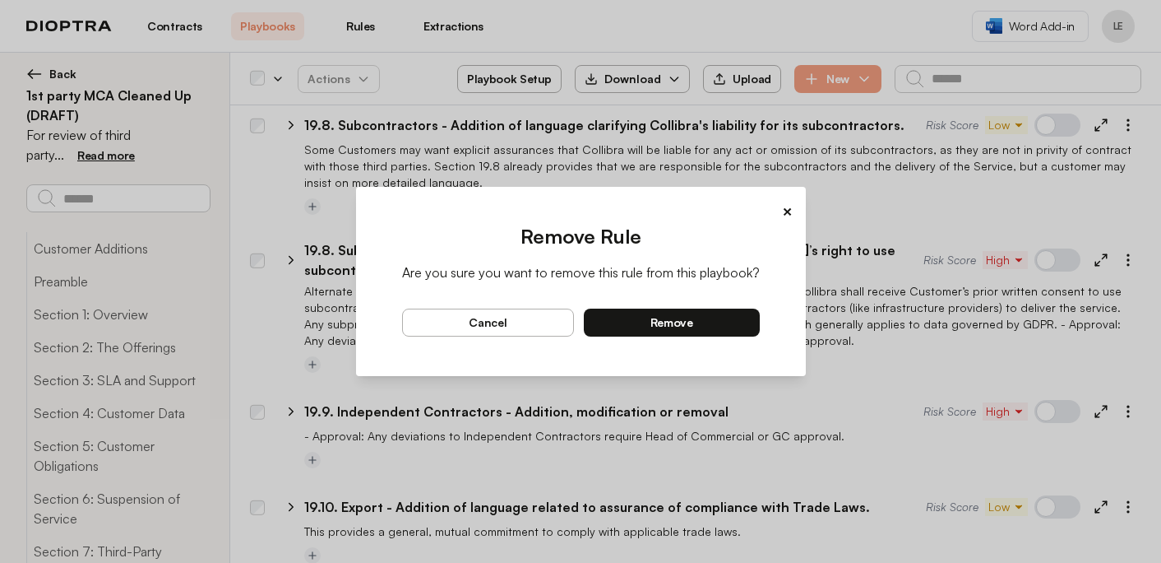
click at [763, 322] on div "Remove Rule Are you sure you want to remove this rule from this playbook? cance…" at bounding box center [581, 293] width 424 height 140
click at [740, 322] on button "remove" at bounding box center [672, 322] width 176 height 28
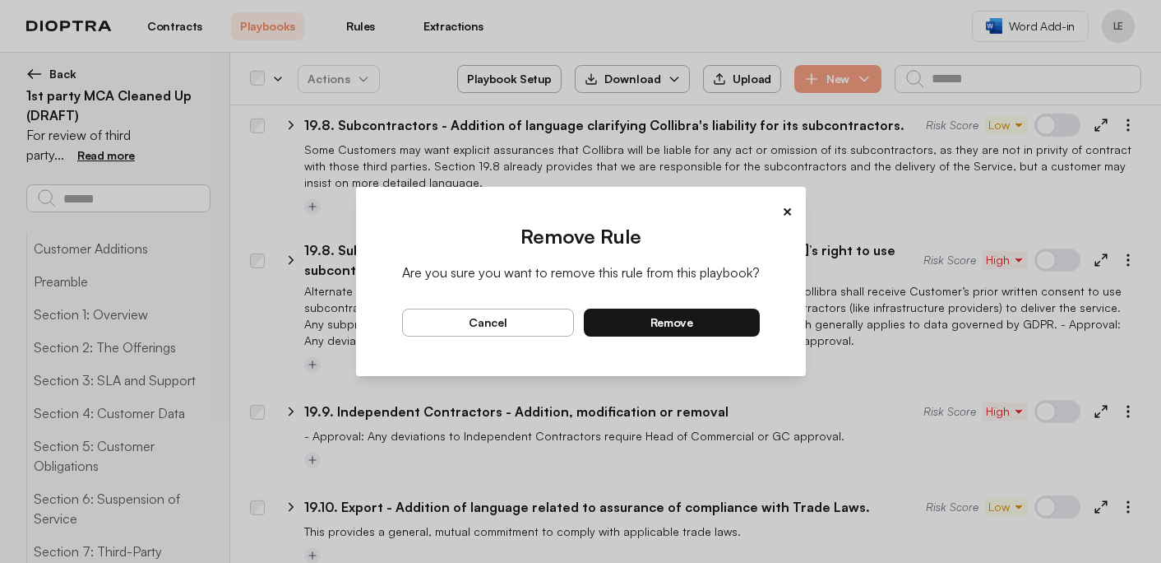
click at [729, 322] on button "remove" at bounding box center [672, 322] width 176 height 28
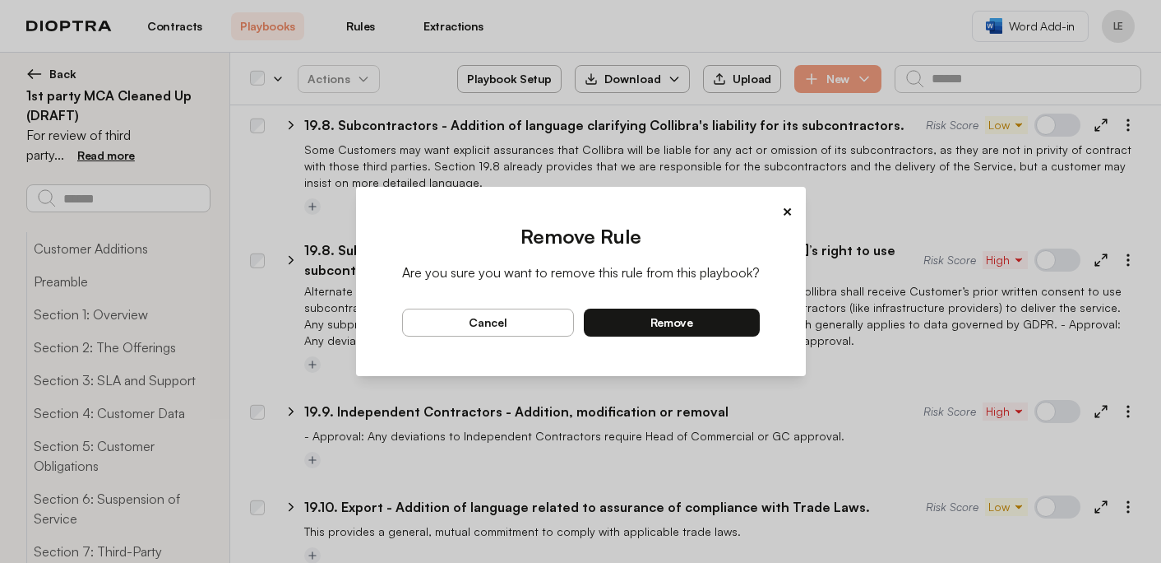
click at [739, 326] on button "remove" at bounding box center [672, 322] width 176 height 28
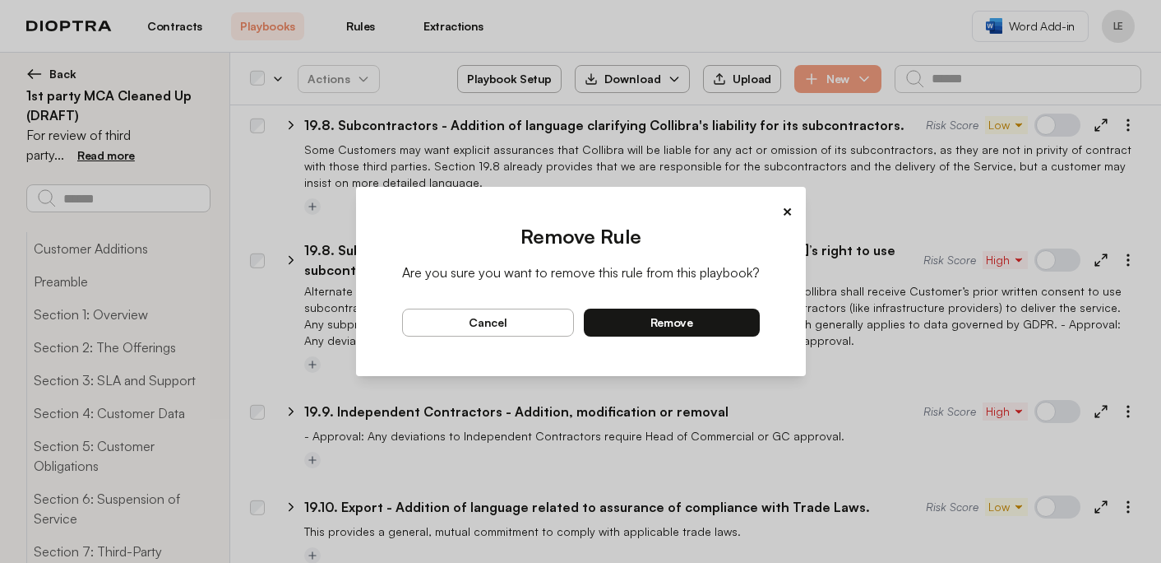
click at [729, 323] on button "remove" at bounding box center [672, 322] width 176 height 28
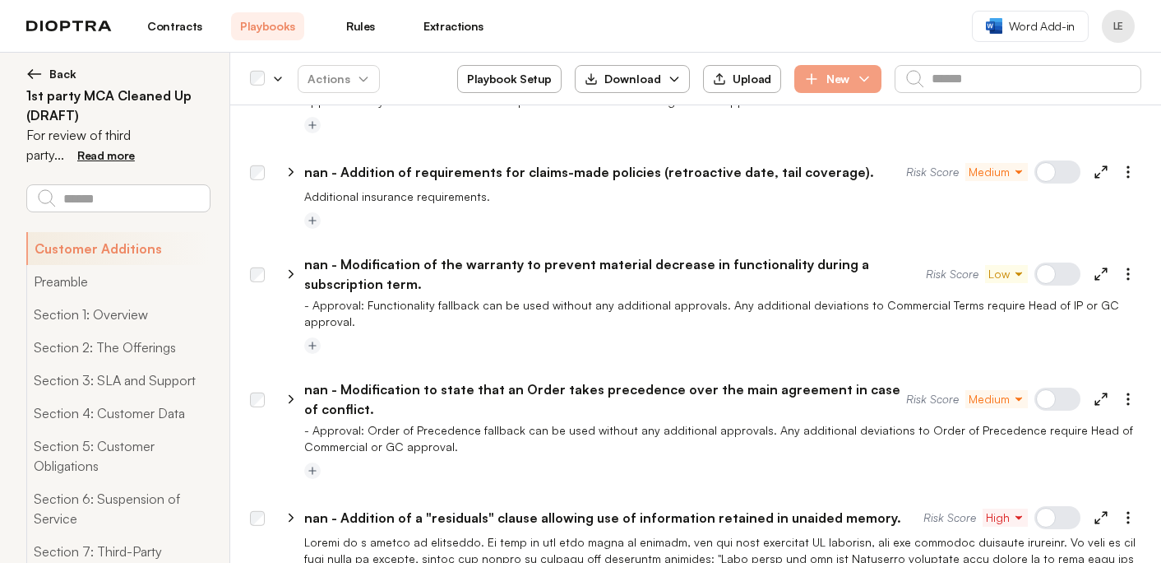
scroll to position [5212, 0]
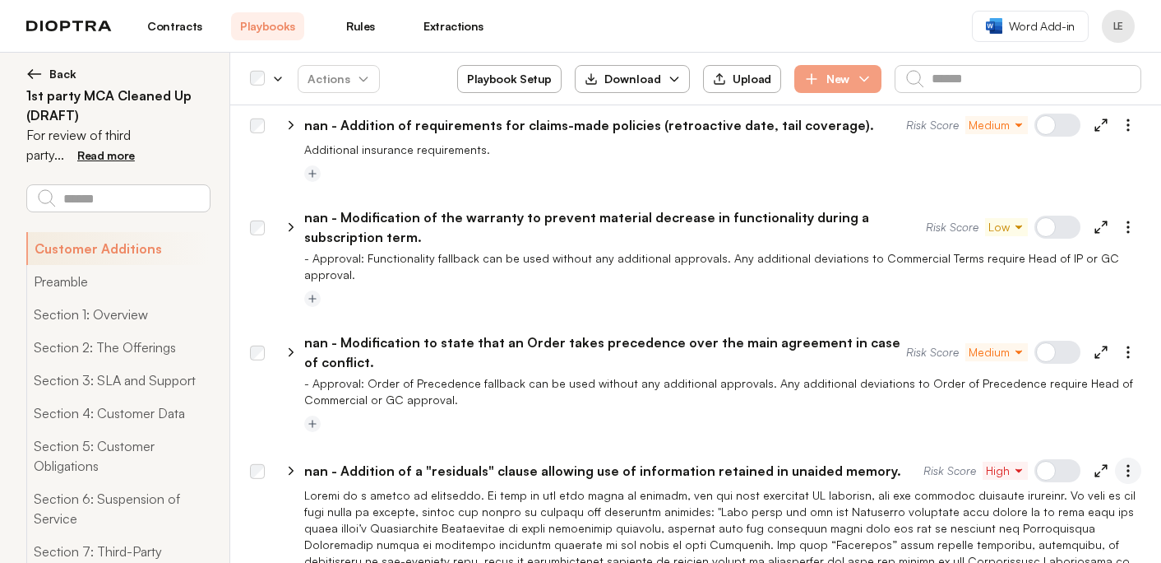
click at [1127, 462] on icon "button" at bounding box center [1128, 470] width 16 height 16
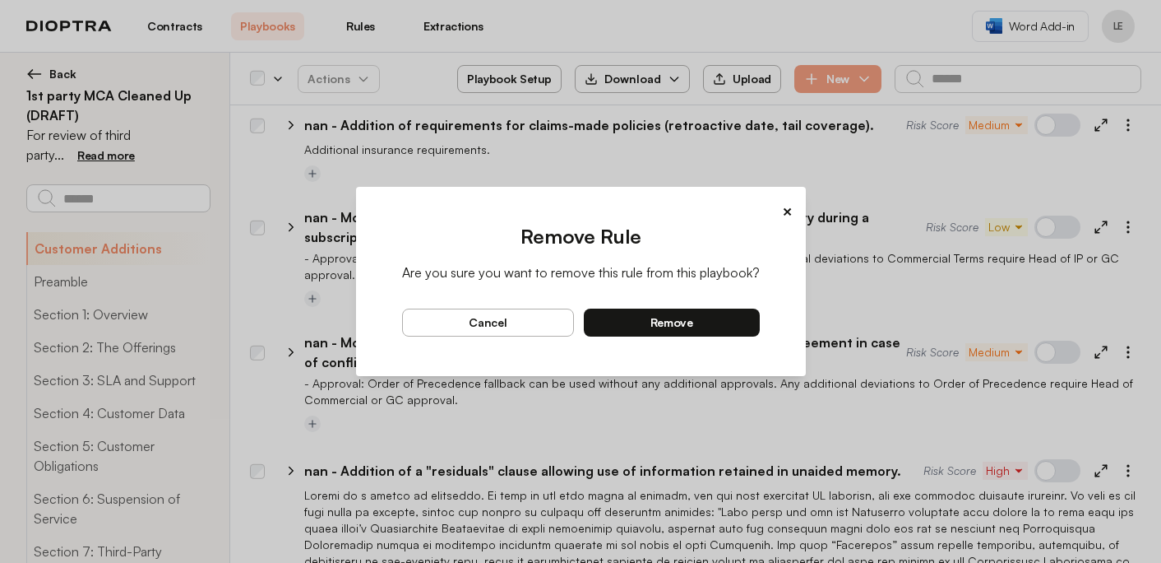
click at [743, 323] on button "remove" at bounding box center [672, 322] width 176 height 28
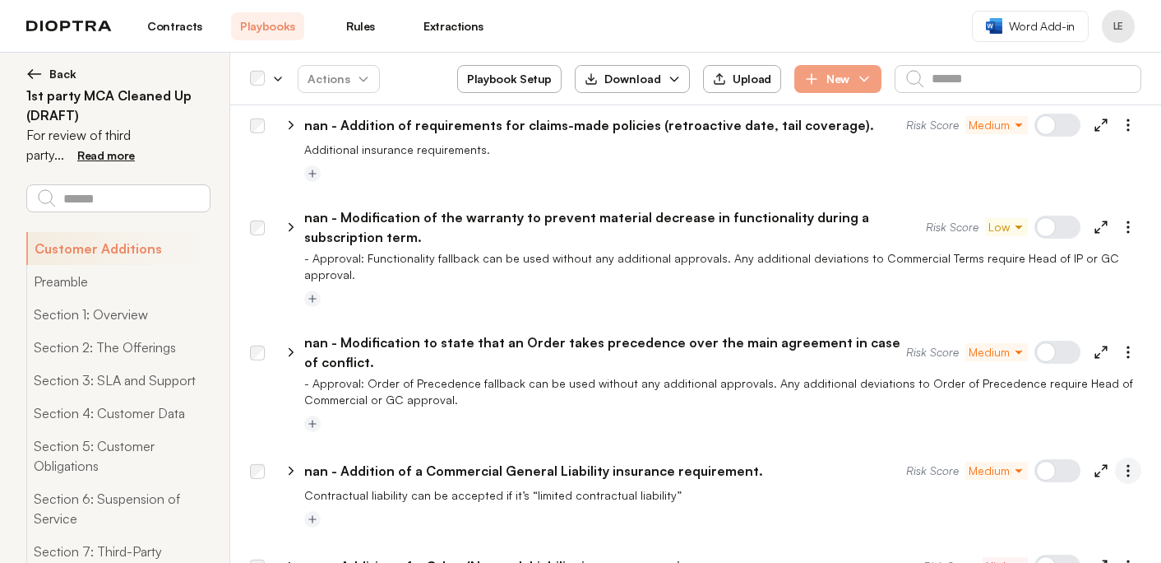
click at [1132, 462] on icon "button" at bounding box center [1128, 470] width 16 height 16
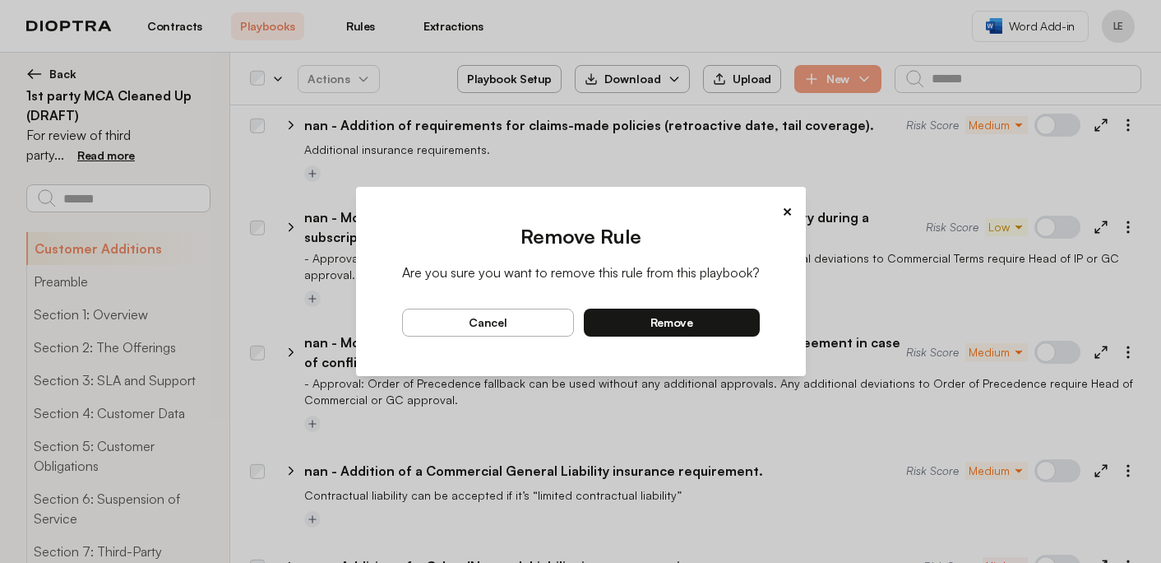
click at [720, 326] on button "remove" at bounding box center [672, 322] width 176 height 28
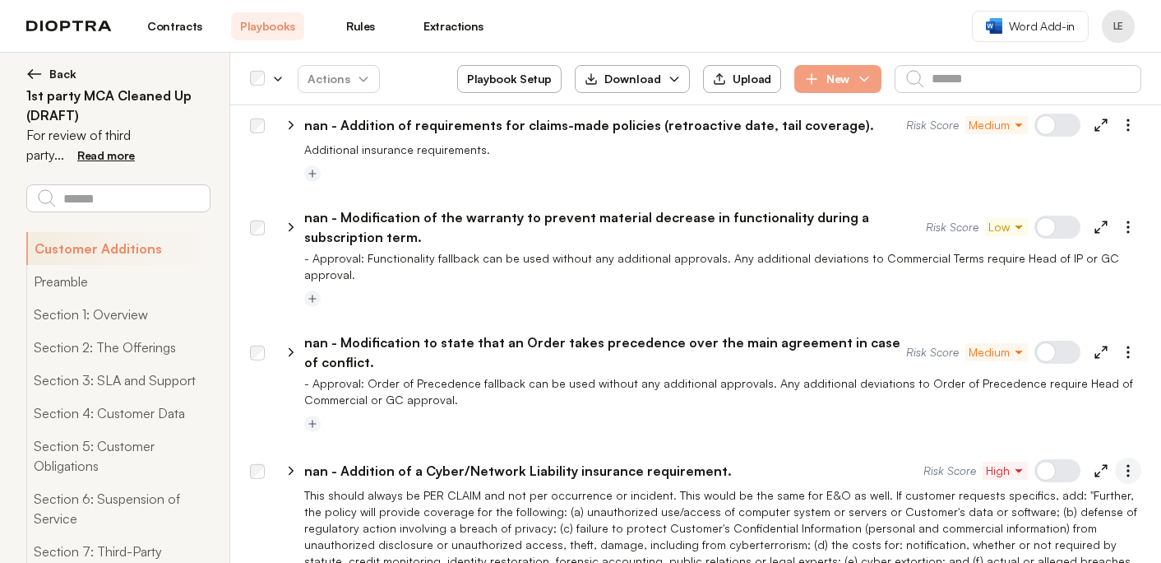
click at [1127, 462] on icon "button" at bounding box center [1128, 470] width 16 height 16
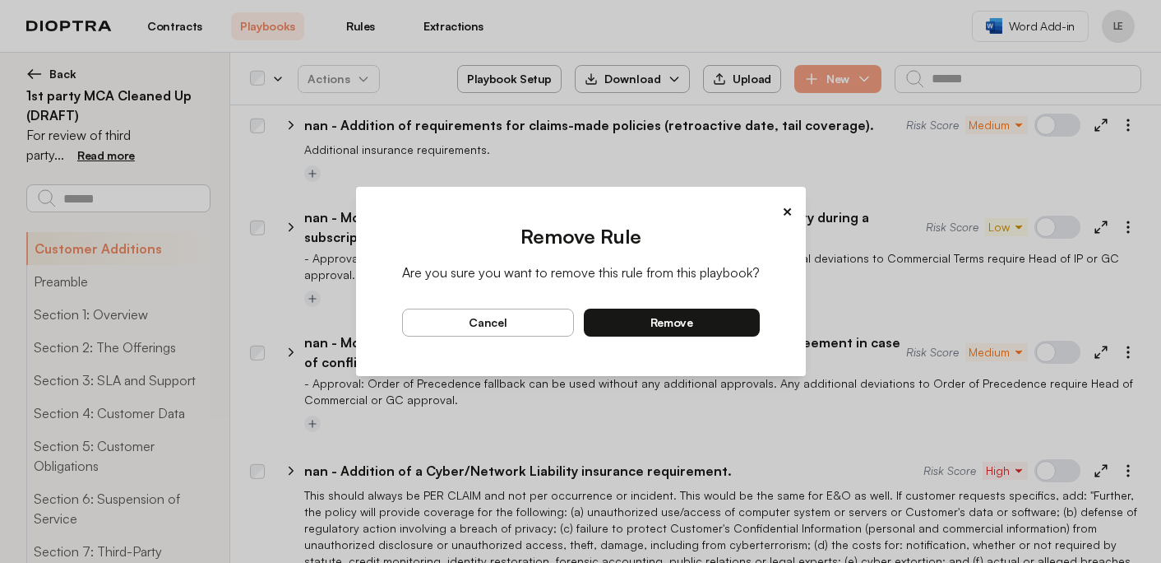
click at [738, 324] on button "remove" at bounding box center [672, 322] width 176 height 28
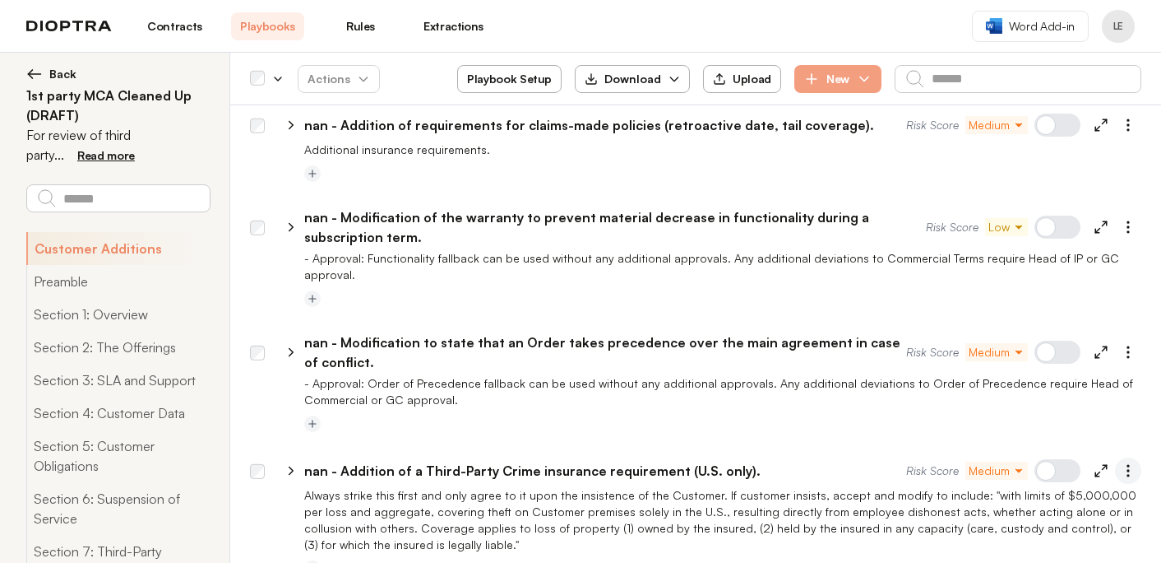
click at [1130, 462] on icon "button" at bounding box center [1128, 470] width 16 height 16
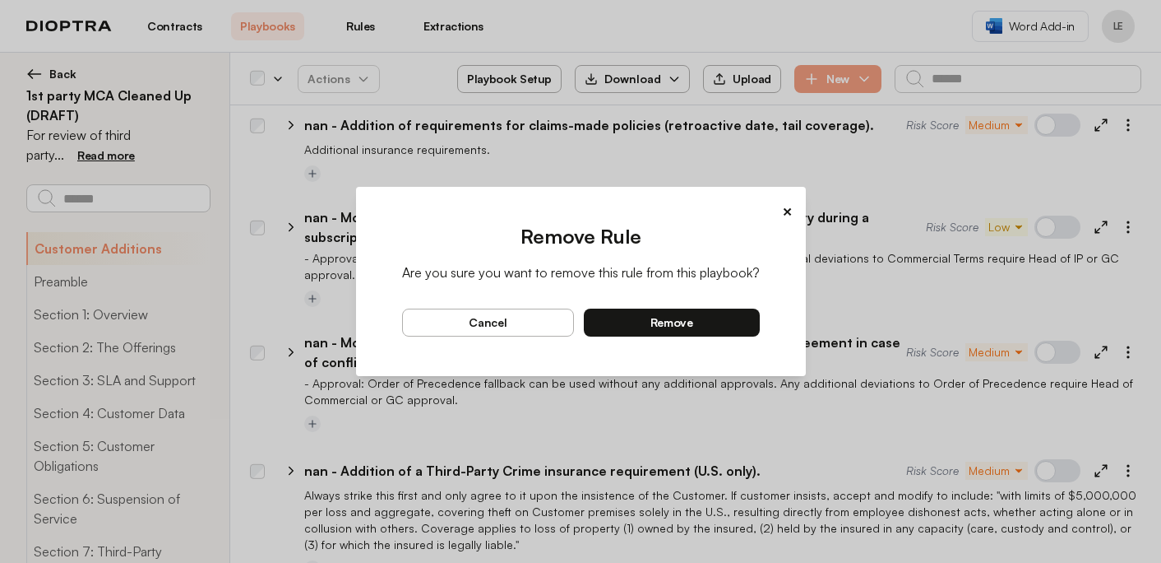
click at [730, 328] on button "remove" at bounding box center [672, 322] width 176 height 28
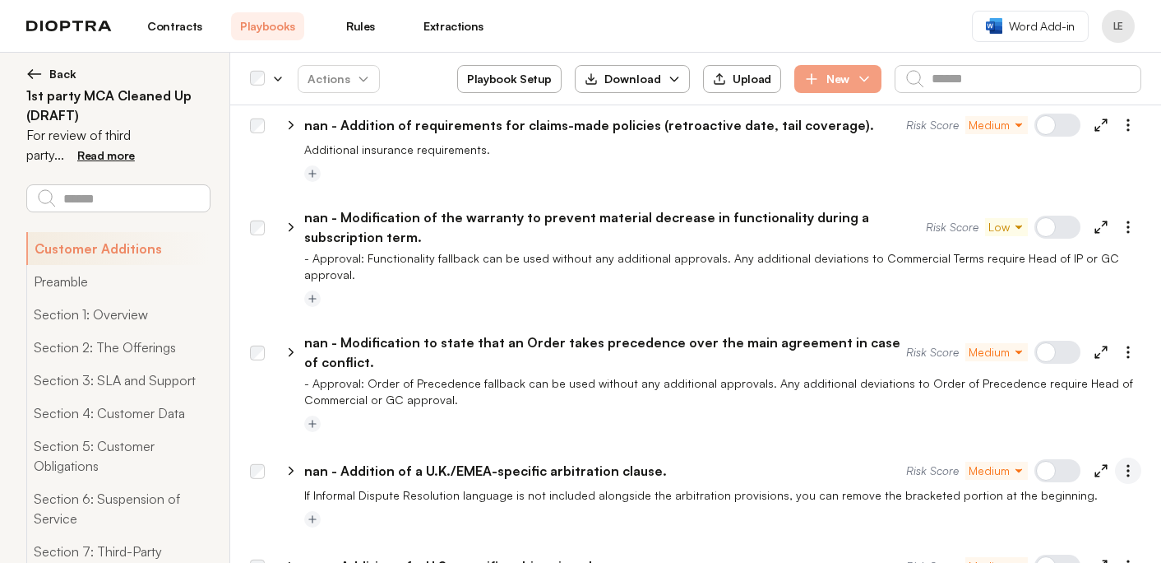
click at [1120, 462] on icon "button" at bounding box center [1128, 470] width 16 height 16
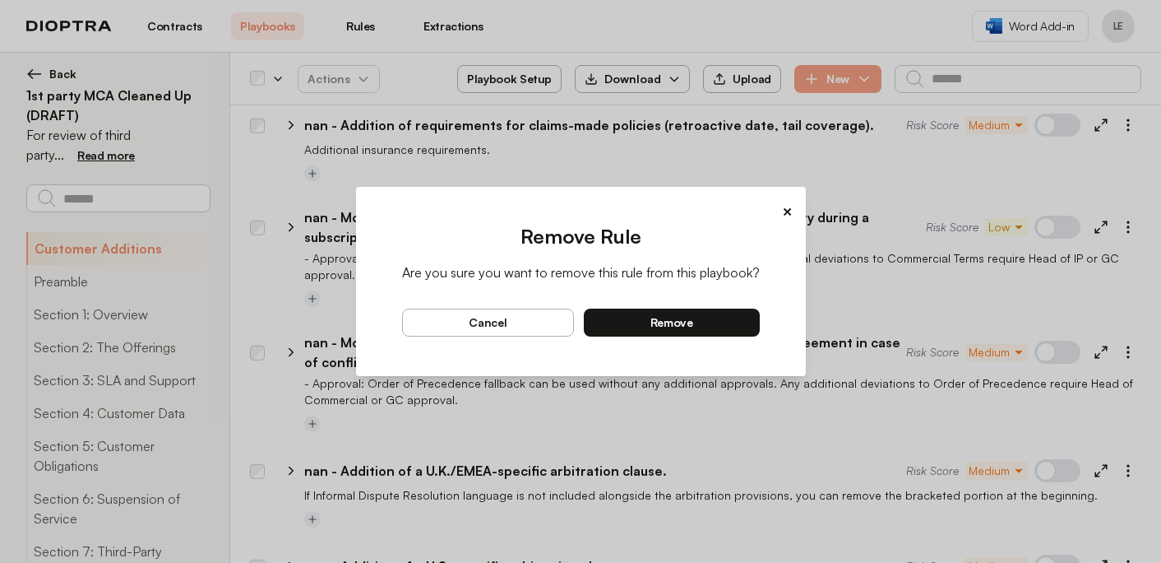
click at [749, 318] on button "remove" at bounding box center [672, 322] width 176 height 28
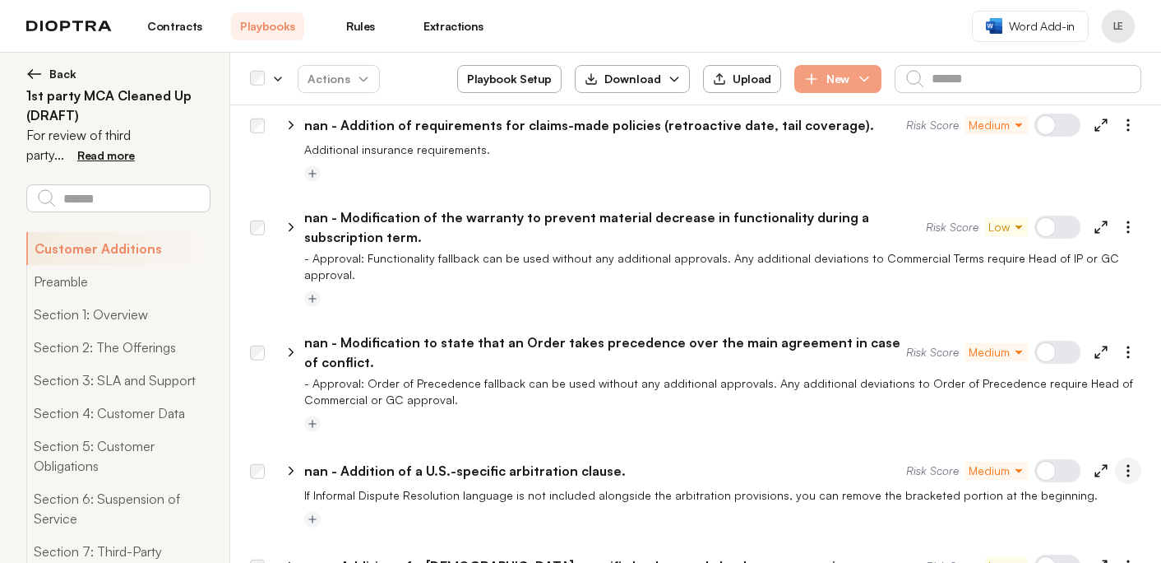
click at [1124, 462] on icon "button" at bounding box center [1128, 470] width 16 height 16
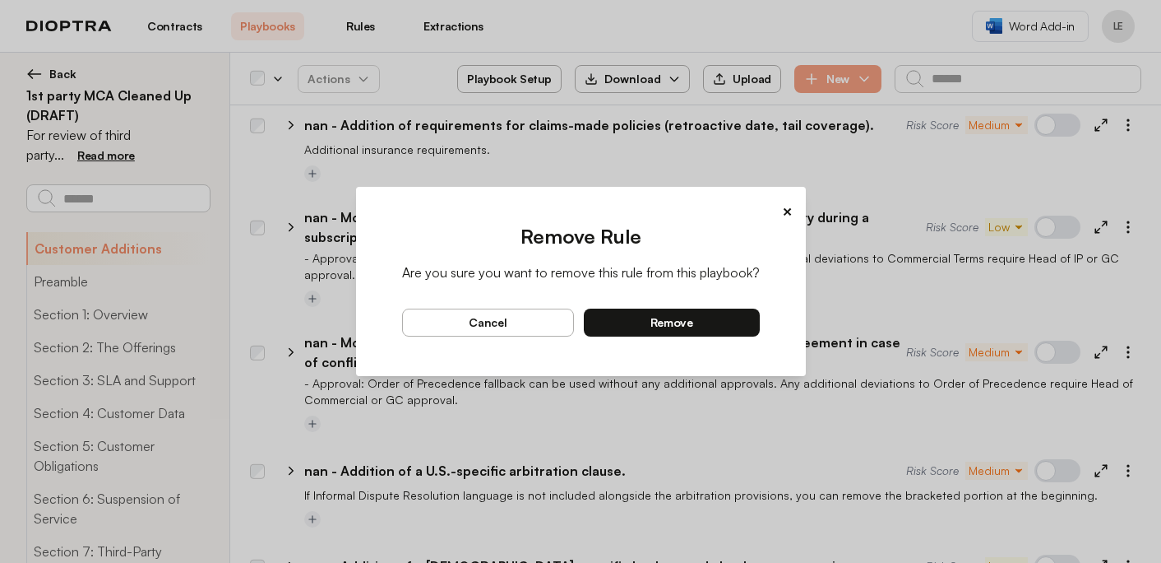
click at [725, 330] on button "remove" at bounding box center [672, 322] width 176 height 28
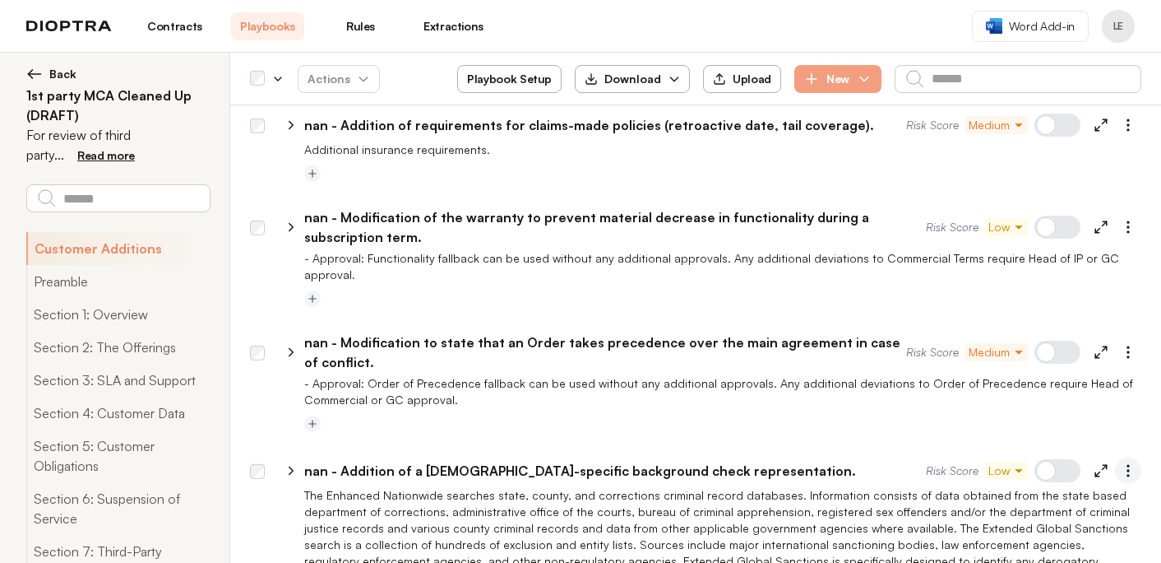
click at [1127, 462] on icon "button" at bounding box center [1128, 470] width 16 height 16
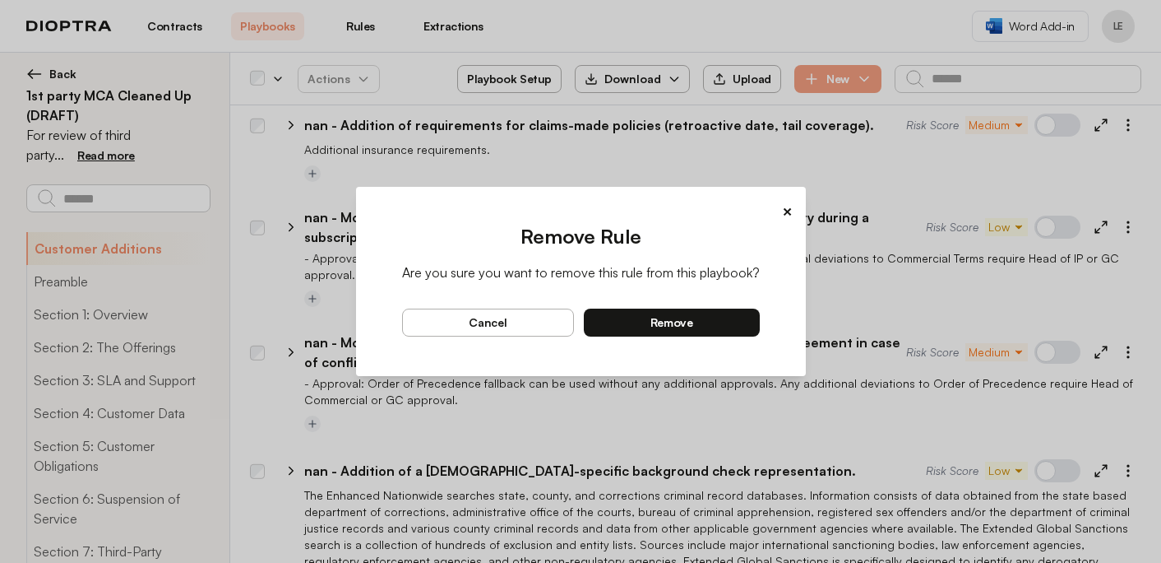
click at [725, 321] on button "remove" at bounding box center [672, 322] width 176 height 28
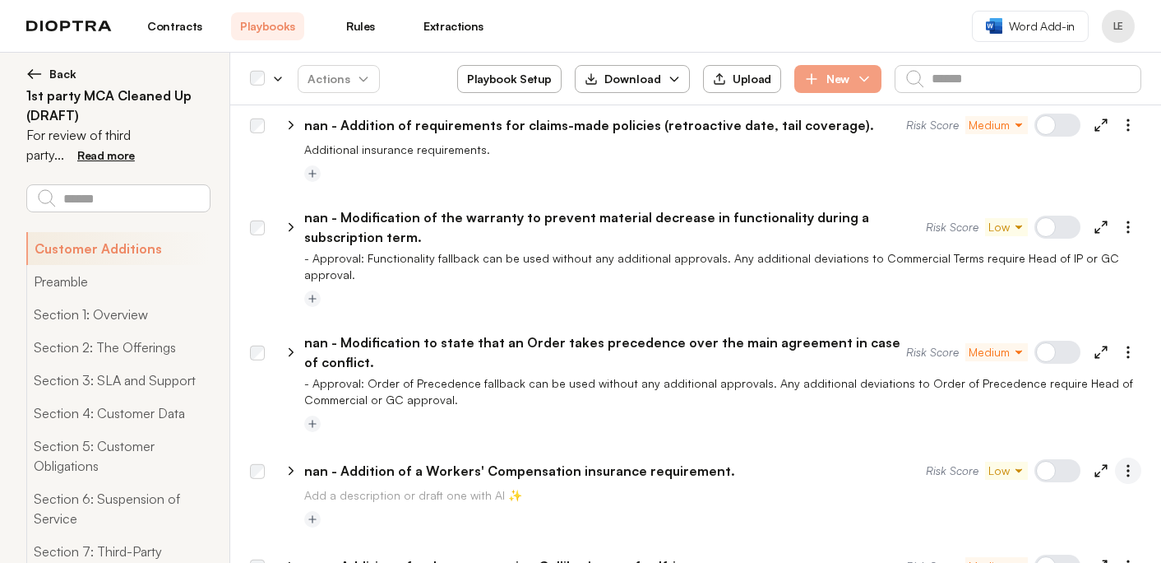
click at [1126, 462] on icon "button" at bounding box center [1128, 470] width 16 height 16
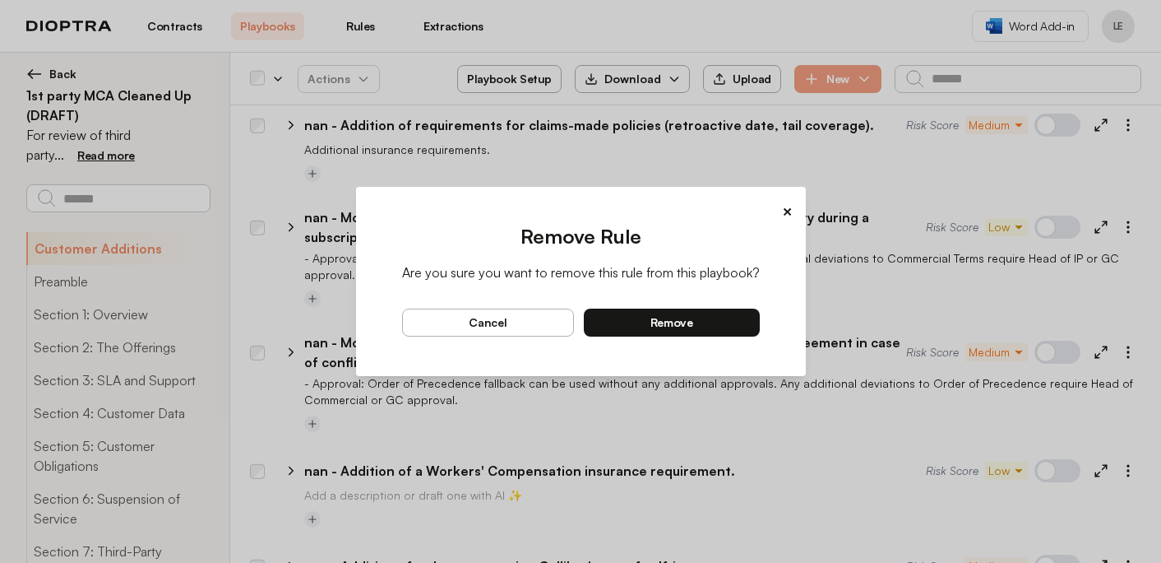
click at [735, 330] on button "remove" at bounding box center [672, 322] width 176 height 28
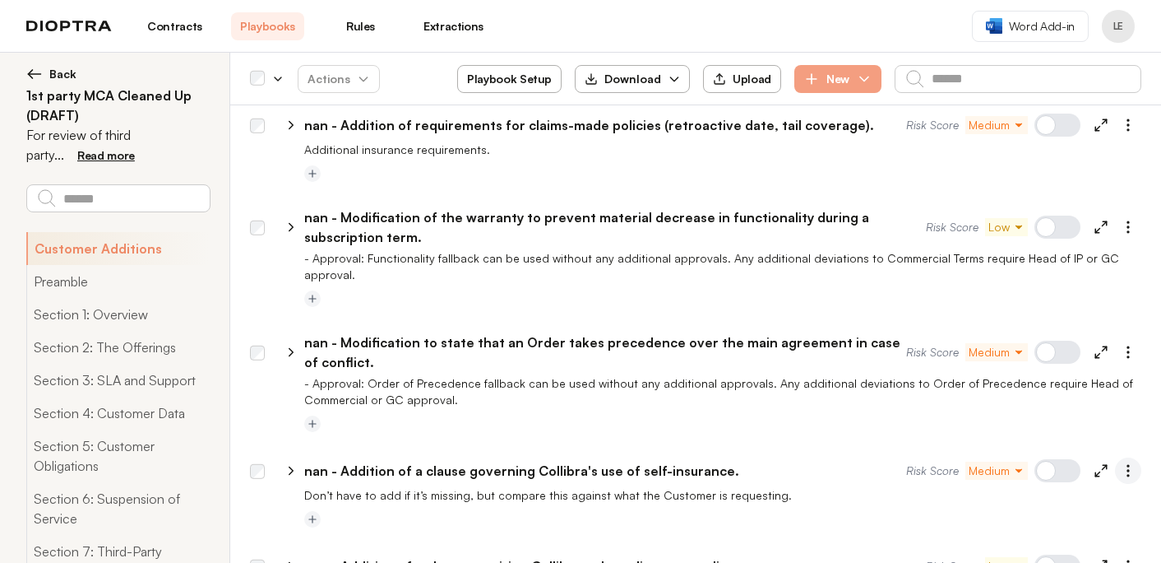
click at [1127, 462] on icon "button" at bounding box center [1128, 470] width 16 height 16
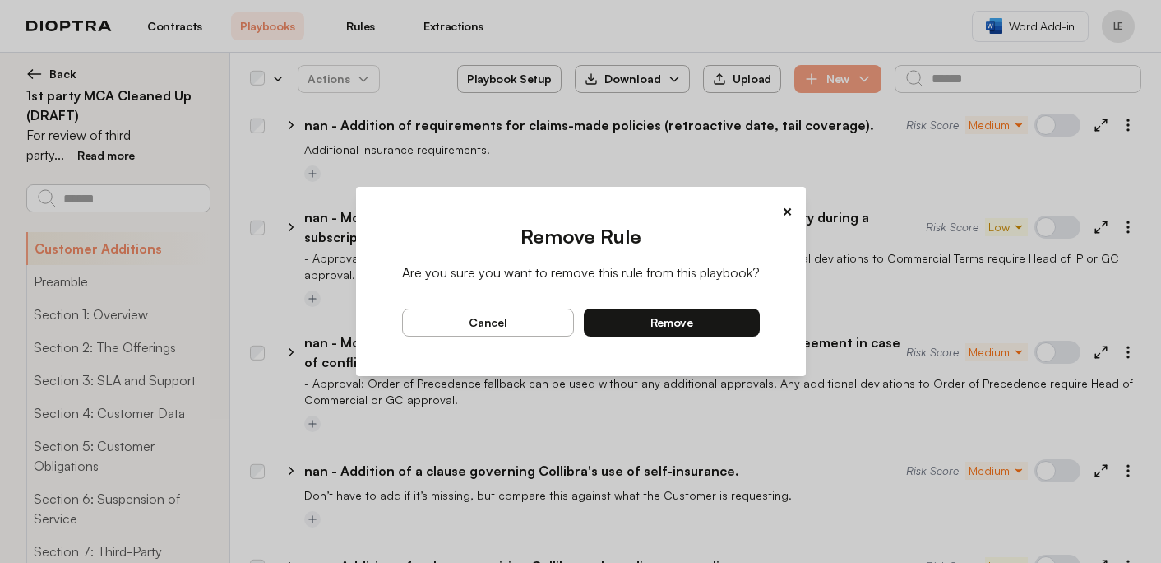
click at [728, 322] on button "remove" at bounding box center [672, 322] width 176 height 28
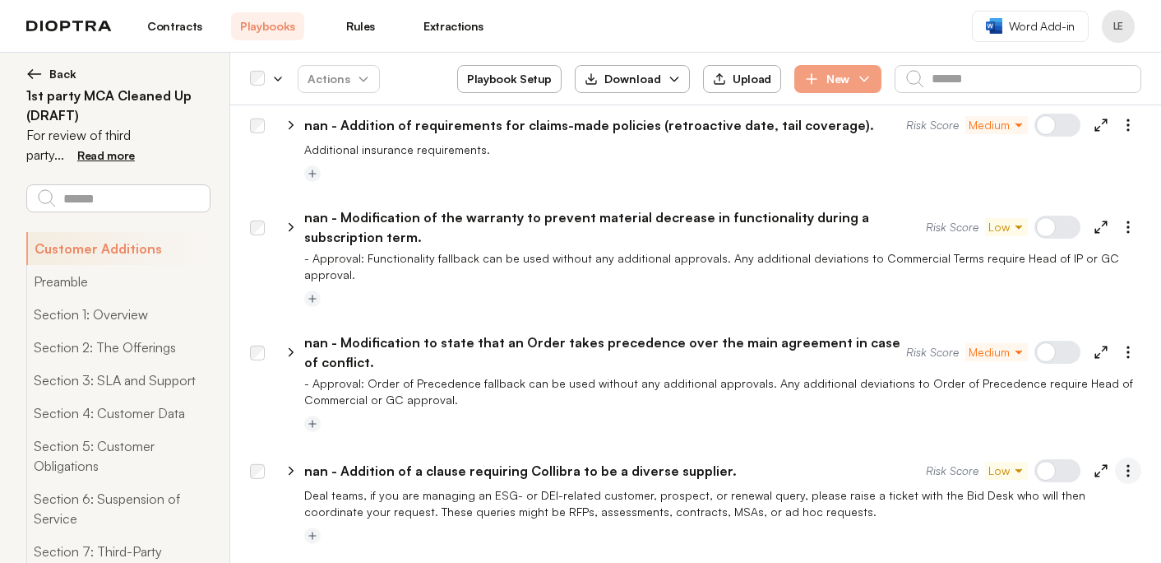
click at [1127, 475] on circle "button" at bounding box center [1128, 476] width 2 height 2
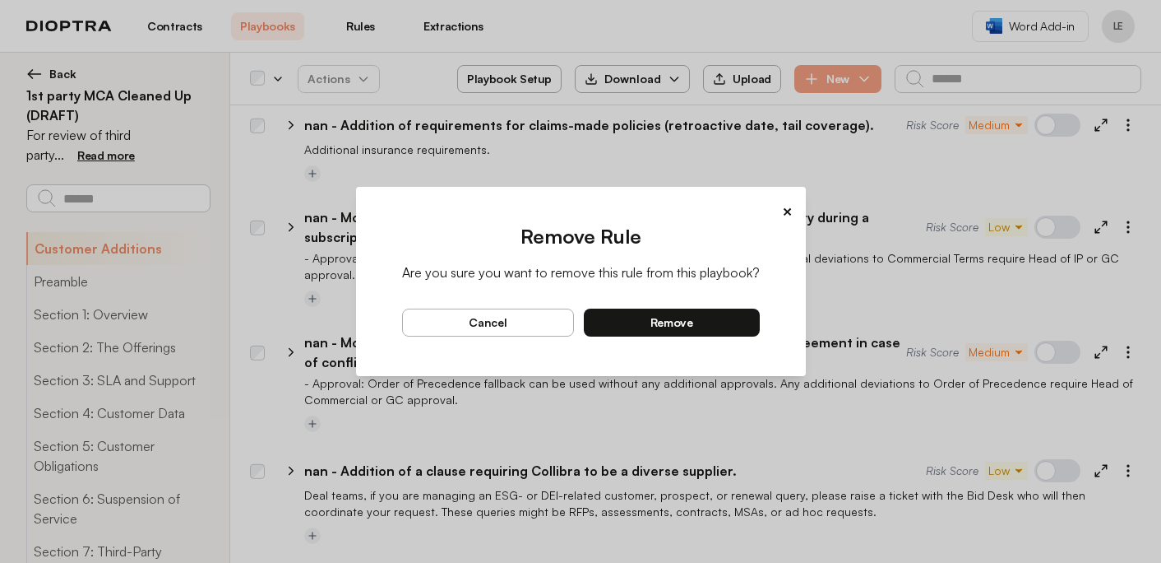
click at [740, 325] on button "remove" at bounding box center [672, 322] width 176 height 28
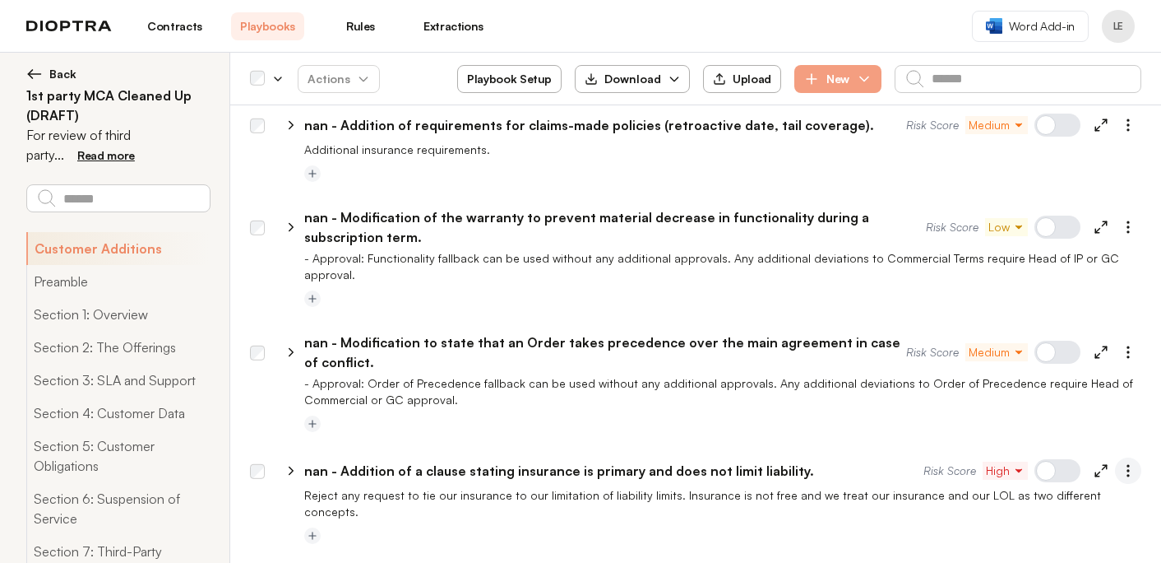
click at [1125, 462] on icon "button" at bounding box center [1128, 470] width 16 height 16
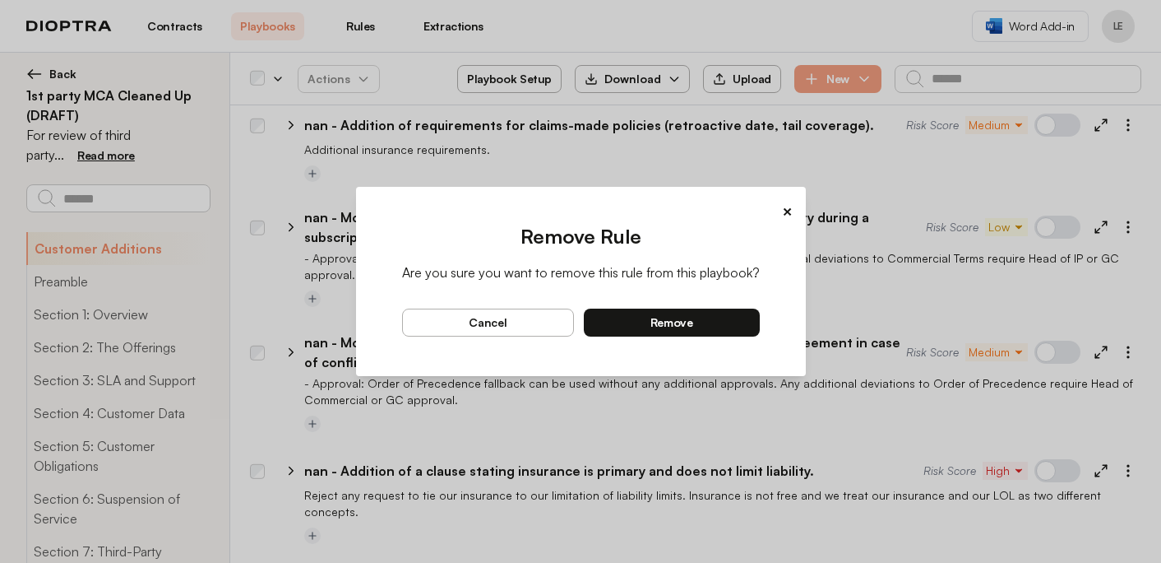
click at [733, 331] on button "remove" at bounding box center [672, 322] width 176 height 28
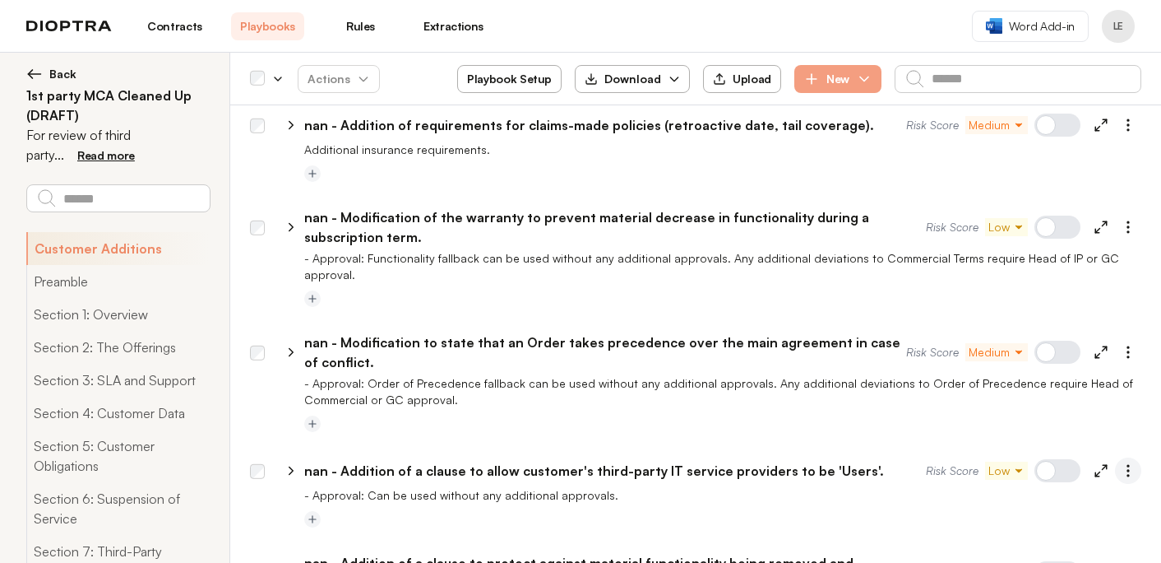
click at [1124, 462] on icon "button" at bounding box center [1128, 470] width 16 height 16
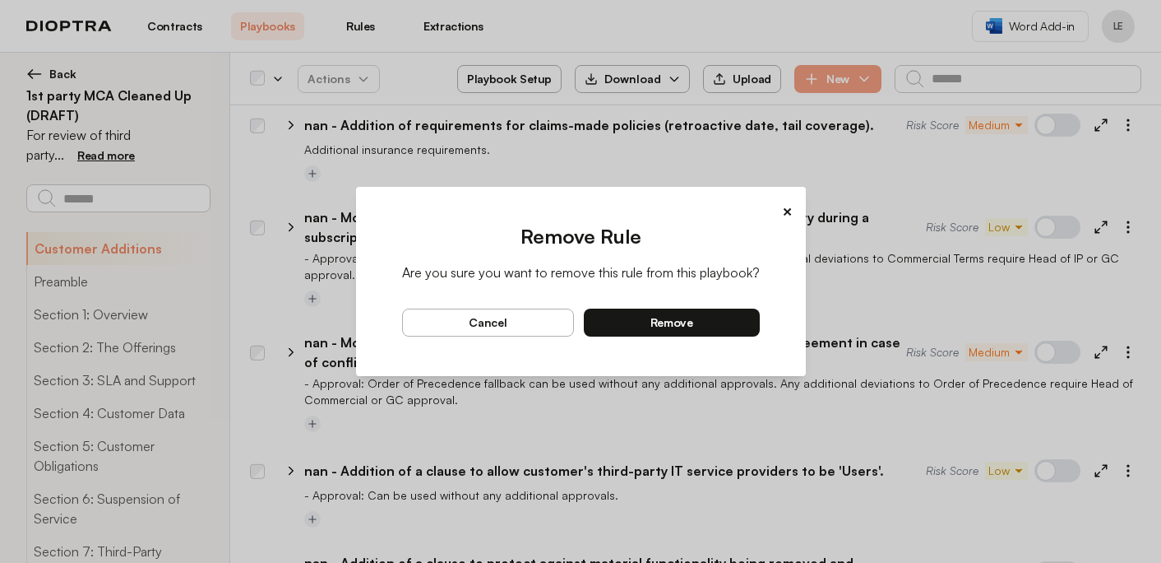
click at [728, 315] on button "remove" at bounding box center [672, 322] width 176 height 28
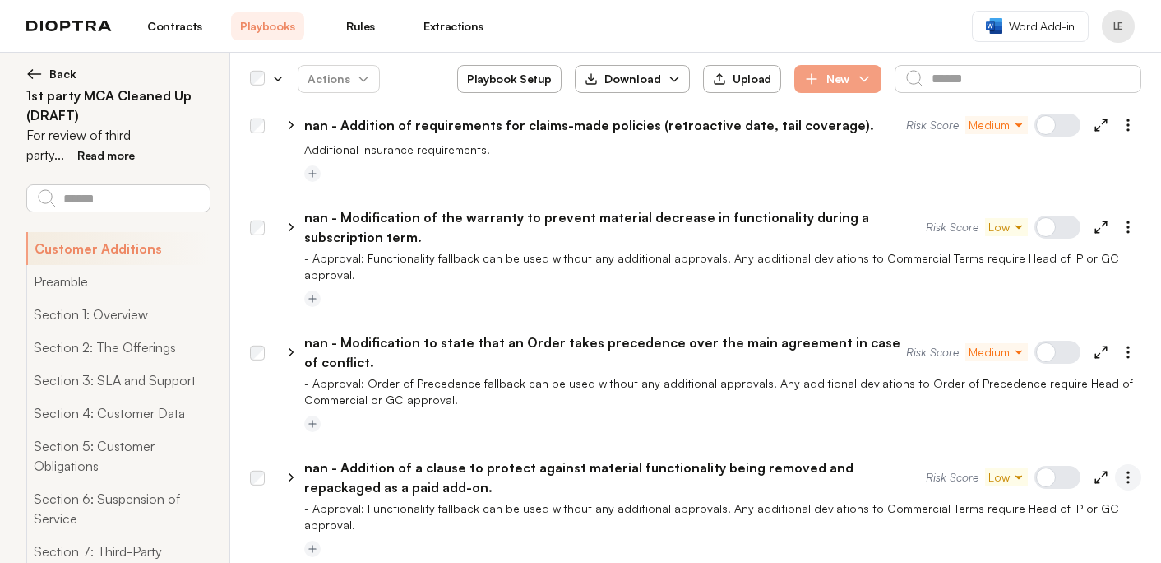
click at [1127, 481] on circle "button" at bounding box center [1128, 482] width 2 height 2
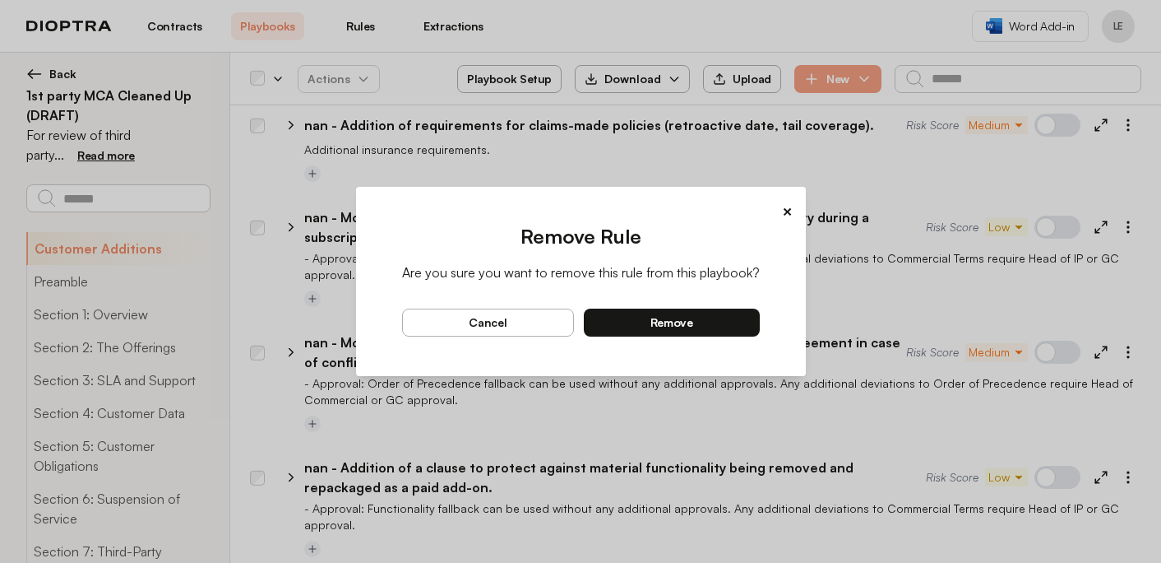
click at [739, 320] on button "remove" at bounding box center [672, 322] width 176 height 28
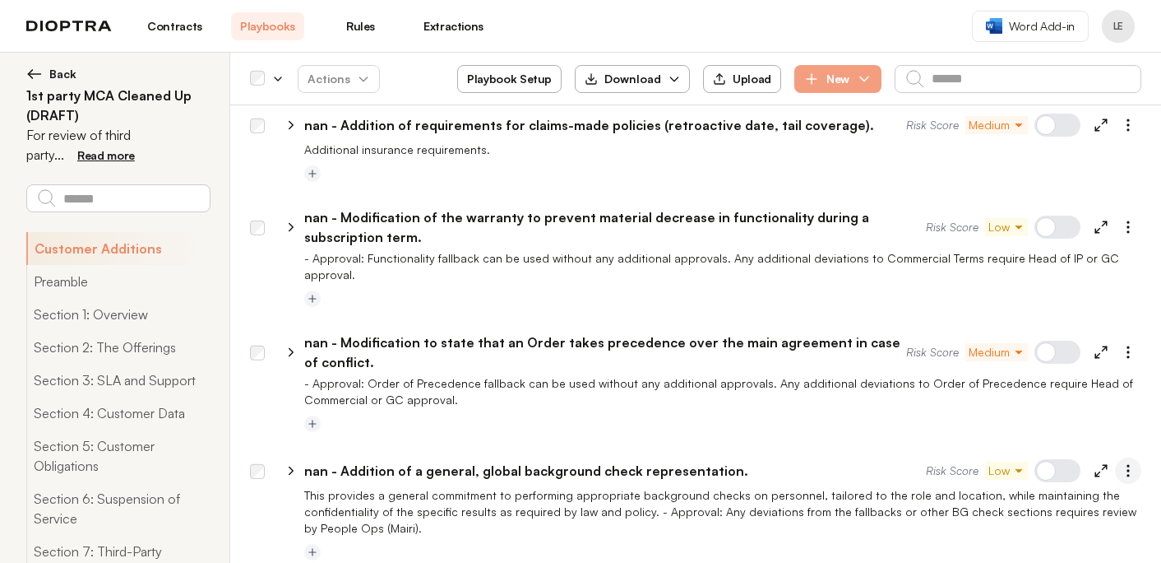
click at [1127, 462] on icon "button" at bounding box center [1128, 470] width 16 height 16
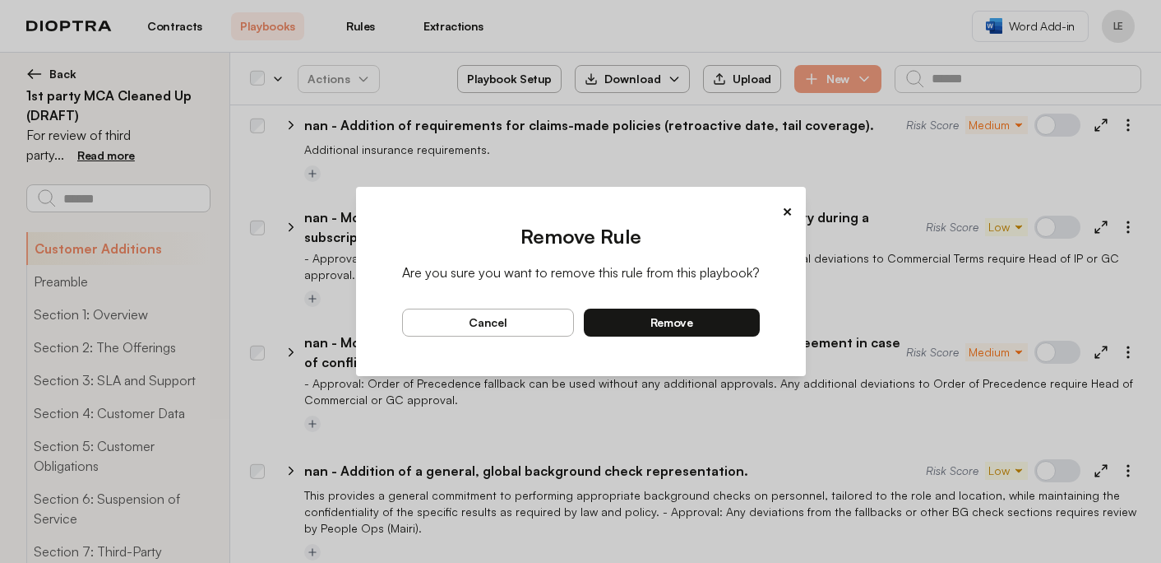
click at [757, 322] on div "Remove Rule Are you sure you want to remove this rule from this playbook? cance…" at bounding box center [581, 293] width 424 height 140
click at [734, 327] on button "remove" at bounding box center [672, 322] width 176 height 28
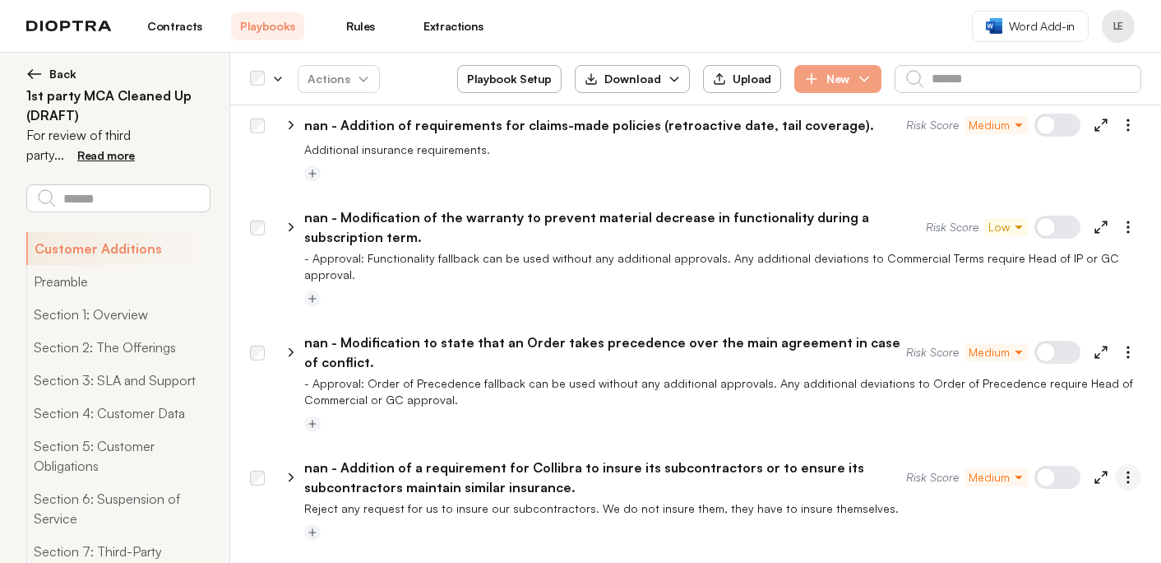
click at [1123, 469] on icon "button" at bounding box center [1128, 477] width 16 height 16
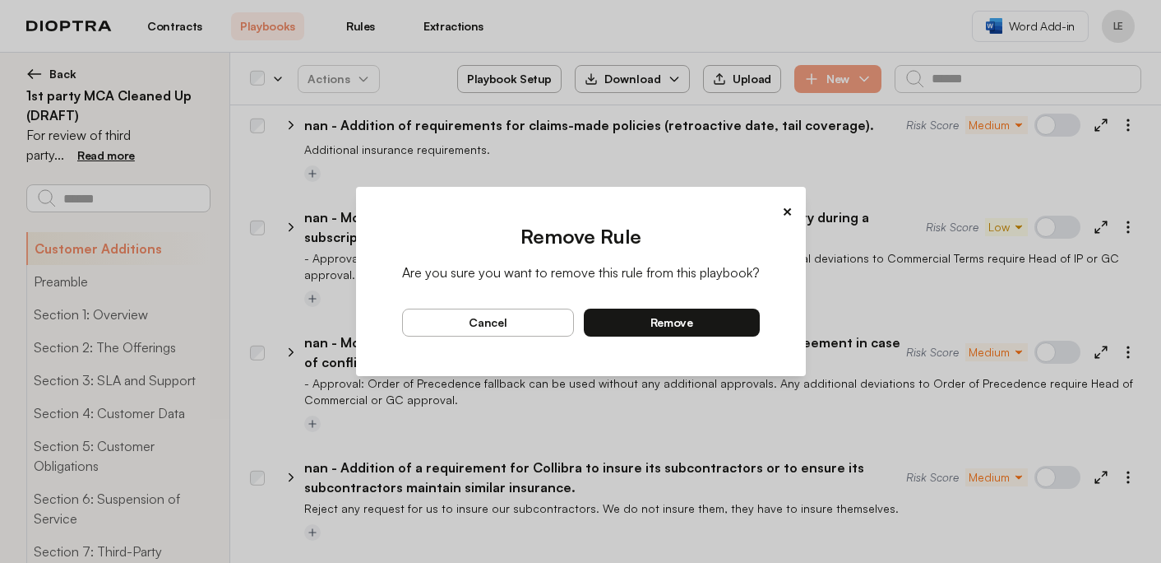
click at [741, 321] on button "remove" at bounding box center [672, 322] width 176 height 28
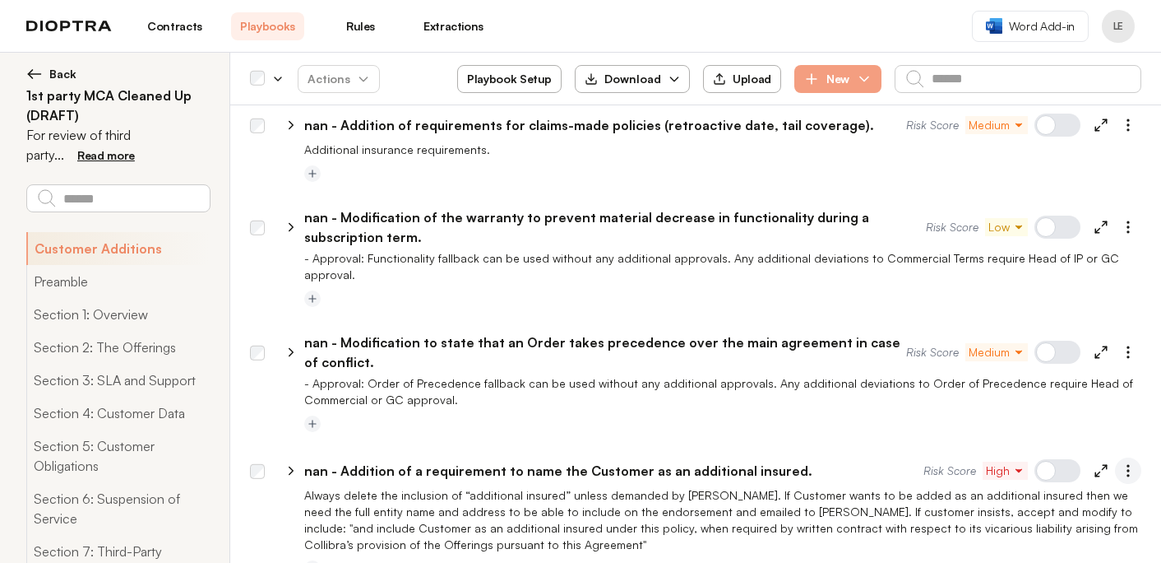
click at [1126, 462] on icon "button" at bounding box center [1128, 470] width 16 height 16
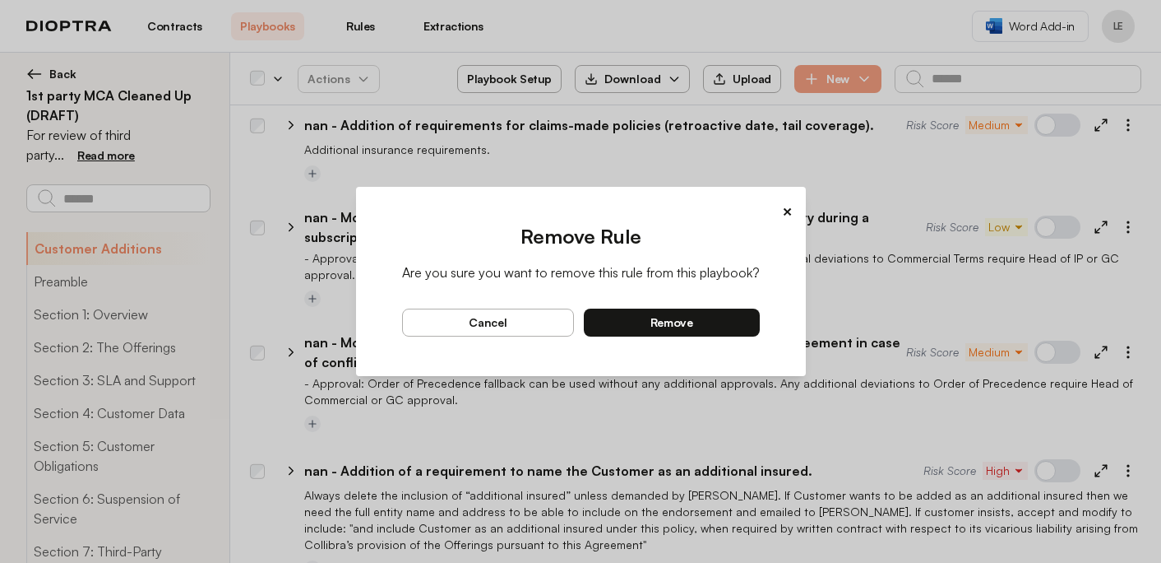
click at [734, 329] on button "remove" at bounding box center [672, 322] width 176 height 28
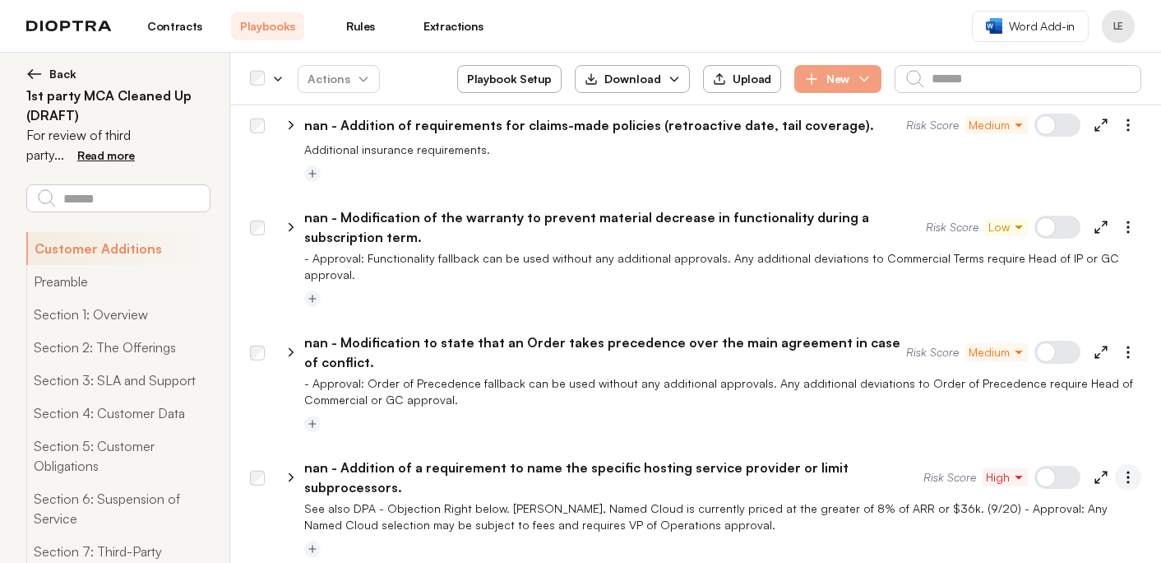
click at [1123, 469] on icon "button" at bounding box center [1128, 477] width 16 height 16
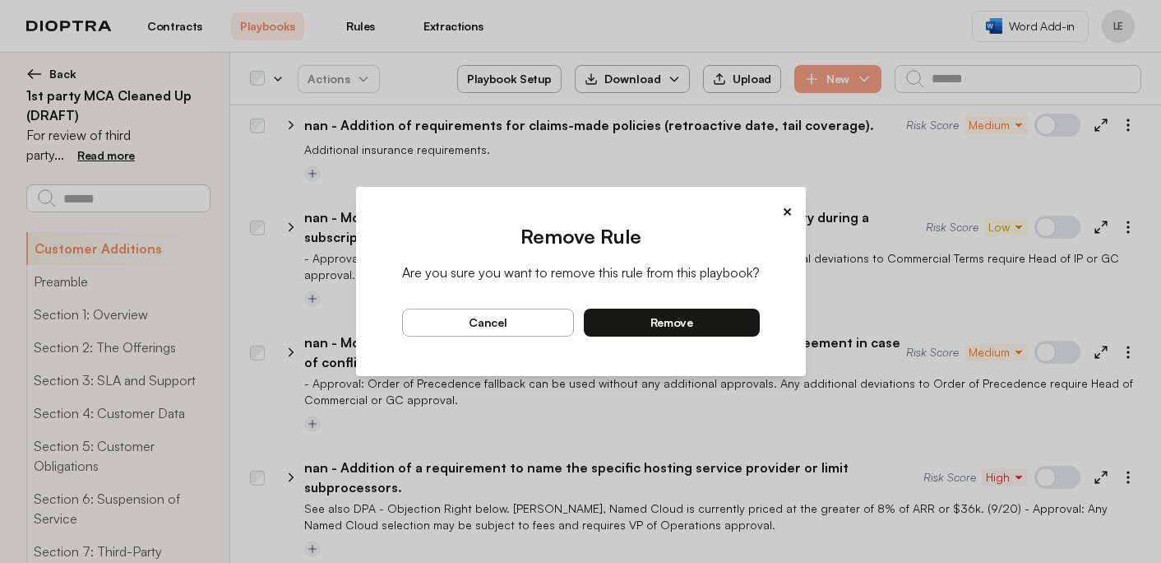
click at [709, 324] on button "remove" at bounding box center [672, 322] width 176 height 28
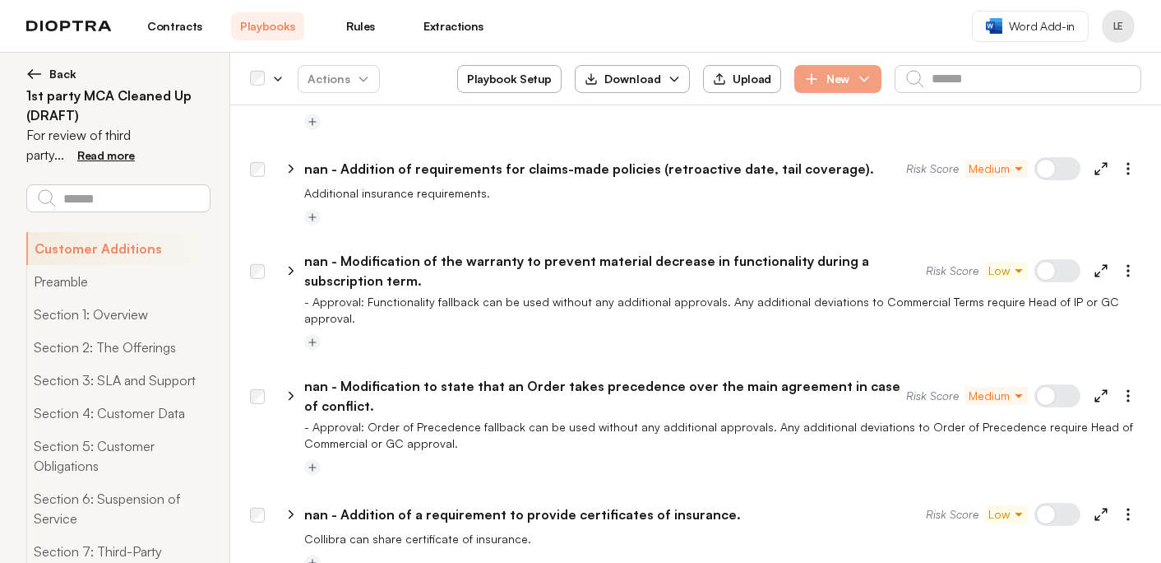
scroll to position [5157, 0]
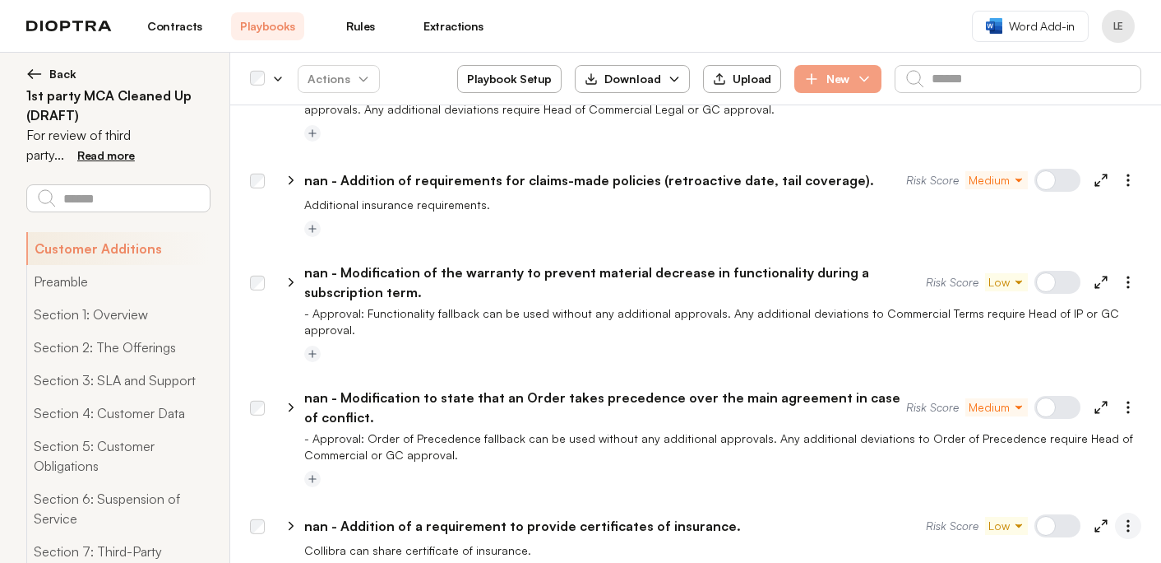
click at [1130, 517] on icon "button" at bounding box center [1128, 525] width 16 height 16
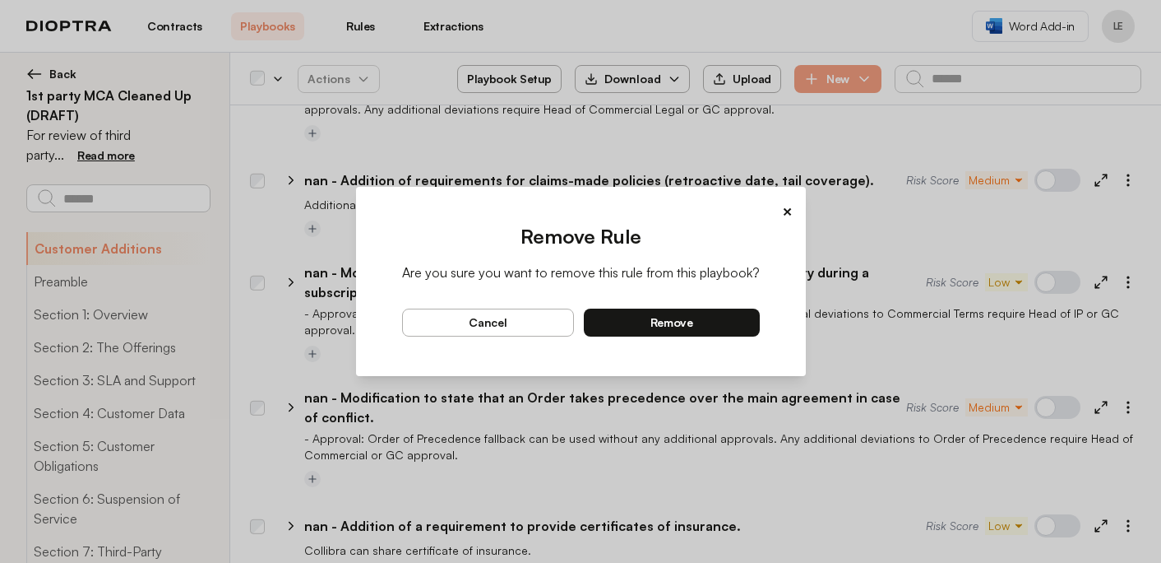
click at [697, 322] on button "remove" at bounding box center [672, 322] width 176 height 28
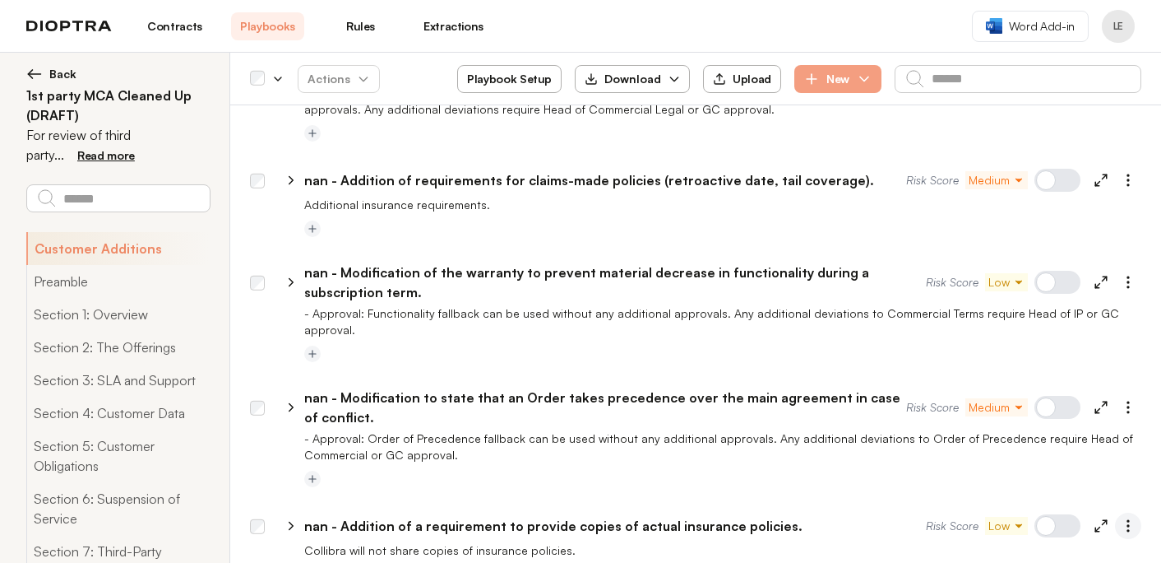
click at [1125, 517] on icon "button" at bounding box center [1128, 525] width 16 height 16
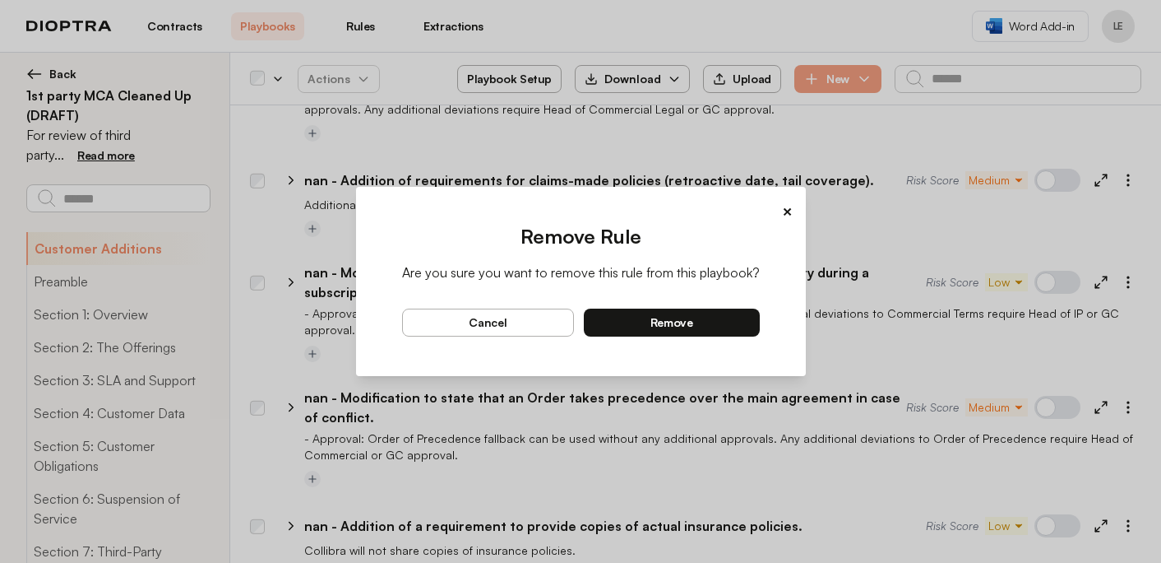
click at [743, 326] on button "remove" at bounding box center [672, 322] width 176 height 28
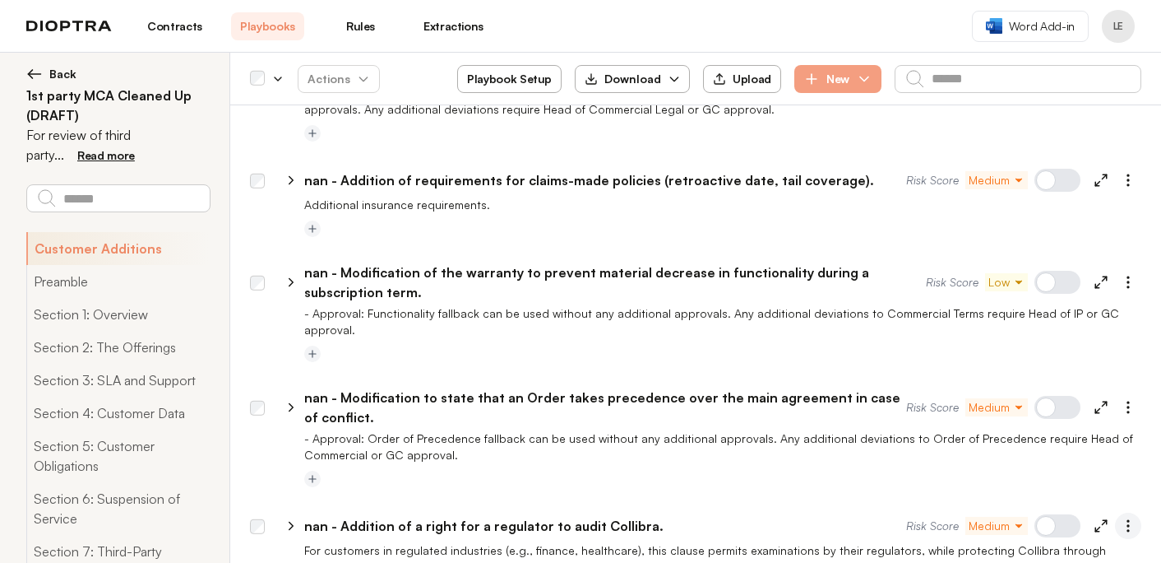
click at [1135, 517] on icon "button" at bounding box center [1128, 525] width 16 height 16
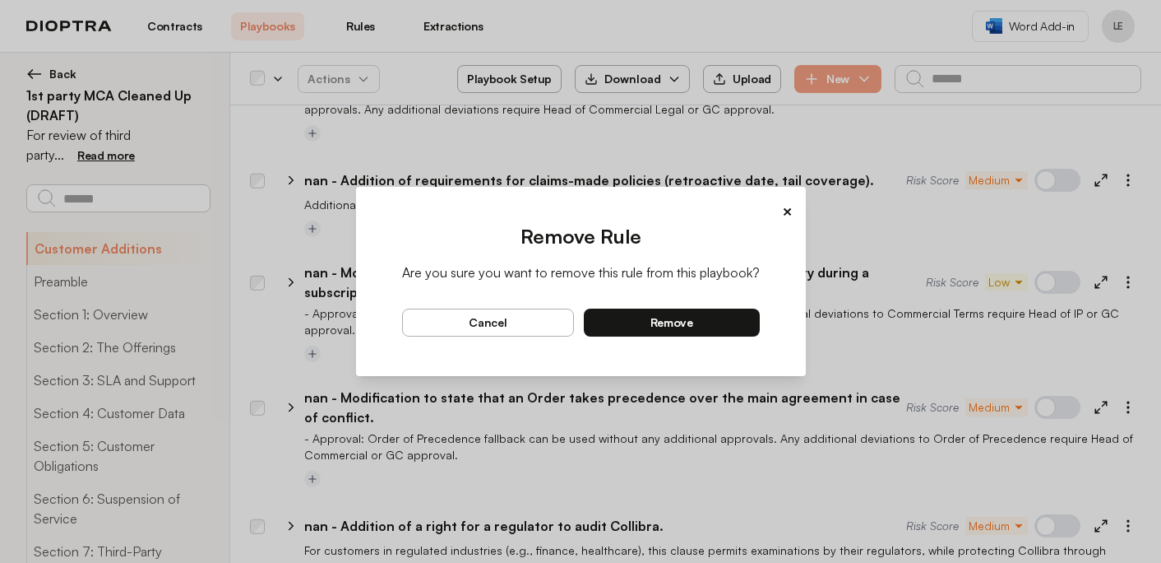
click at [735, 323] on button "remove" at bounding box center [672, 322] width 176 height 28
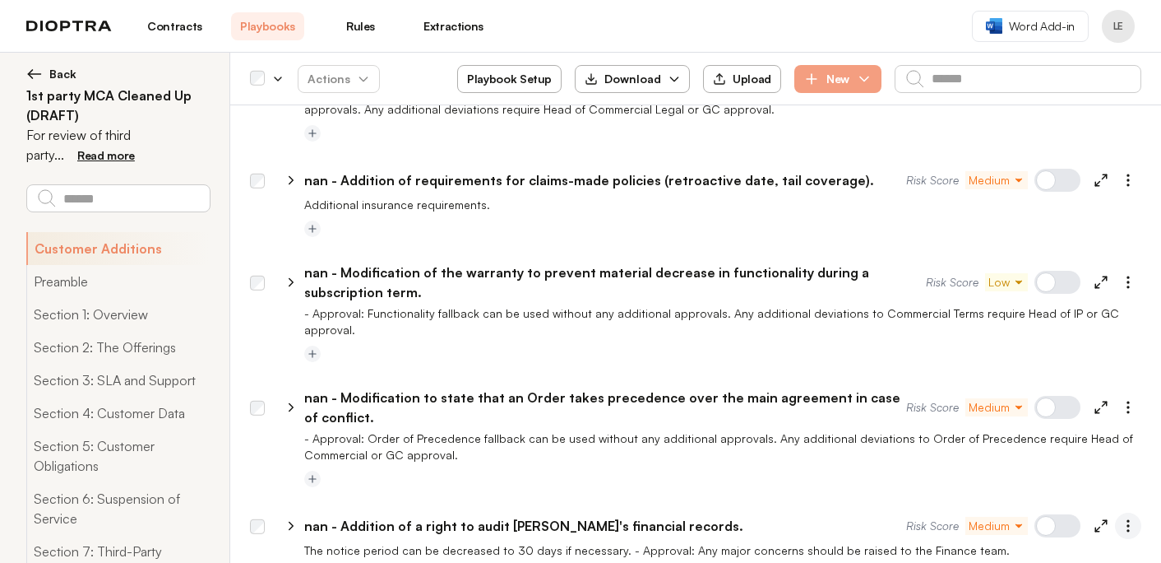
click at [1132, 517] on icon "button" at bounding box center [1128, 525] width 16 height 16
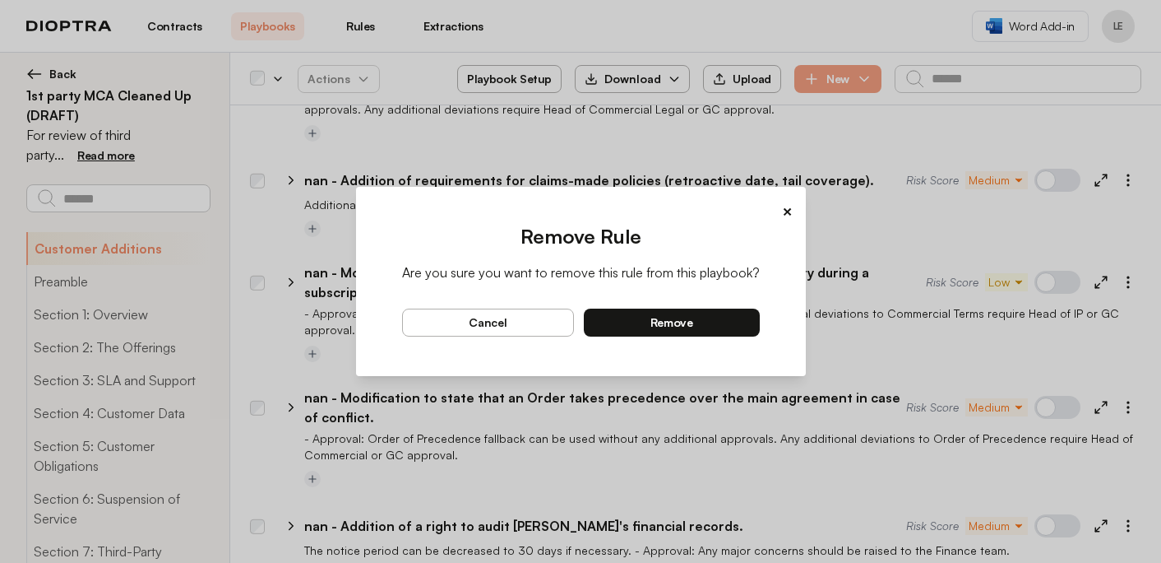
click at [749, 322] on button "remove" at bounding box center [672, 322] width 176 height 28
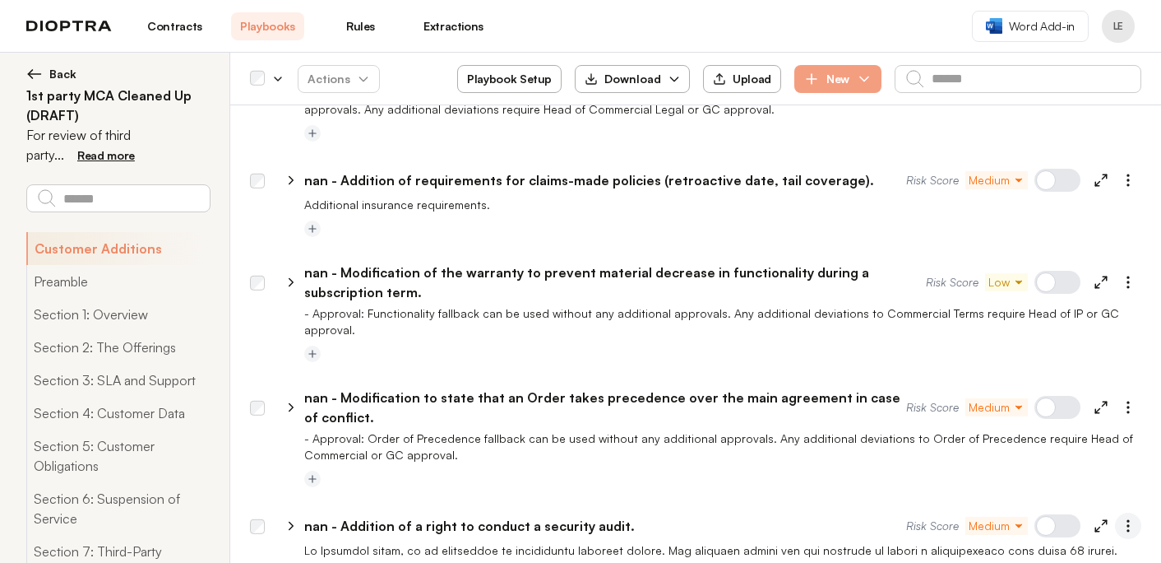
click at [1136, 517] on icon "button" at bounding box center [1128, 525] width 16 height 16
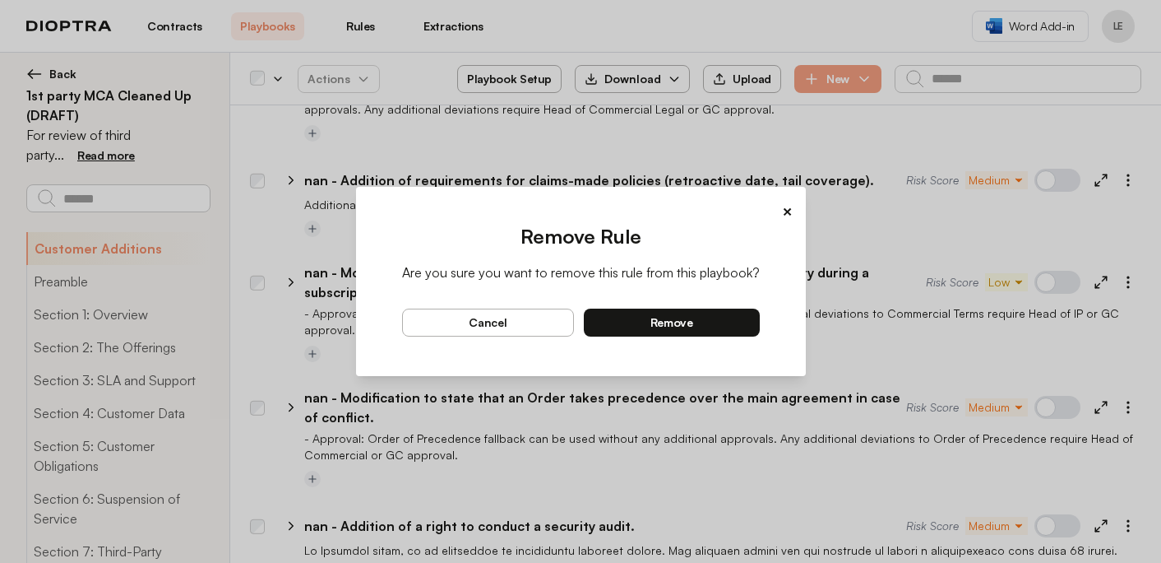
click at [735, 325] on button "remove" at bounding box center [672, 322] width 176 height 28
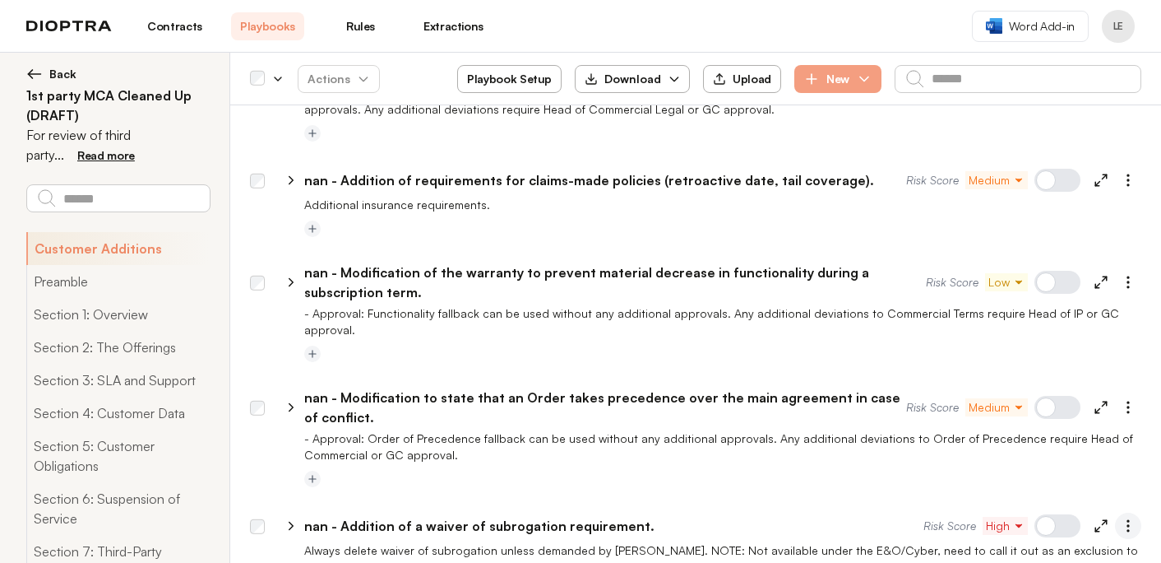
click at [1128, 517] on icon "button" at bounding box center [1128, 525] width 16 height 16
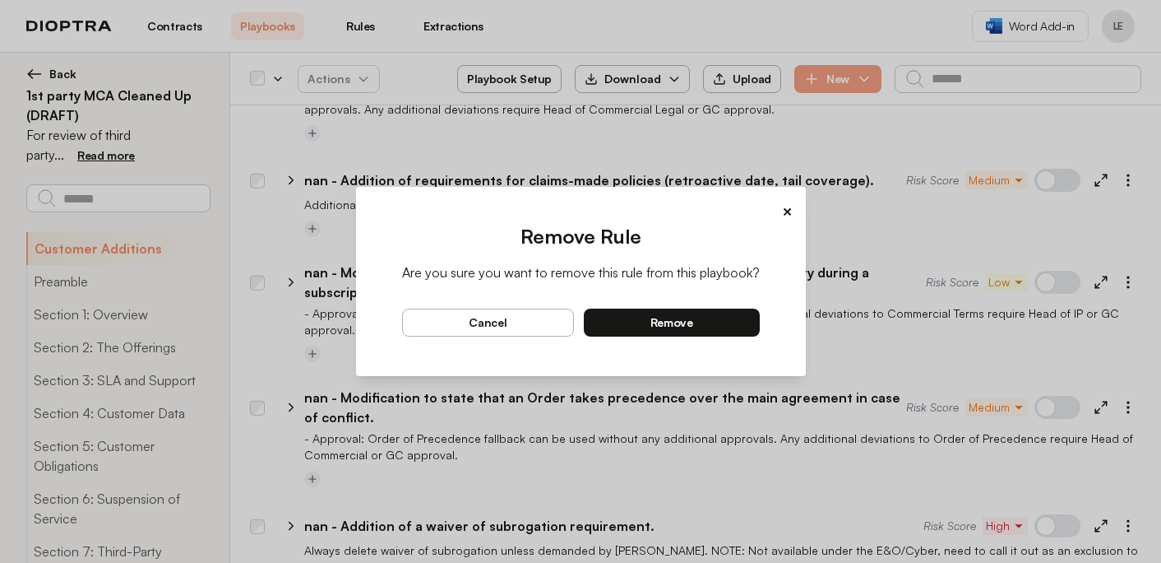
click at [738, 323] on button "remove" at bounding box center [672, 322] width 176 height 28
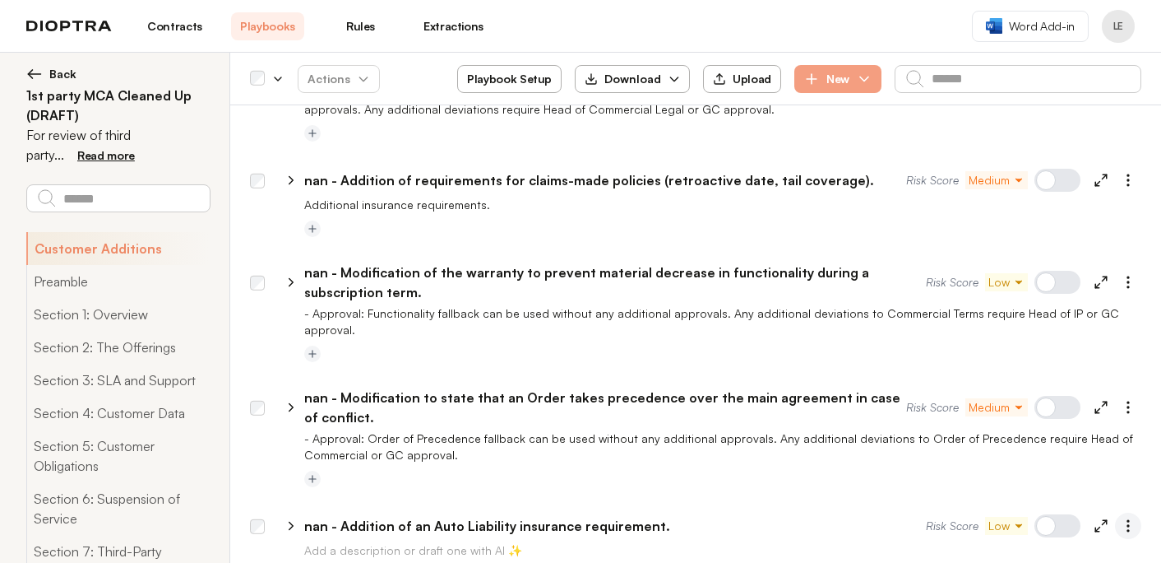
click at [1124, 517] on icon "button" at bounding box center [1128, 525] width 16 height 16
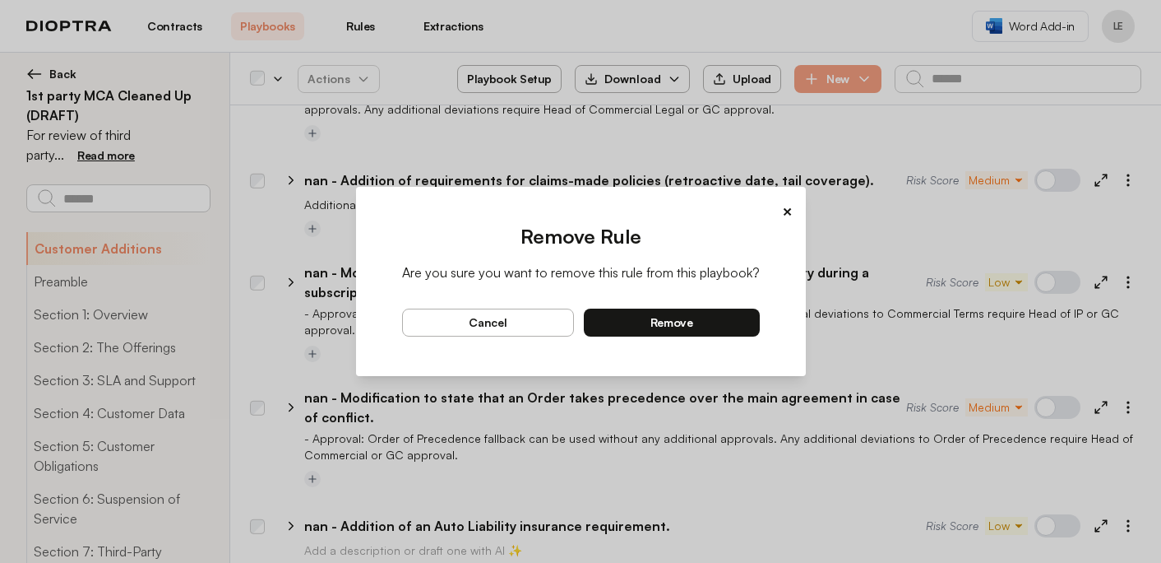
click at [743, 323] on button "remove" at bounding box center [672, 322] width 176 height 28
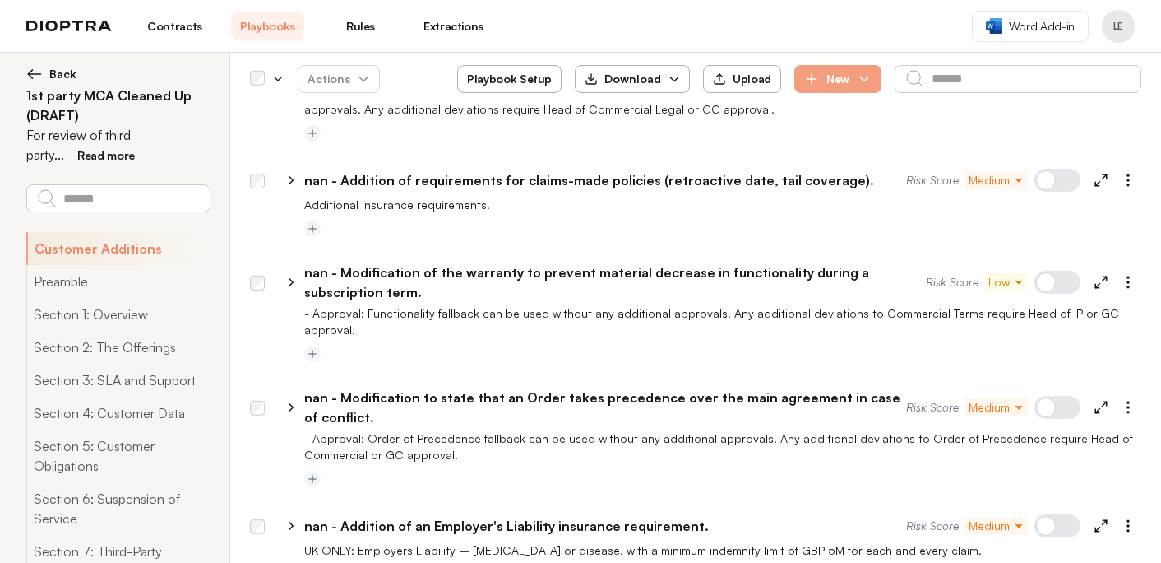
click at [1134, 517] on icon "button" at bounding box center [1128, 525] width 16 height 16
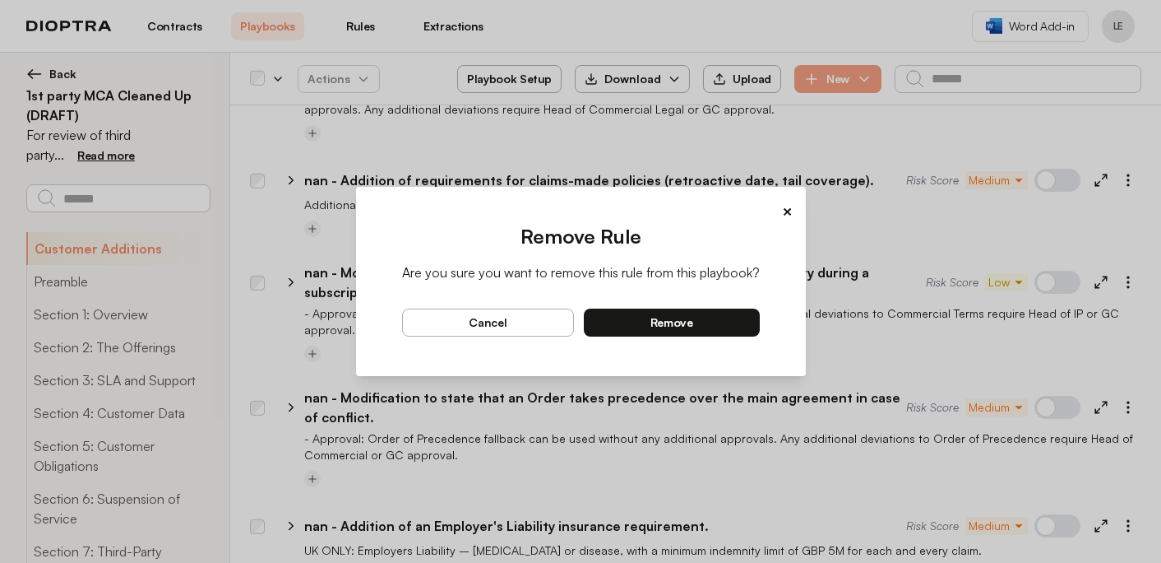
click at [714, 336] on button "remove" at bounding box center [672, 322] width 176 height 28
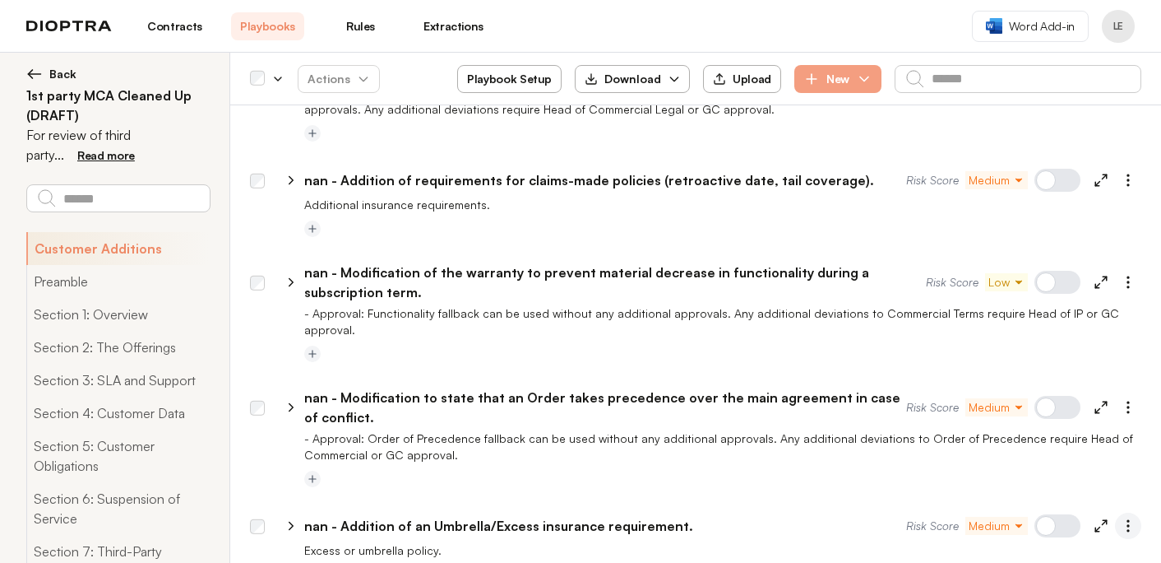
click at [1127, 517] on icon "button" at bounding box center [1128, 525] width 16 height 16
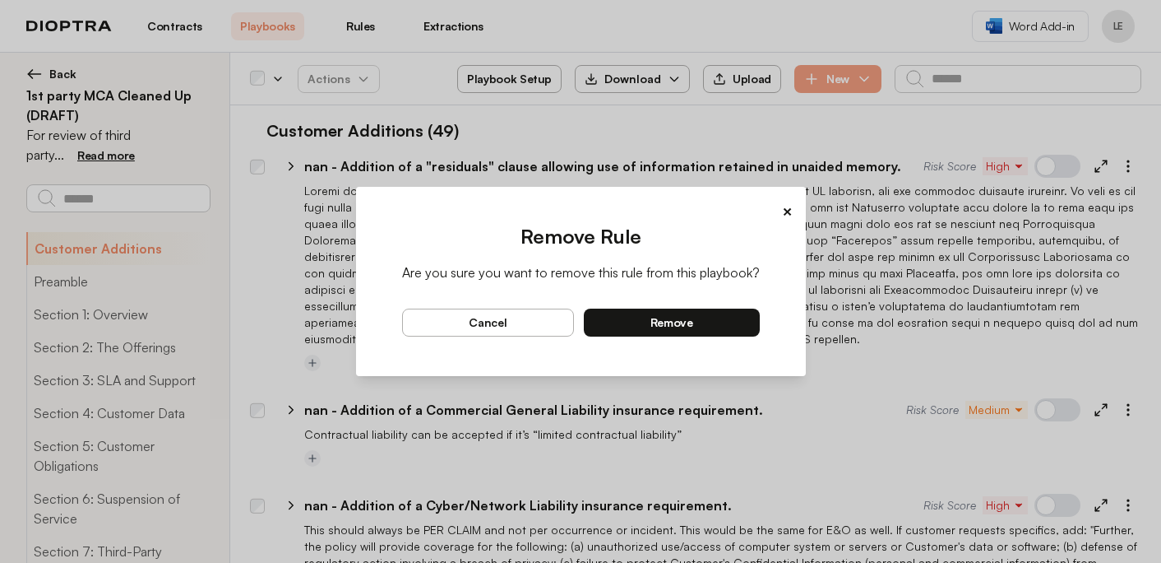
select select "*******"
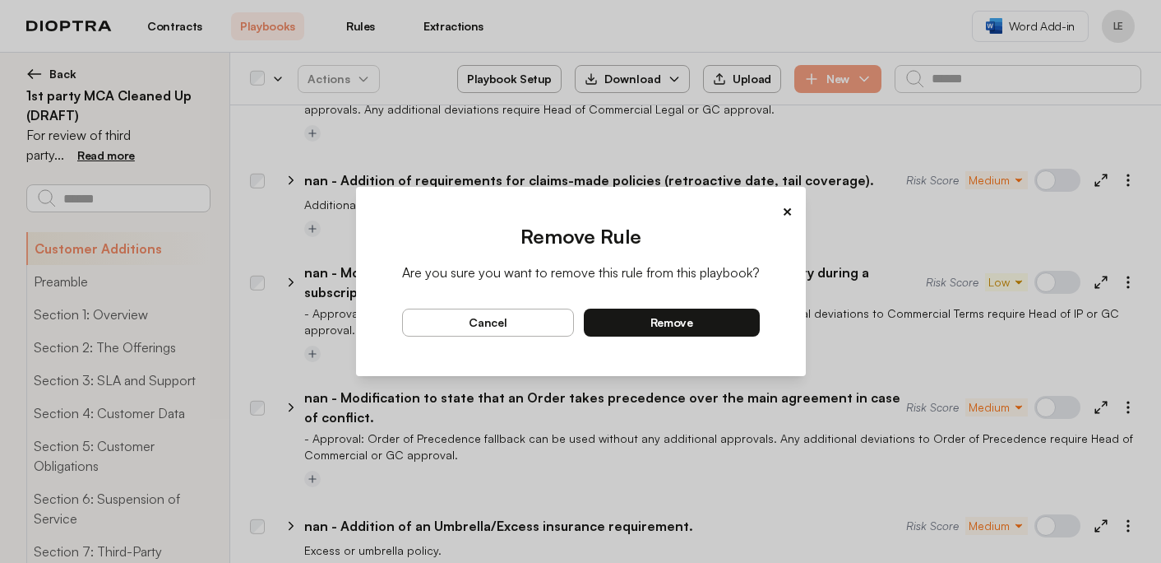
click at [731, 326] on button "remove" at bounding box center [672, 322] width 176 height 28
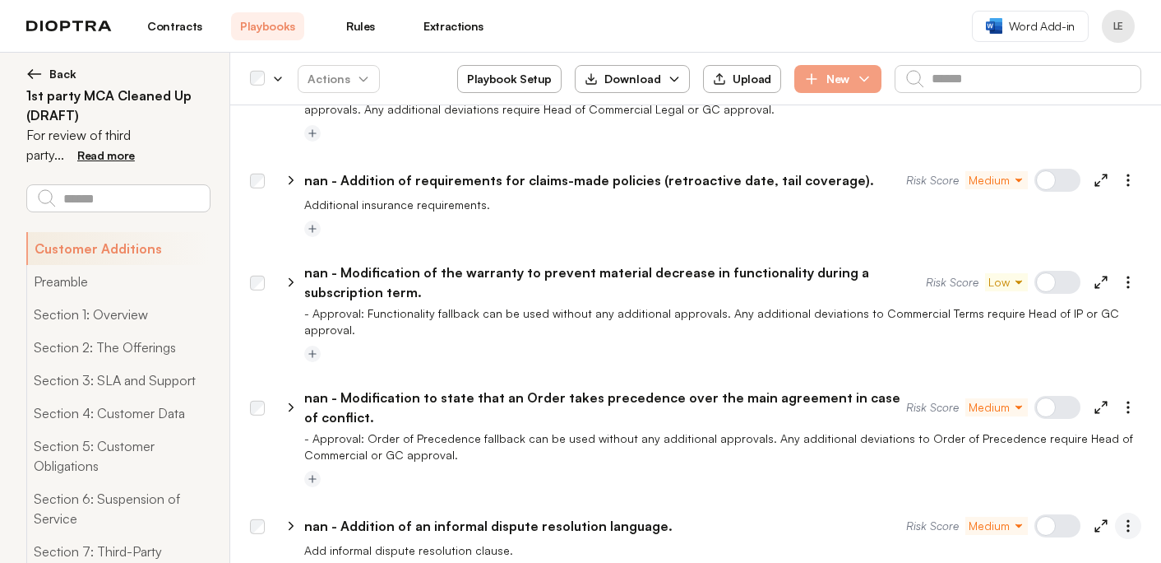
click at [1126, 517] on icon "button" at bounding box center [1128, 525] width 16 height 16
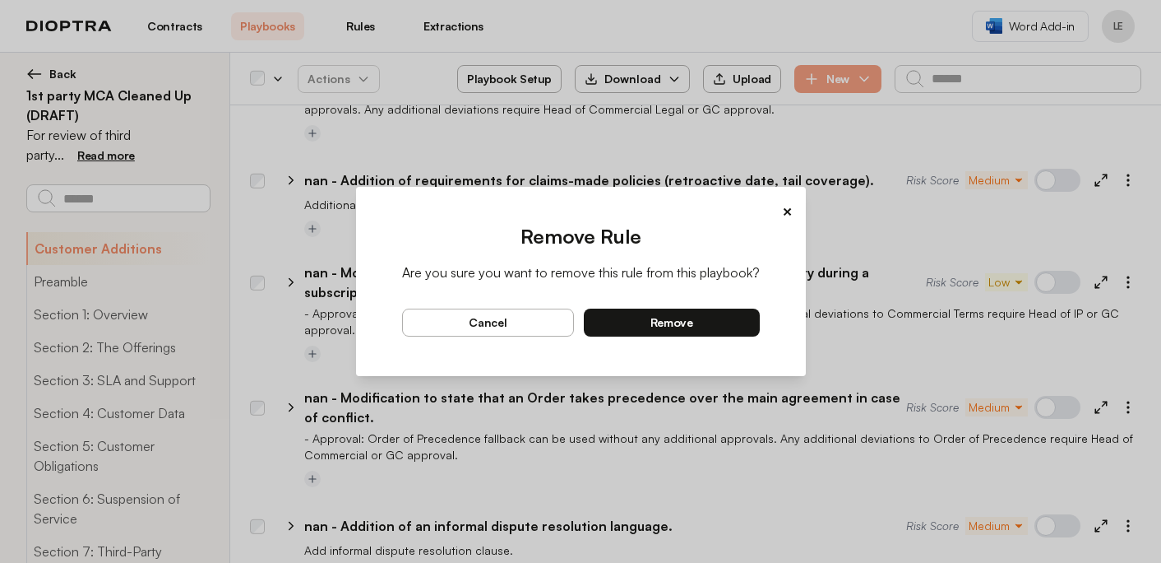
click at [727, 315] on button "remove" at bounding box center [672, 322] width 176 height 28
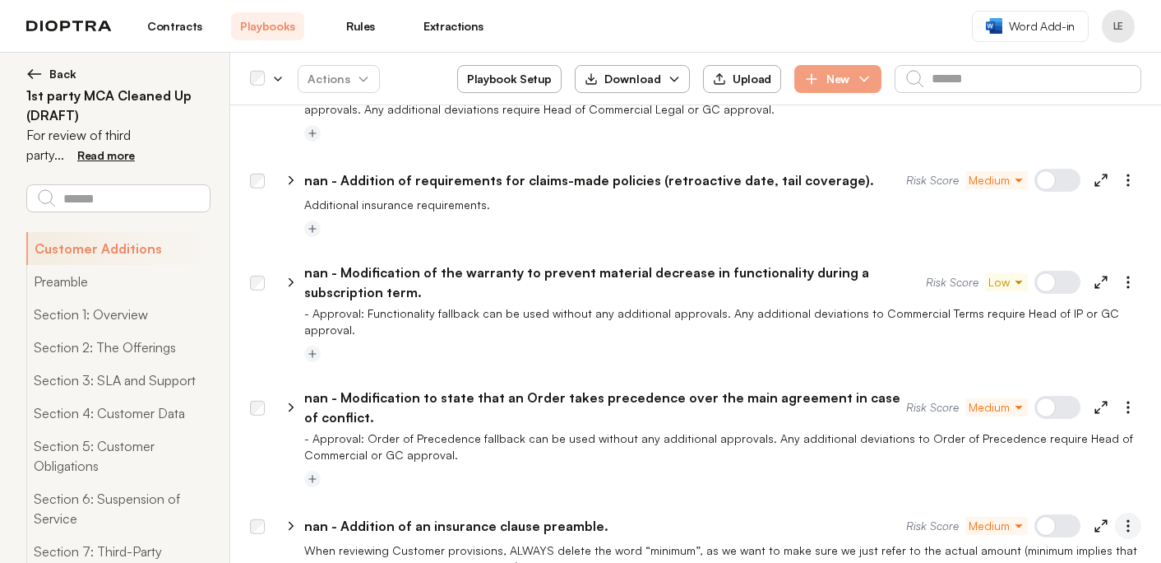
click at [1130, 517] on icon "button" at bounding box center [1128, 525] width 16 height 16
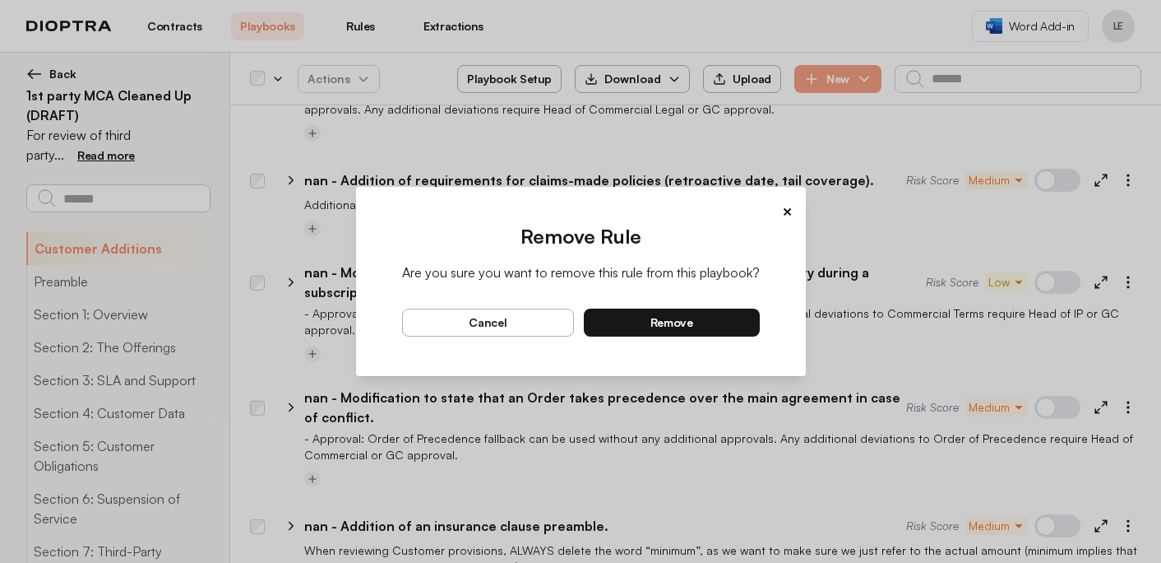
click at [713, 317] on button "remove" at bounding box center [672, 322] width 176 height 28
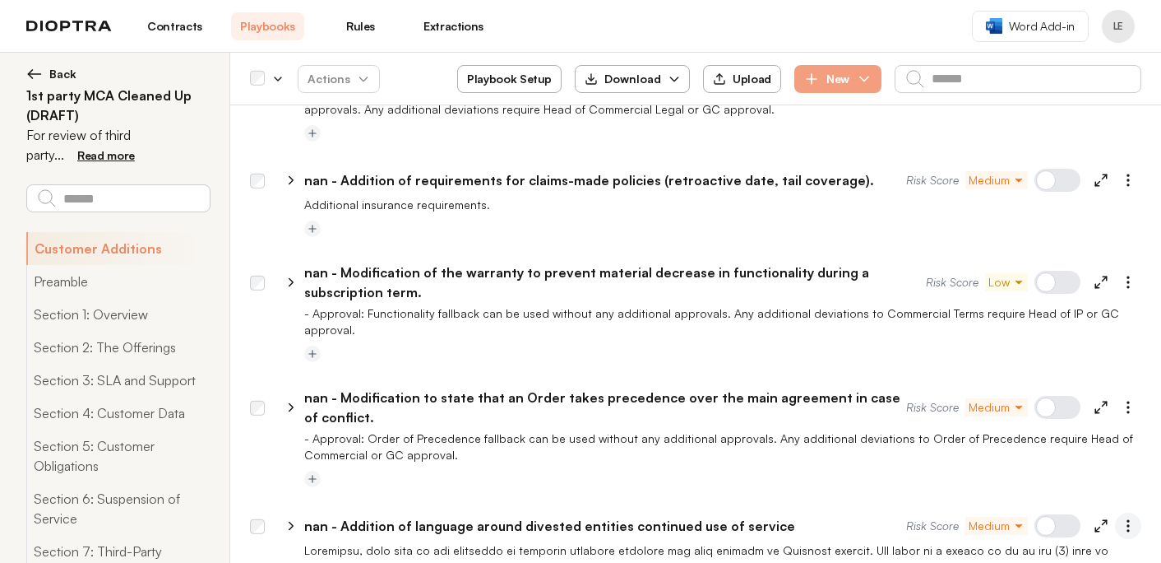
click at [1123, 517] on icon "button" at bounding box center [1128, 525] width 16 height 16
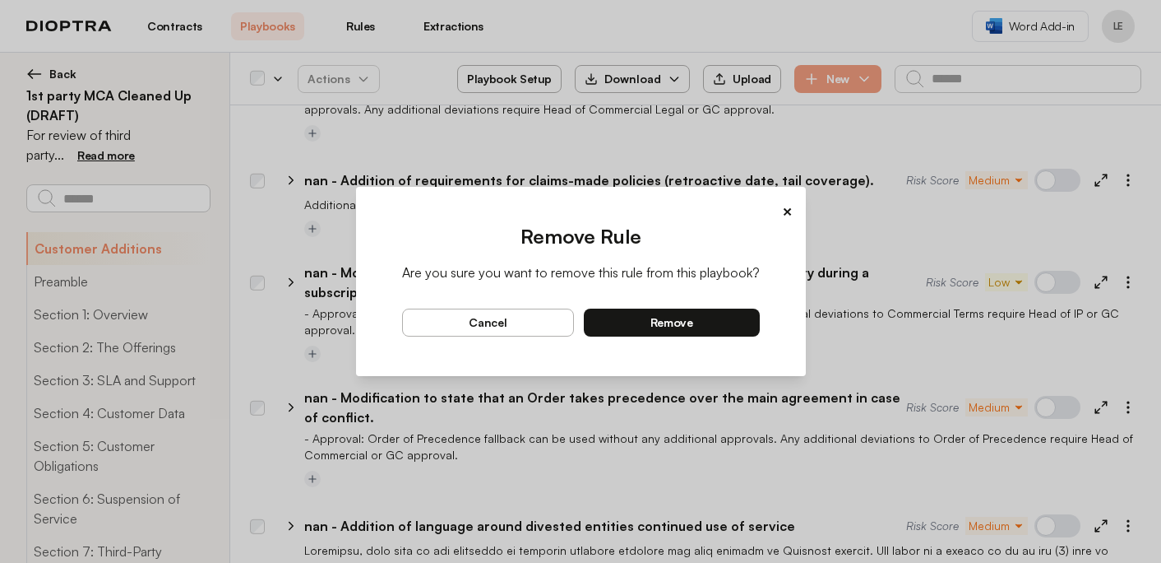
click at [738, 317] on button "remove" at bounding box center [672, 322] width 176 height 28
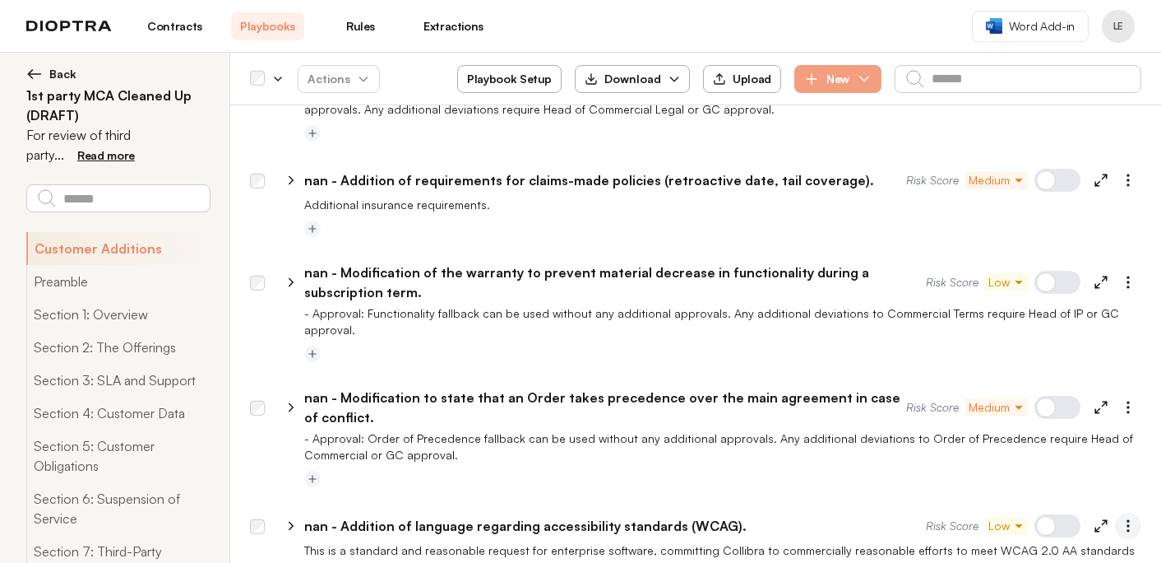
click at [1129, 517] on icon "button" at bounding box center [1128, 525] width 16 height 16
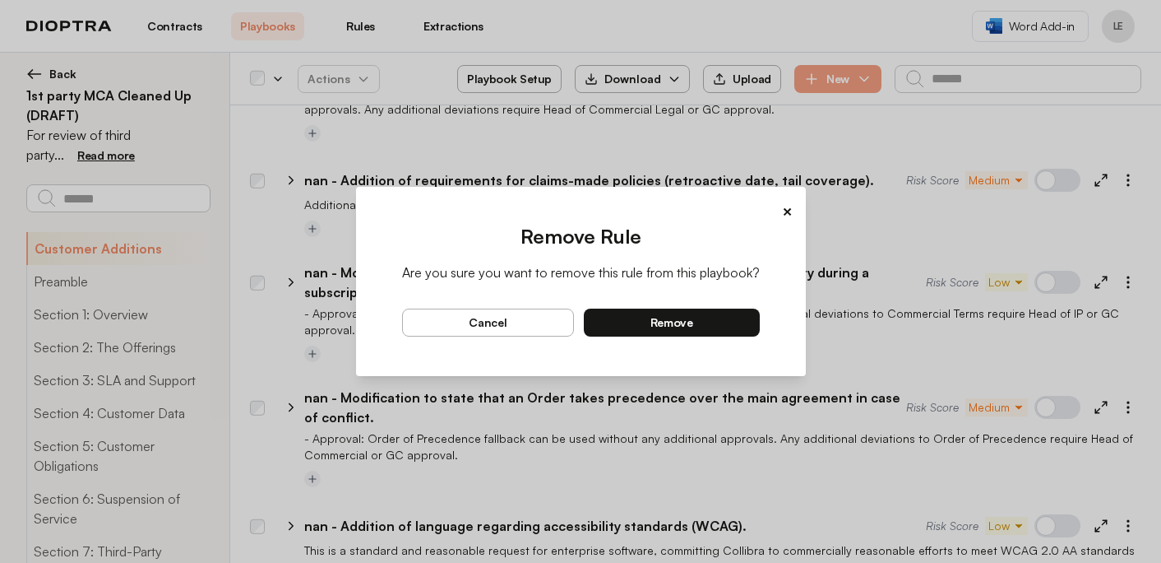
click at [743, 325] on button "remove" at bounding box center [672, 322] width 176 height 28
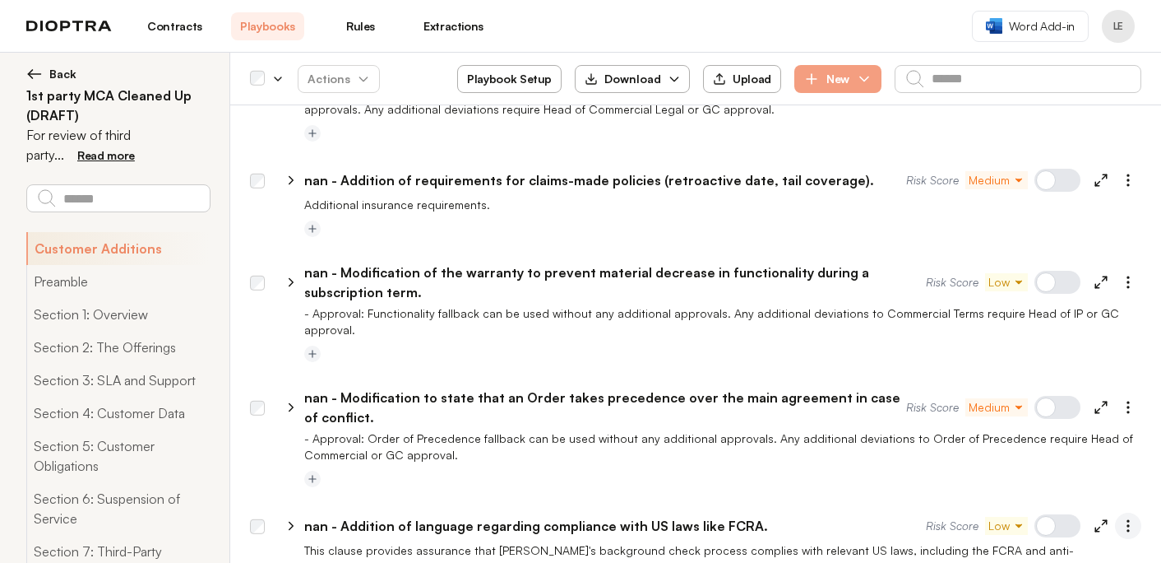
click at [1136, 517] on icon "button" at bounding box center [1128, 525] width 16 height 16
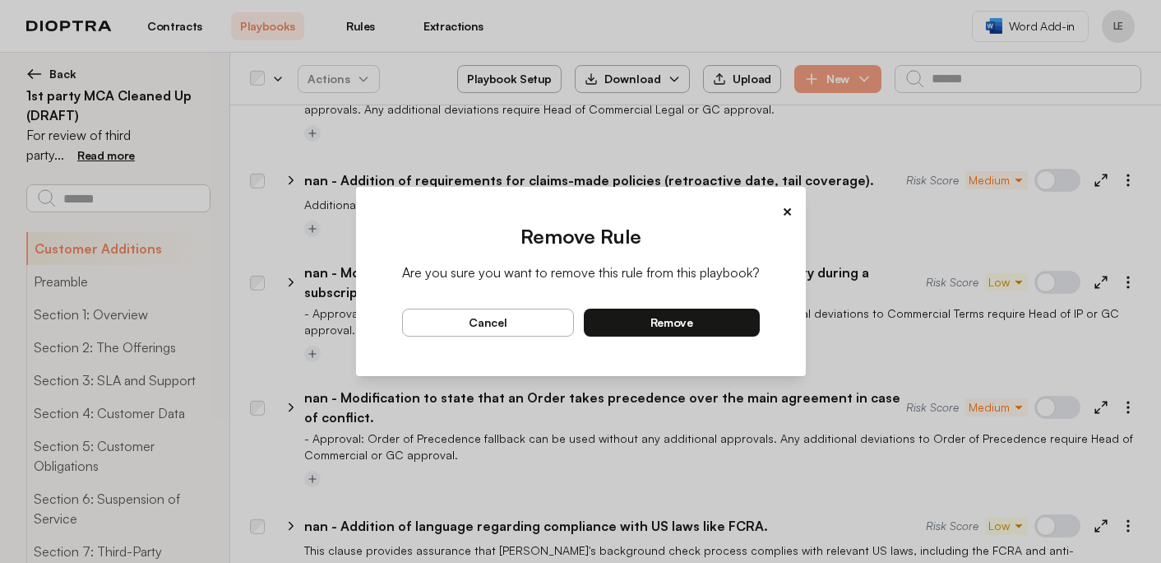
click at [739, 315] on button "remove" at bounding box center [672, 322] width 176 height 28
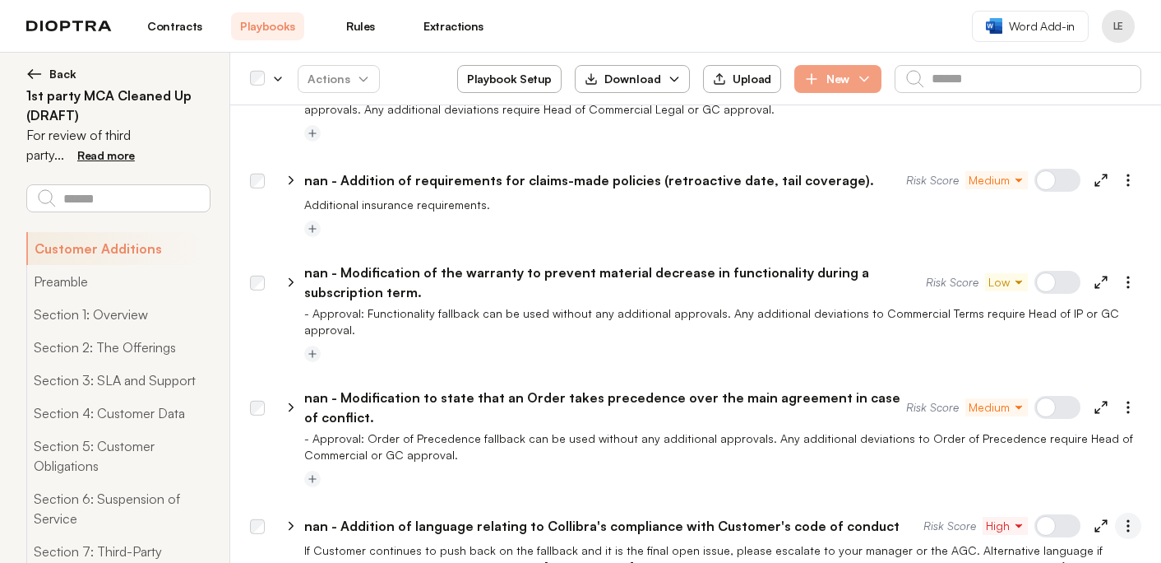
click at [1123, 517] on icon "button" at bounding box center [1128, 525] width 16 height 16
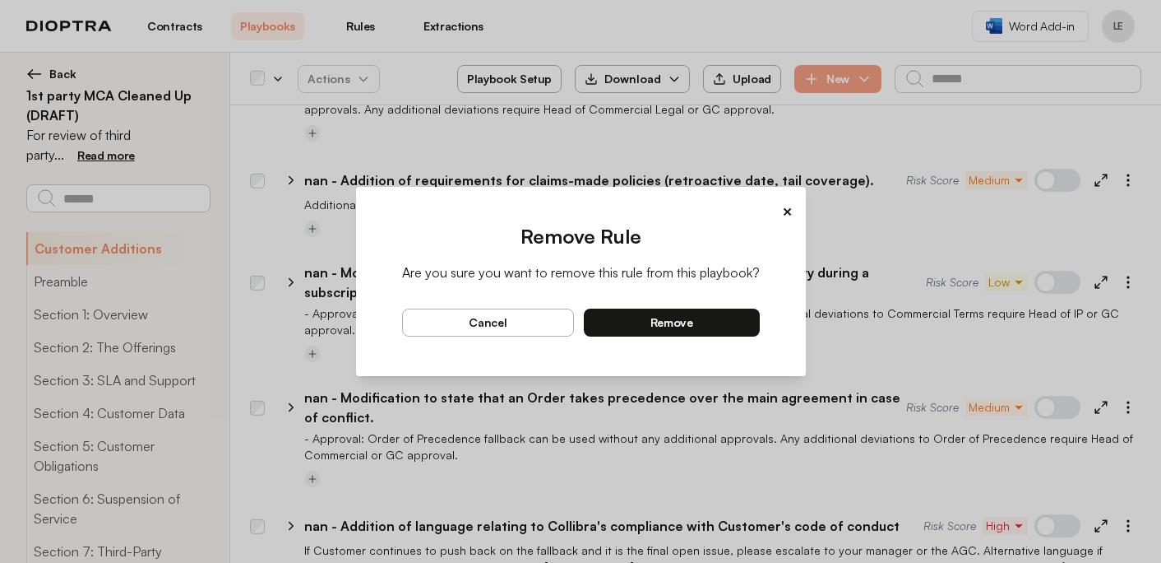
click at [734, 324] on button "remove" at bounding box center [672, 322] width 176 height 28
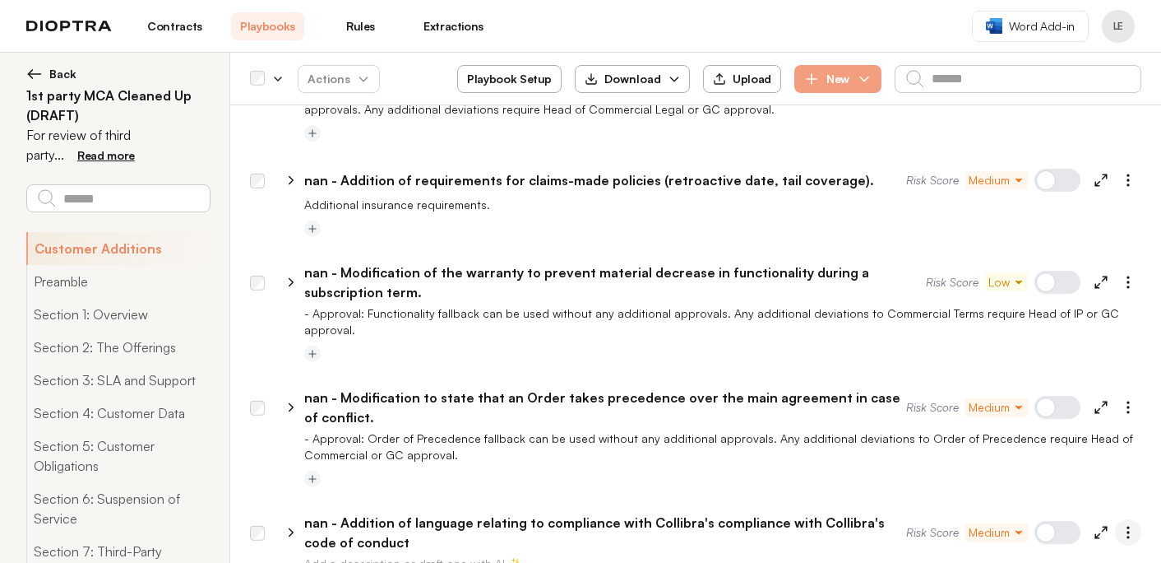
click at [1125, 524] on icon "button" at bounding box center [1128, 532] width 16 height 16
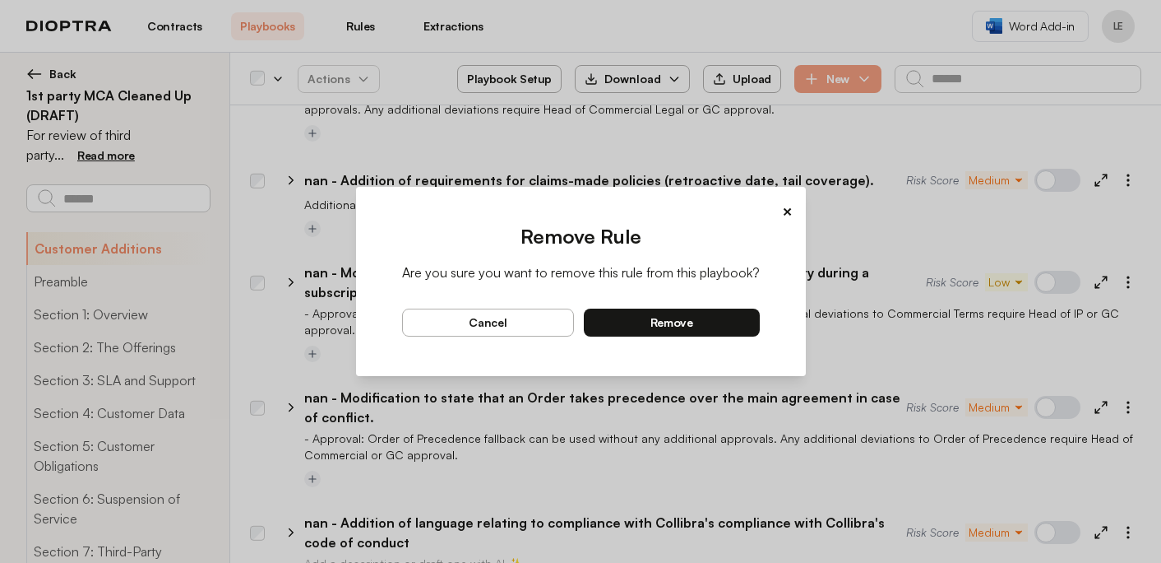
click at [731, 315] on button "remove" at bounding box center [672, 322] width 176 height 28
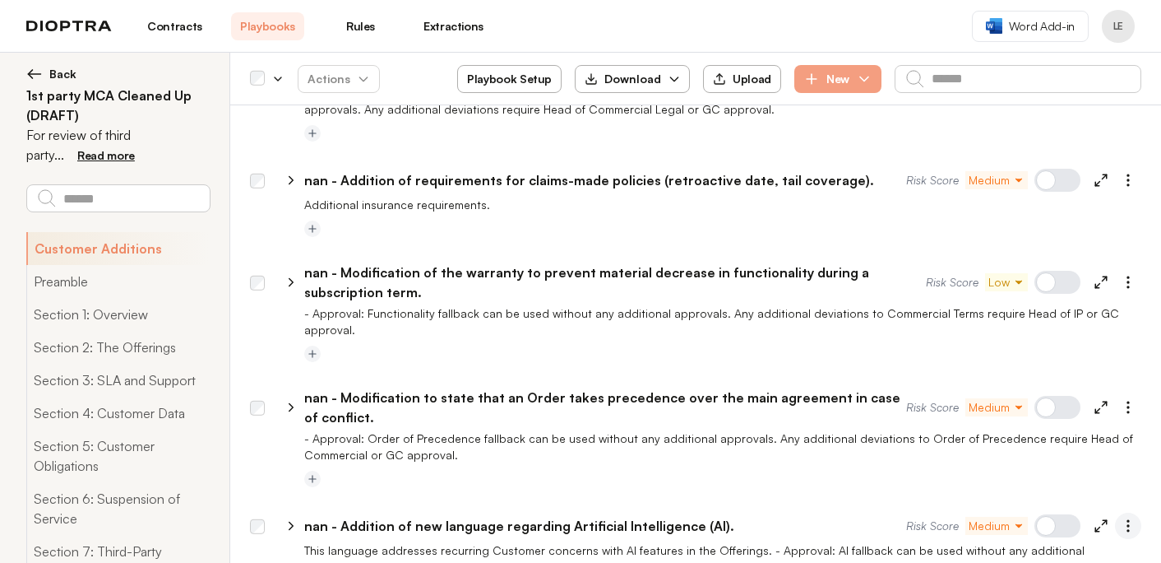
click at [1125, 517] on icon "button" at bounding box center [1128, 525] width 16 height 16
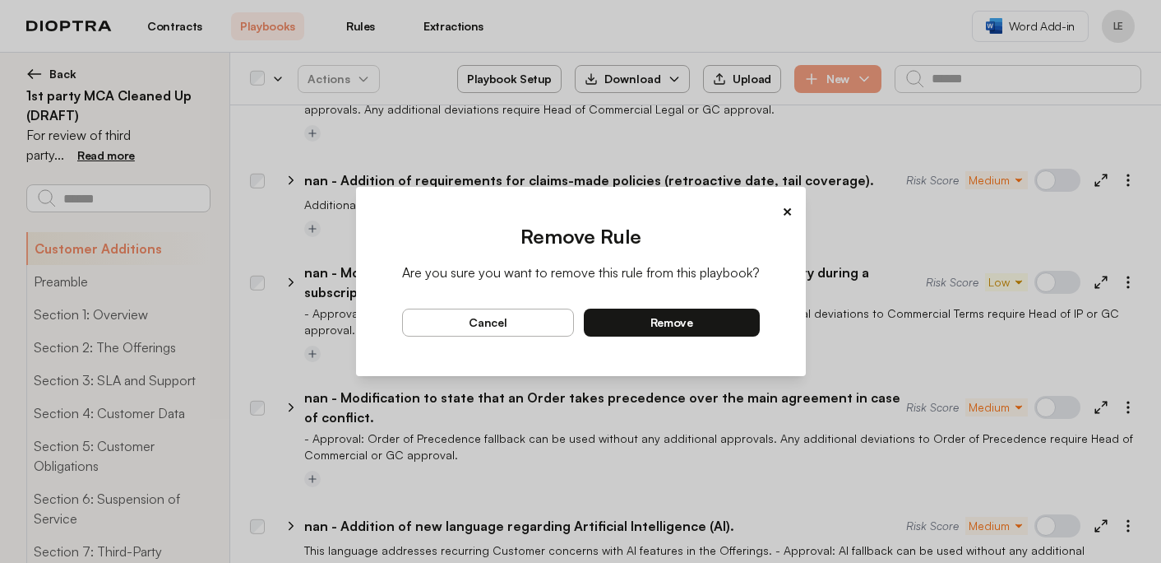
click at [677, 312] on button "remove" at bounding box center [672, 322] width 176 height 28
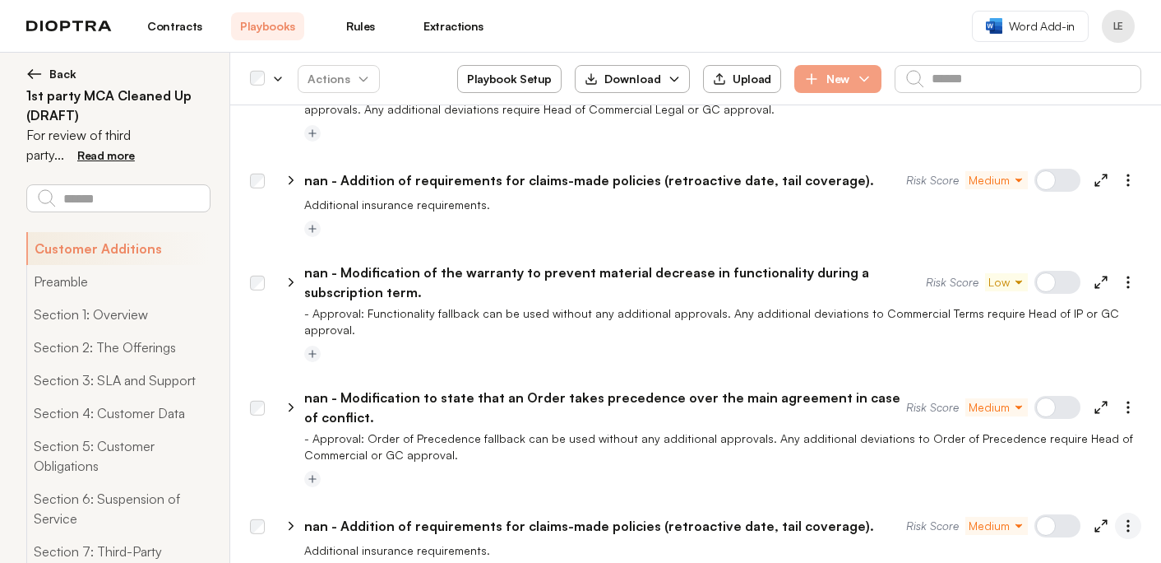
click at [1125, 517] on icon "button" at bounding box center [1128, 525] width 16 height 16
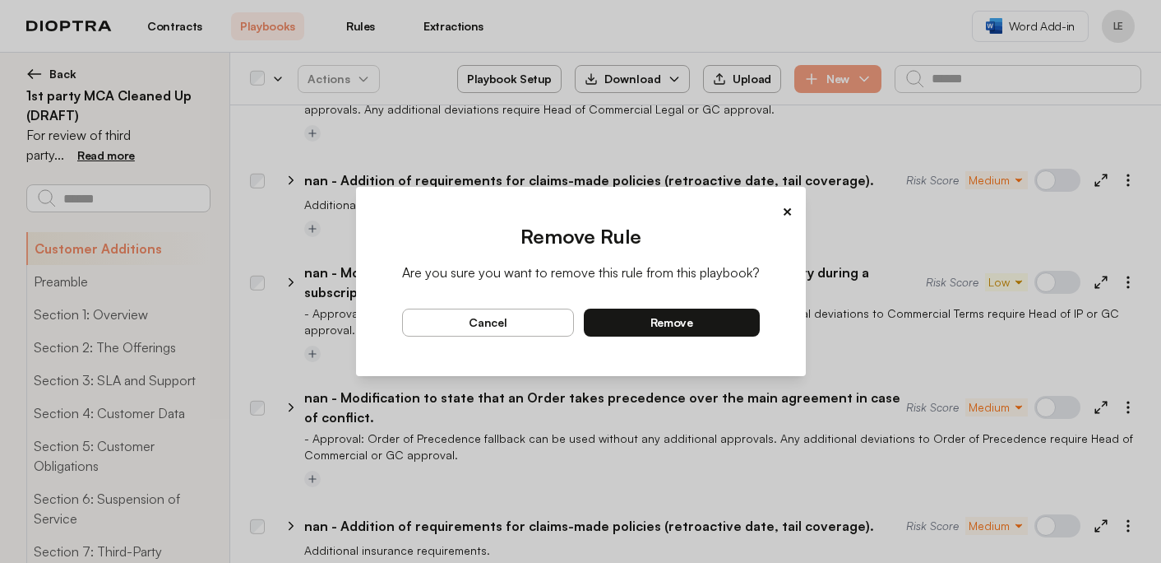
click at [742, 323] on button "remove" at bounding box center [672, 322] width 176 height 28
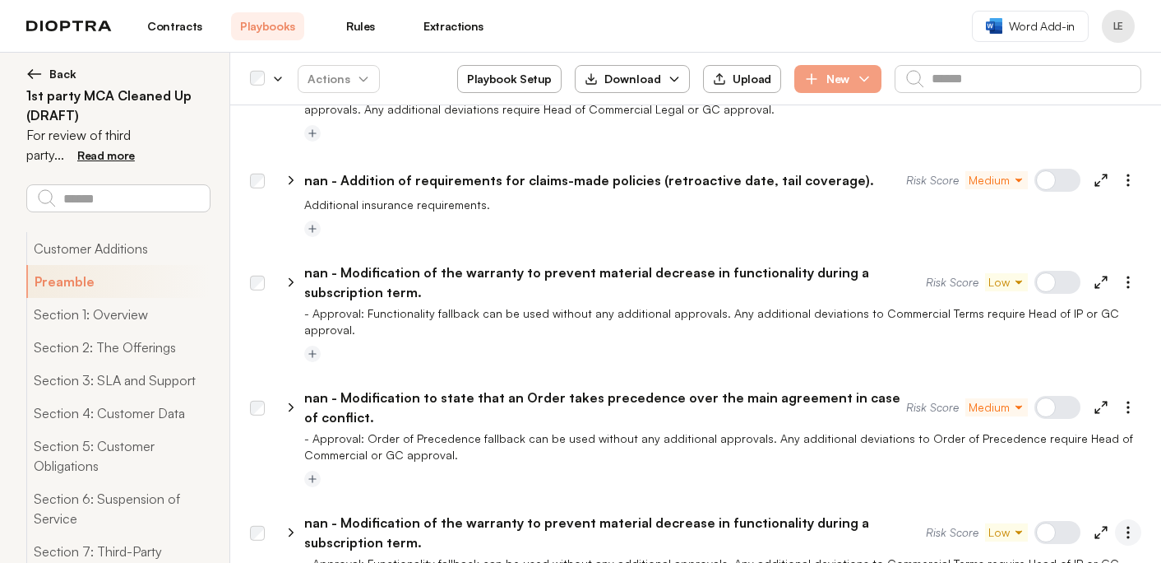
click at [1116, 519] on button "button" at bounding box center [1128, 532] width 26 height 26
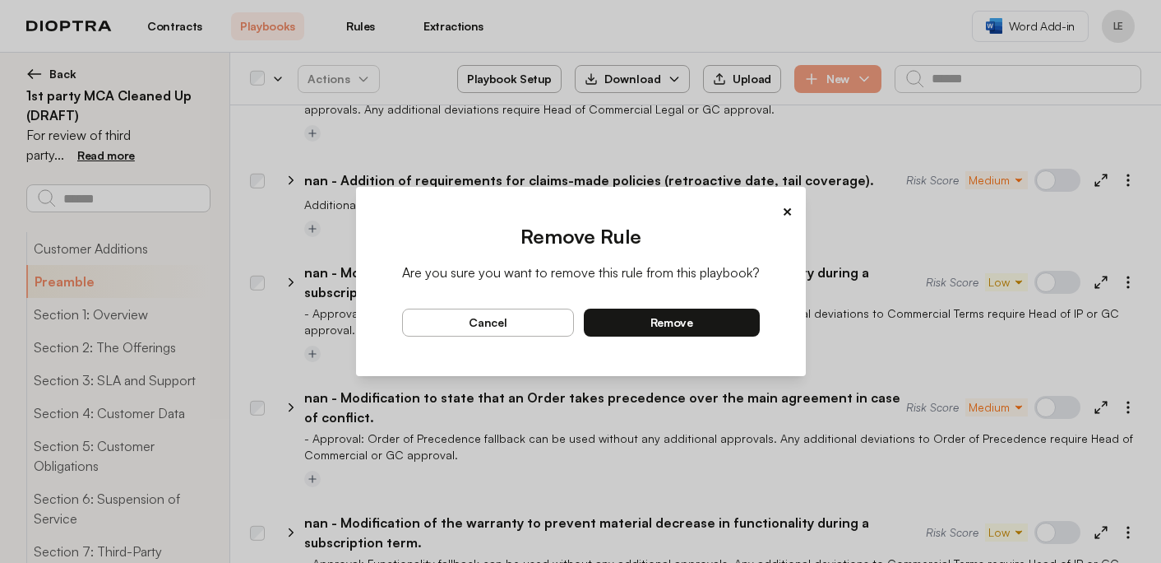
click at [737, 322] on button "remove" at bounding box center [672, 322] width 176 height 28
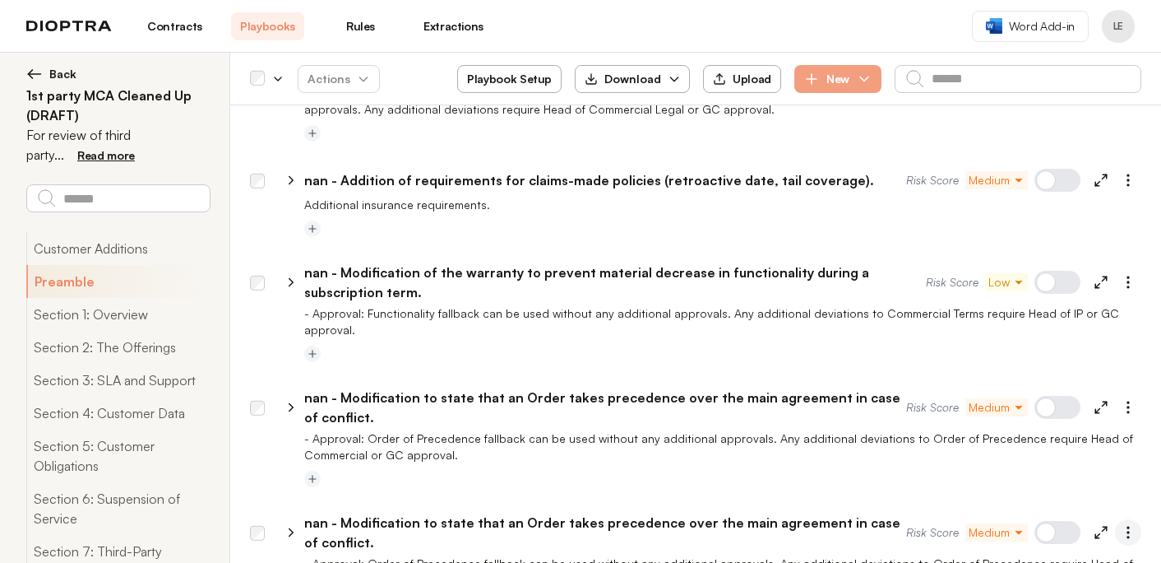
click at [1132, 524] on icon "button" at bounding box center [1128, 532] width 16 height 16
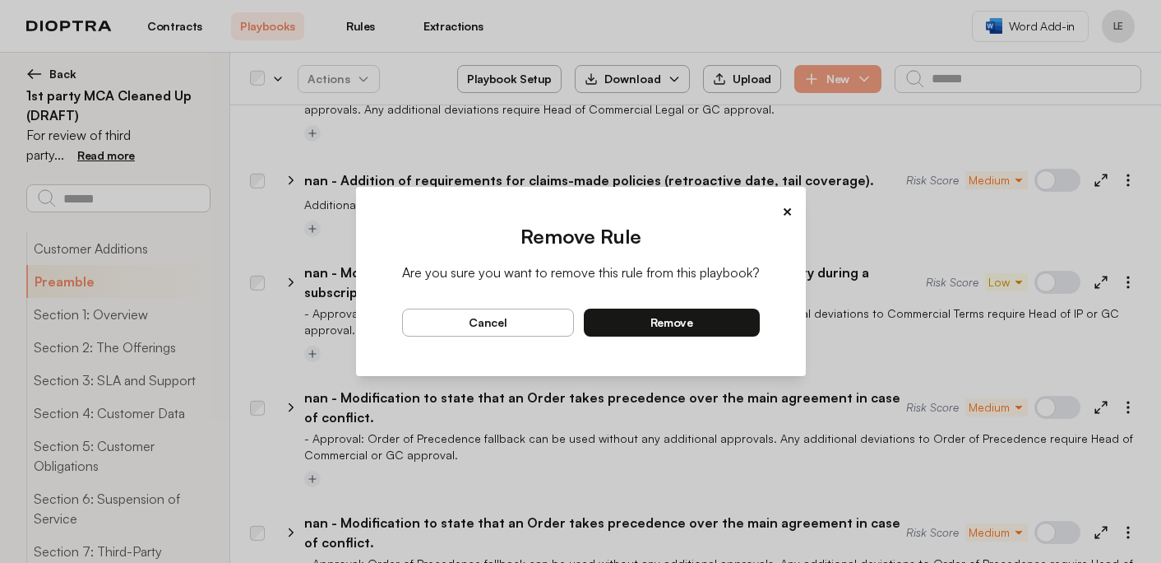
click at [717, 317] on button "remove" at bounding box center [672, 322] width 176 height 28
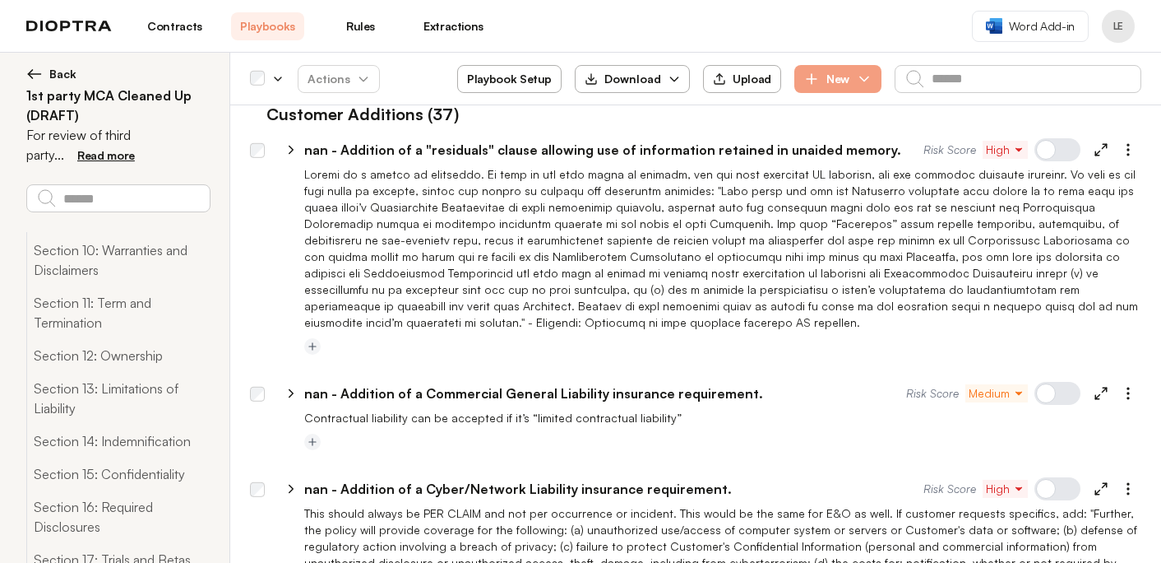
scroll to position [0, 0]
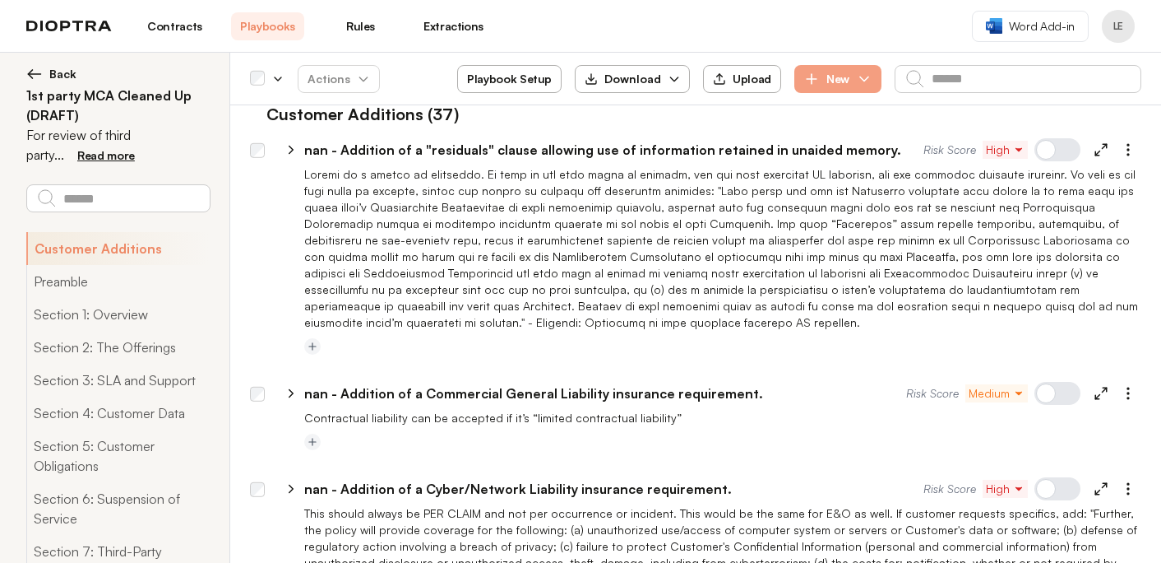
click at [44, 76] on button "Back" at bounding box center [117, 74] width 183 height 16
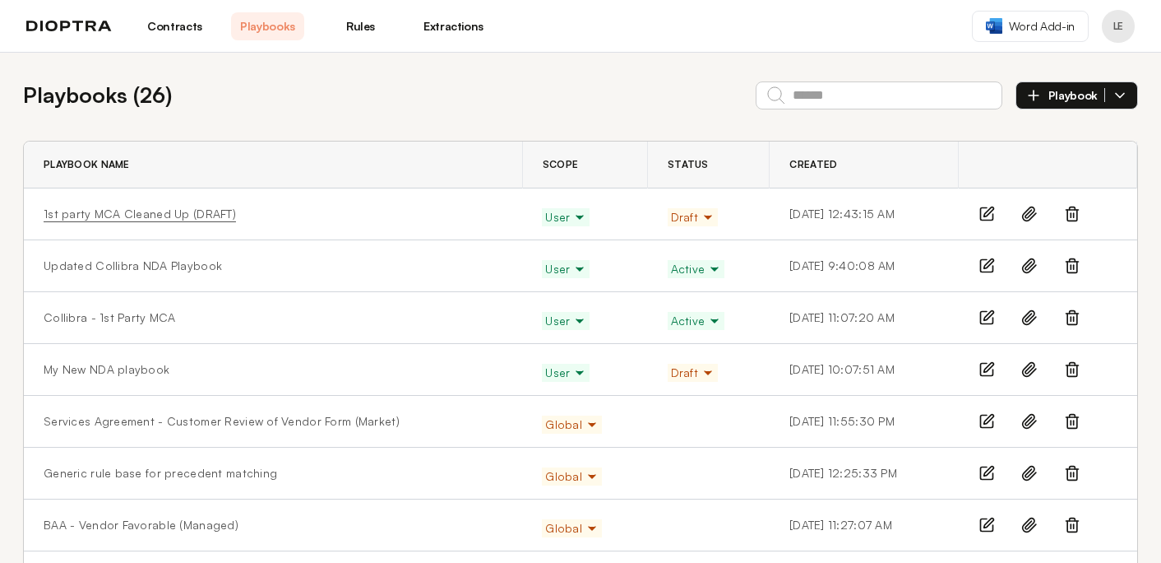
click at [178, 215] on link "1st party MCA Cleaned Up (DRAFT)" at bounding box center [140, 214] width 192 height 16
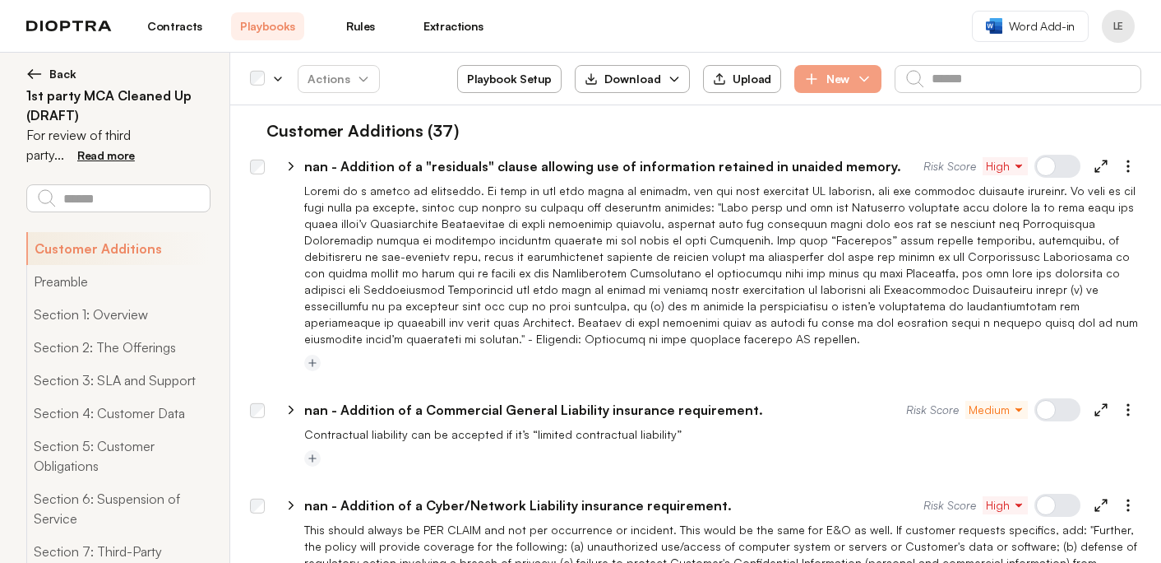
click at [170, 33] on link "Contracts" at bounding box center [174, 26] width 73 height 28
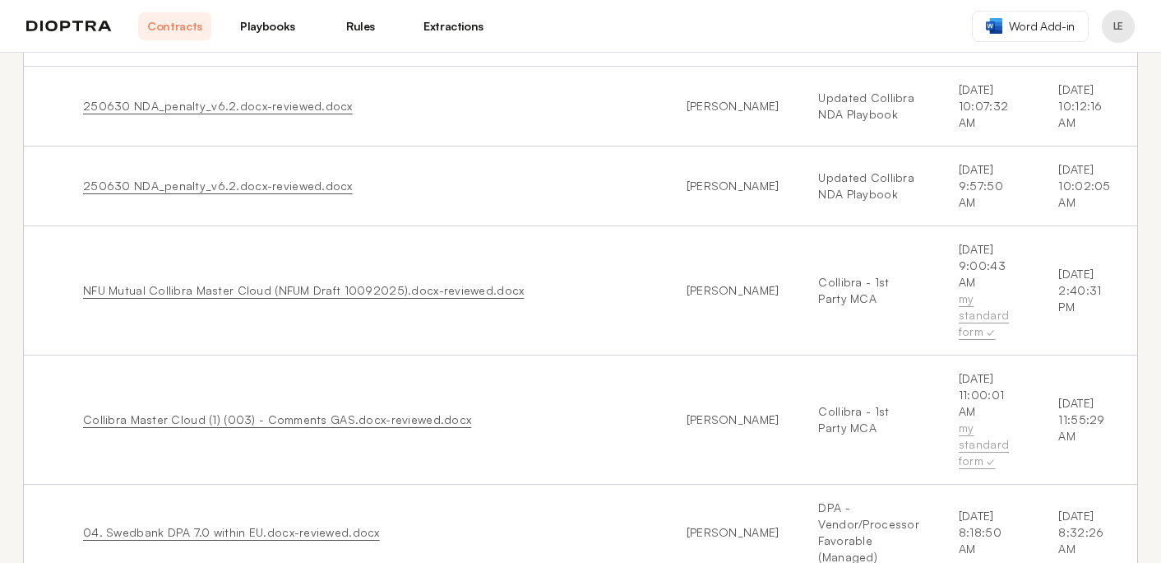
scroll to position [194, 0]
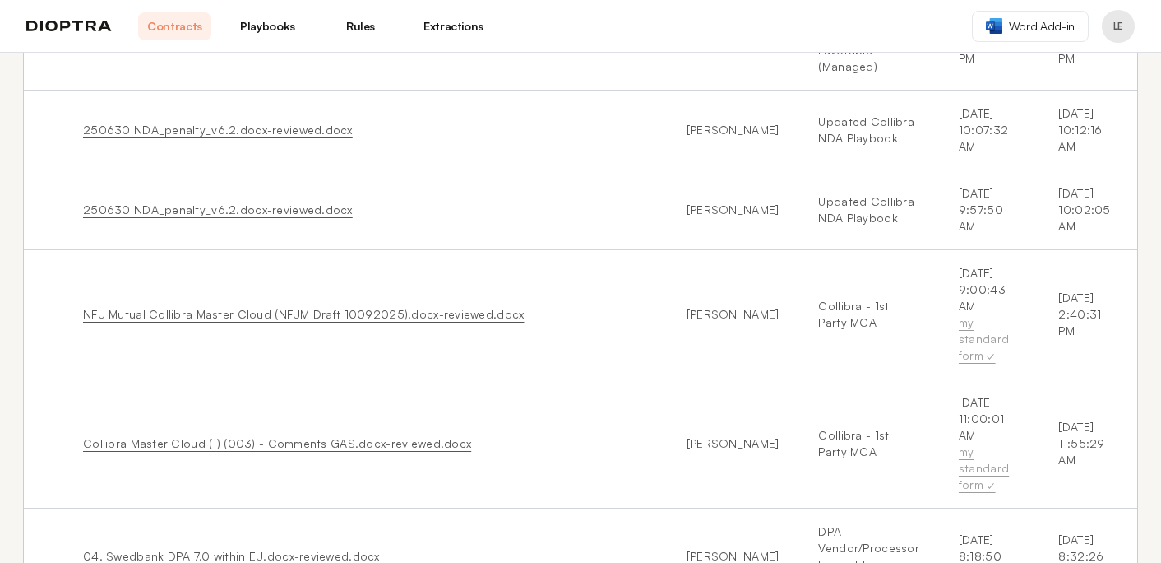
click at [291, 314] on link "NFU Mutual Collibra Master Cloud (NFUM Draft 10092025).docx-reviewed.docx" at bounding box center [303, 314] width 441 height 14
click at [1160, 318] on circle "button" at bounding box center [1164, 319] width 2 height 2
click at [1062, 352] on button "Download Original" at bounding box center [1091, 353] width 150 height 30
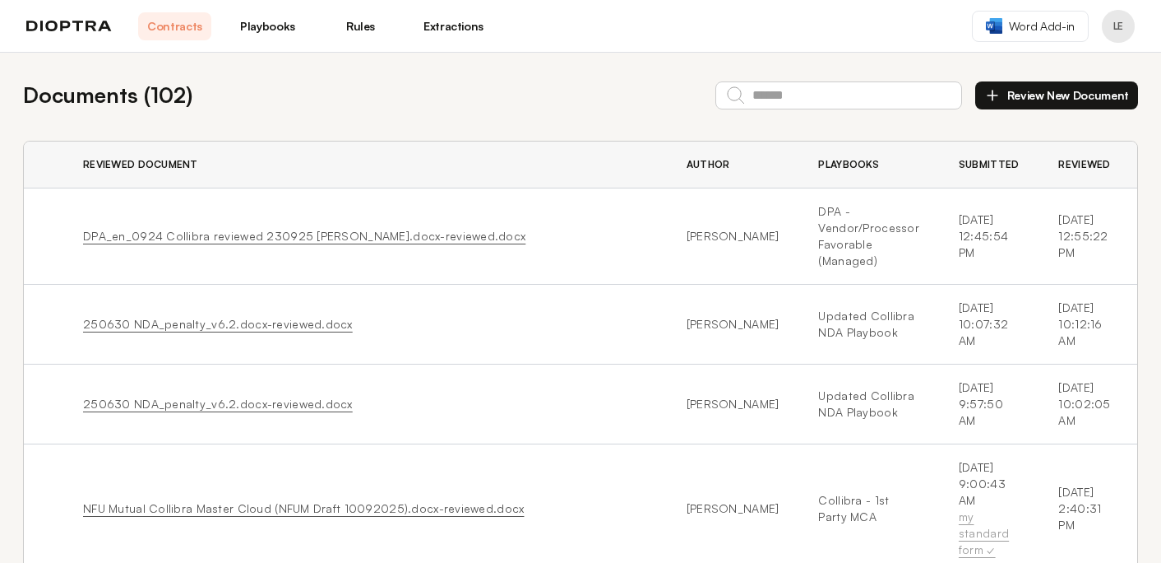
click at [1019, 89] on button "Review New Document" at bounding box center [1056, 95] width 163 height 28
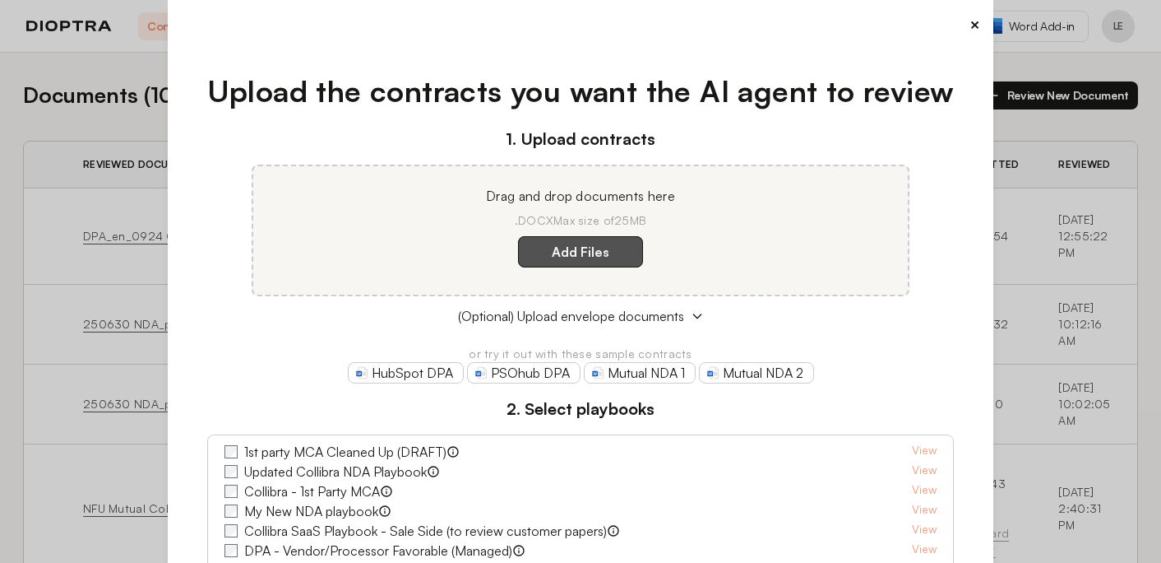
click at [593, 255] on label "Add Files" at bounding box center [580, 251] width 125 height 31
click at [0, 0] on here "Add Files" at bounding box center [0, 0] width 0 height 0
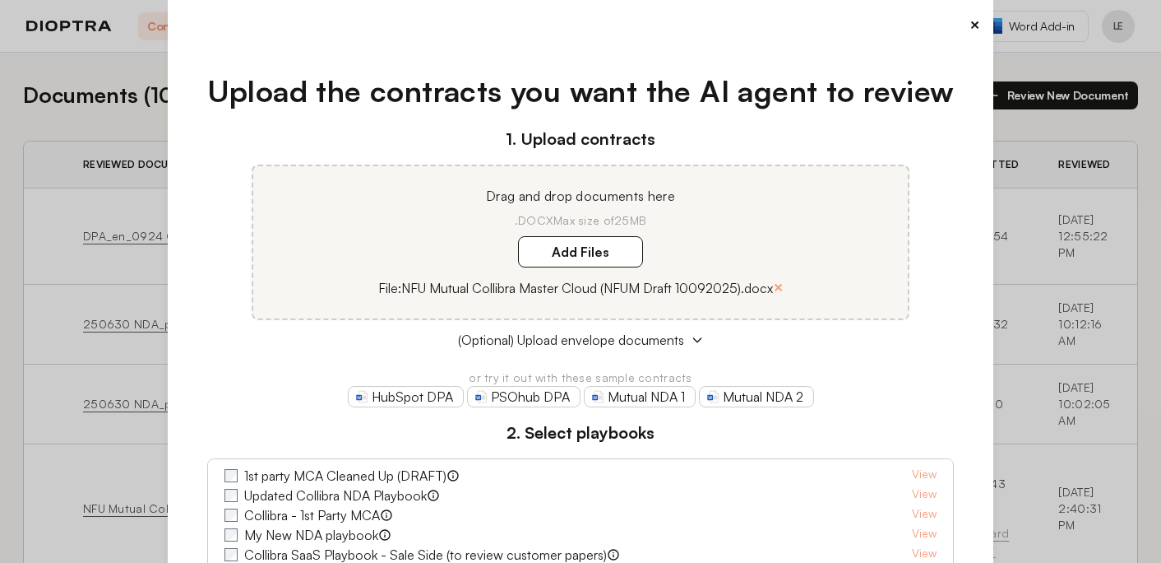
click at [350, 476] on label "1st party MCA Cleaned Up (DRAFT)" at bounding box center [345, 475] width 202 height 20
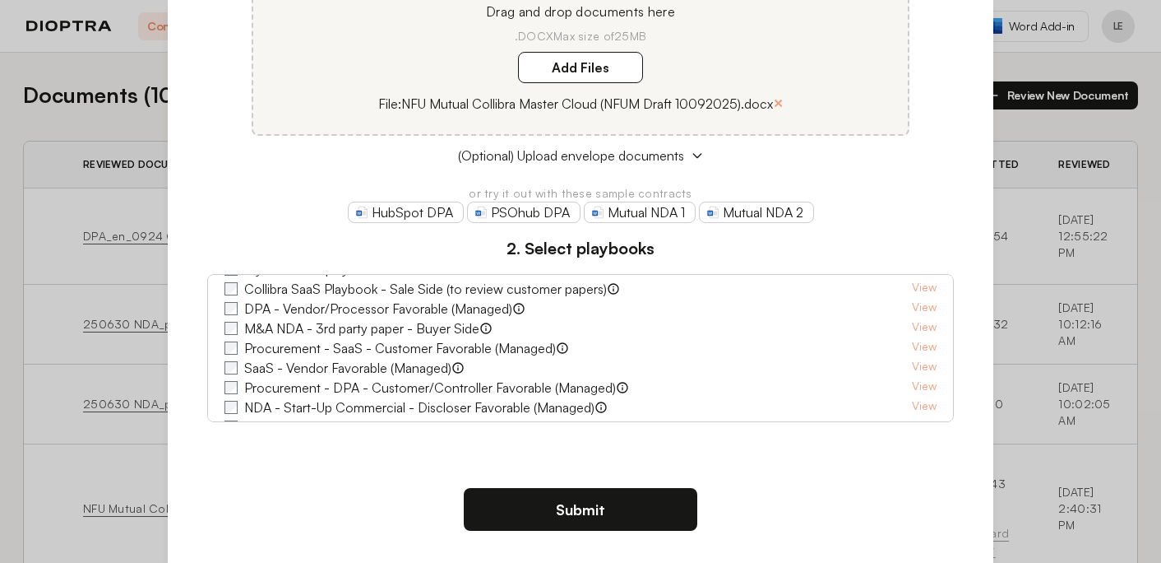
scroll to position [143, 0]
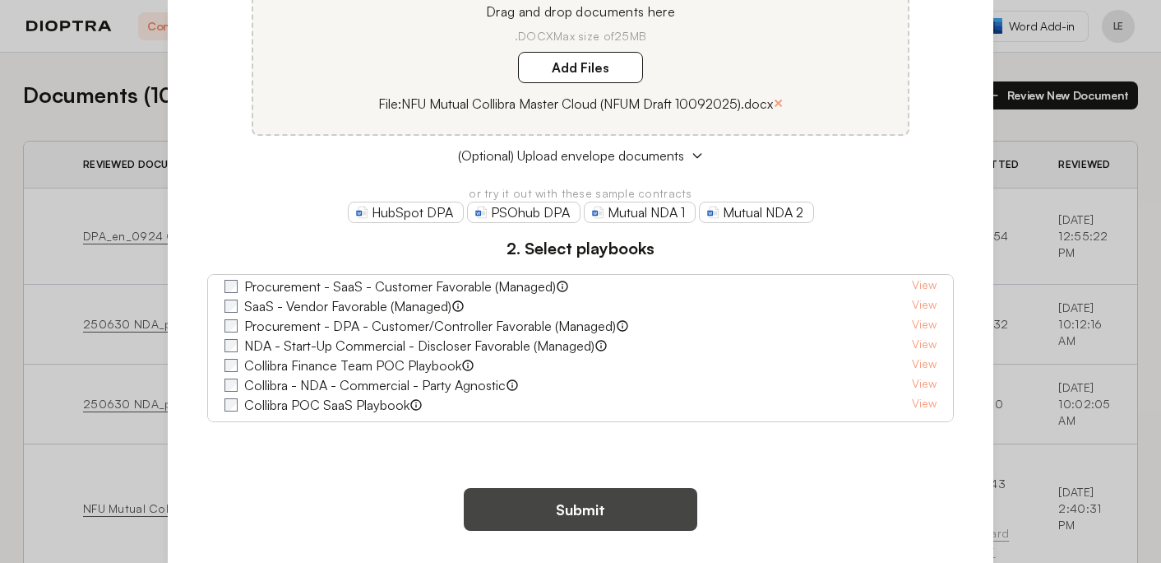
click at [532, 494] on button "Submit" at bounding box center [581, 509] width 234 height 43
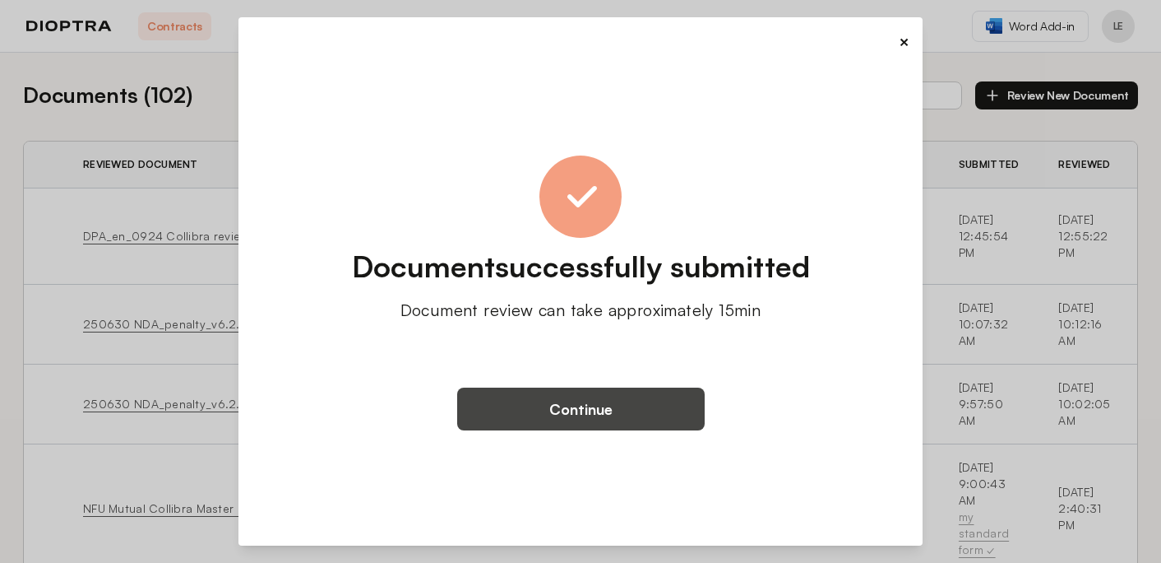
click at [561, 403] on button "Continue" at bounding box center [581, 408] width 248 height 43
